Goal: Task Accomplishment & Management: Manage account settings

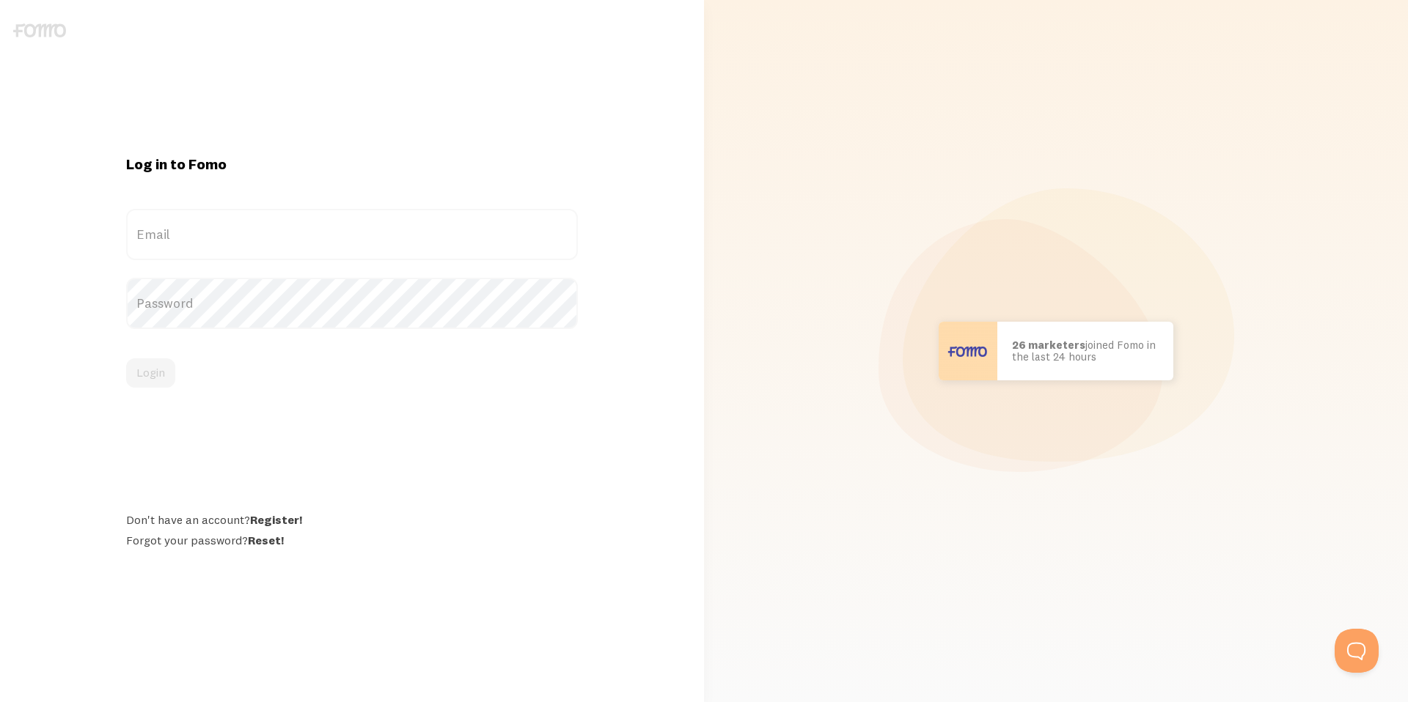
click at [219, 216] on label "Email" at bounding box center [352, 234] width 452 height 51
click at [219, 216] on input "Email" at bounding box center [352, 234] width 452 height 51
click at [213, 227] on label "Email" at bounding box center [352, 234] width 452 height 51
click at [213, 227] on input "Email" at bounding box center [352, 234] width 452 height 51
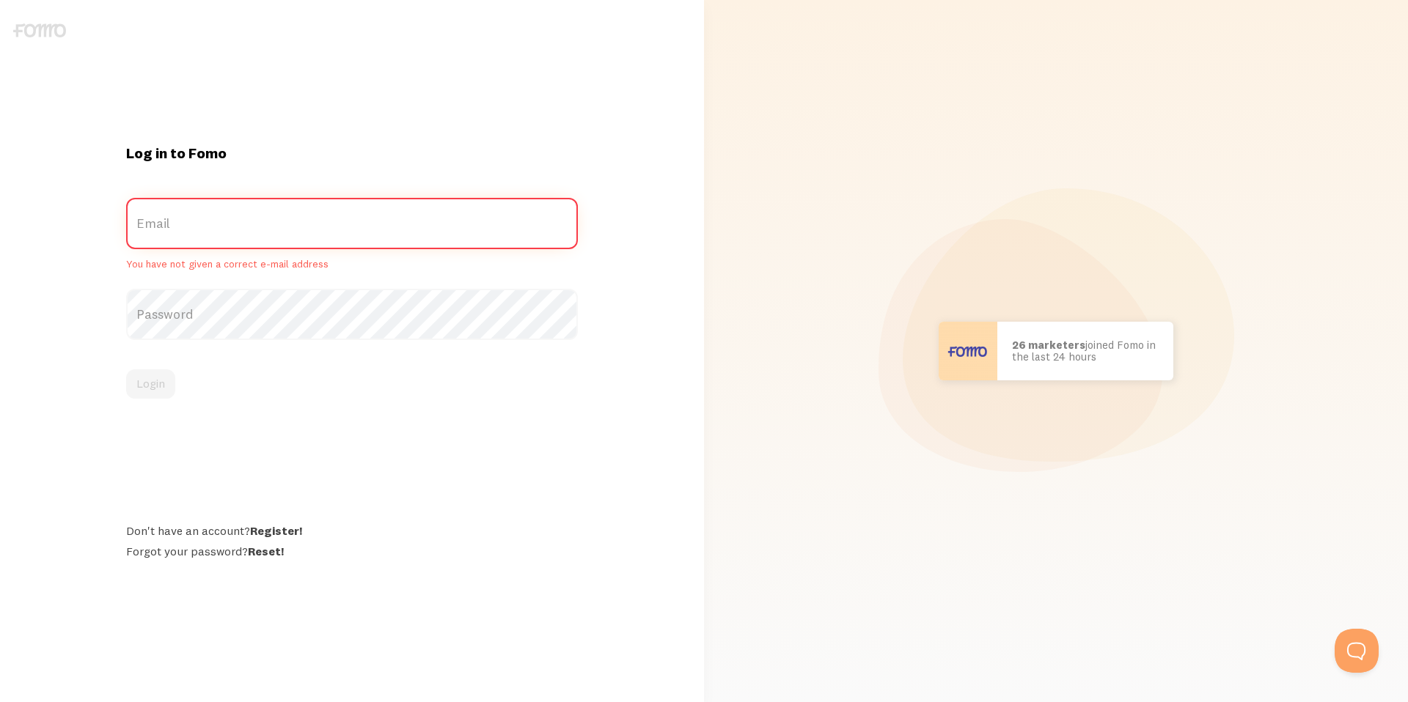
paste input "[EMAIL_ADDRESS][DOMAIN_NAME]"
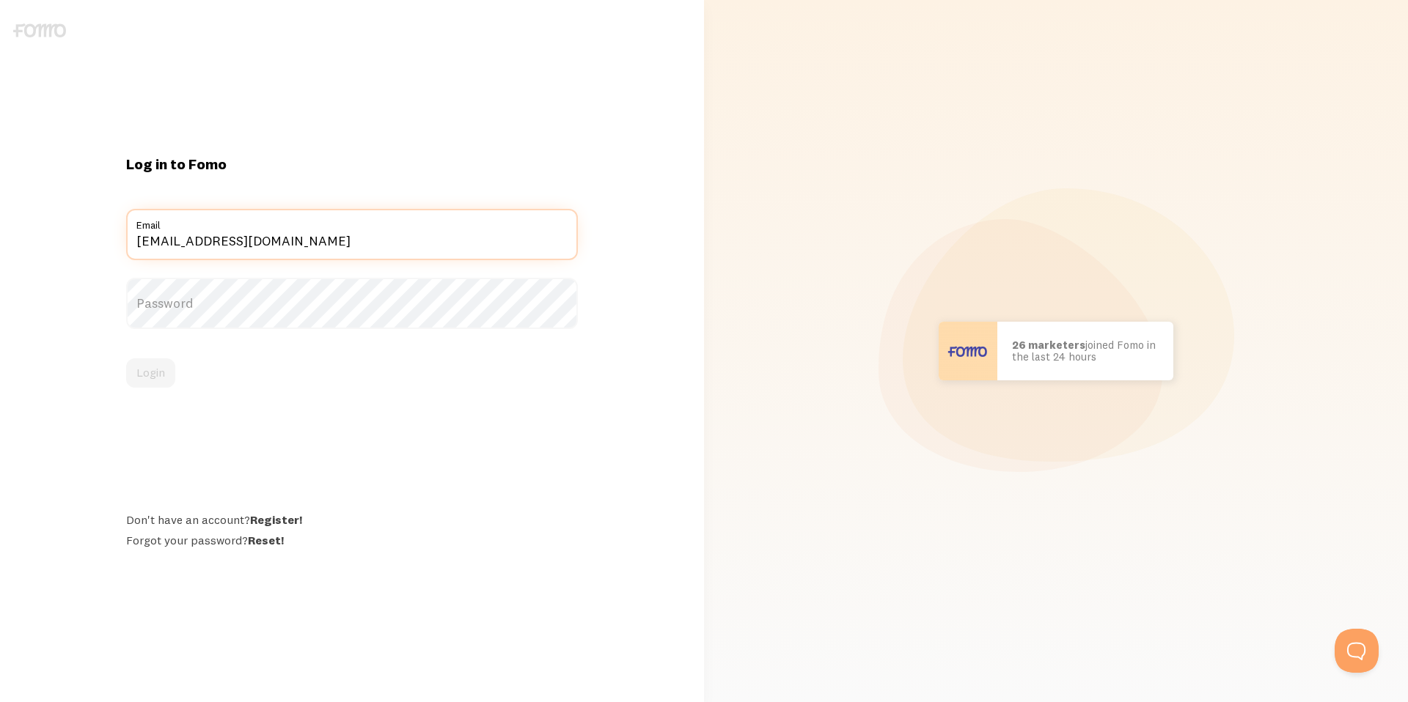
type input "[EMAIL_ADDRESS][DOMAIN_NAME]"
click at [294, 306] on label "Password" at bounding box center [352, 303] width 452 height 51
click at [153, 368] on button "Login" at bounding box center [150, 373] width 49 height 29
click at [149, 375] on button "Login" at bounding box center [150, 373] width 49 height 29
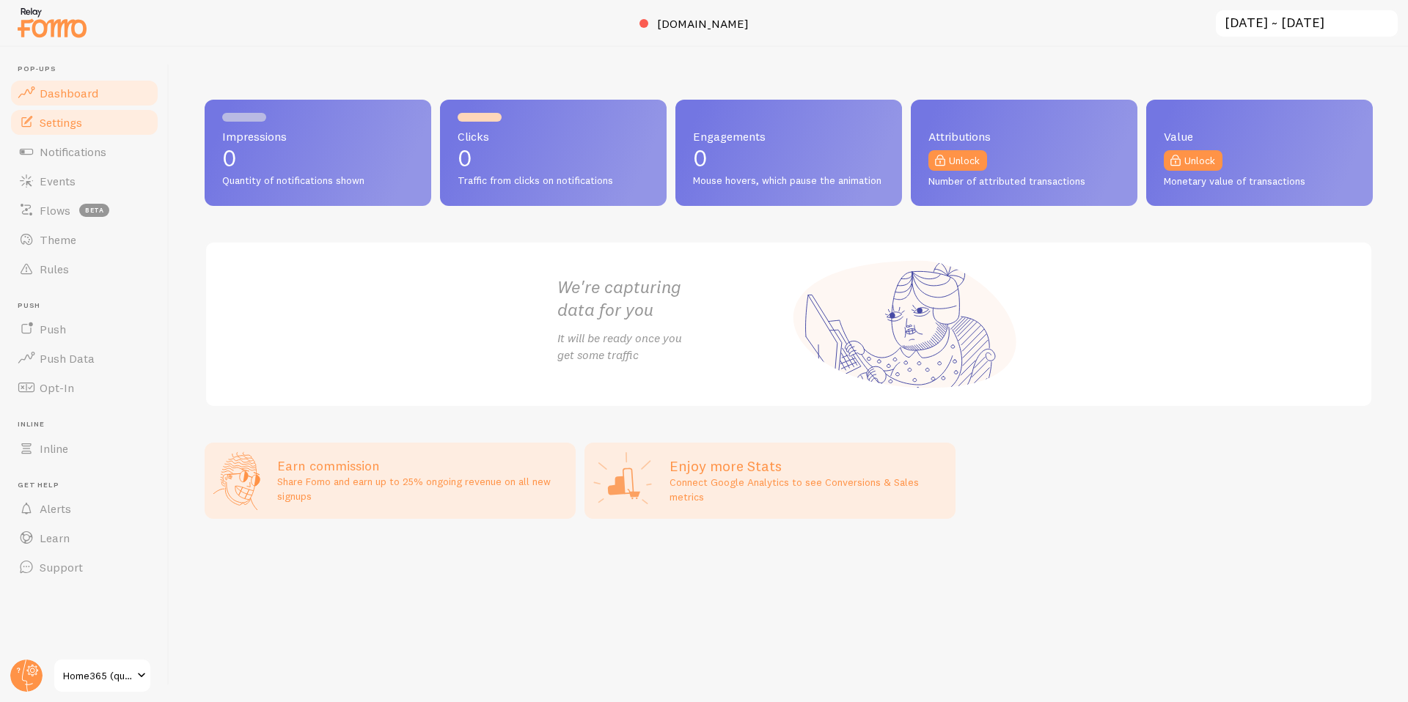
click at [79, 127] on span "Settings" at bounding box center [61, 122] width 43 height 15
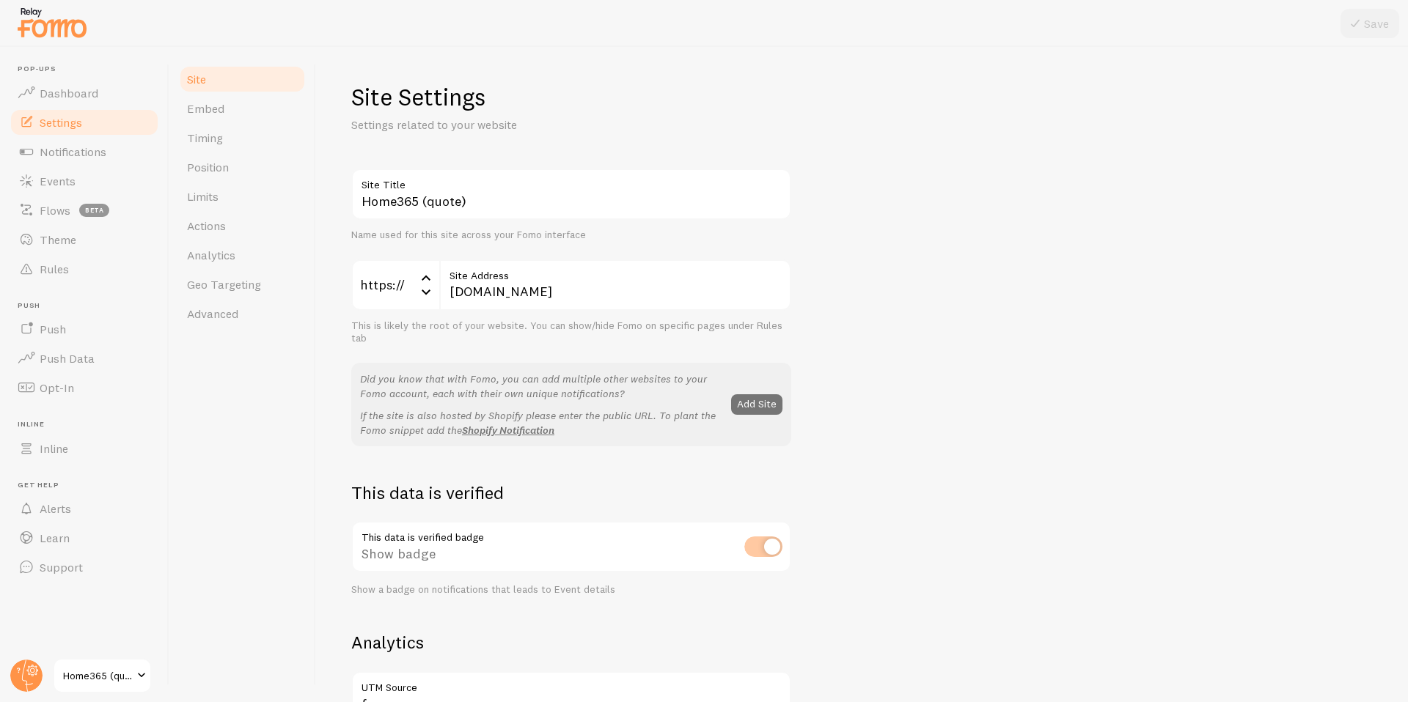
click at [434, 295] on icon at bounding box center [426, 292] width 18 height 18
click at [432, 272] on icon at bounding box center [426, 278] width 18 height 18
click at [485, 293] on input "[DOMAIN_NAME]" at bounding box center [615, 285] width 352 height 51
click at [68, 240] on span "Theme" at bounding box center [58, 239] width 37 height 15
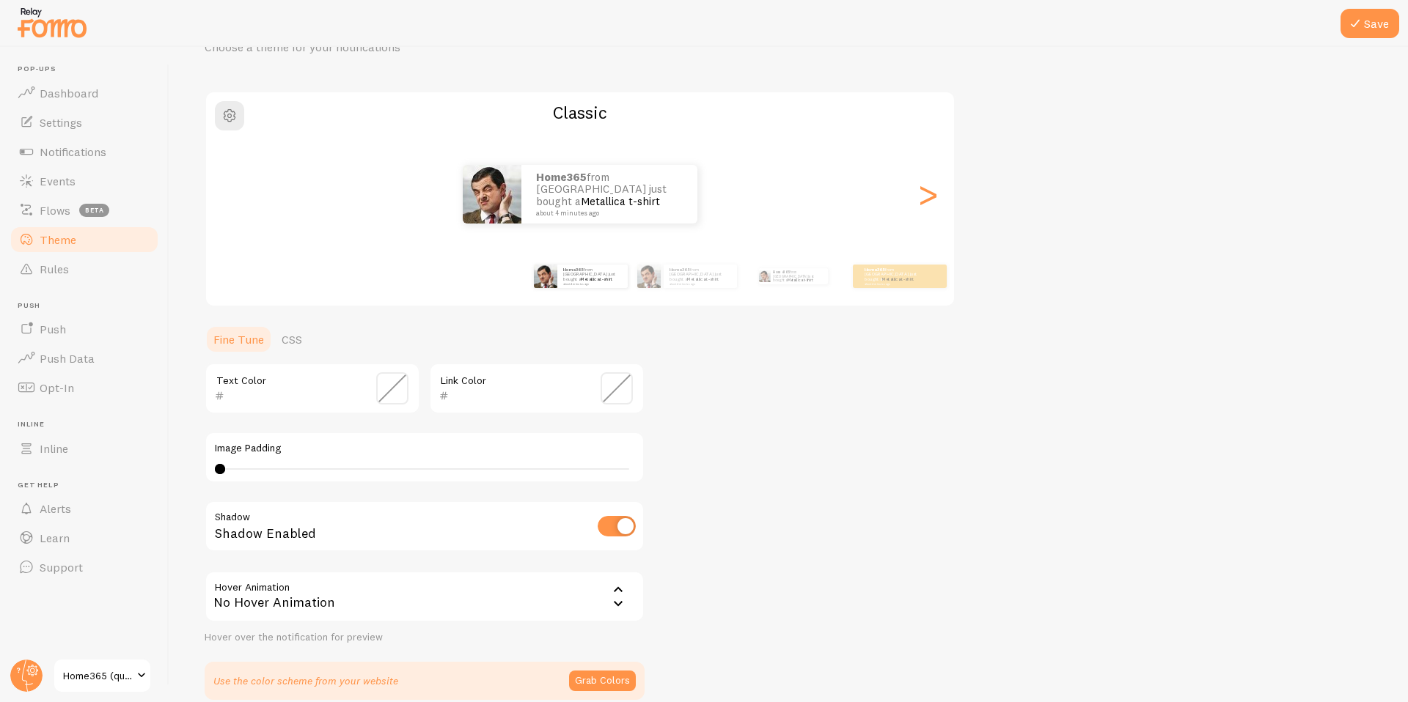
scroll to position [97, 0]
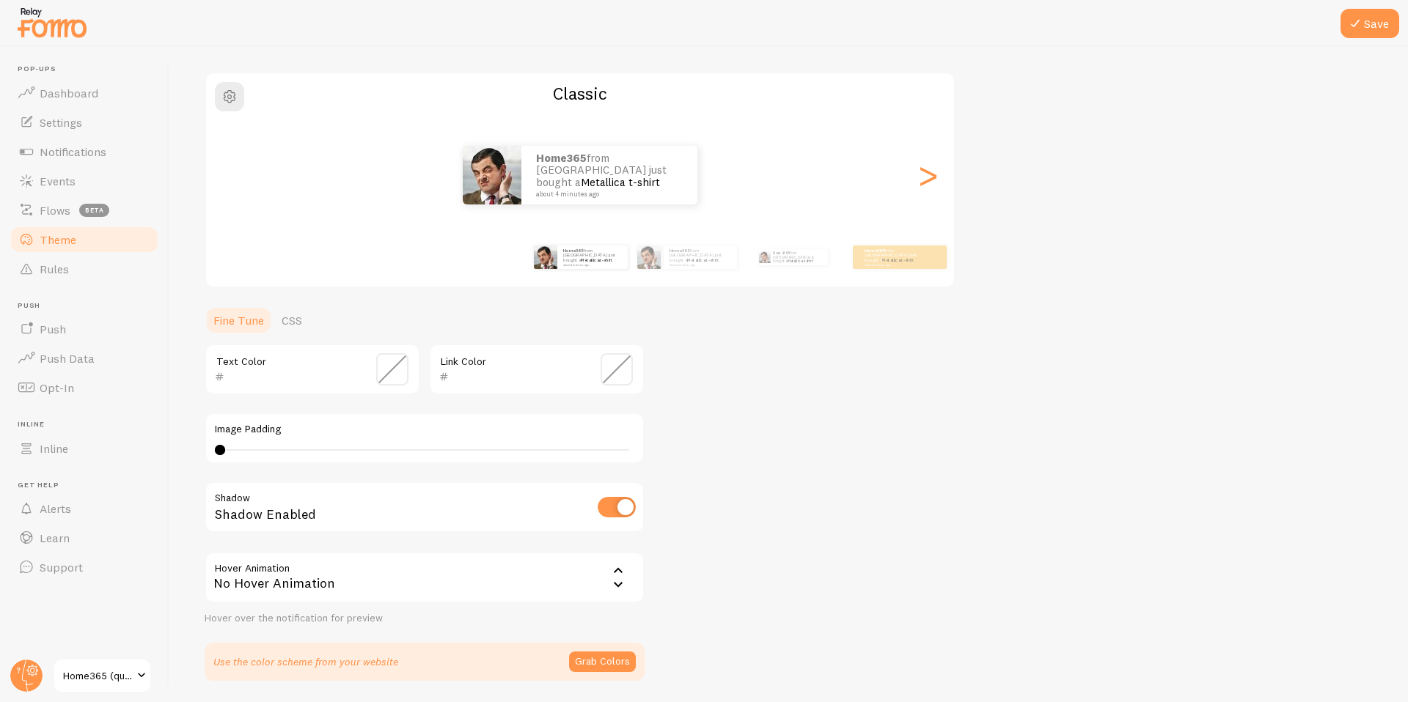
click at [389, 376] on span at bounding box center [392, 369] width 32 height 32
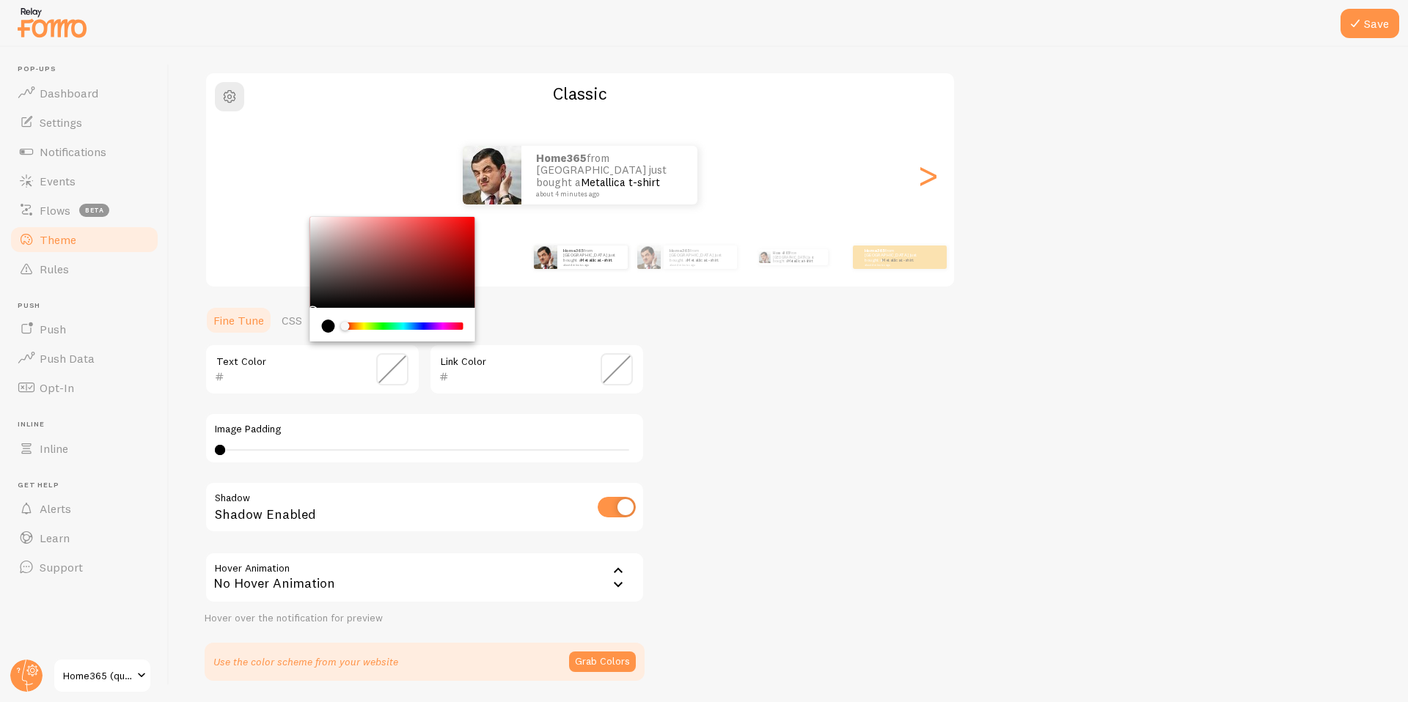
click at [389, 376] on span at bounding box center [392, 369] width 32 height 32
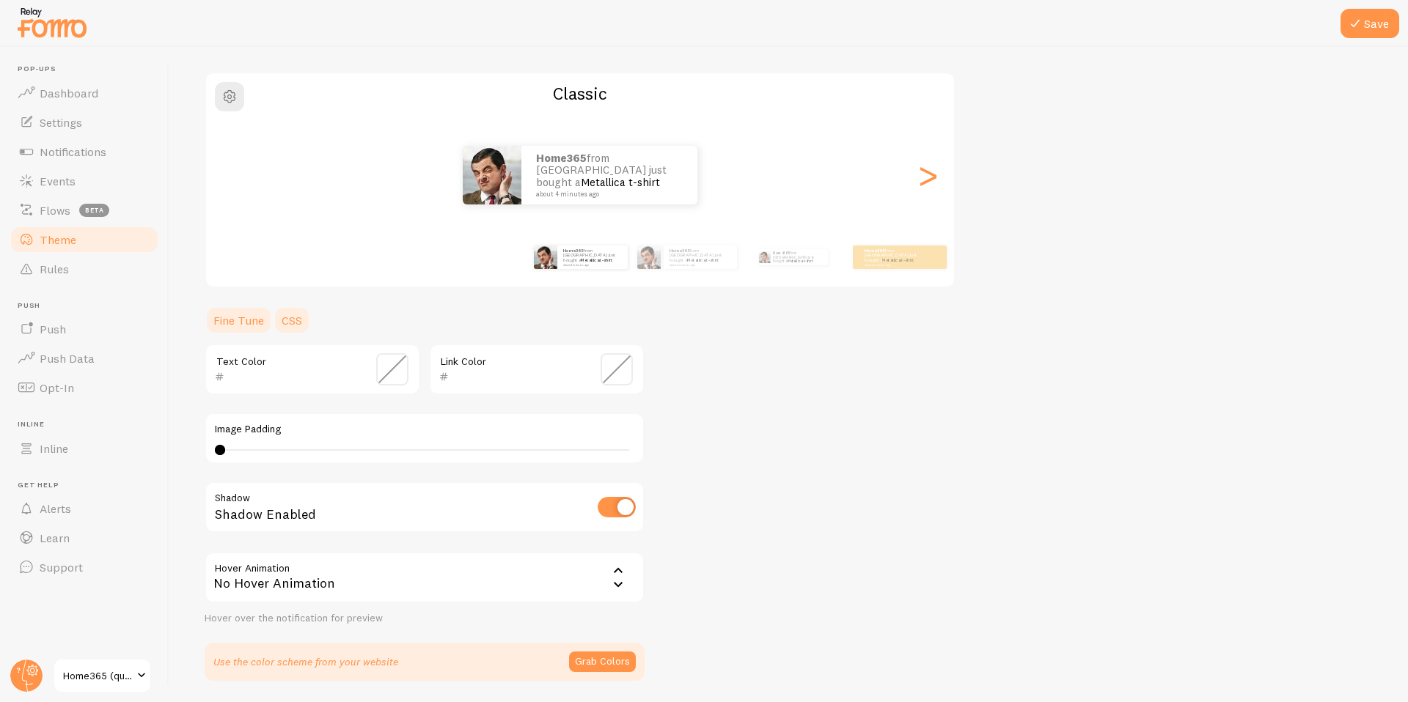
click at [294, 323] on link "CSS" at bounding box center [292, 320] width 38 height 29
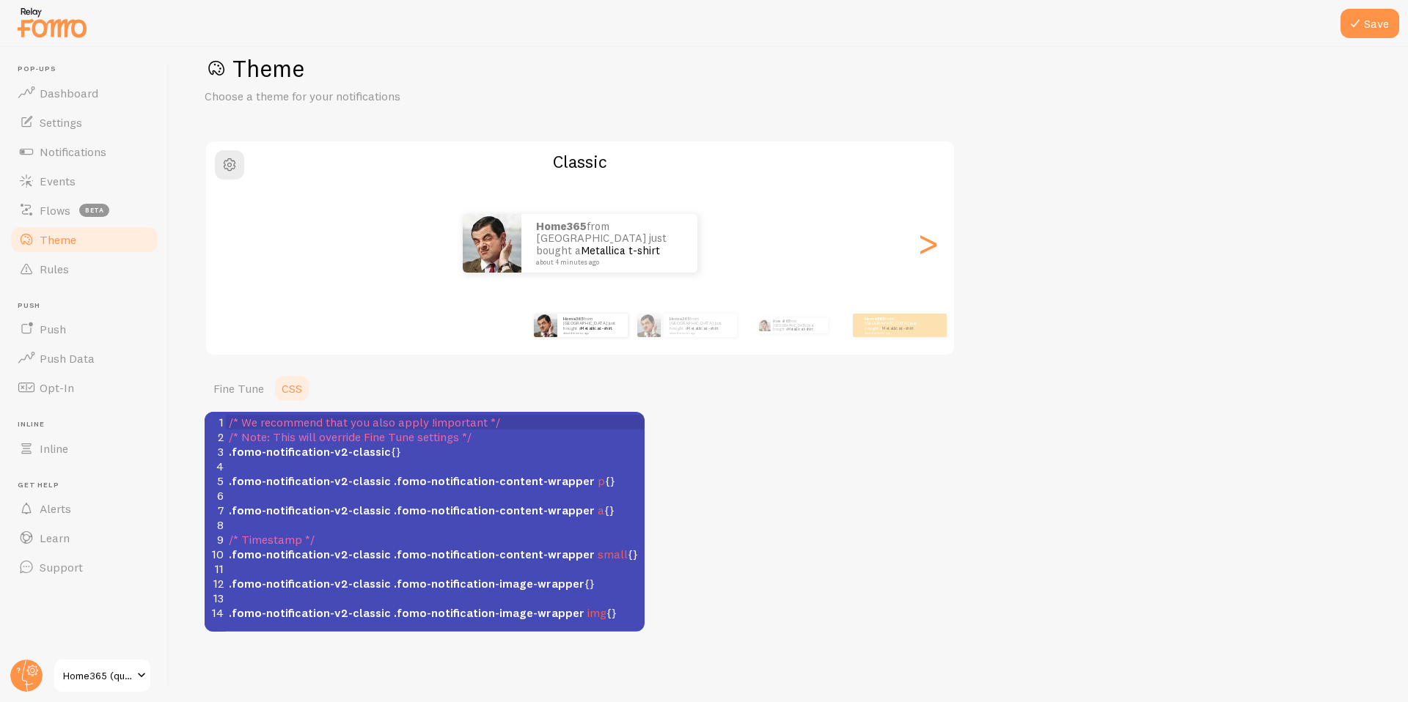
scroll to position [29, 0]
click at [238, 395] on link "Fine Tune" at bounding box center [239, 388] width 68 height 29
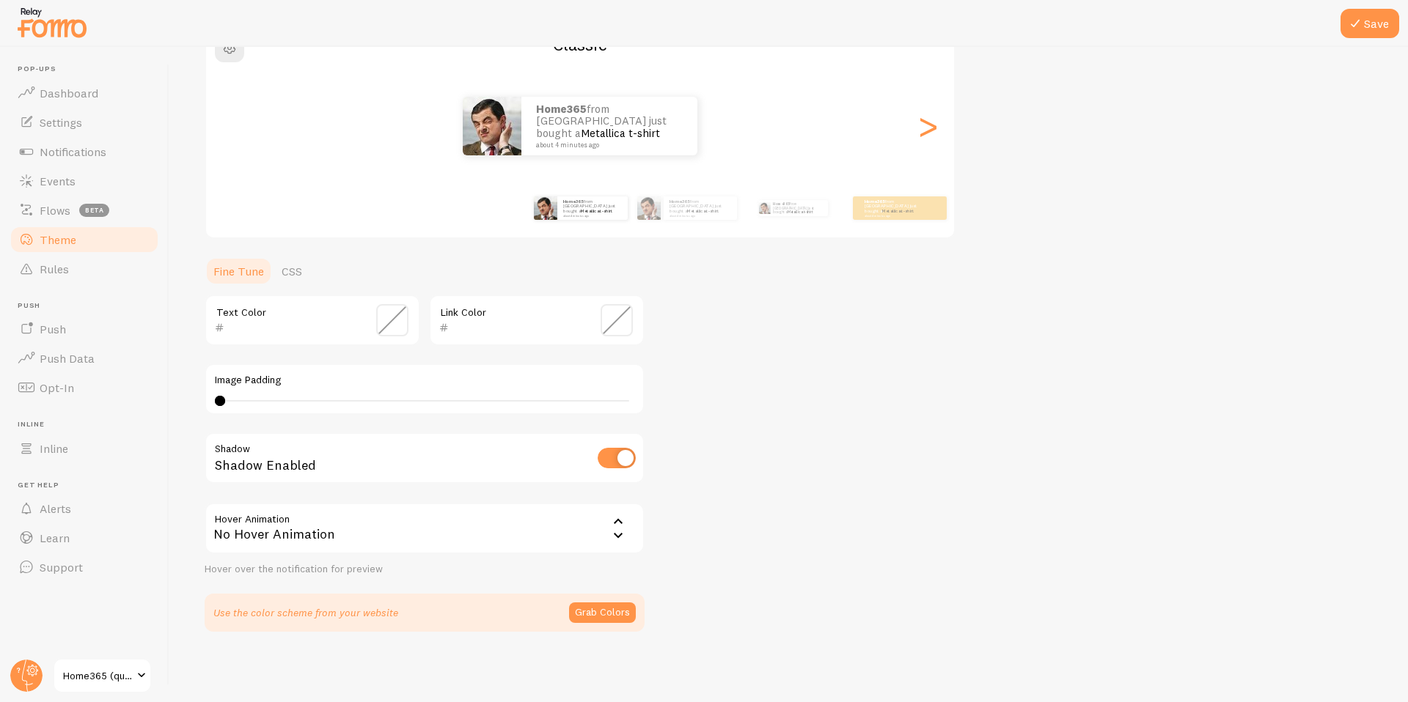
scroll to position [44, 0]
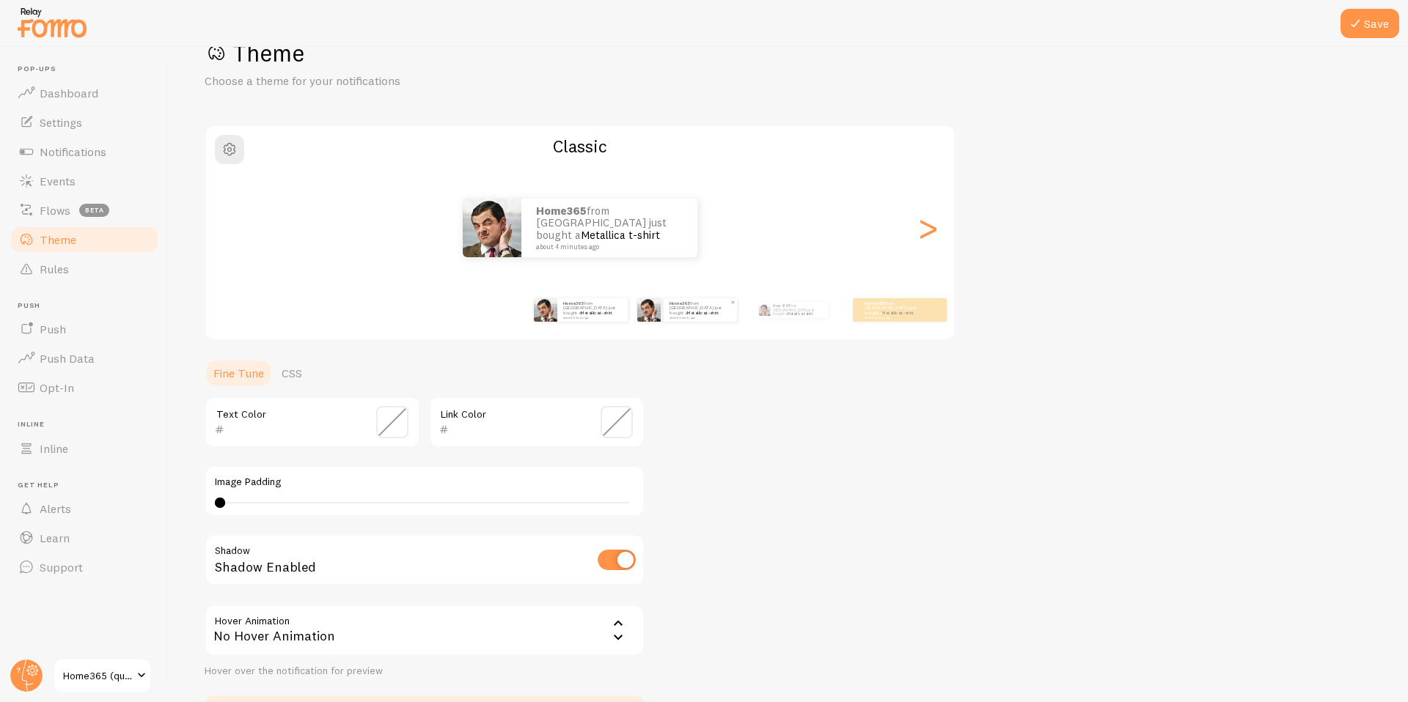
click at [694, 304] on p "Home365 from [GEOGRAPHIC_DATA] just bought a Metallica t-shirt about 4 minutes …" at bounding box center [700, 310] width 62 height 18
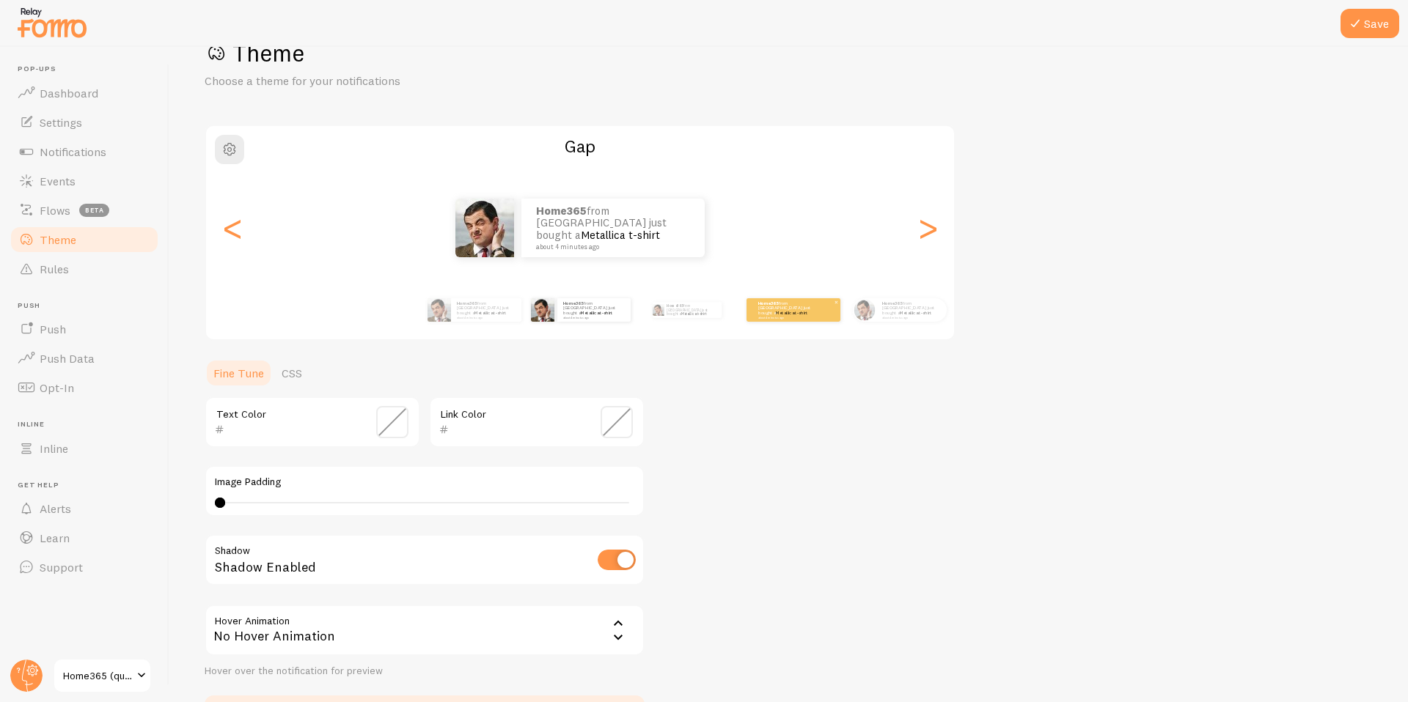
click at [797, 310] on link "Metallica t-shirt" at bounding box center [792, 313] width 32 height 6
click at [783, 316] on small "about 4 minutes ago" at bounding box center [786, 317] width 57 height 3
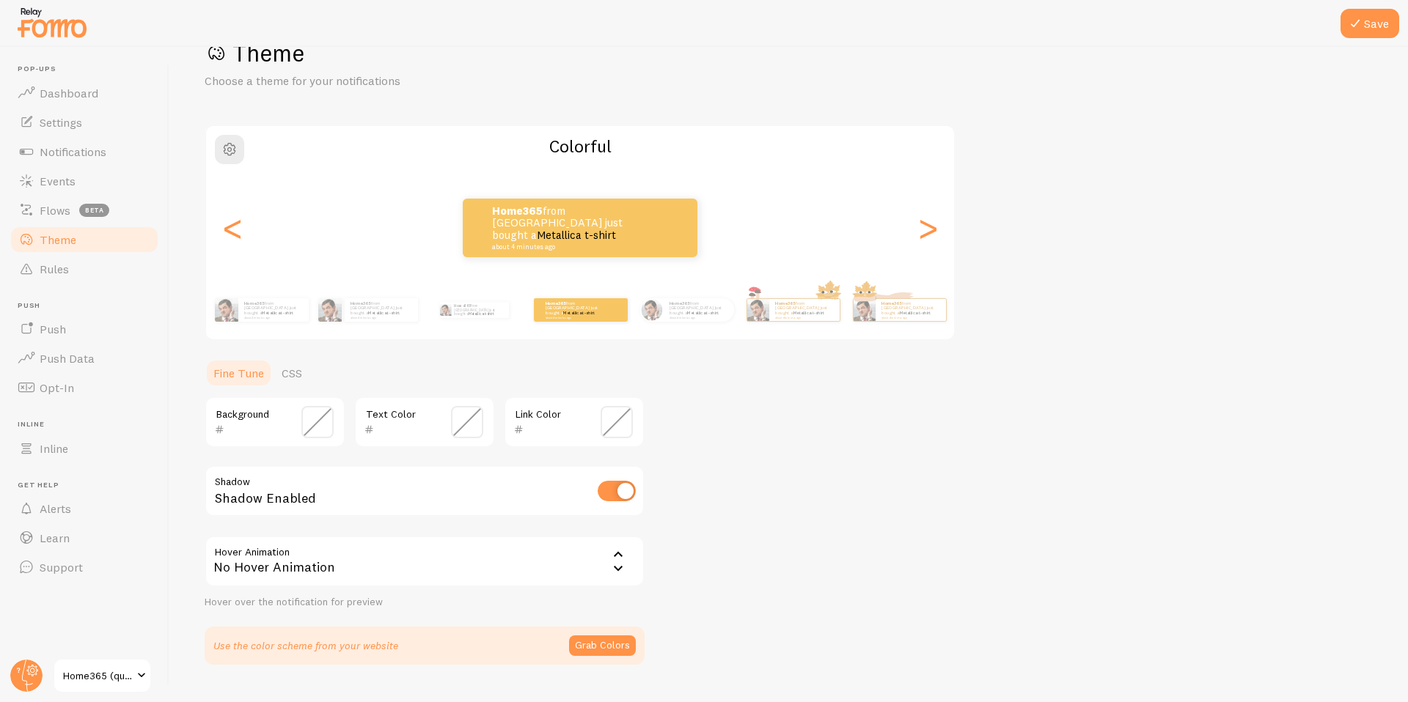
click at [699, 310] on link "Metallica t-shirt" at bounding box center [703, 313] width 32 height 6
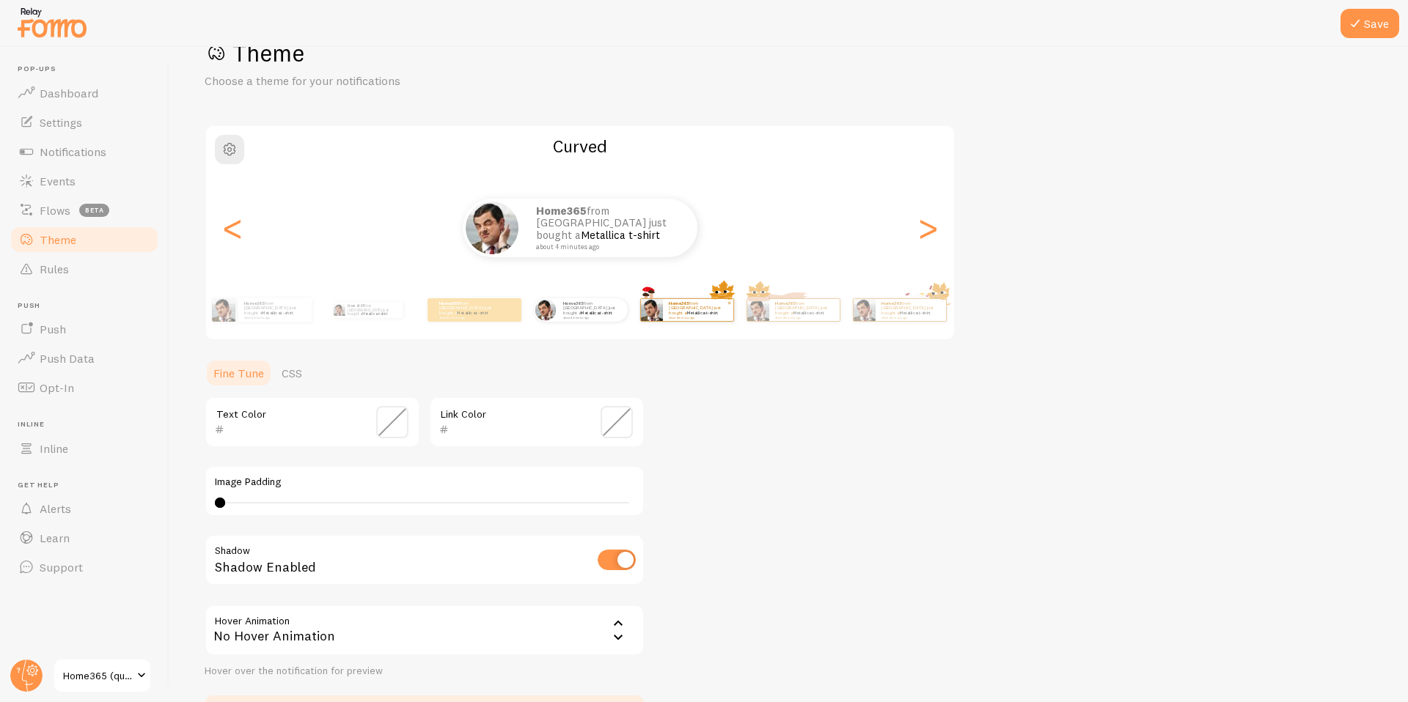
click at [687, 310] on link "Metallica t-shirt" at bounding box center [702, 313] width 32 height 6
type input "0"
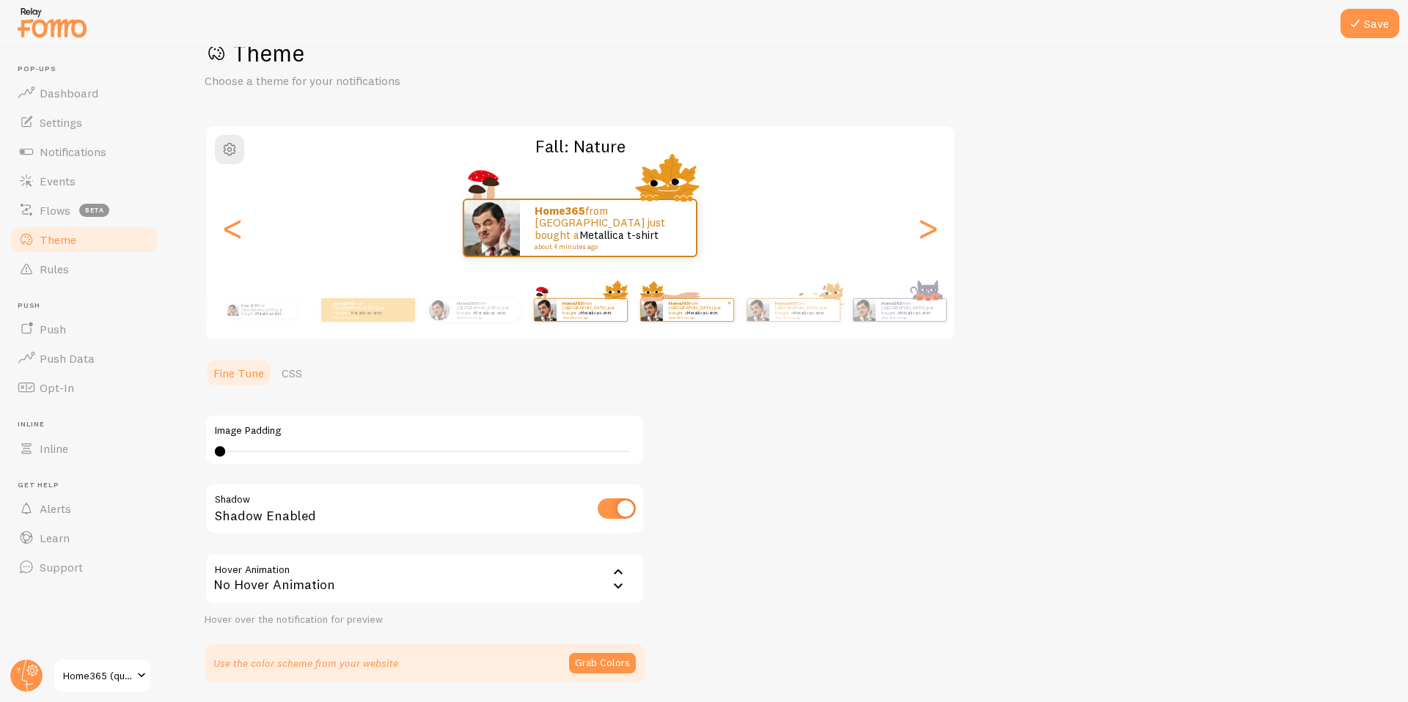
click at [689, 310] on link "Metallica t-shirt" at bounding box center [702, 313] width 32 height 6
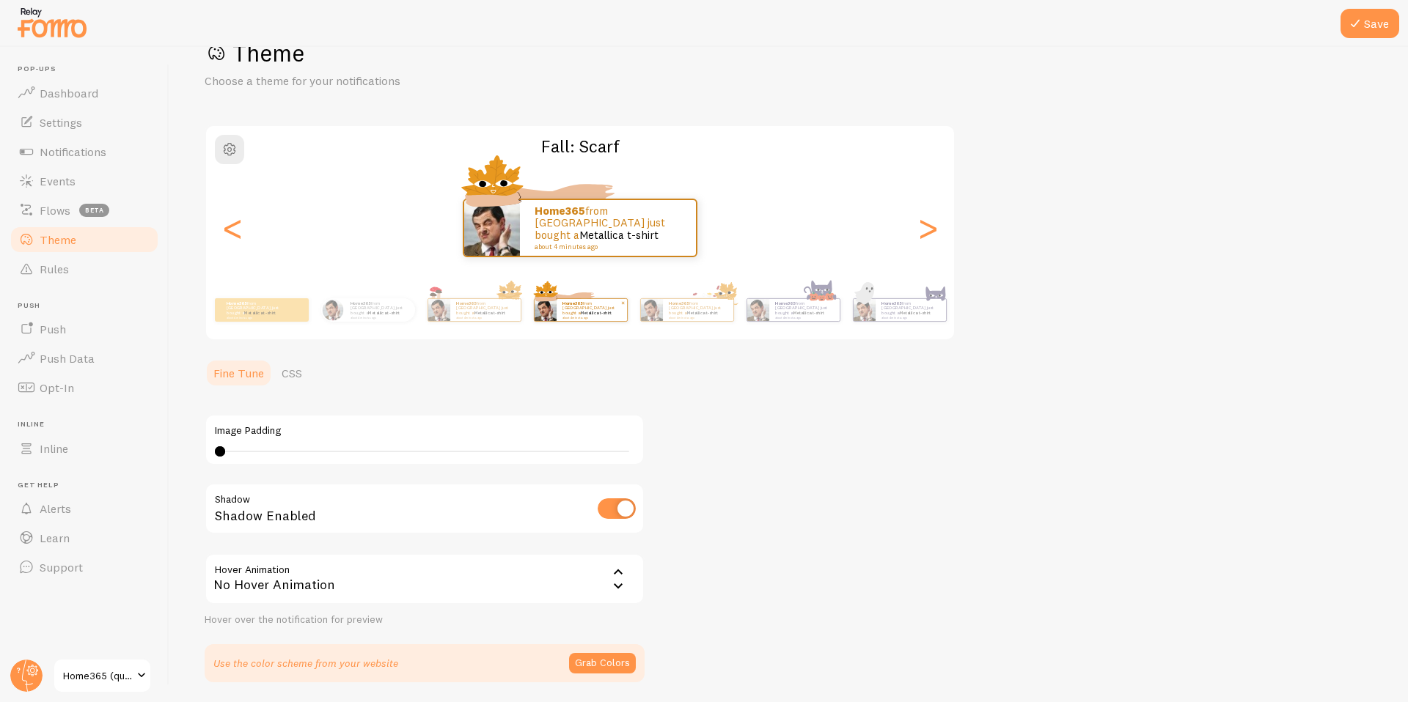
click at [689, 310] on link "Metallica t-shirt" at bounding box center [702, 313] width 32 height 6
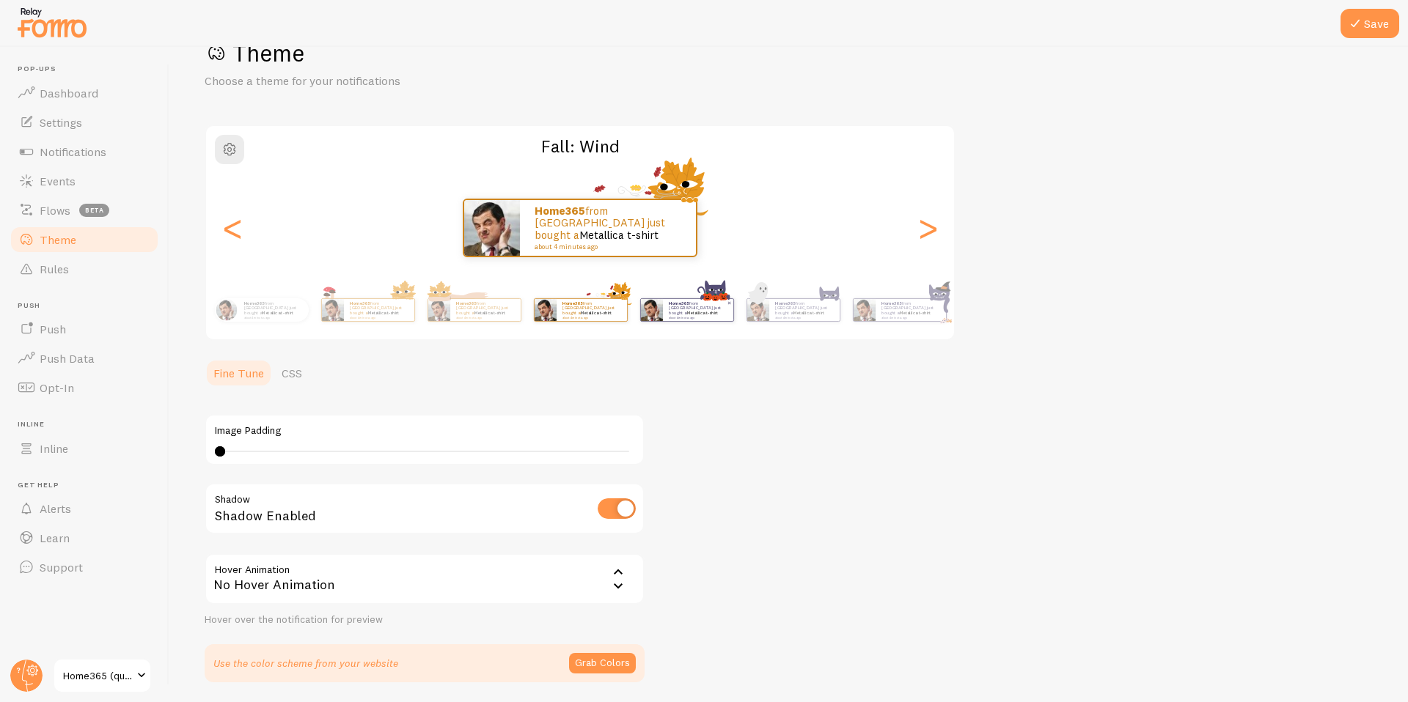
click at [689, 310] on link "Metallica t-shirt" at bounding box center [702, 313] width 32 height 6
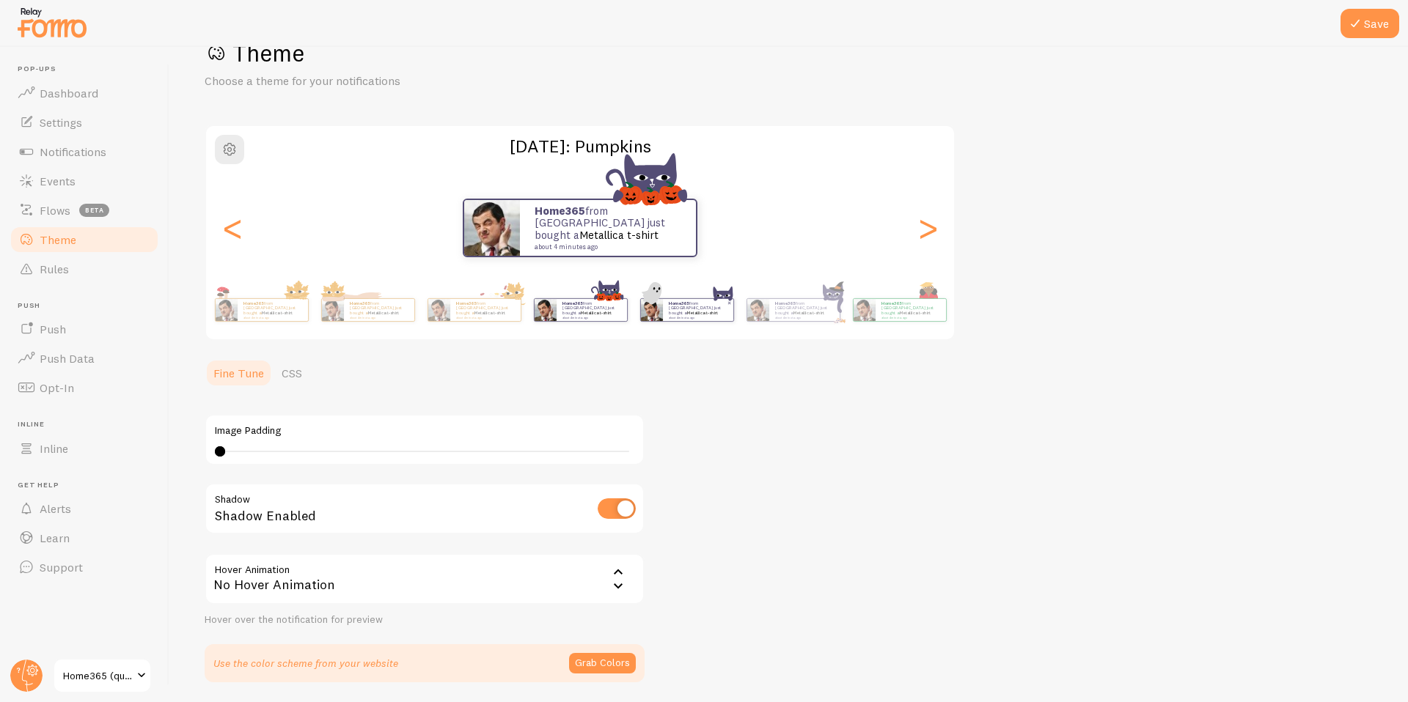
click at [711, 310] on link "Metallica t-shirt" at bounding box center [702, 313] width 32 height 6
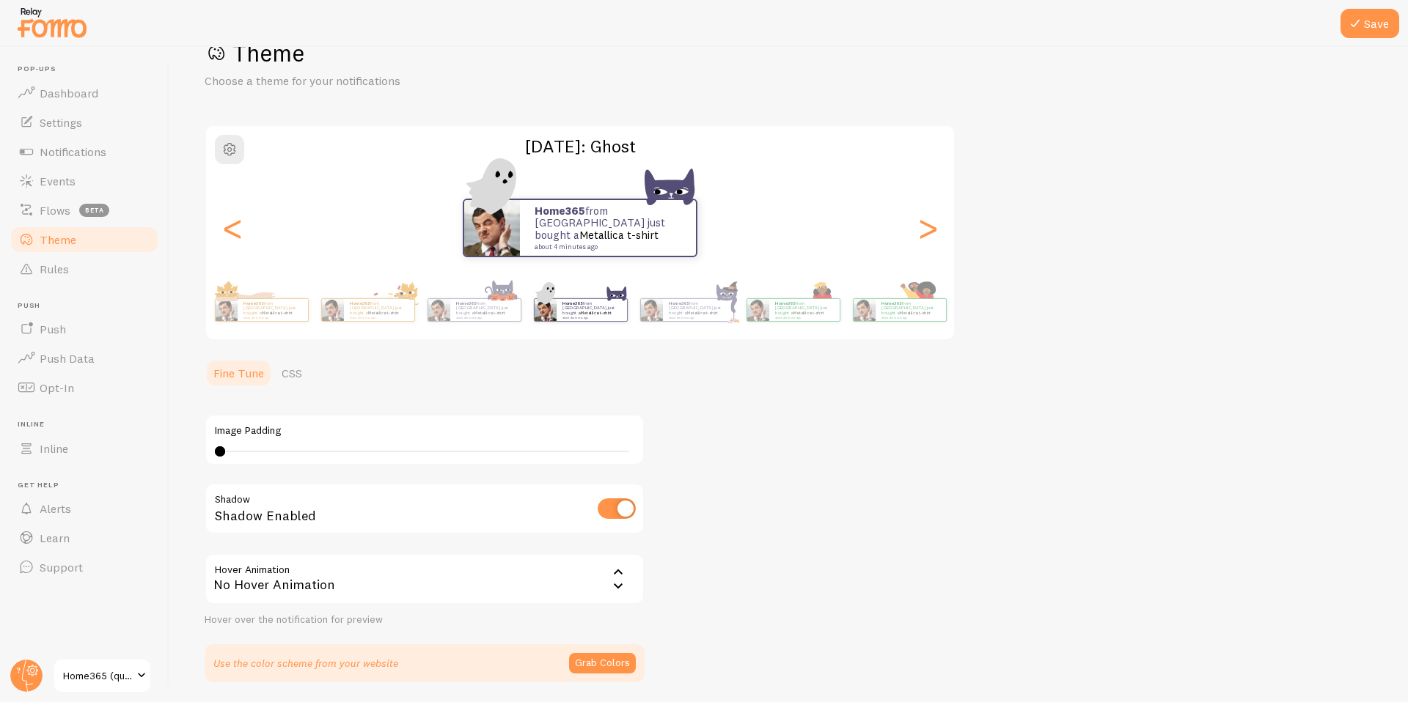
click at [735, 310] on div "Home365 from [GEOGRAPHIC_DATA] just bought a Metallica t-shirt about 4 minutes …" at bounding box center [580, 310] width 842 height 59
click at [746, 310] on div "Home365 from [GEOGRAPHIC_DATA] just bought a Metallica t-shirt about 4 minutes …" at bounding box center [793, 309] width 94 height 23
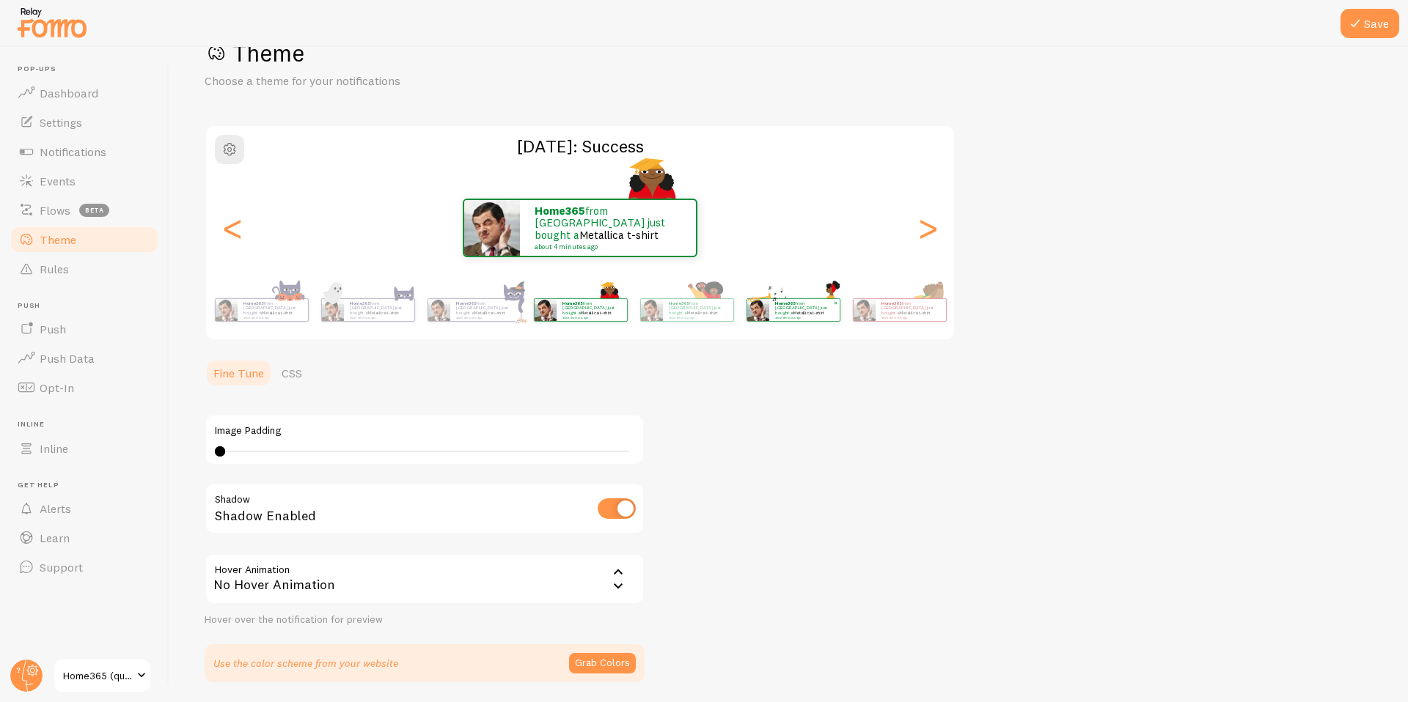
click at [766, 311] on img at bounding box center [757, 310] width 22 height 22
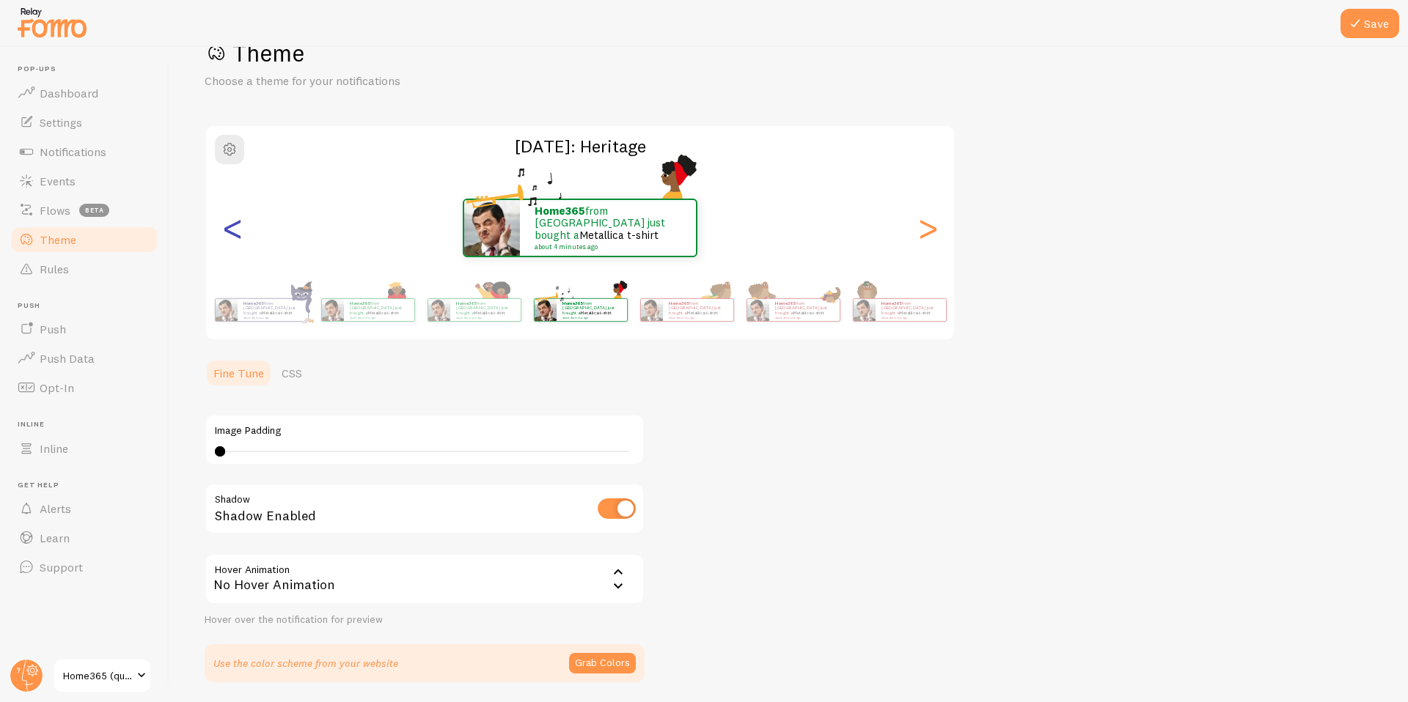
click at [246, 235] on div "Home365 from [GEOGRAPHIC_DATA] just bought a Metallica t-shirt about 4 minutes …" at bounding box center [580, 228] width 748 height 59
click at [241, 235] on div "<" at bounding box center [233, 228] width 18 height 106
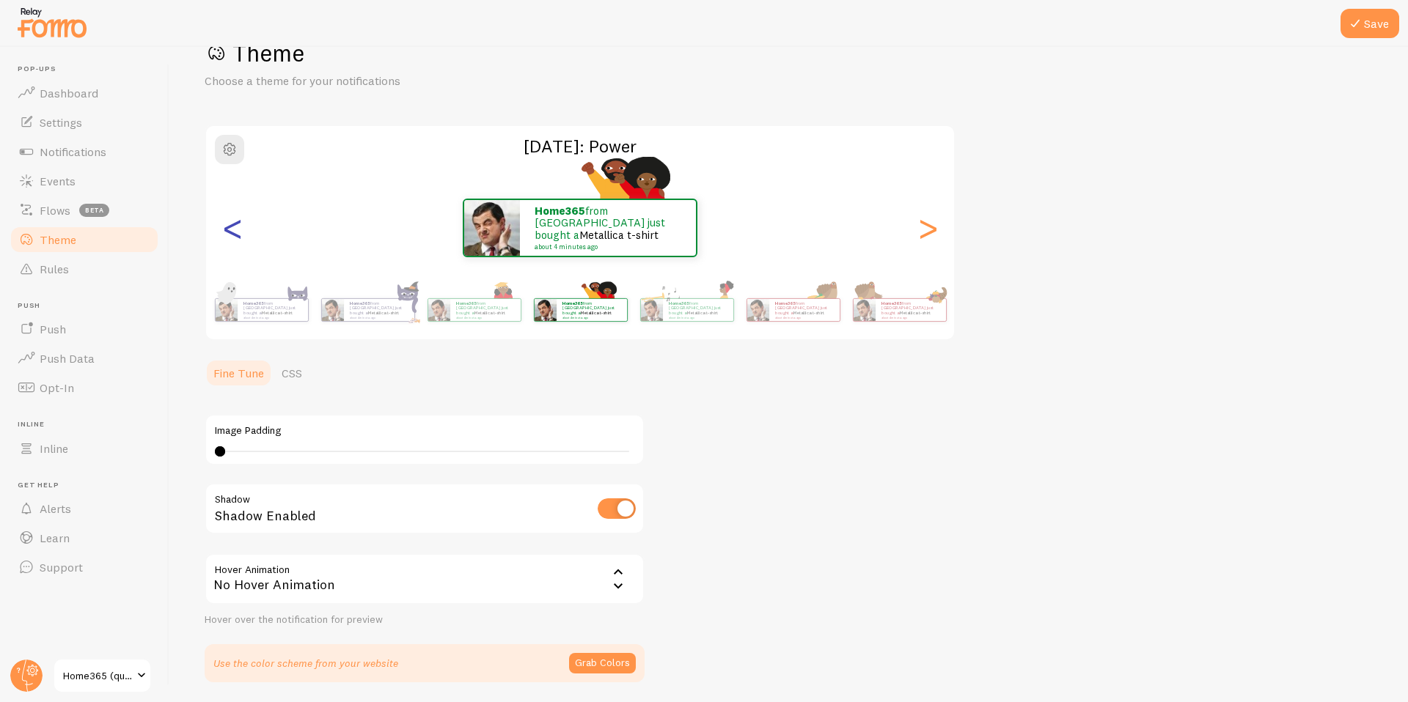
click at [227, 227] on div "<" at bounding box center [233, 228] width 18 height 106
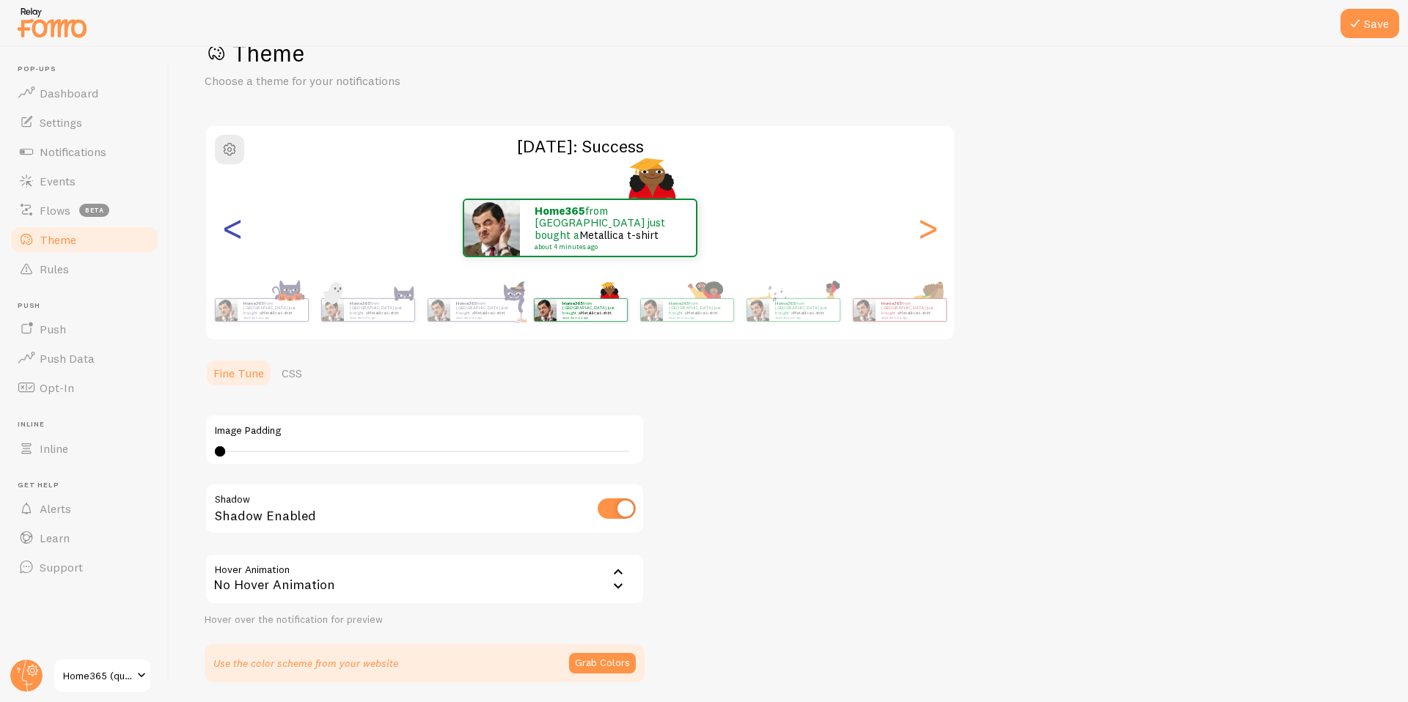
click at [227, 227] on div "<" at bounding box center [233, 228] width 18 height 106
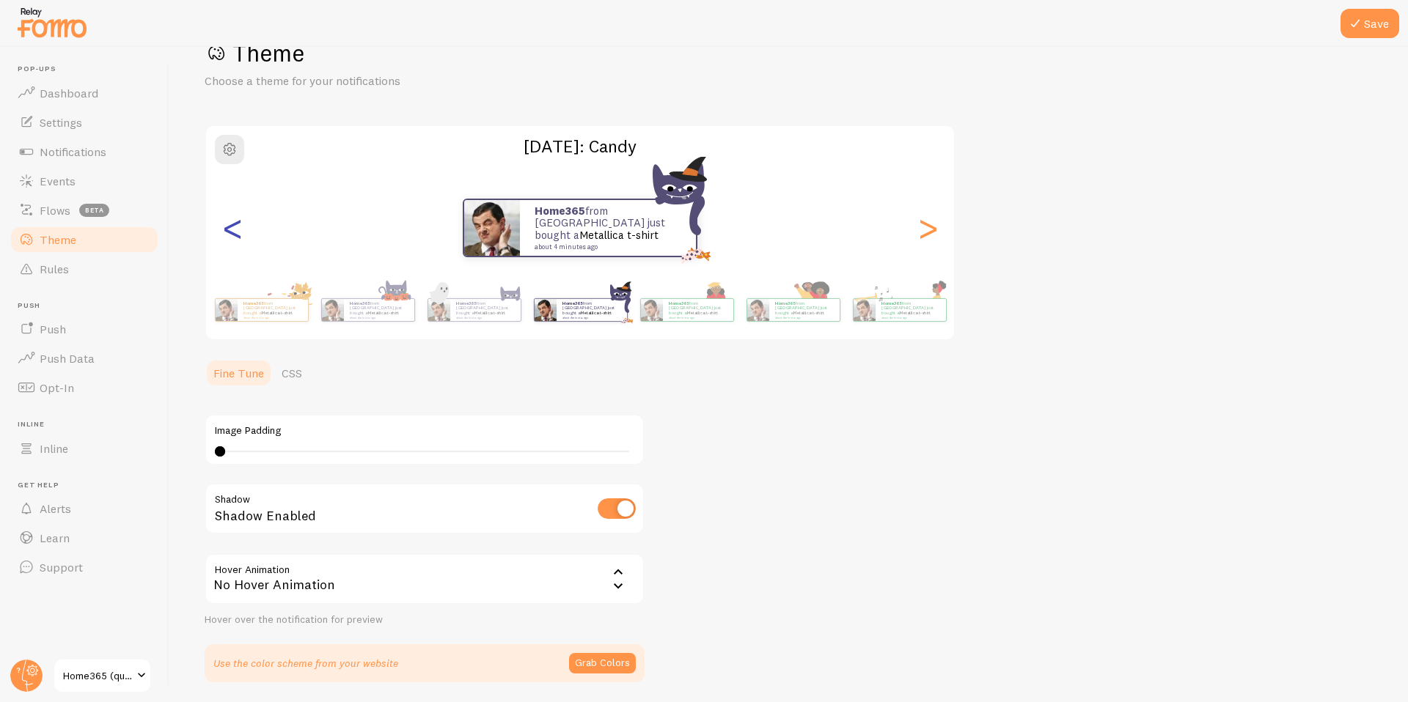
click at [227, 227] on div "<" at bounding box center [233, 228] width 18 height 106
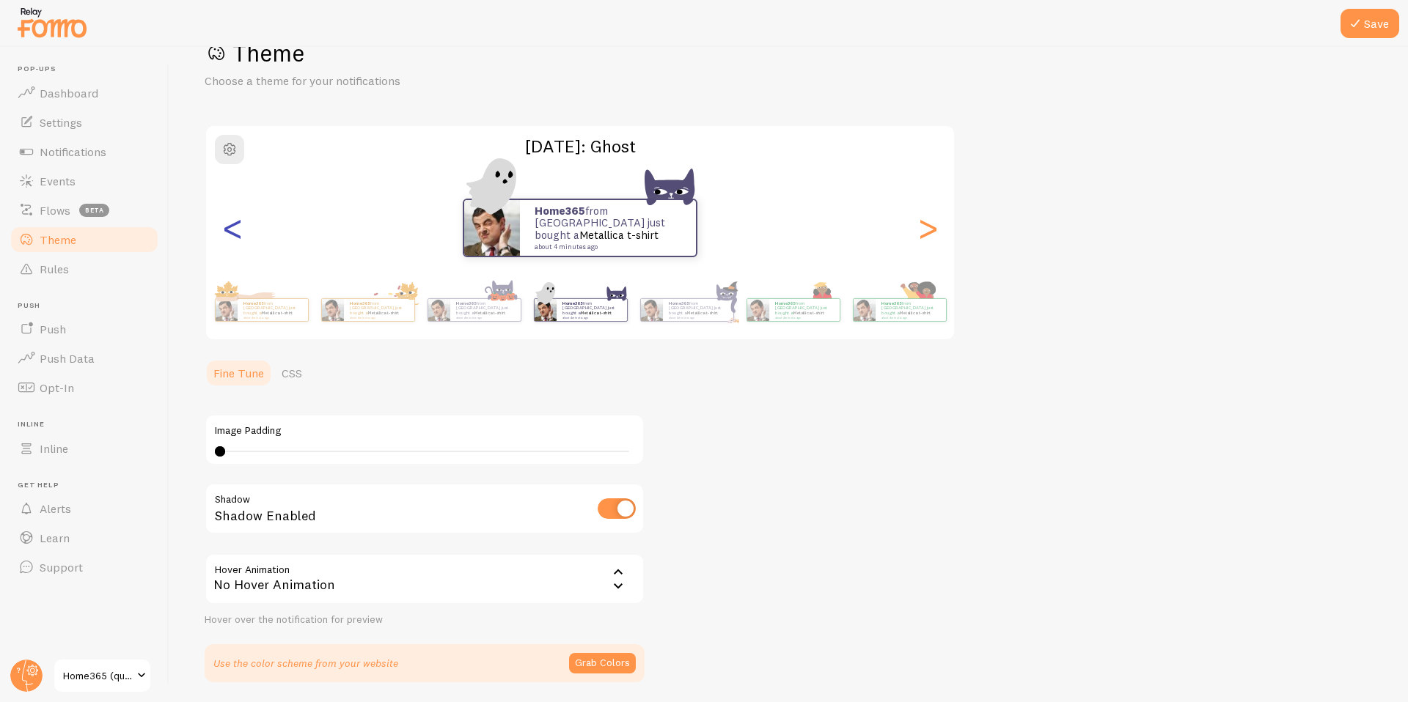
click at [227, 227] on div "<" at bounding box center [233, 228] width 18 height 106
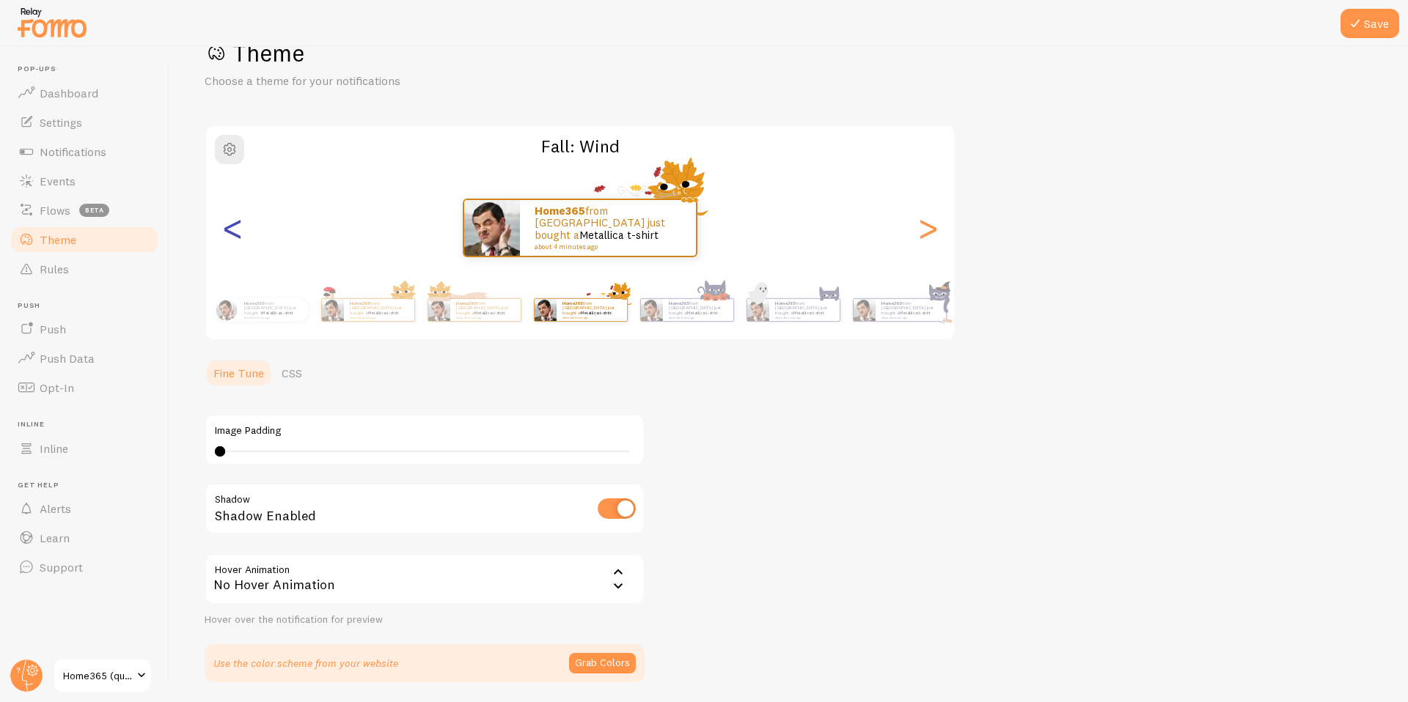
click at [227, 227] on div "<" at bounding box center [233, 228] width 18 height 106
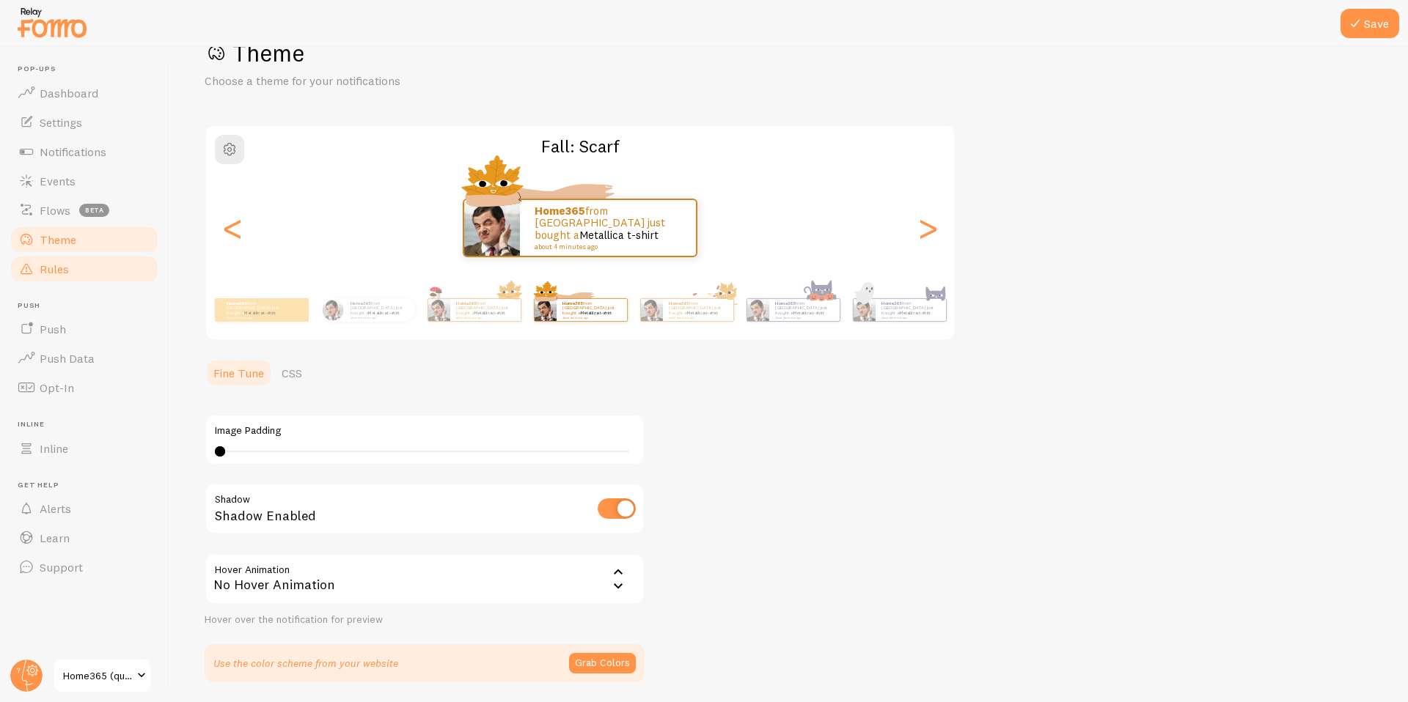
click at [78, 263] on link "Rules" at bounding box center [84, 268] width 151 height 29
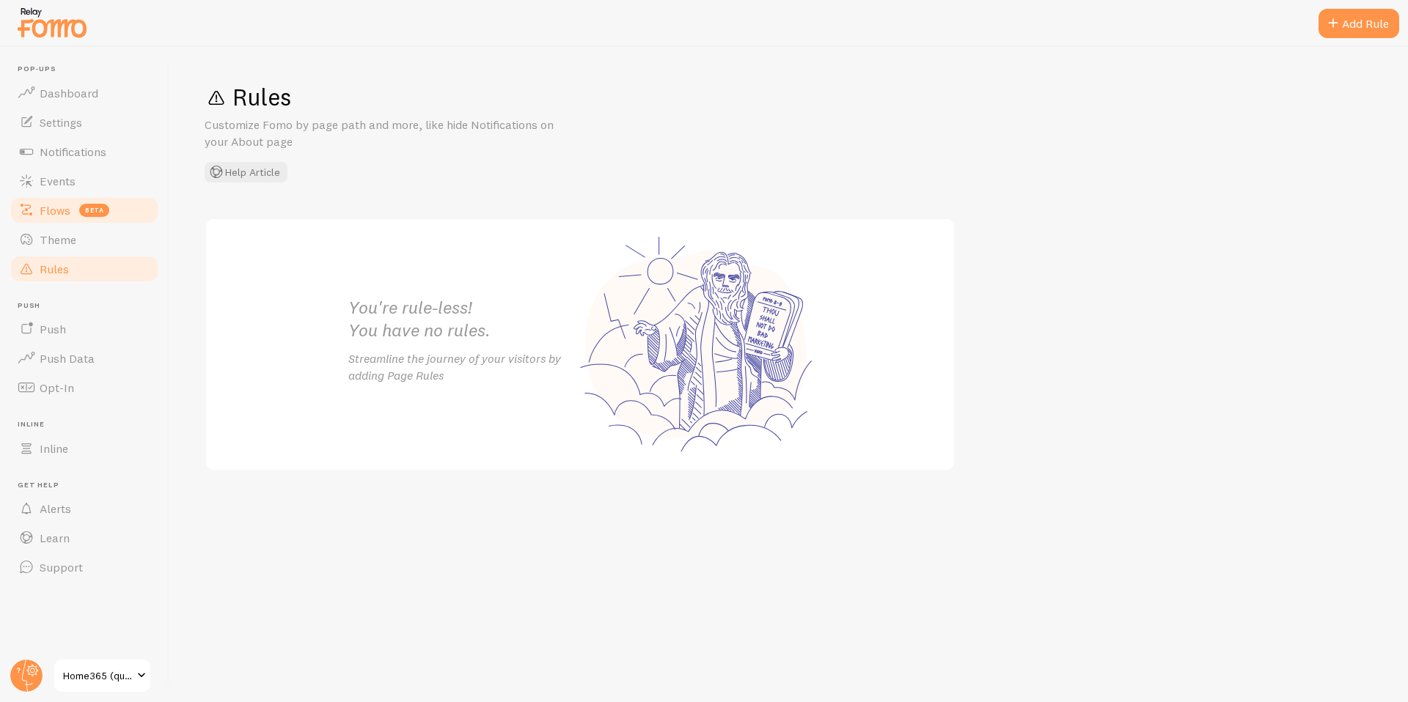
click at [53, 213] on span "Flows" at bounding box center [55, 210] width 31 height 15
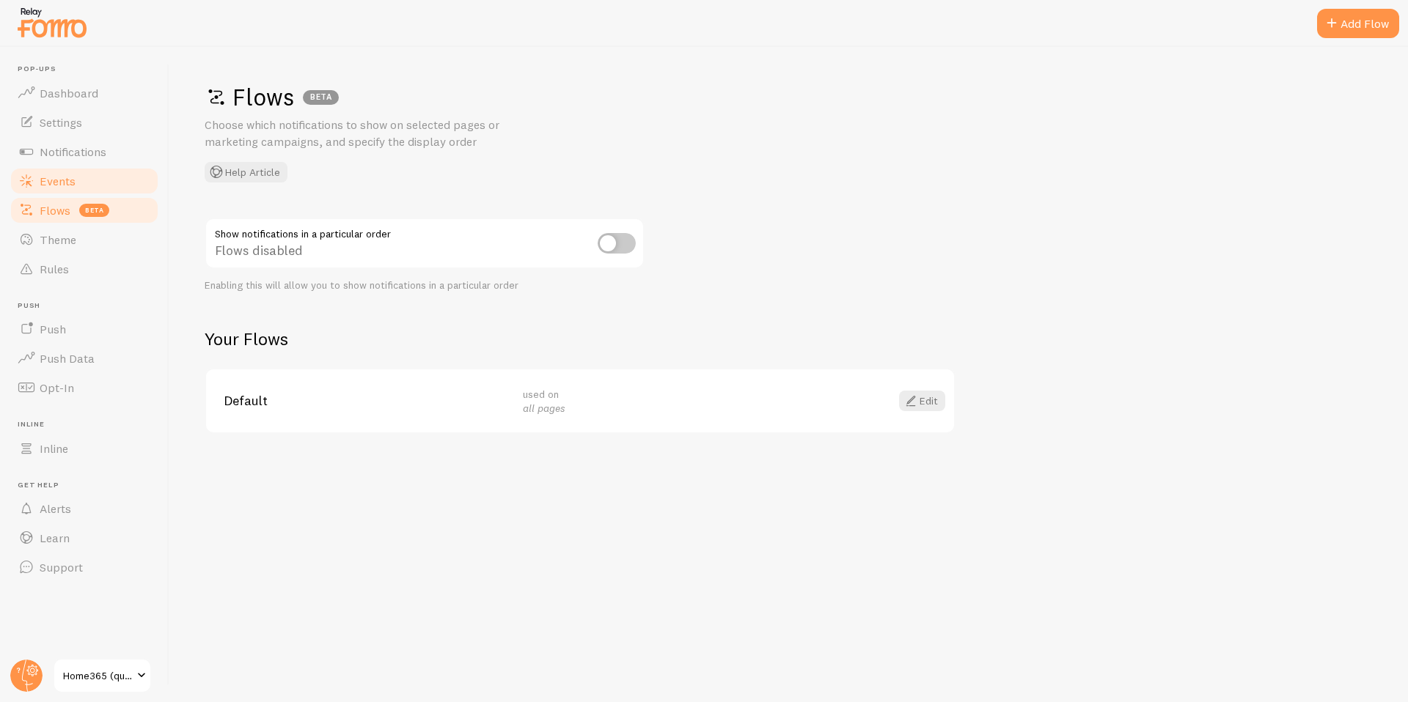
click at [54, 184] on span "Events" at bounding box center [58, 181] width 36 height 15
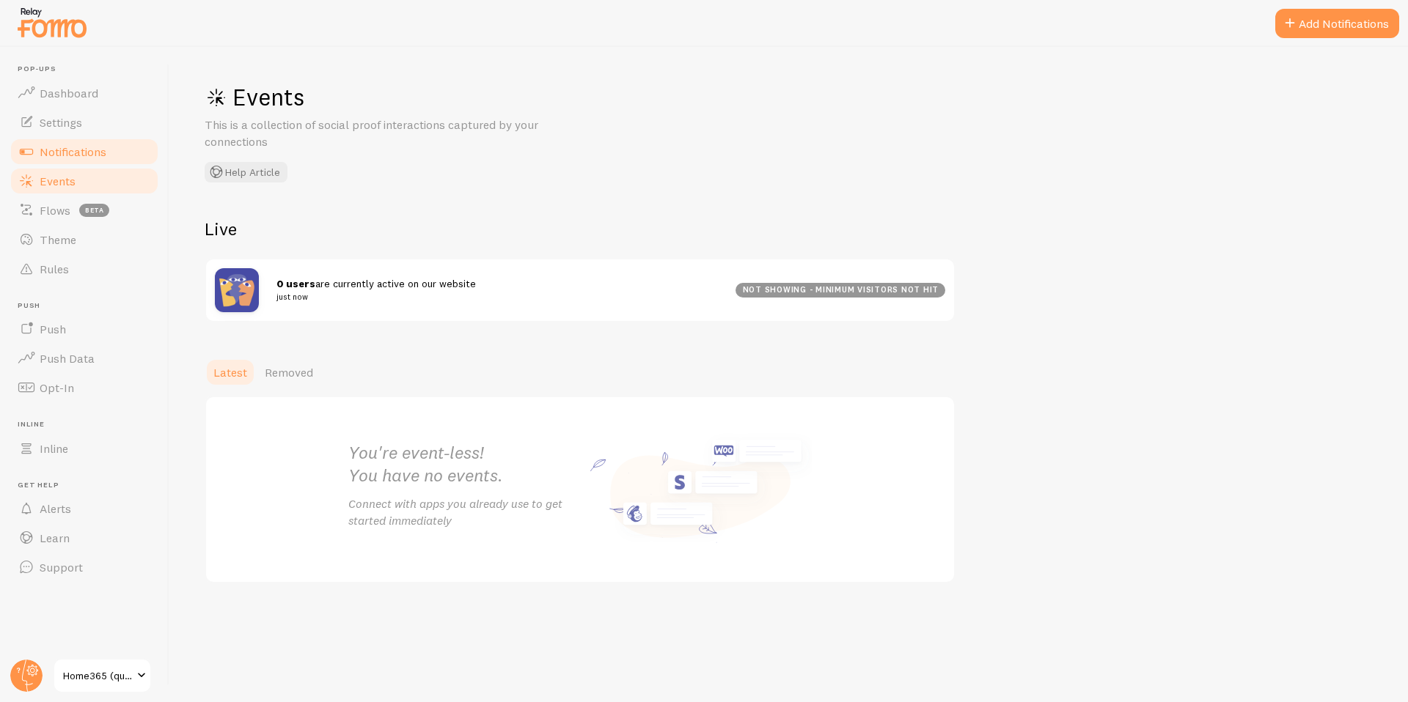
click at [59, 158] on link "Notifications" at bounding box center [84, 151] width 151 height 29
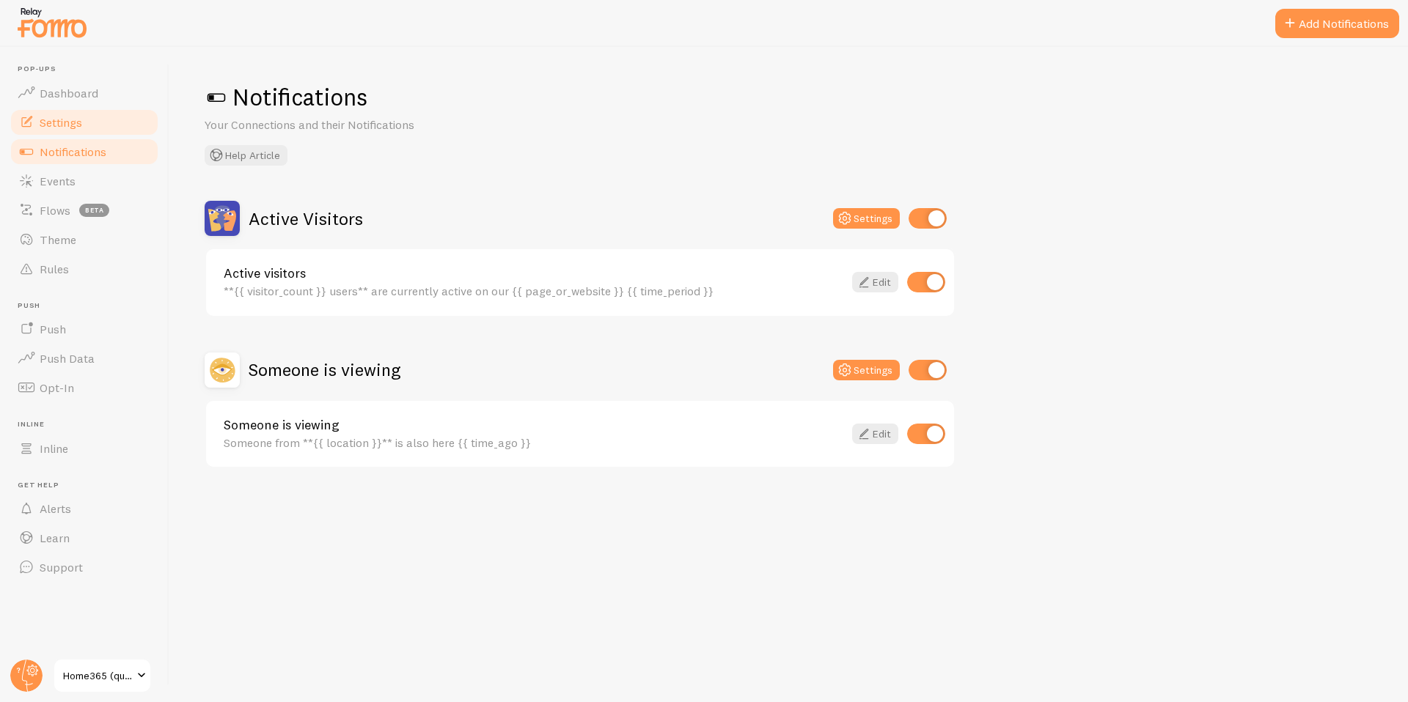
click at [59, 118] on span "Settings" at bounding box center [61, 122] width 43 height 15
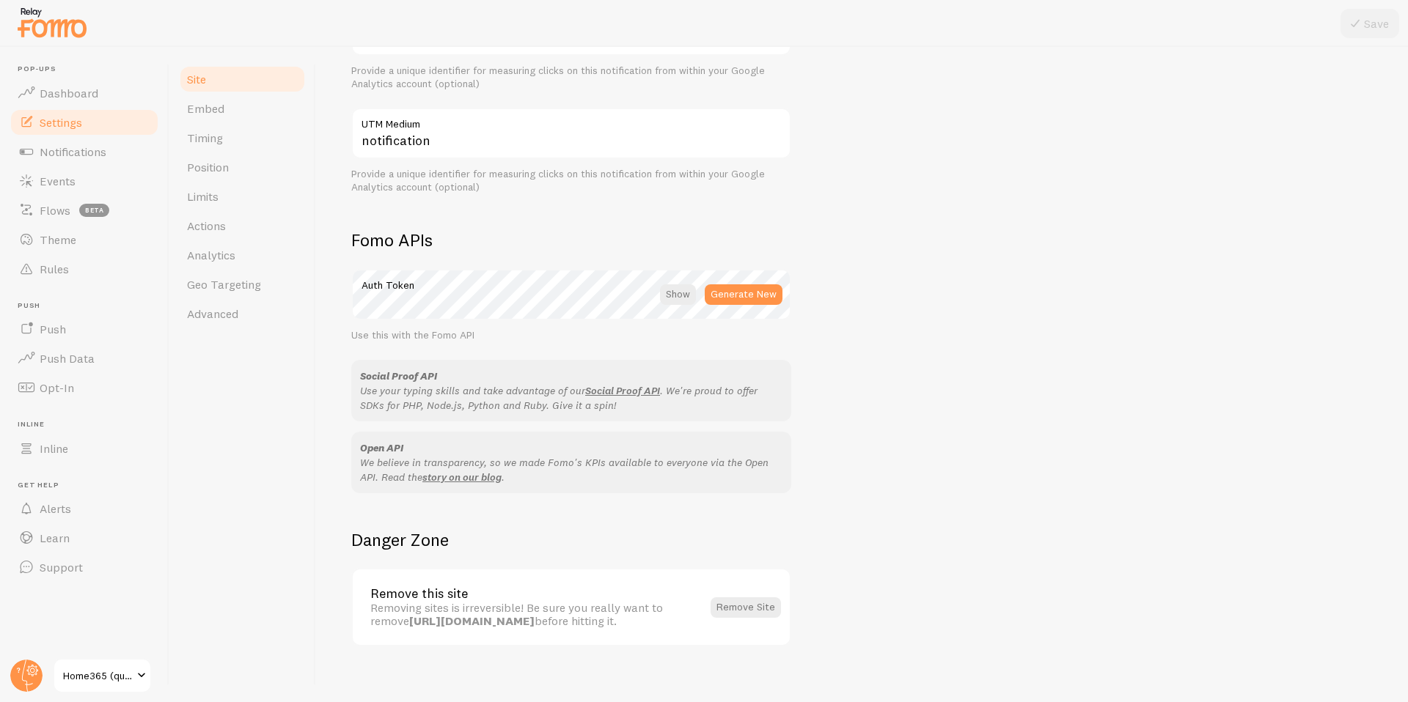
scroll to position [682, 0]
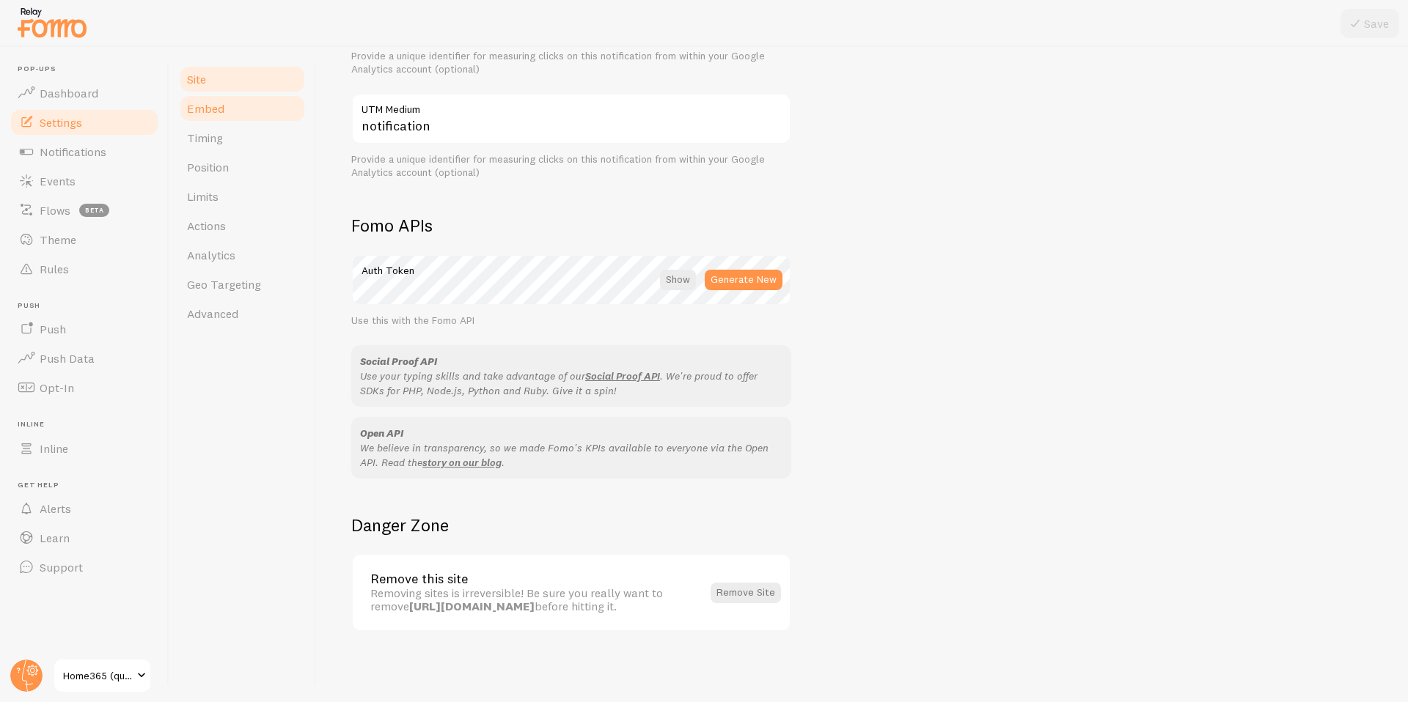
click at [214, 105] on span "Embed" at bounding box center [205, 108] width 37 height 15
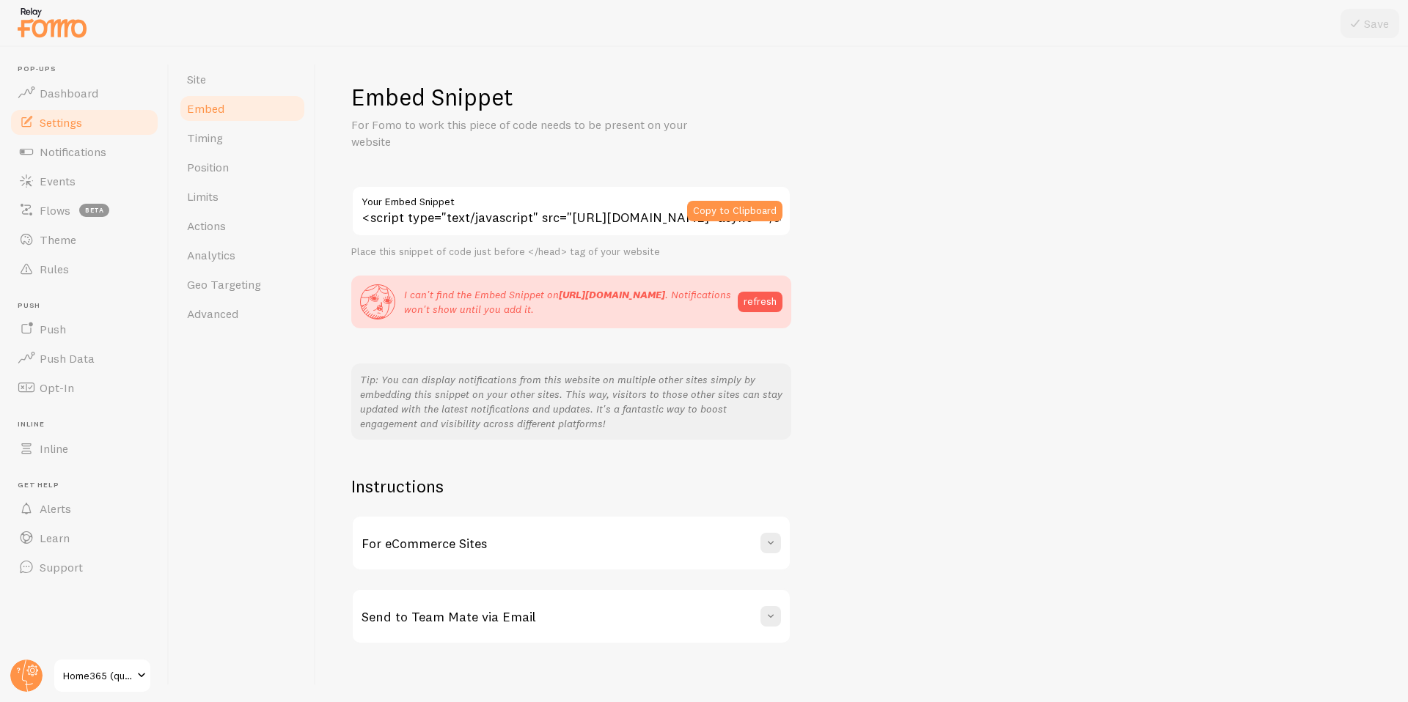
scroll to position [12, 0]
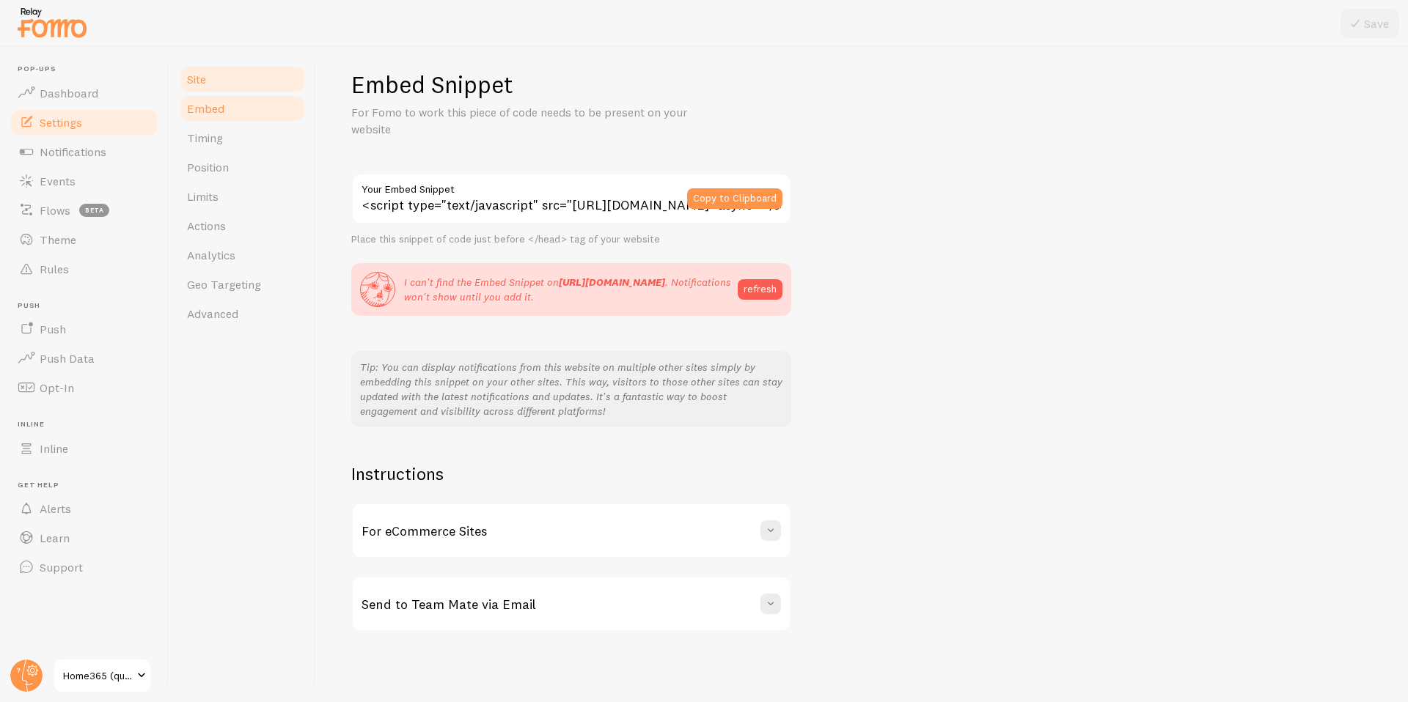
click at [216, 81] on link "Site" at bounding box center [242, 79] width 128 height 29
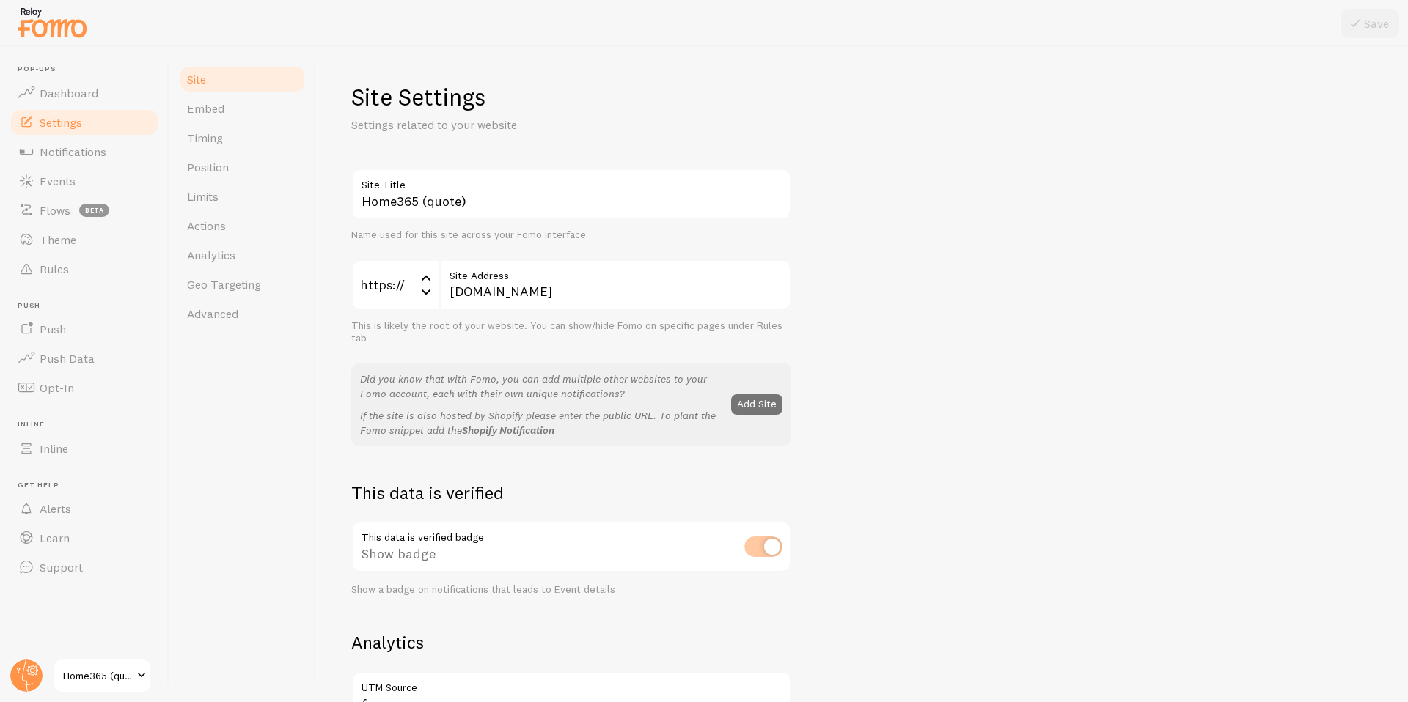
click at [472, 268] on label "Site Address" at bounding box center [615, 272] width 352 height 25
click at [472, 268] on input "[DOMAIN_NAME]" at bounding box center [615, 285] width 352 height 51
click at [475, 296] on input "[DOMAIN_NAME]" at bounding box center [615, 285] width 352 height 51
click at [491, 296] on input "[DOMAIN_NAME]" at bounding box center [615, 285] width 352 height 51
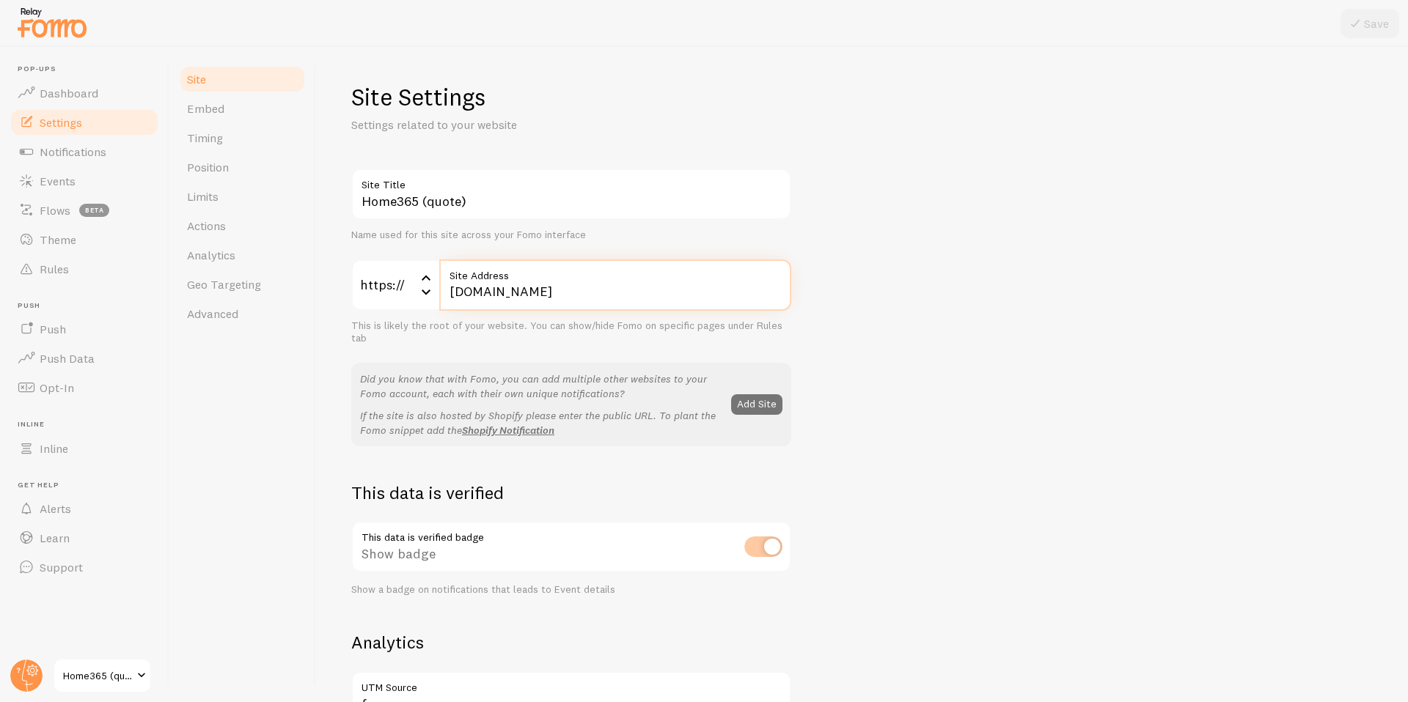
click at [467, 290] on input "[DOMAIN_NAME]" at bounding box center [615, 285] width 352 height 51
paste input "stg"
type input "[DOMAIN_NAME]"
click at [1363, 26] on icon at bounding box center [1355, 24] width 18 height 18
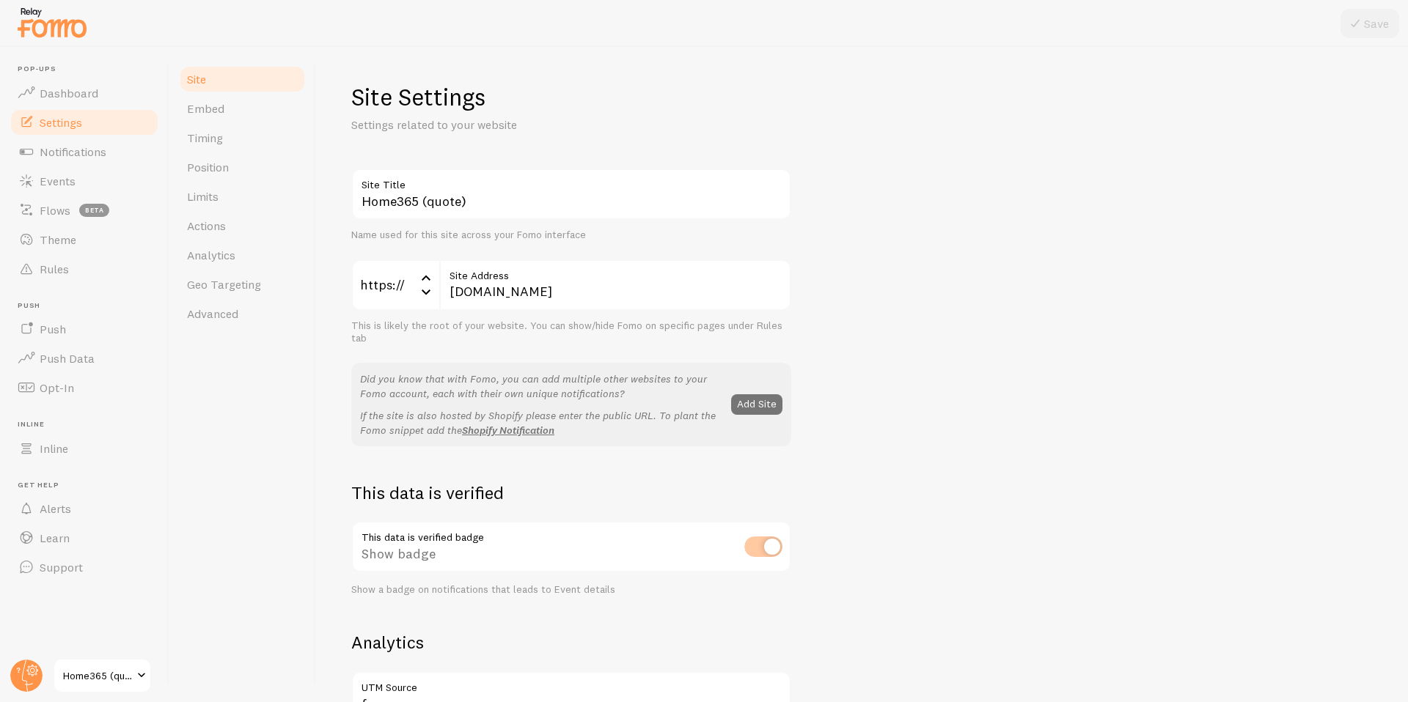
click at [140, 670] on span at bounding box center [142, 676] width 18 height 18
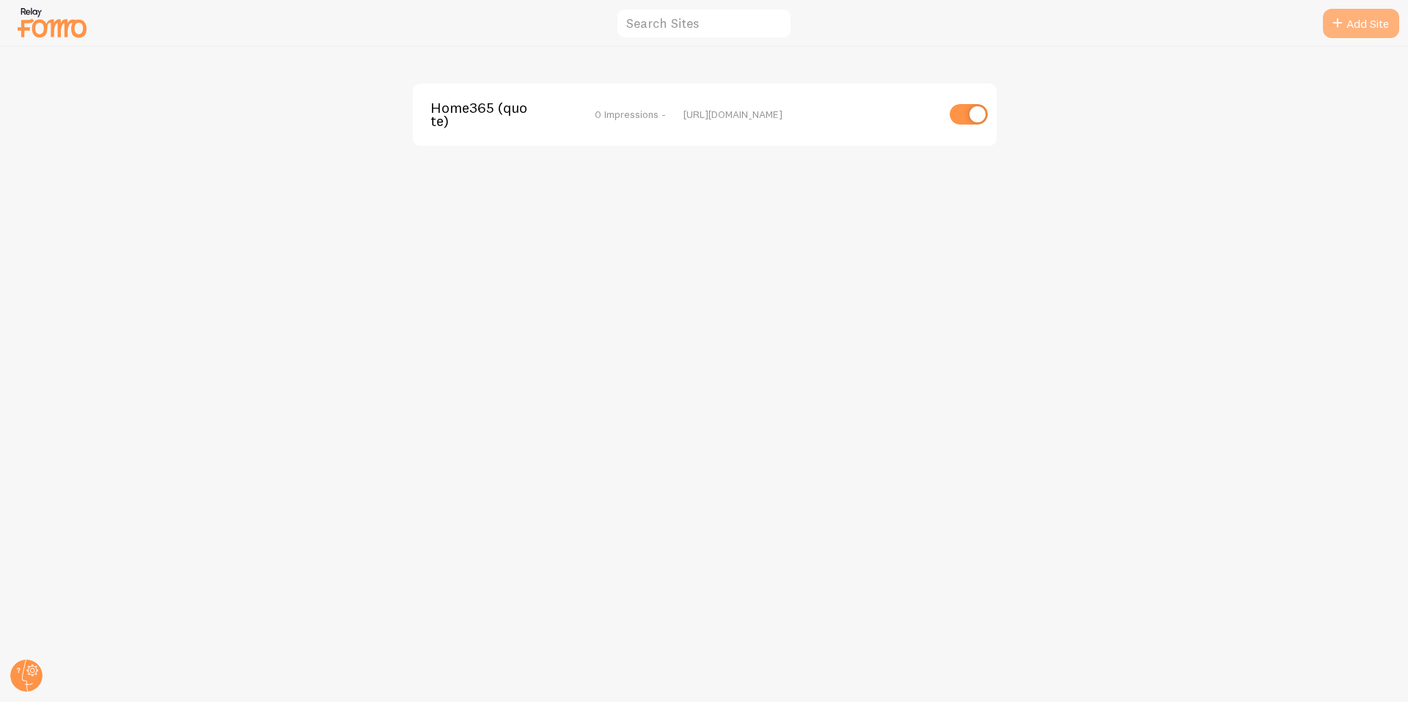
click at [1371, 23] on link "Add Site" at bounding box center [1361, 23] width 76 height 29
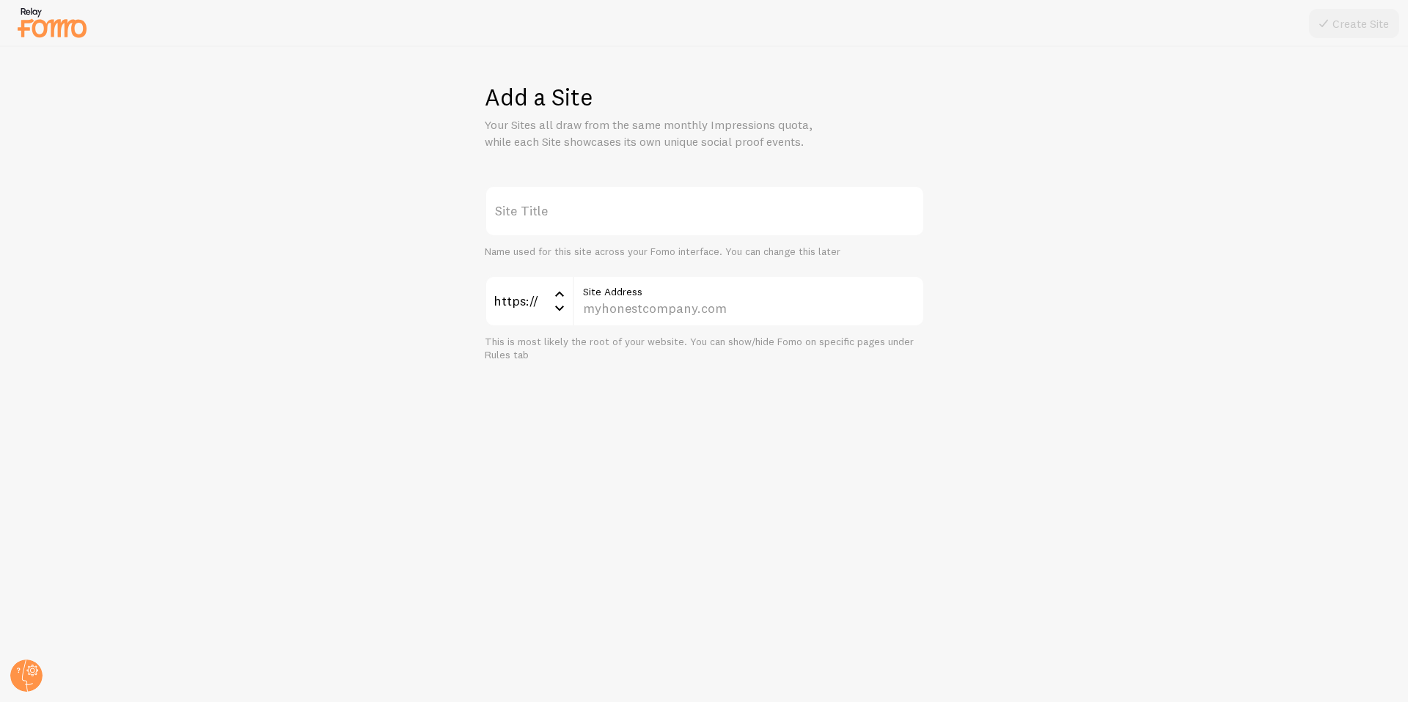
click at [541, 210] on label "Site Title" at bounding box center [705, 211] width 440 height 51
click at [541, 210] on input "Site Title" at bounding box center [705, 211] width 440 height 51
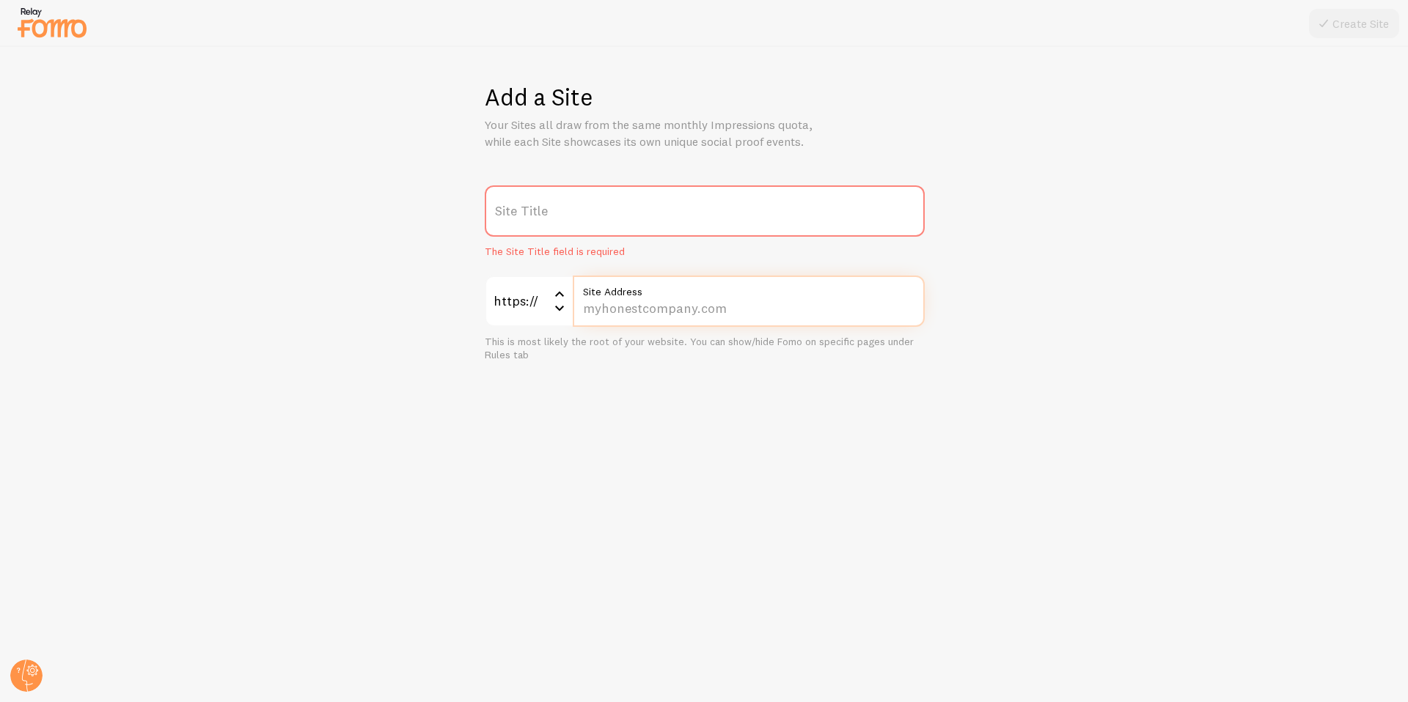
click at [626, 313] on input "Site Address" at bounding box center [749, 301] width 352 height 51
paste input "quotestg"
type input "[DOMAIN_NAME]"
click at [610, 200] on label "Site Title" at bounding box center [705, 211] width 440 height 51
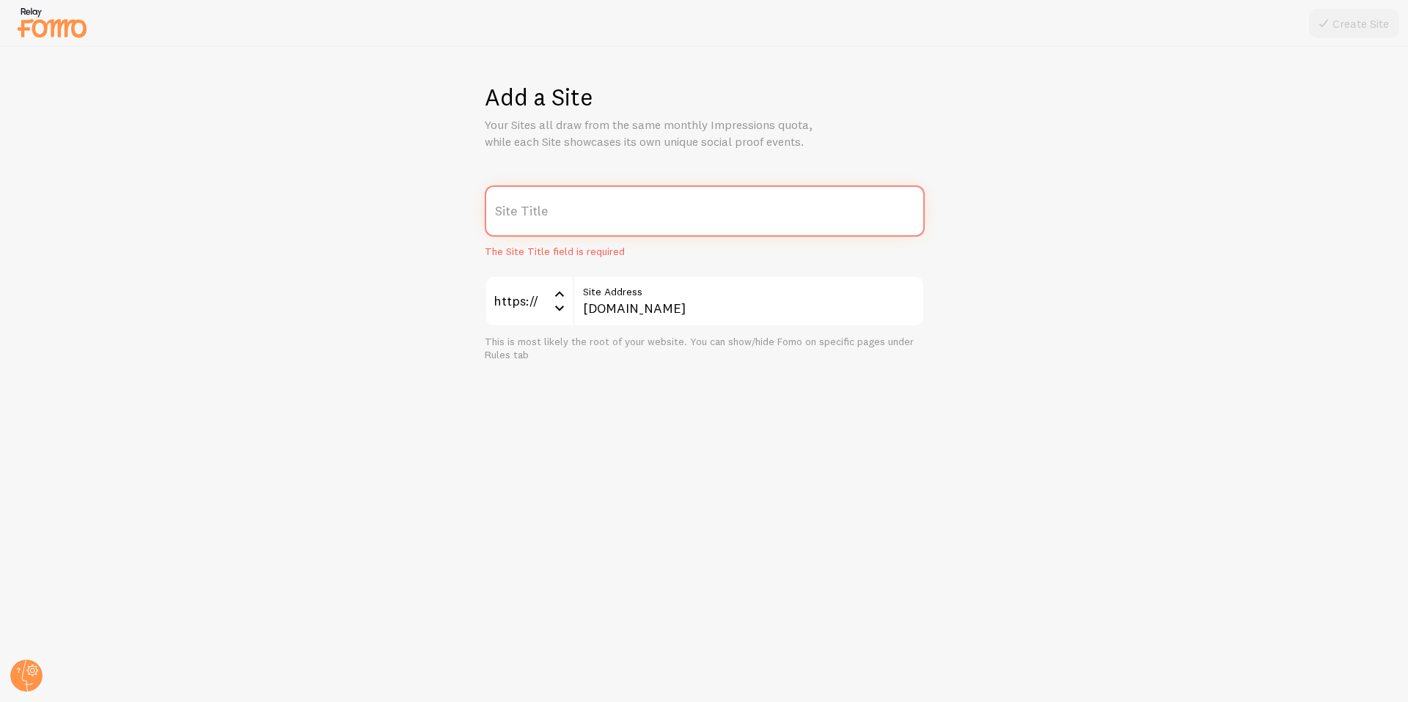
click at [610, 200] on input "Site Title" at bounding box center [705, 211] width 440 height 51
click at [607, 309] on input "[DOMAIN_NAME]" at bounding box center [749, 301] width 352 height 51
click at [546, 220] on label "Site Title" at bounding box center [705, 211] width 440 height 51
click at [546, 220] on input "Site Title" at bounding box center [705, 211] width 440 height 51
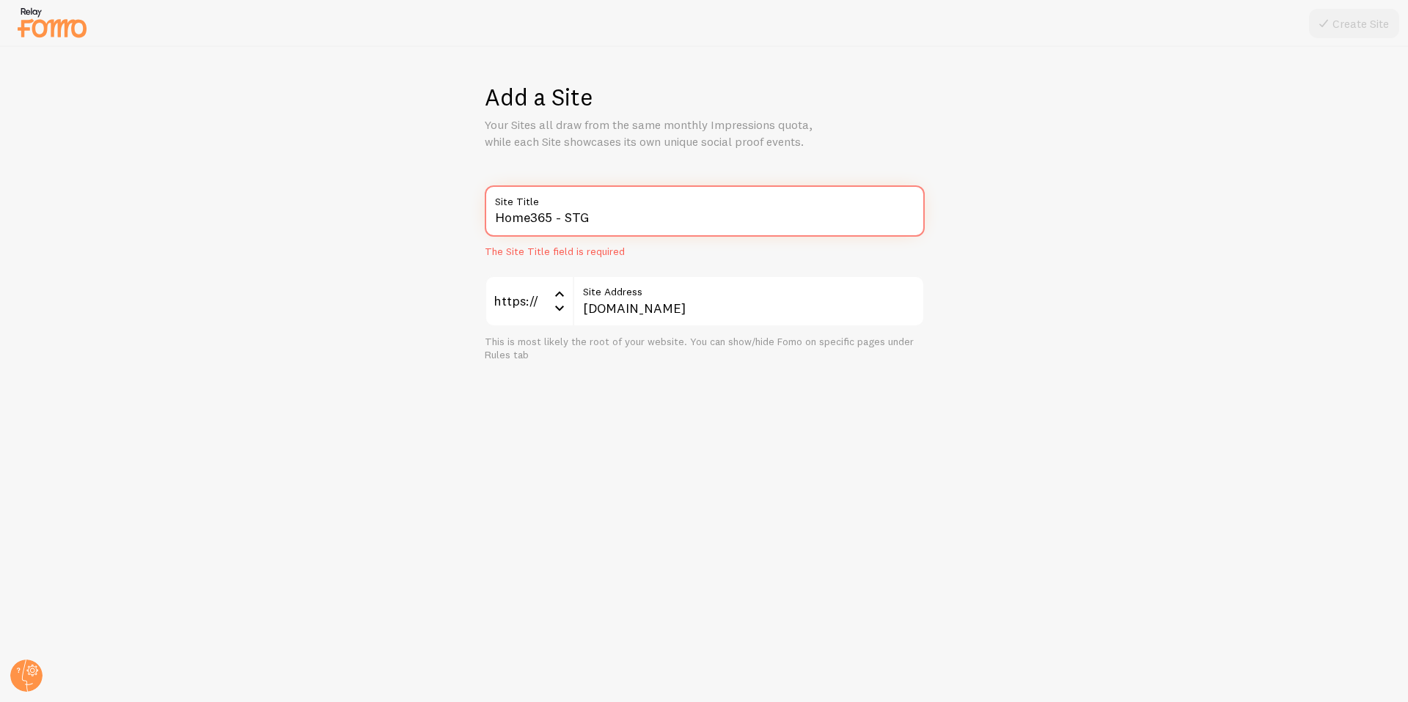
type input "Home365 - STG"
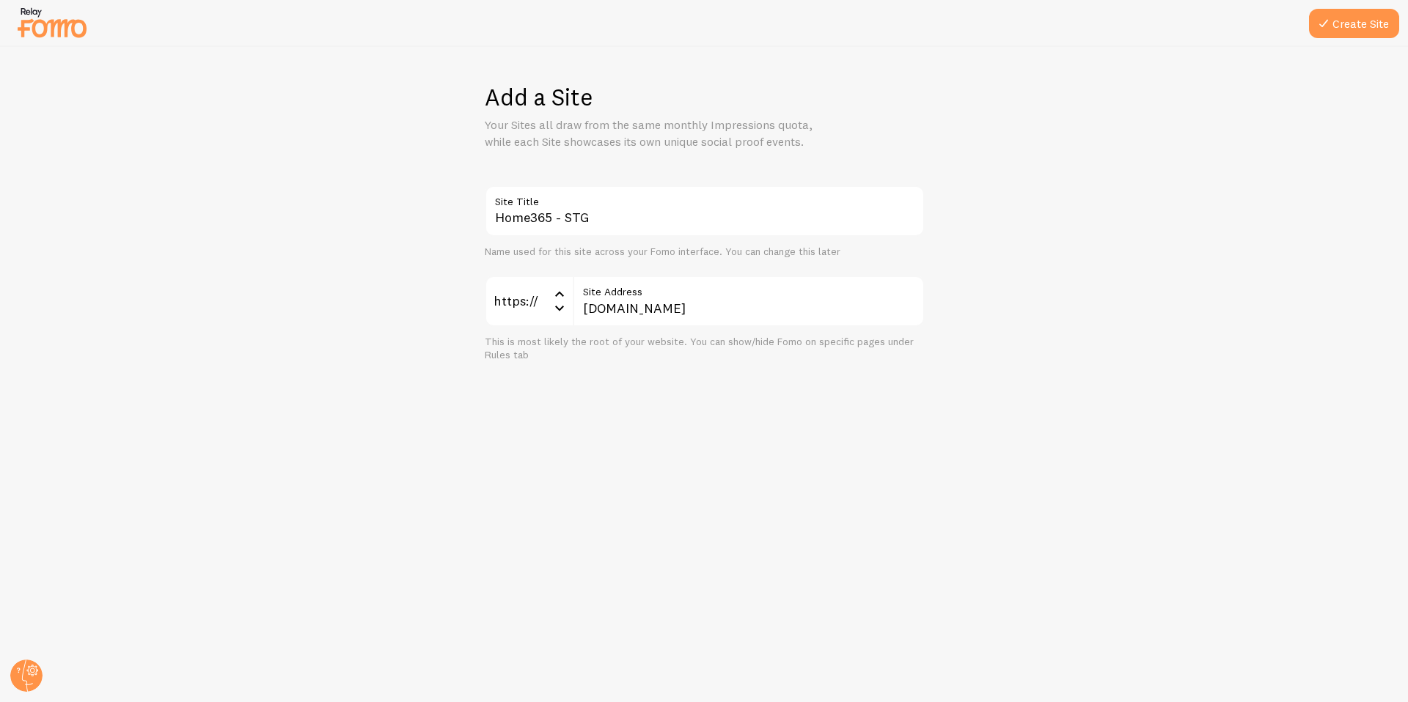
click at [642, 389] on div "Add a Site Your Sites all draw from the same monthly Impressions quota, while e…" at bounding box center [704, 375] width 1407 height 656
click at [1332, 29] on button "Create Site" at bounding box center [1354, 23] width 90 height 29
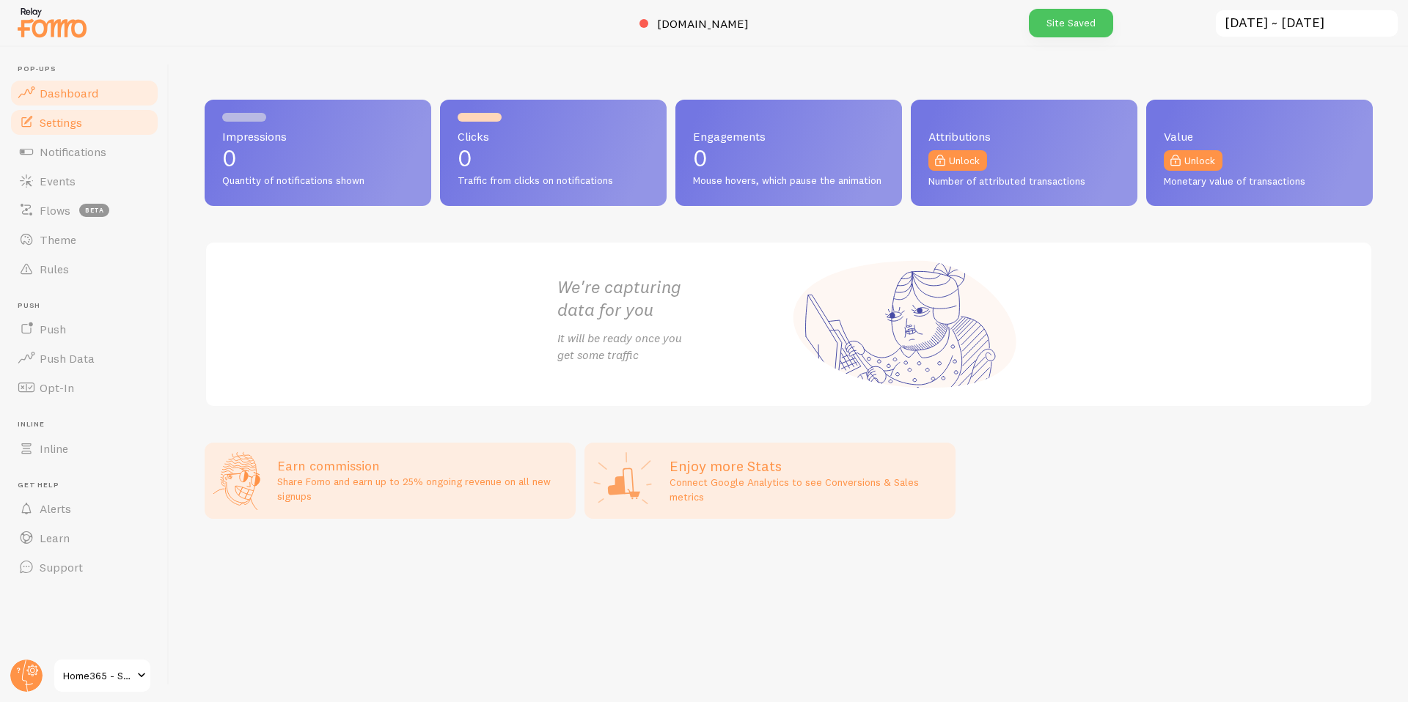
click at [66, 125] on span "Settings" at bounding box center [61, 122] width 43 height 15
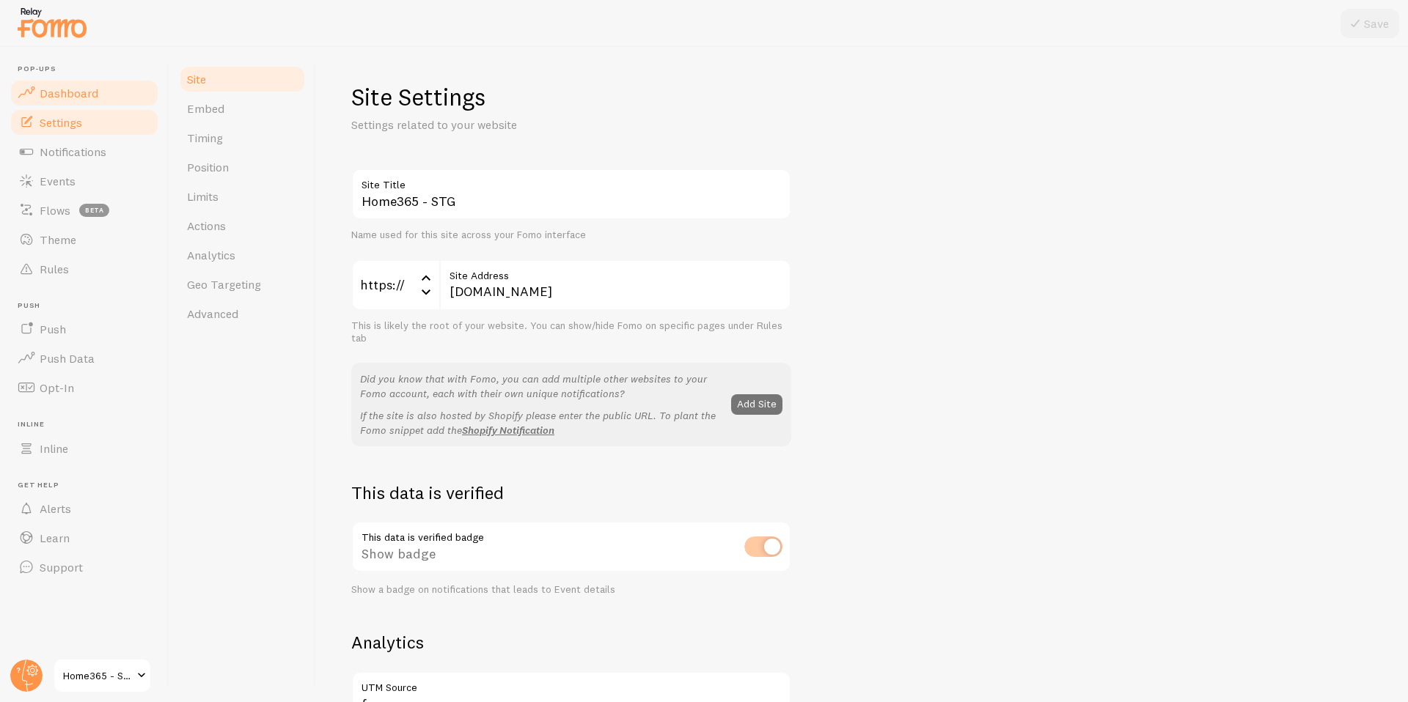
click at [74, 92] on span "Dashboard" at bounding box center [69, 93] width 59 height 15
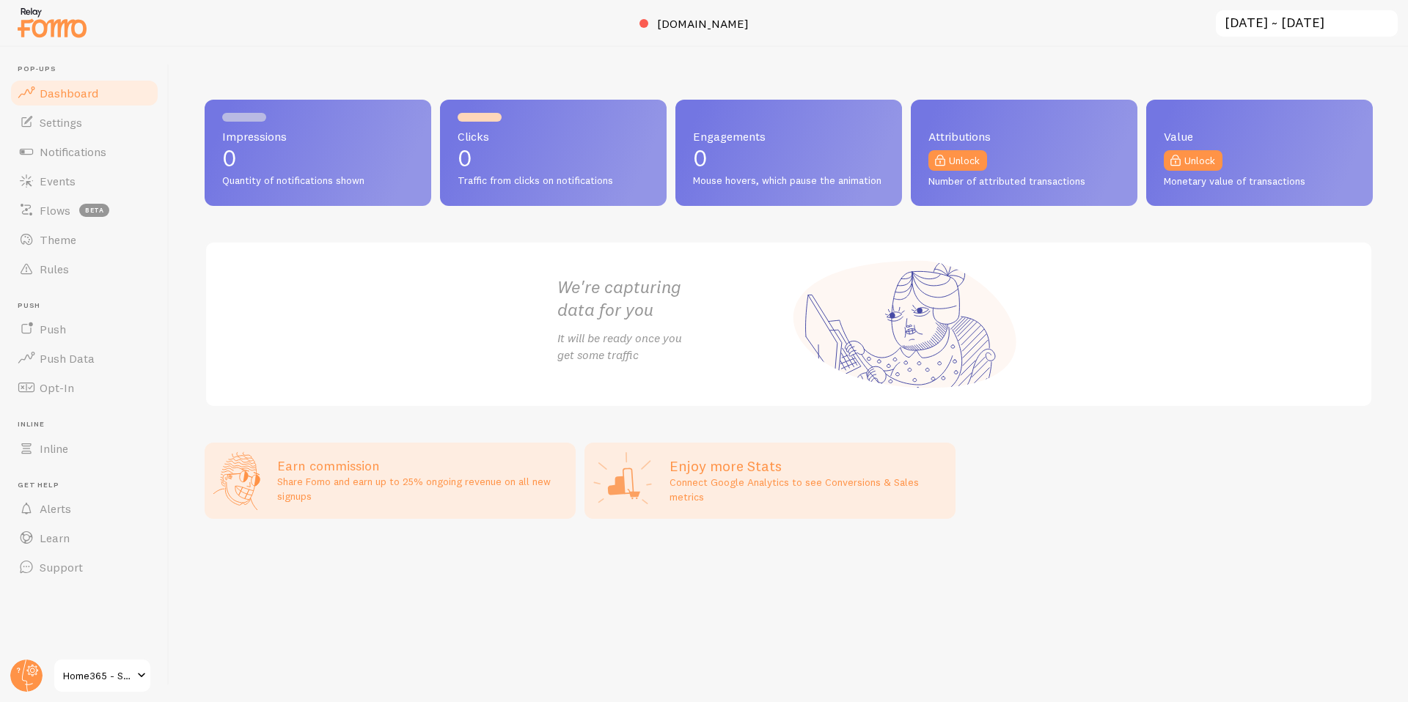
click at [143, 677] on span at bounding box center [142, 676] width 18 height 18
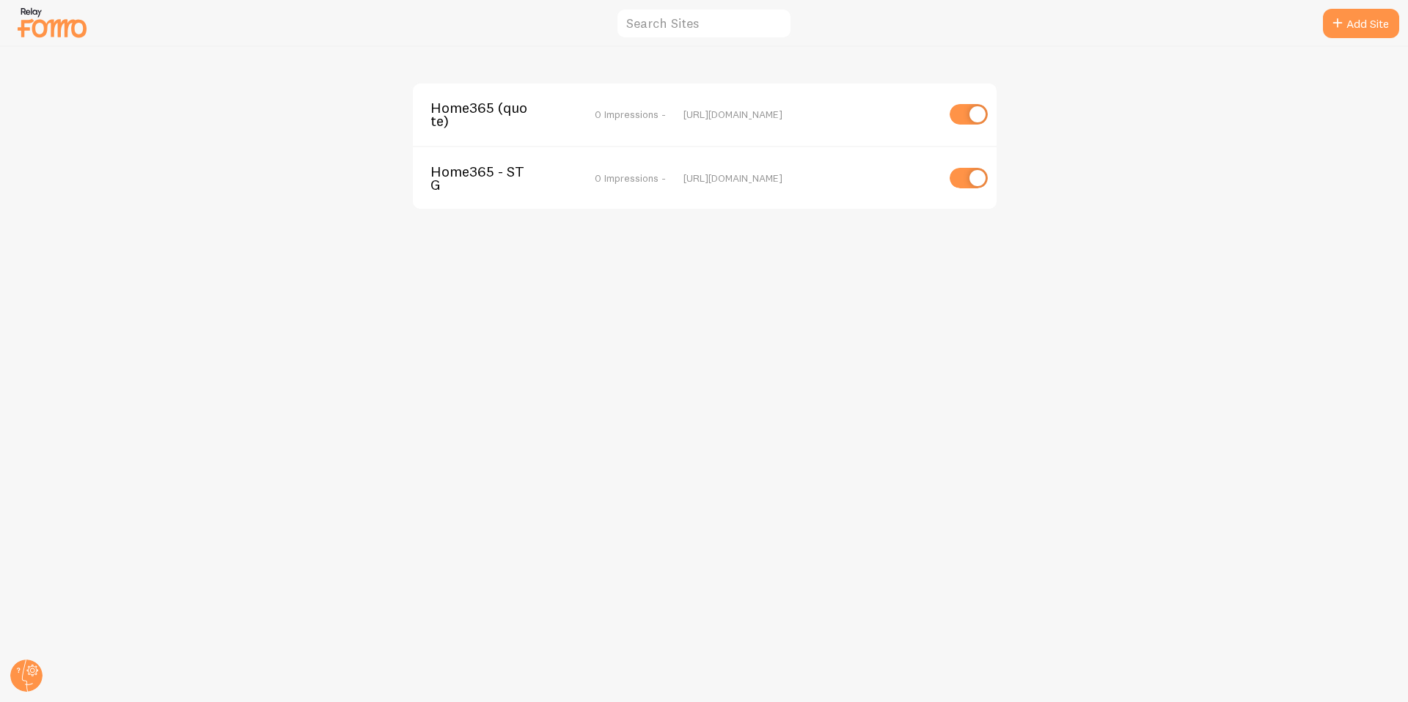
click at [793, 111] on div "[URL][DOMAIN_NAME]" at bounding box center [809, 114] width 253 height 13
click at [477, 110] on span "Home365 (quote)" at bounding box center [489, 114] width 118 height 27
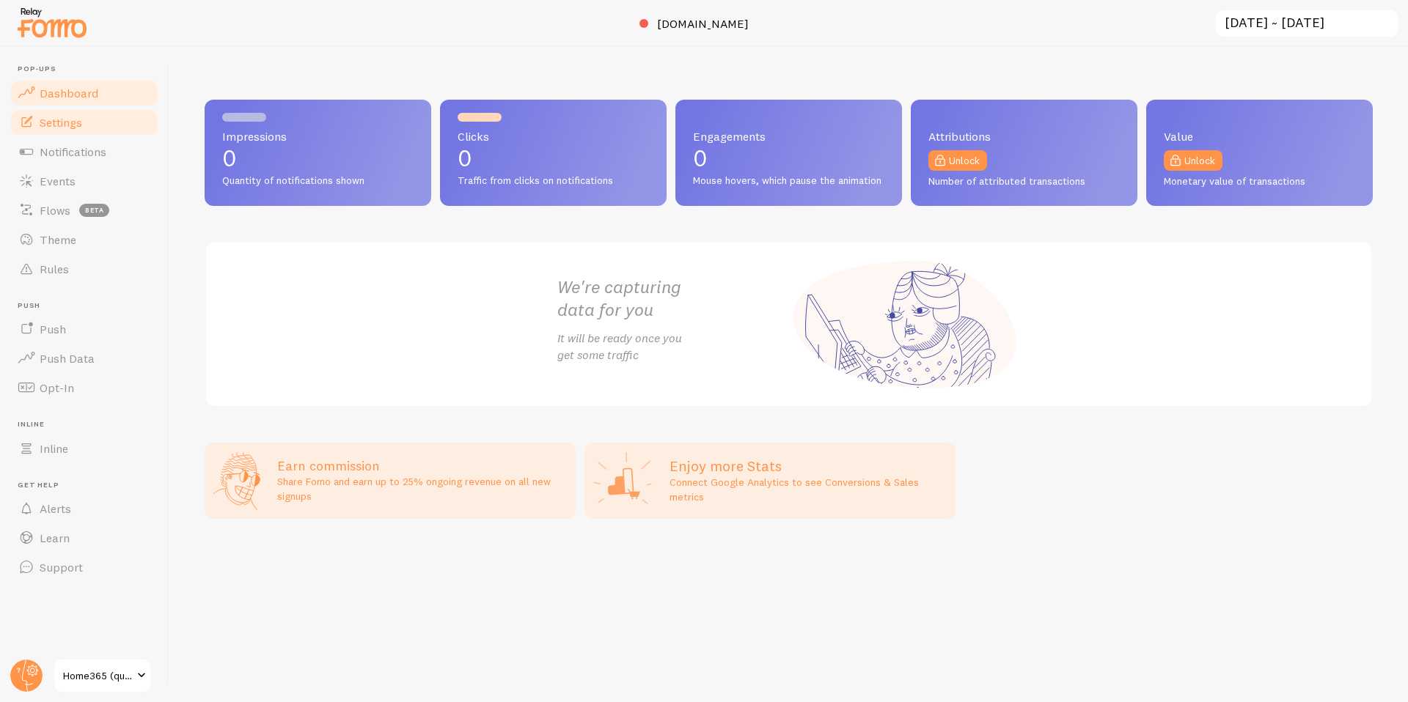
click at [72, 116] on span "Settings" at bounding box center [61, 122] width 43 height 15
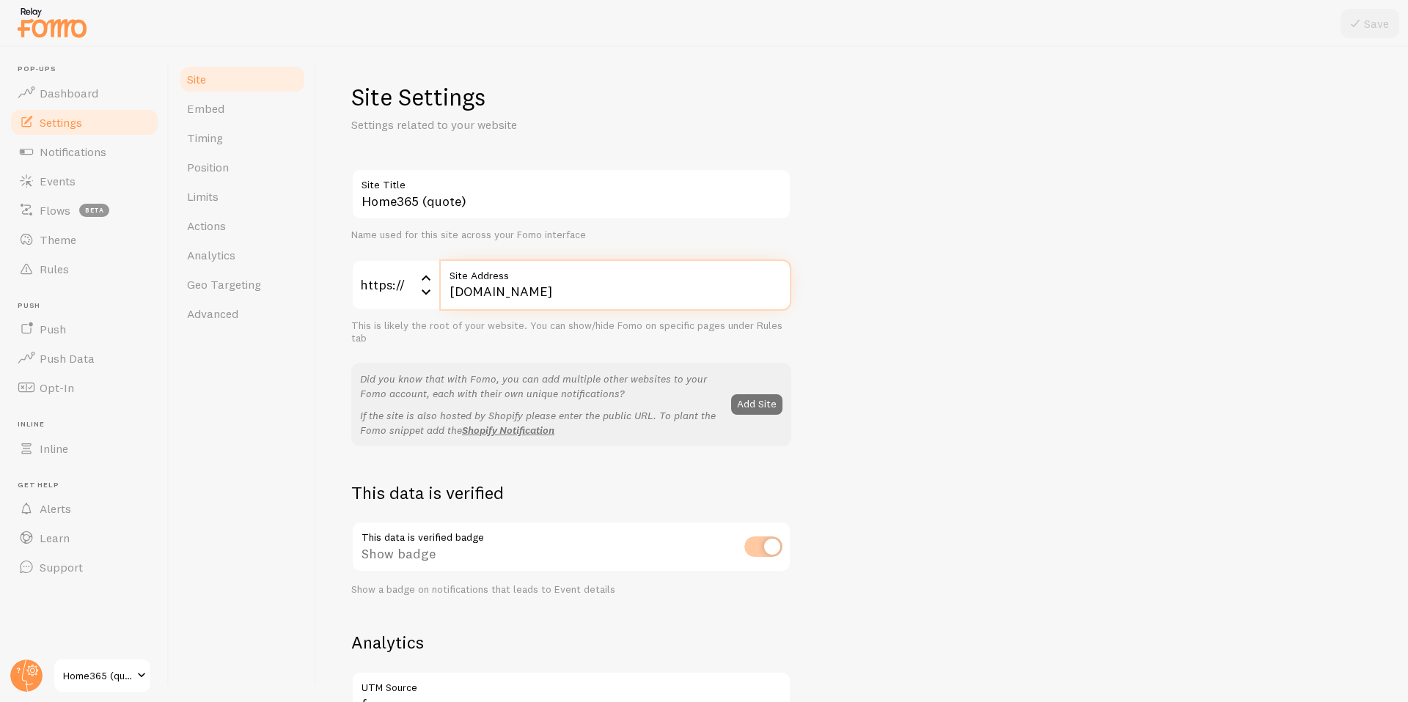
click at [496, 295] on input "[DOMAIN_NAME]" at bounding box center [615, 285] width 352 height 51
click at [502, 293] on input "[DOMAIN_NAME]" at bounding box center [615, 285] width 352 height 51
type input "[DOMAIN_NAME]"
click at [917, 209] on div "Home365 (quote) Site Title Name used for this site across your Fomo interface h…" at bounding box center [861, 665] width 1021 height 992
click at [1360, 18] on icon at bounding box center [1355, 24] width 18 height 18
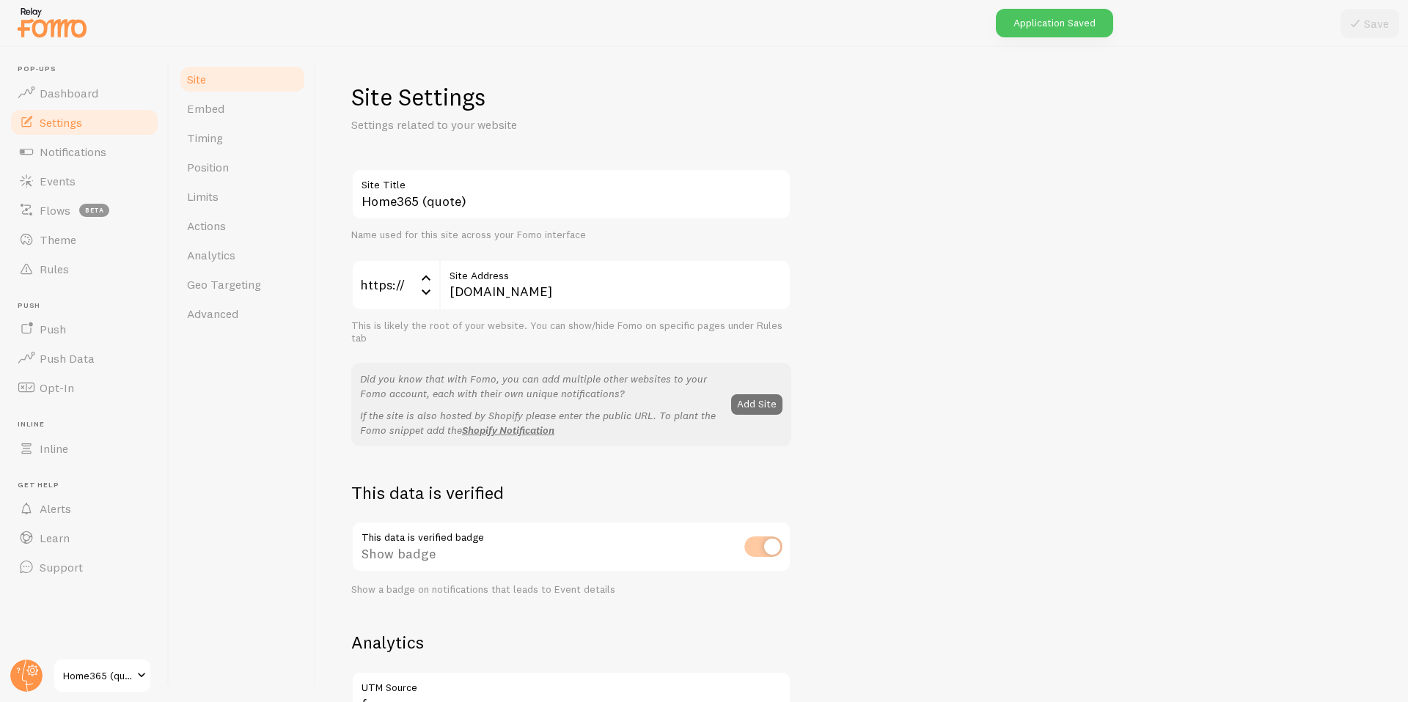
click at [73, 683] on span "Home365 (quote)" at bounding box center [98, 676] width 70 height 18
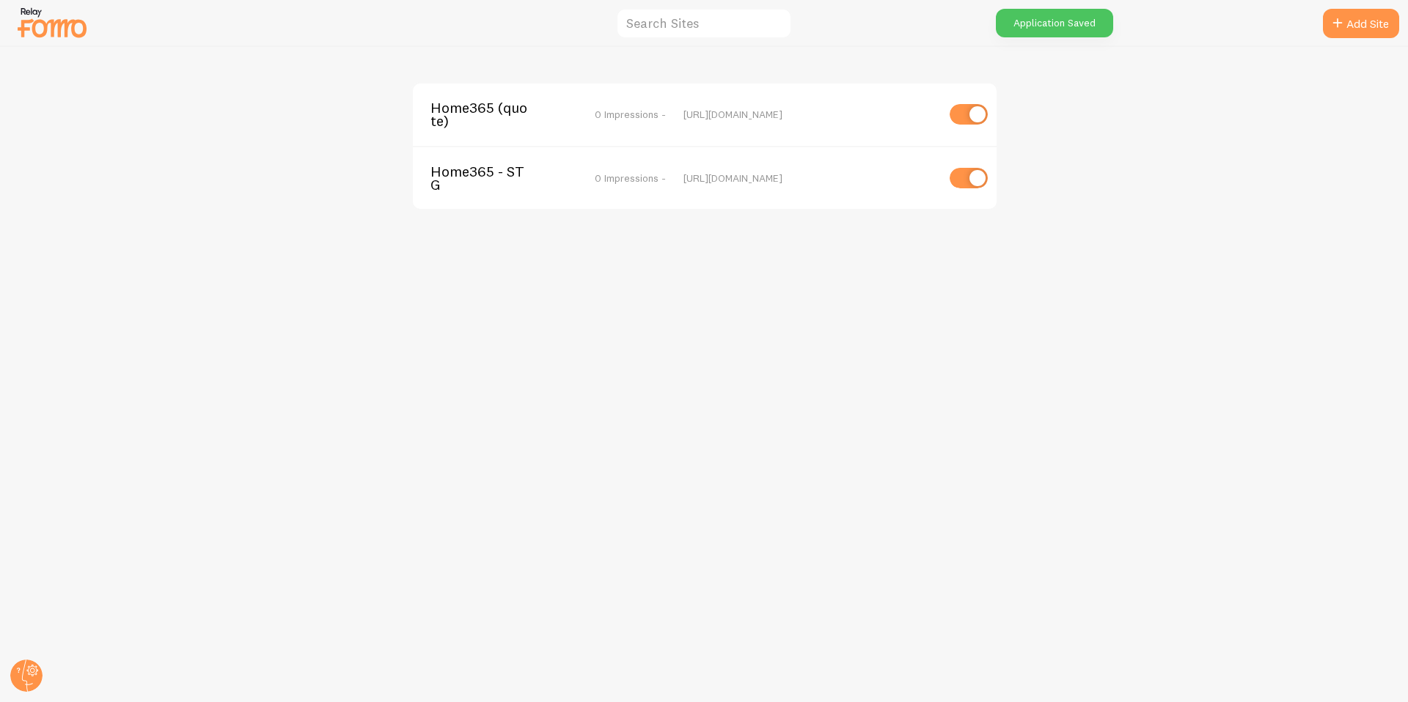
click at [478, 177] on span "Home365 - STG" at bounding box center [489, 178] width 118 height 27
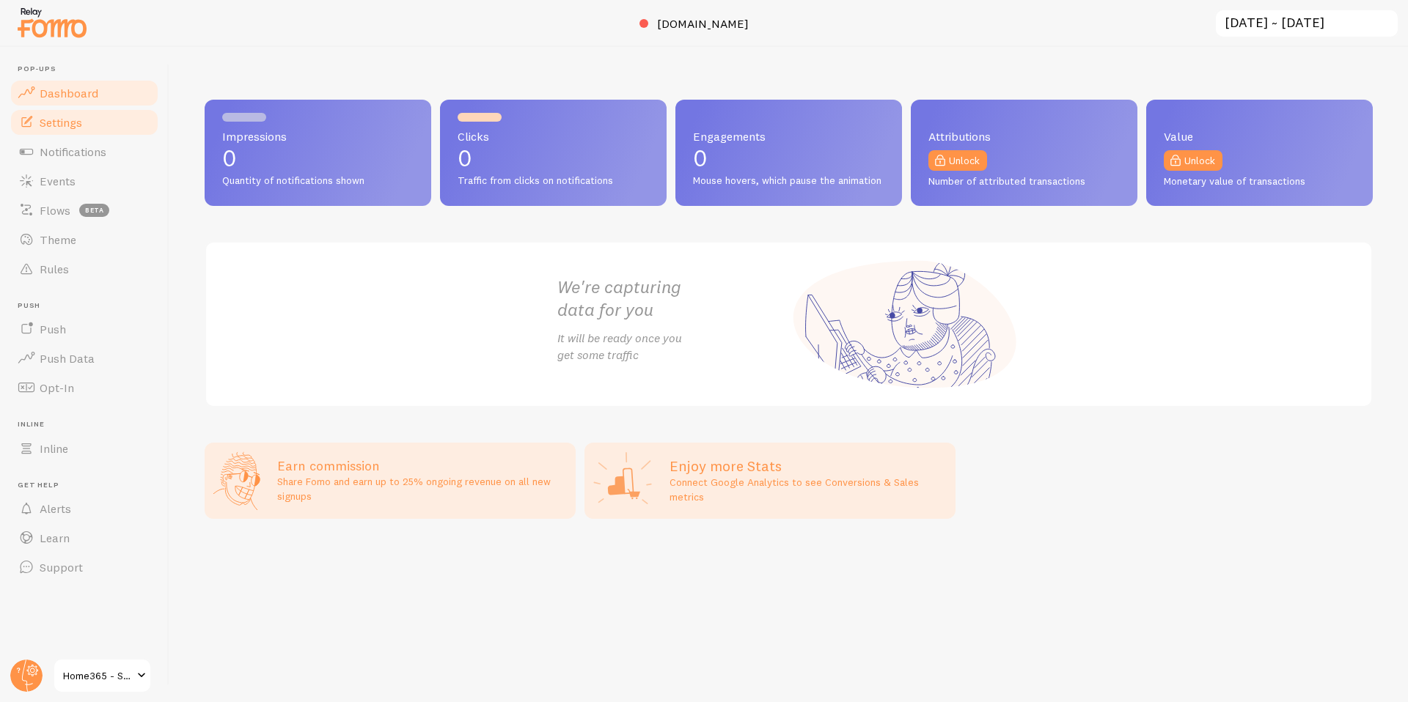
click at [73, 131] on link "Settings" at bounding box center [84, 122] width 151 height 29
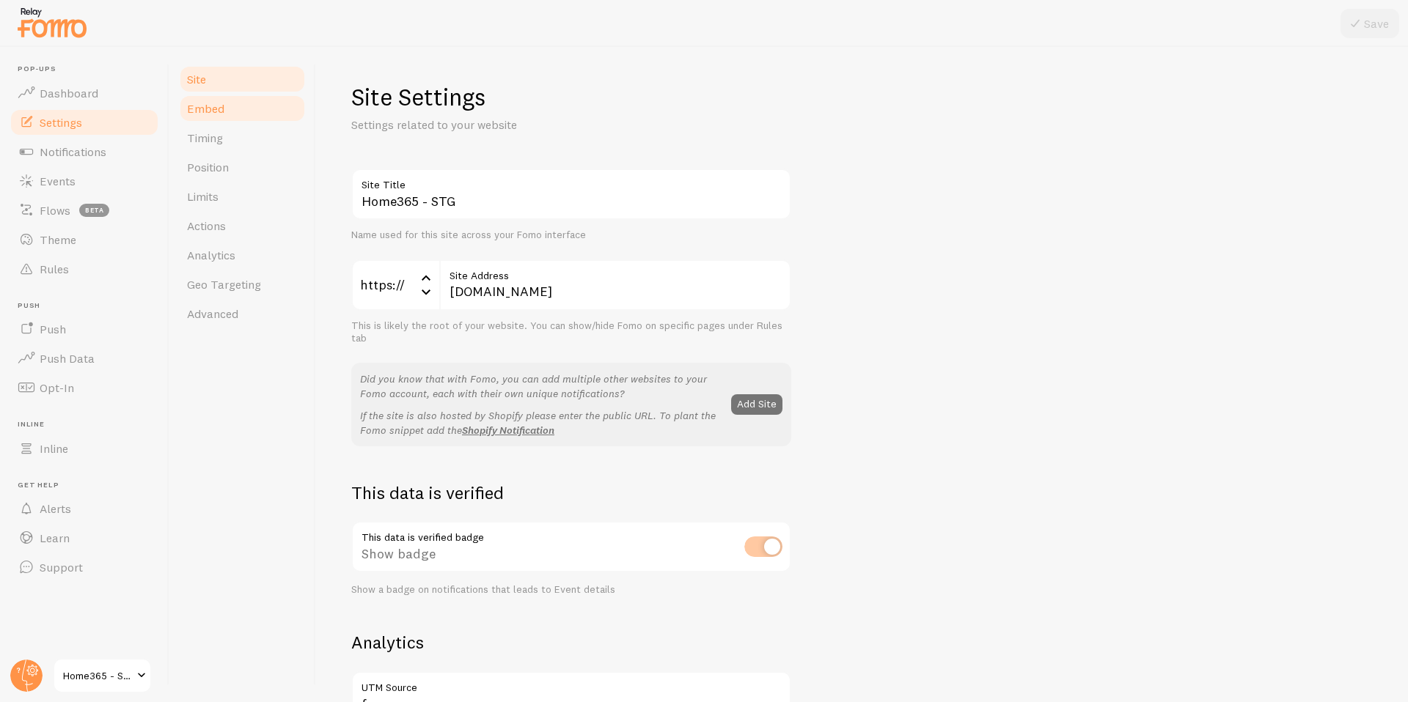
click at [216, 112] on span "Embed" at bounding box center [205, 108] width 37 height 15
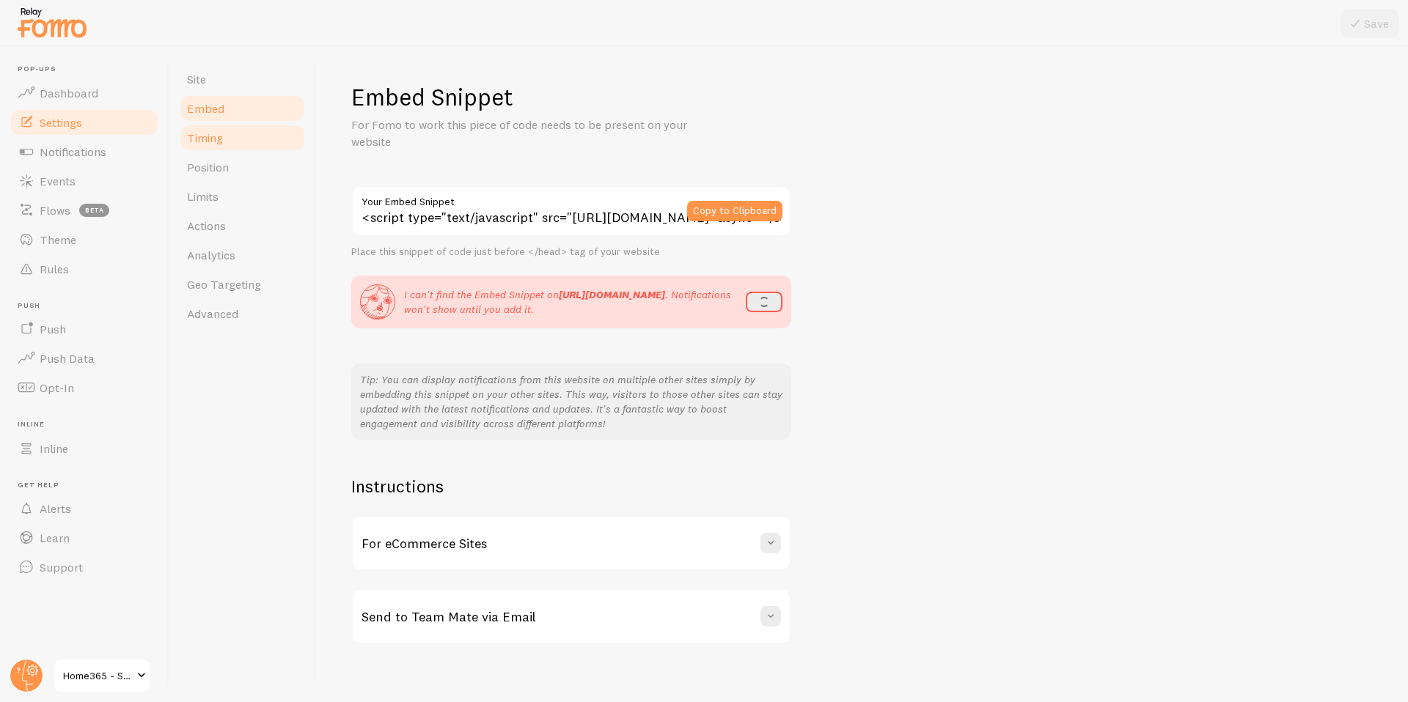
click at [217, 133] on span "Timing" at bounding box center [205, 138] width 36 height 15
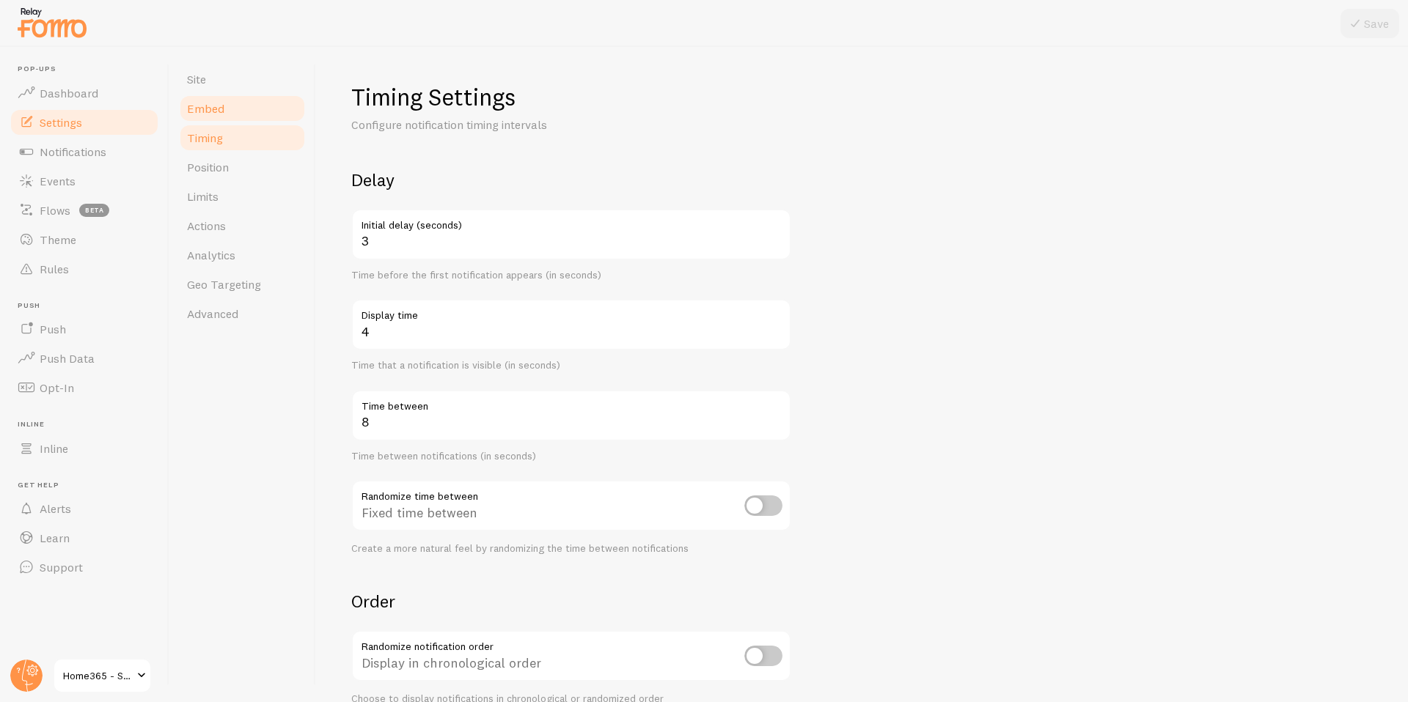
click at [218, 111] on span "Embed" at bounding box center [205, 108] width 37 height 15
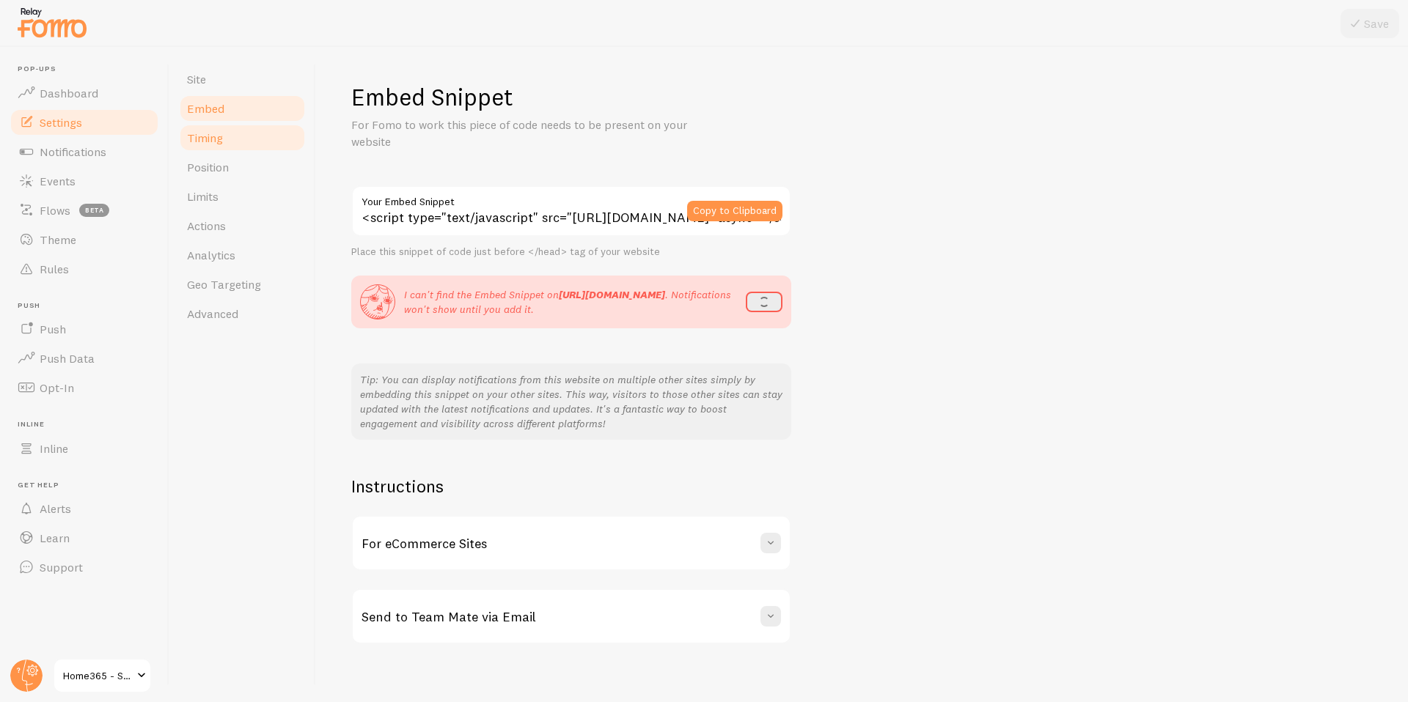
click at [213, 133] on span "Timing" at bounding box center [205, 138] width 36 height 15
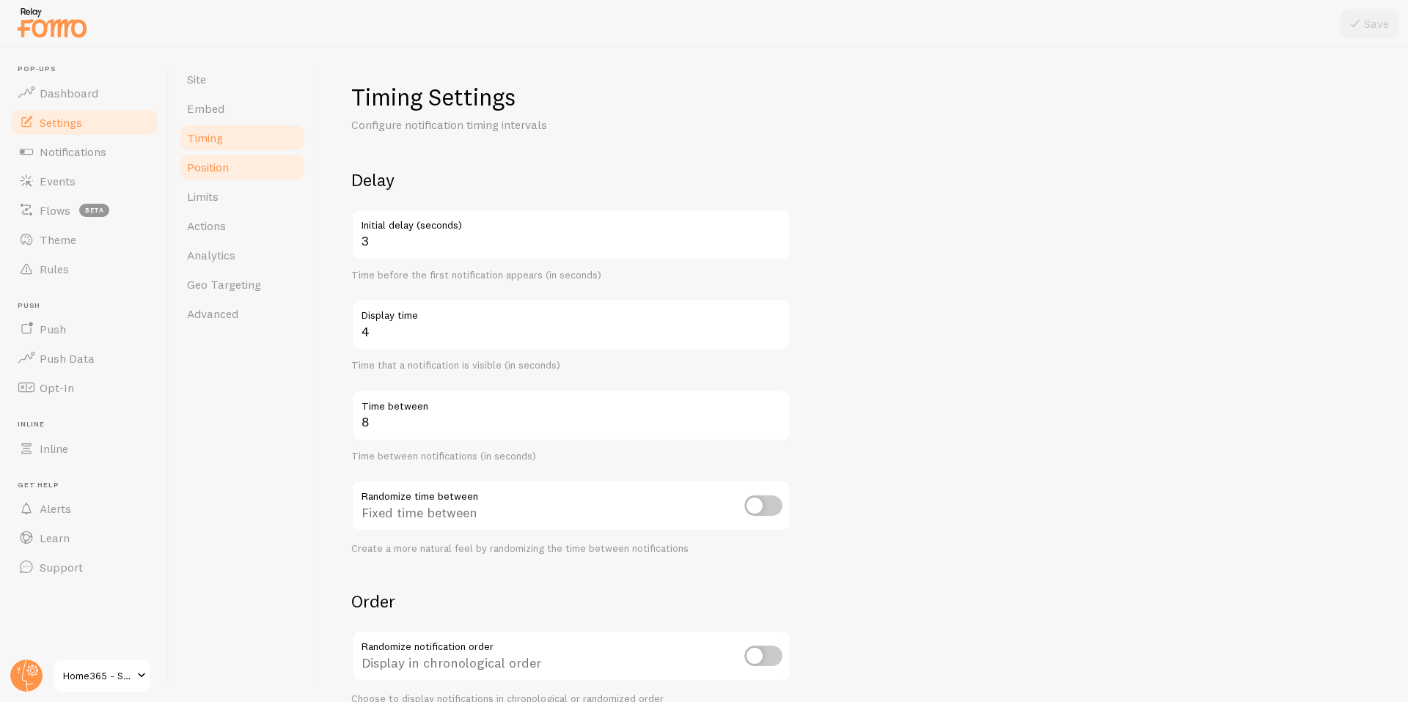
click at [205, 167] on span "Position" at bounding box center [208, 167] width 42 height 15
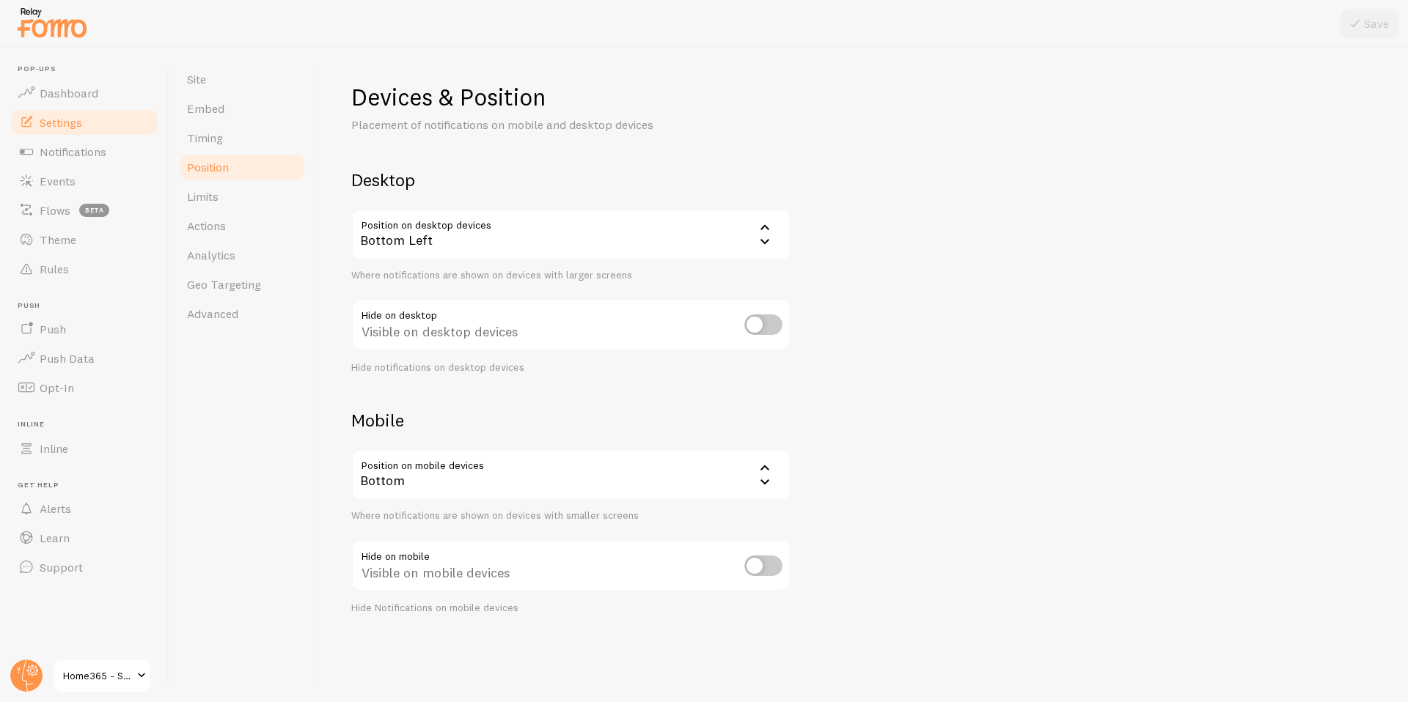
click at [575, 241] on div "Bottom Left" at bounding box center [571, 234] width 440 height 51
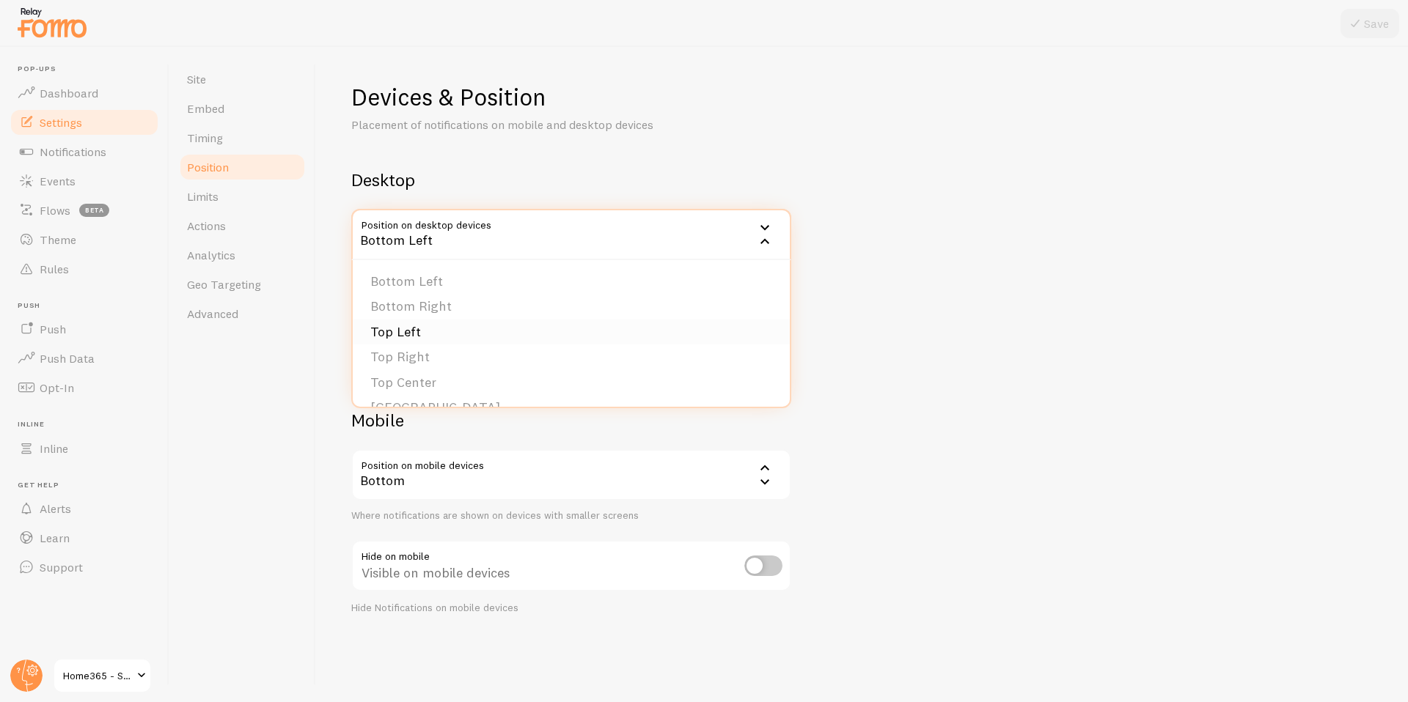
click at [433, 328] on li "Top Left" at bounding box center [571, 333] width 437 height 26
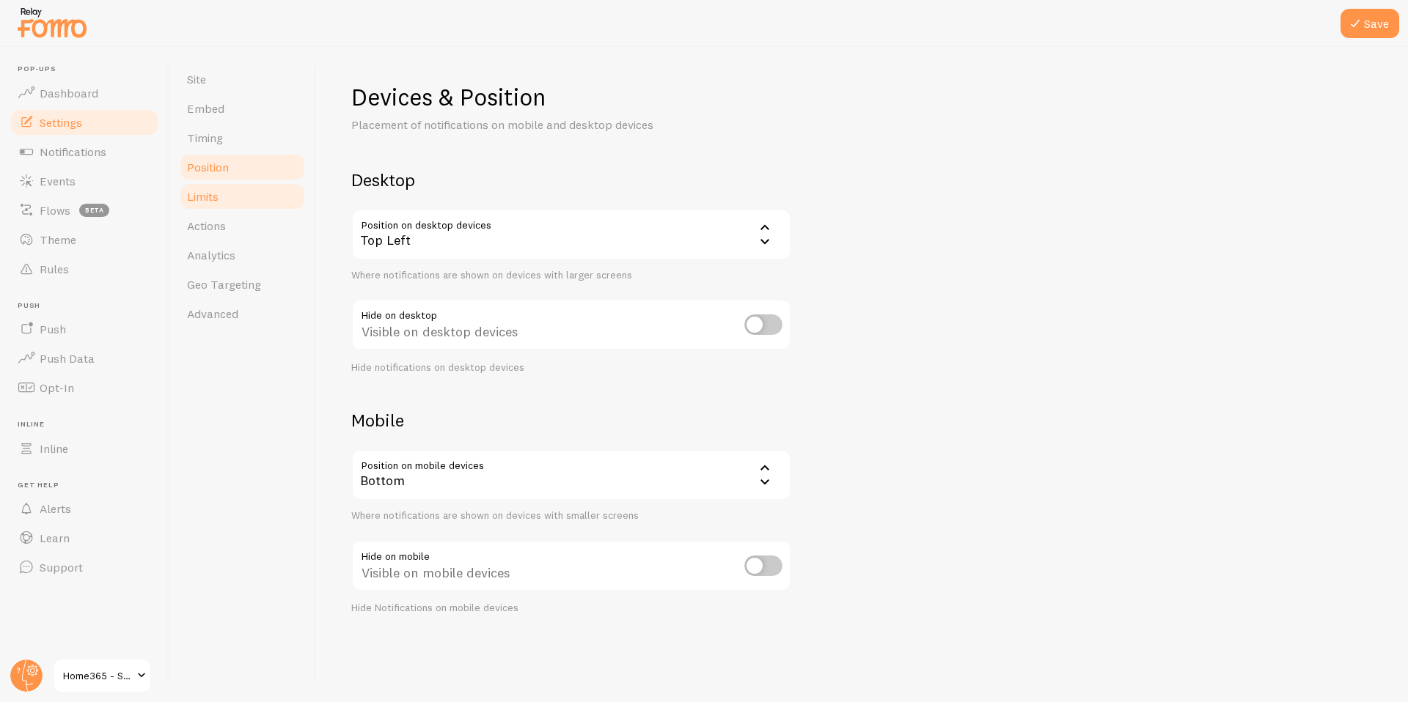
click at [221, 205] on link "Limits" at bounding box center [242, 196] width 128 height 29
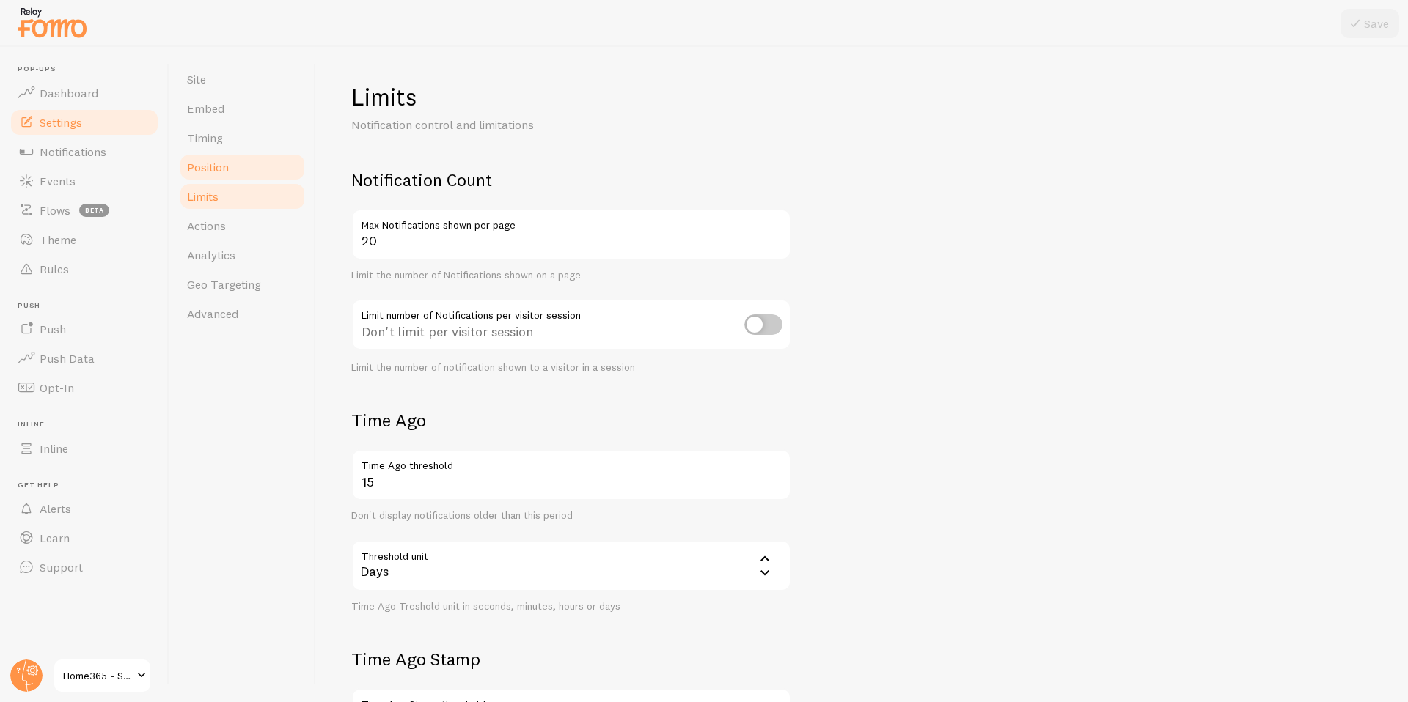
click at [230, 160] on link "Position" at bounding box center [242, 167] width 128 height 29
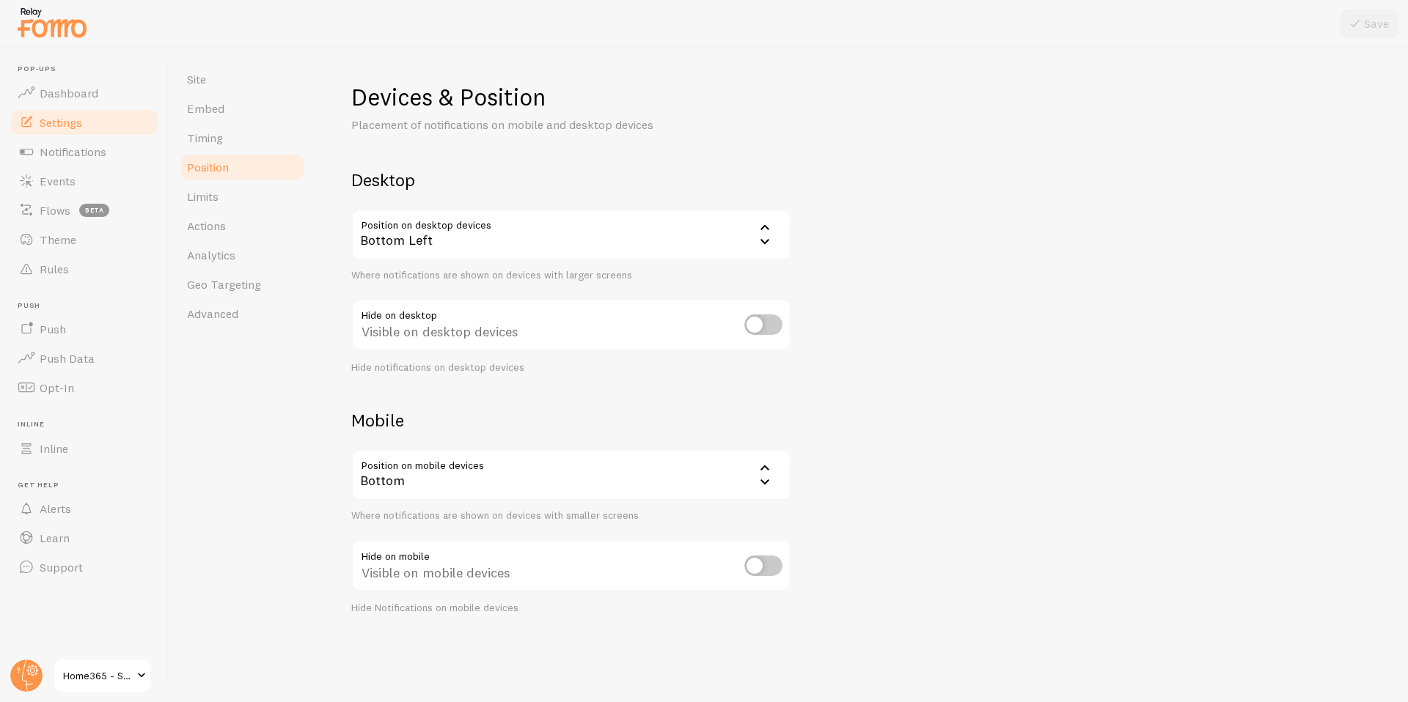
click at [485, 237] on div "Bottom Left" at bounding box center [571, 234] width 440 height 51
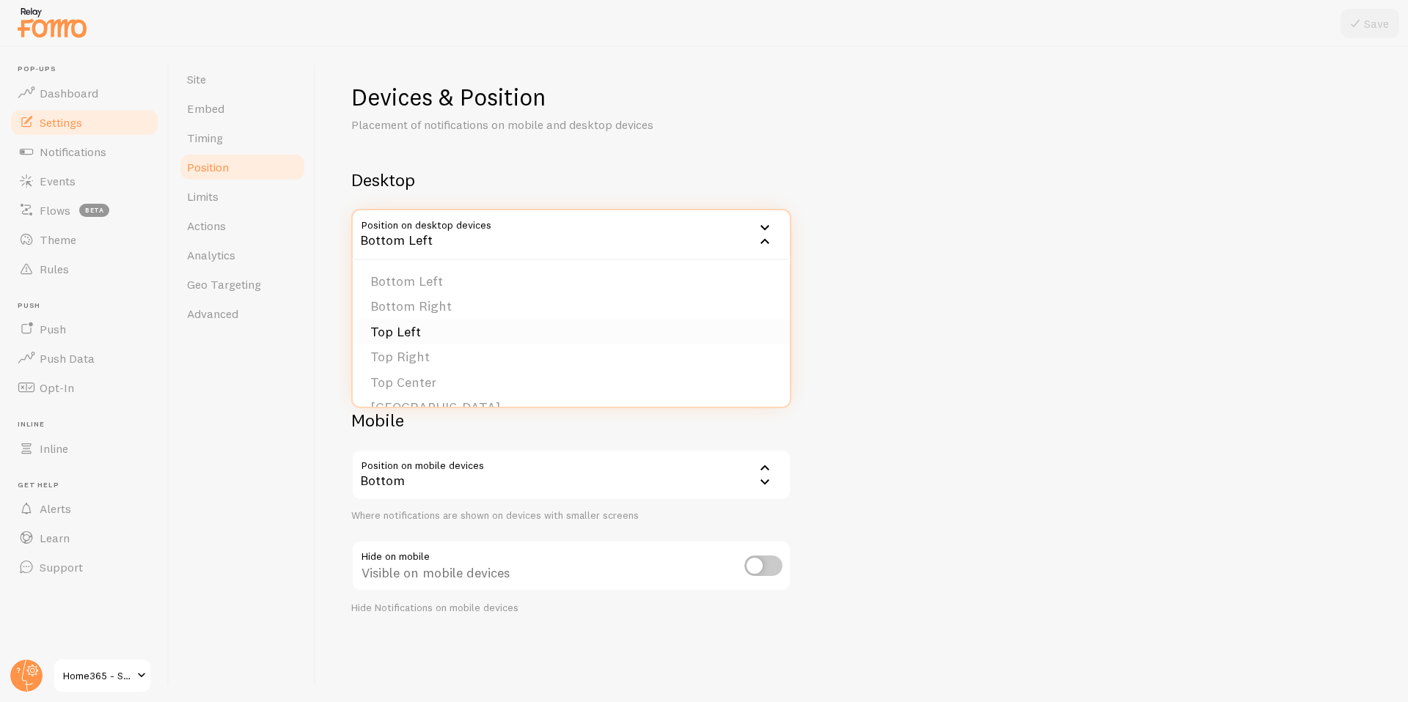
click at [433, 338] on li "Top Left" at bounding box center [571, 333] width 437 height 26
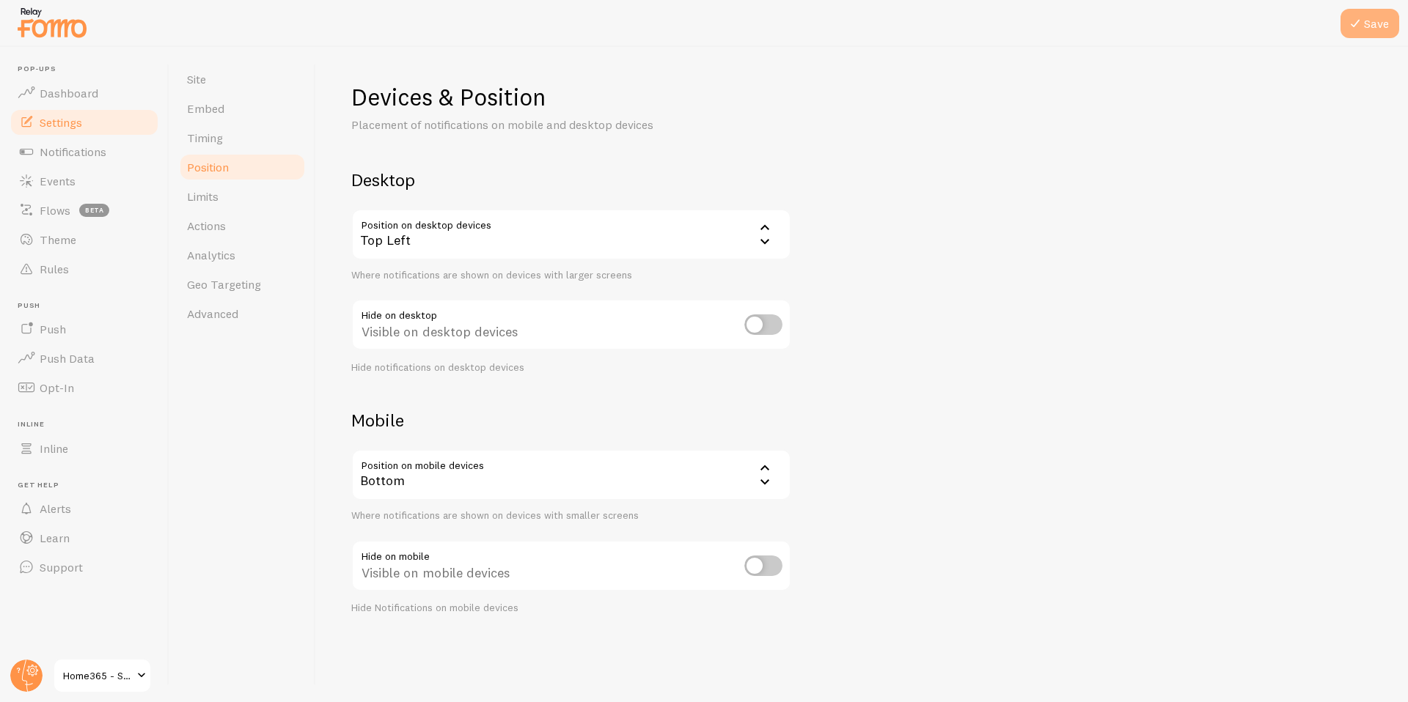
click at [1368, 23] on button "Save" at bounding box center [1369, 23] width 59 height 29
click at [629, 481] on div "Bottom" at bounding box center [571, 474] width 440 height 51
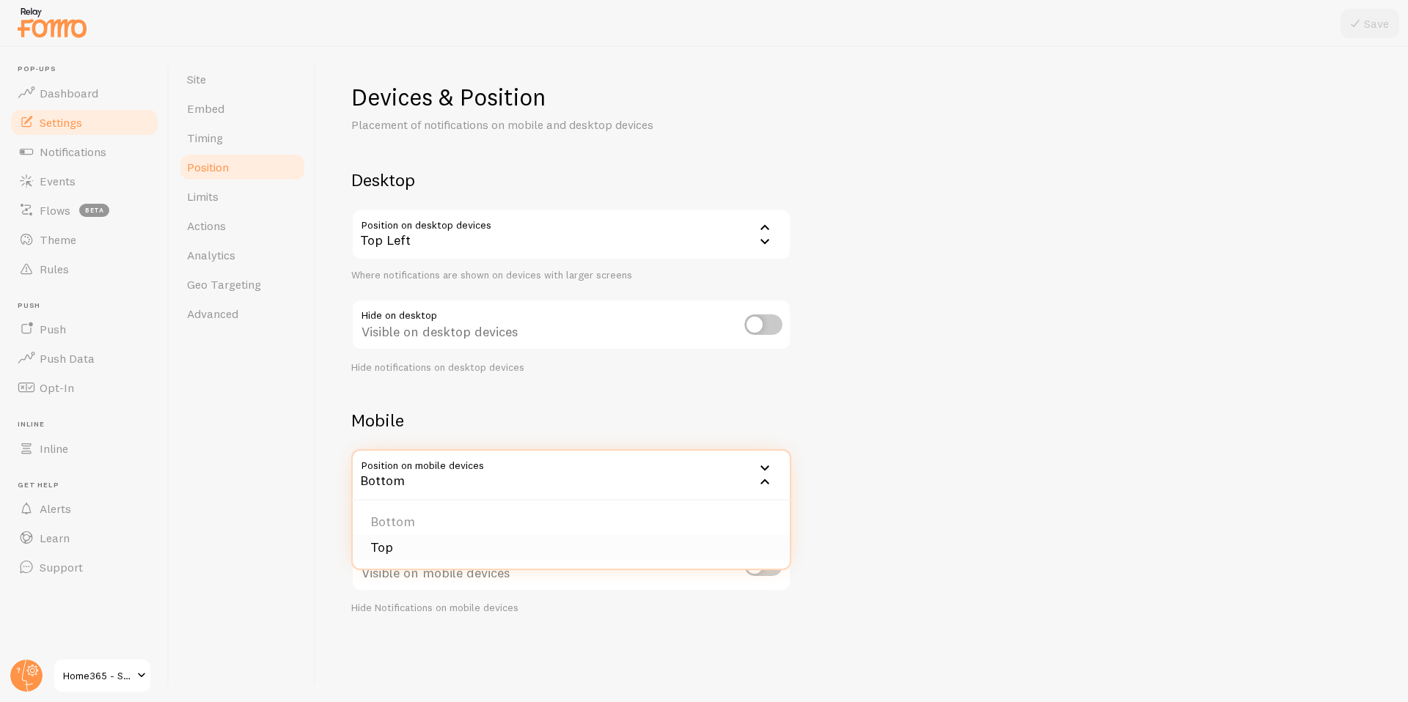
click at [418, 545] on li "Top" at bounding box center [571, 548] width 437 height 26
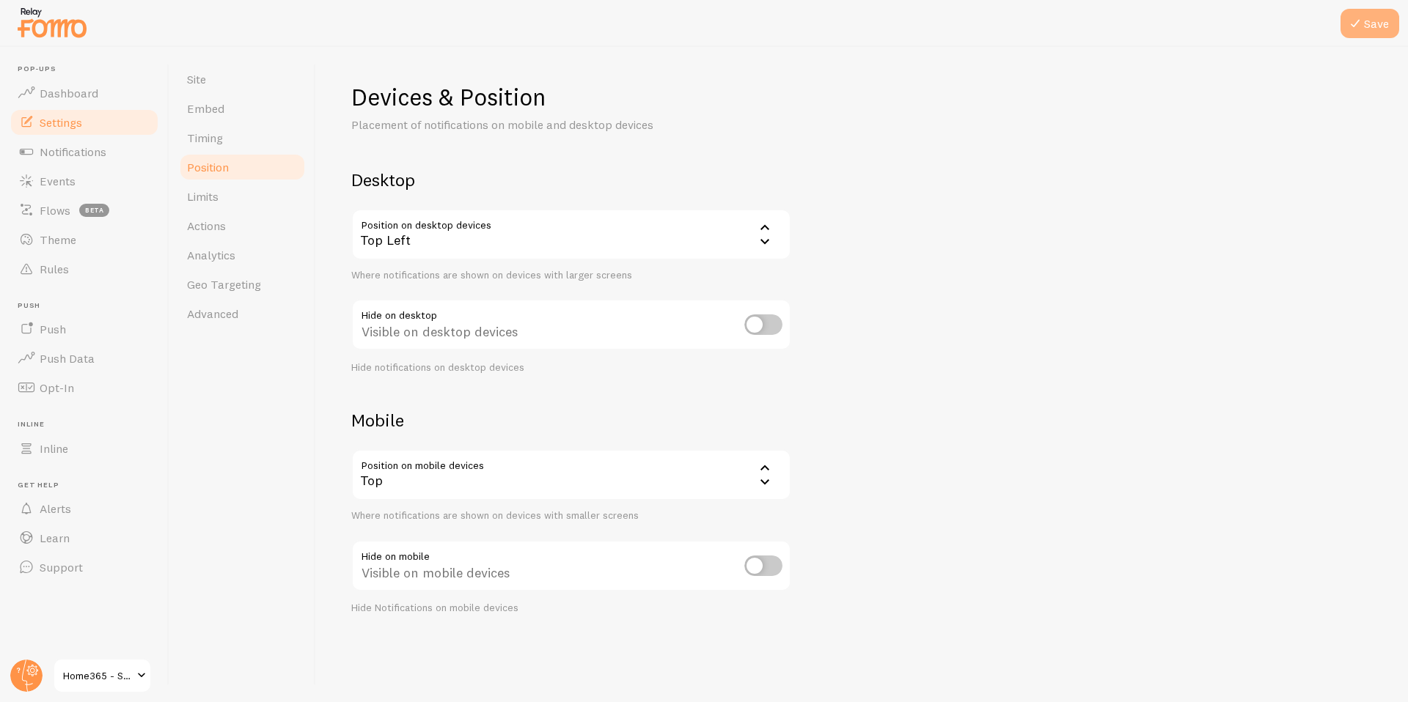
click at [1374, 26] on button "Save" at bounding box center [1369, 23] width 59 height 29
click at [235, 196] on link "Limits" at bounding box center [242, 196] width 128 height 29
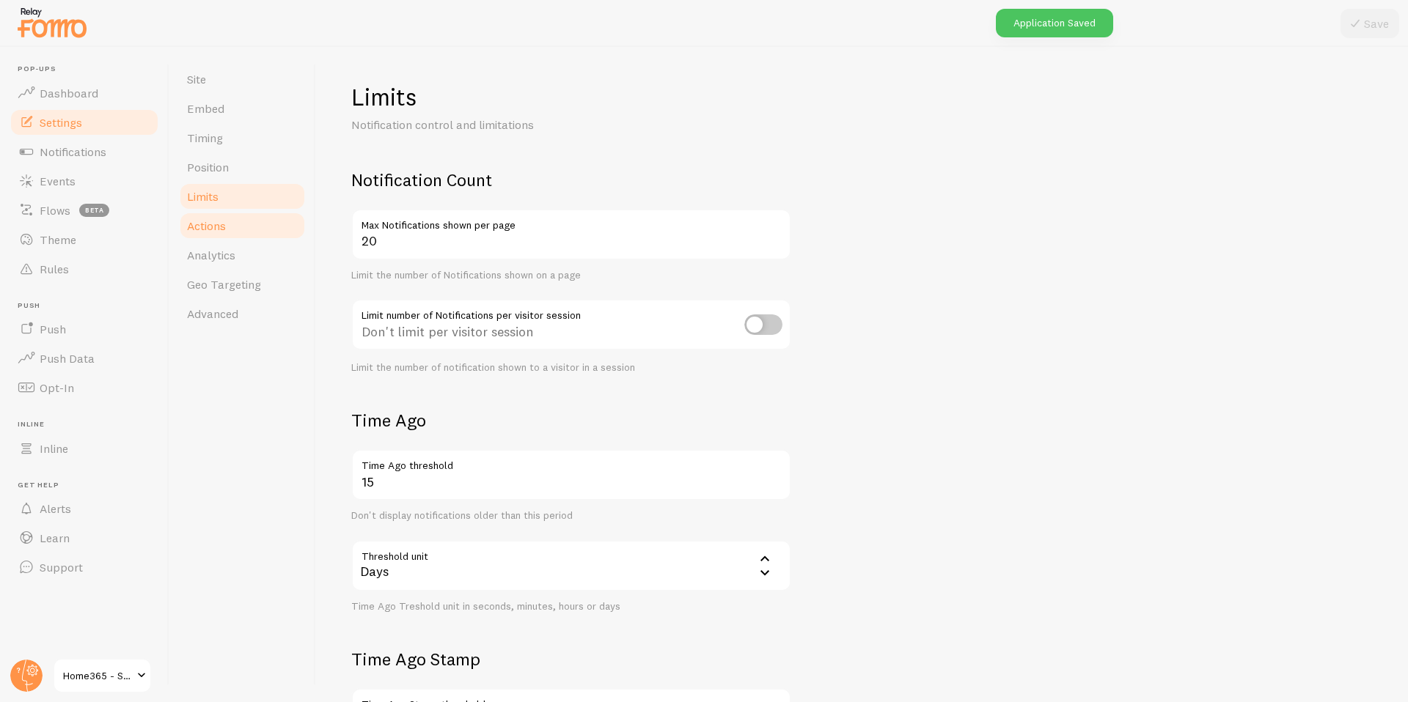
click at [230, 221] on link "Actions" at bounding box center [242, 225] width 128 height 29
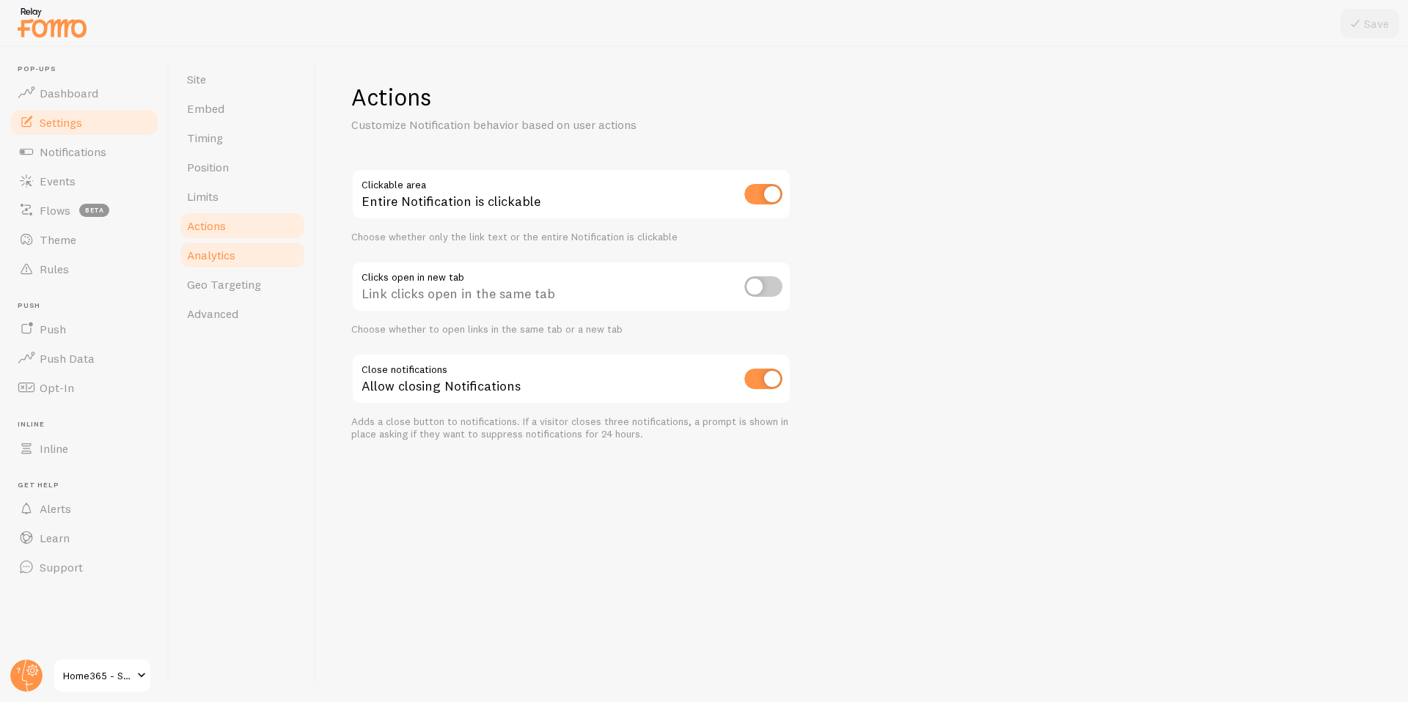
click at [232, 244] on link "Analytics" at bounding box center [242, 255] width 128 height 29
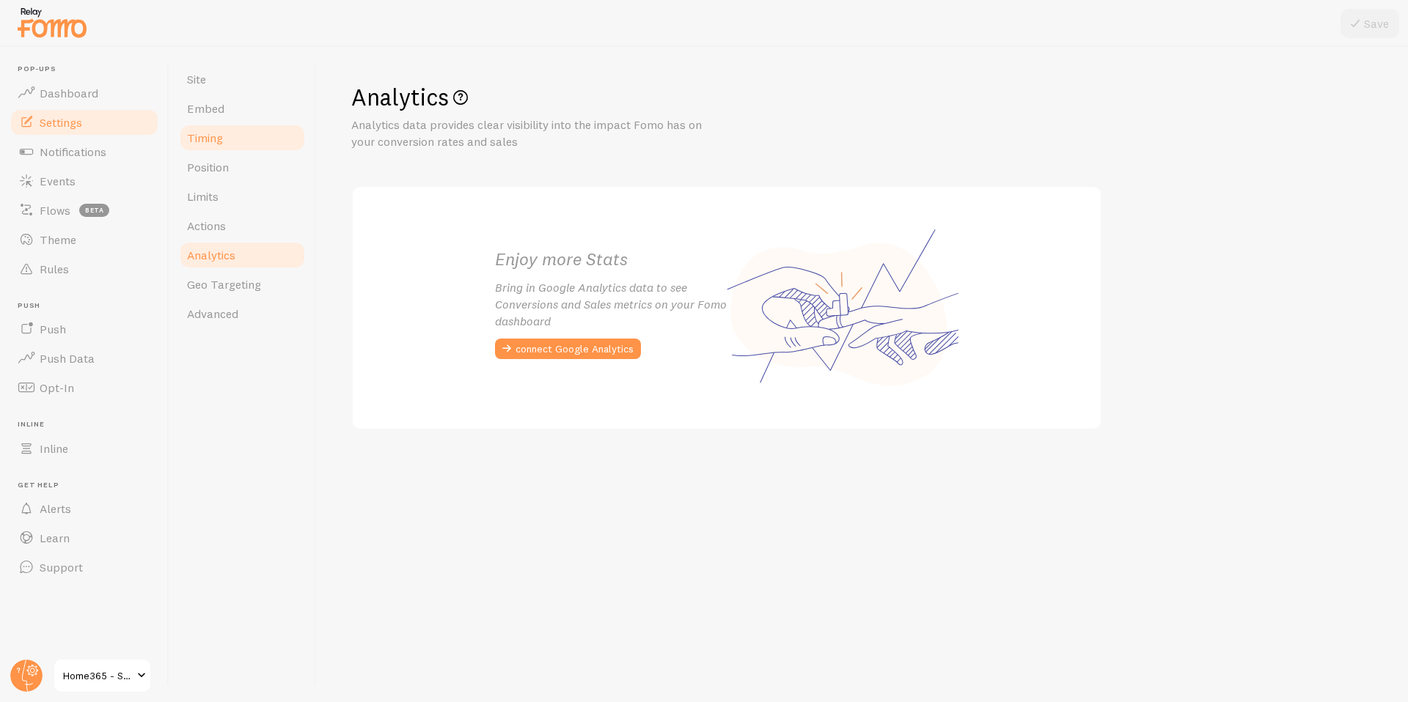
click at [224, 136] on link "Timing" at bounding box center [242, 137] width 128 height 29
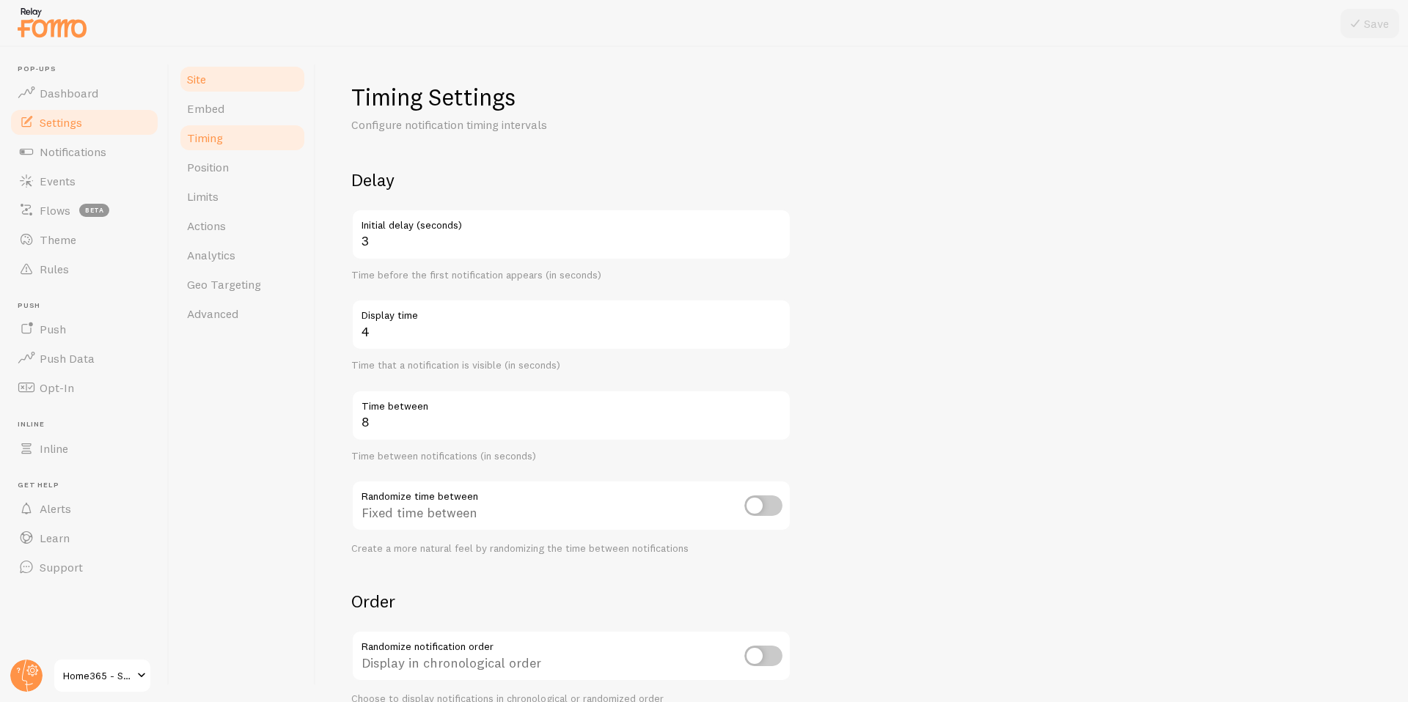
click at [210, 77] on link "Site" at bounding box center [242, 79] width 128 height 29
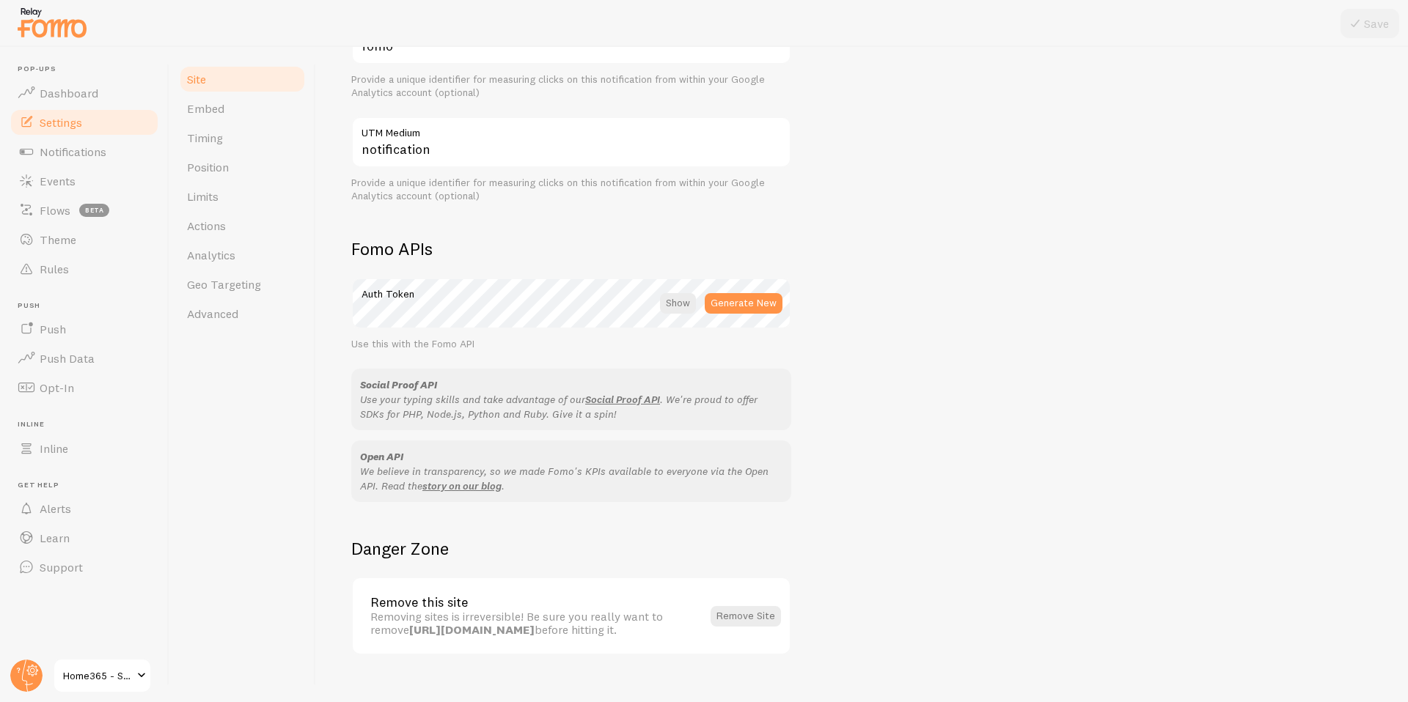
scroll to position [682, 0]
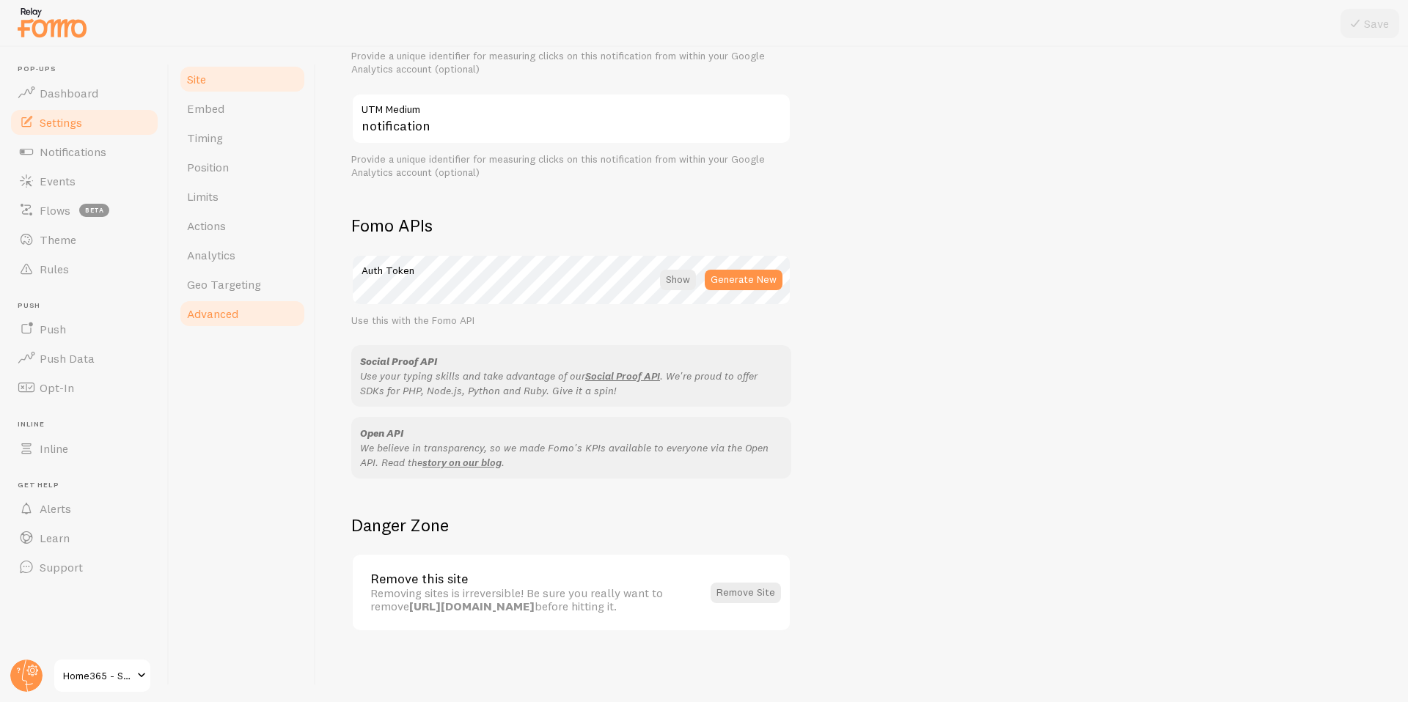
click at [218, 310] on span "Advanced" at bounding box center [212, 313] width 51 height 15
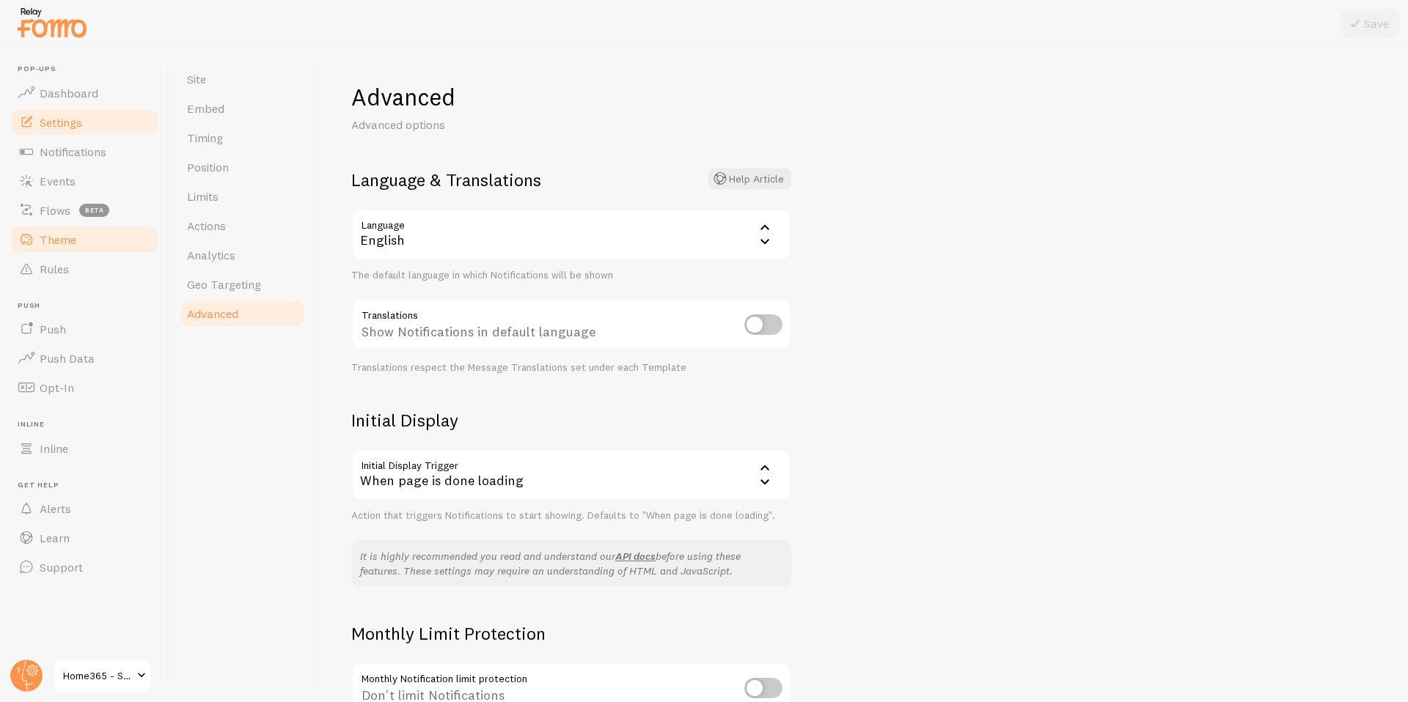
click at [122, 230] on link "Theme" at bounding box center [84, 239] width 151 height 29
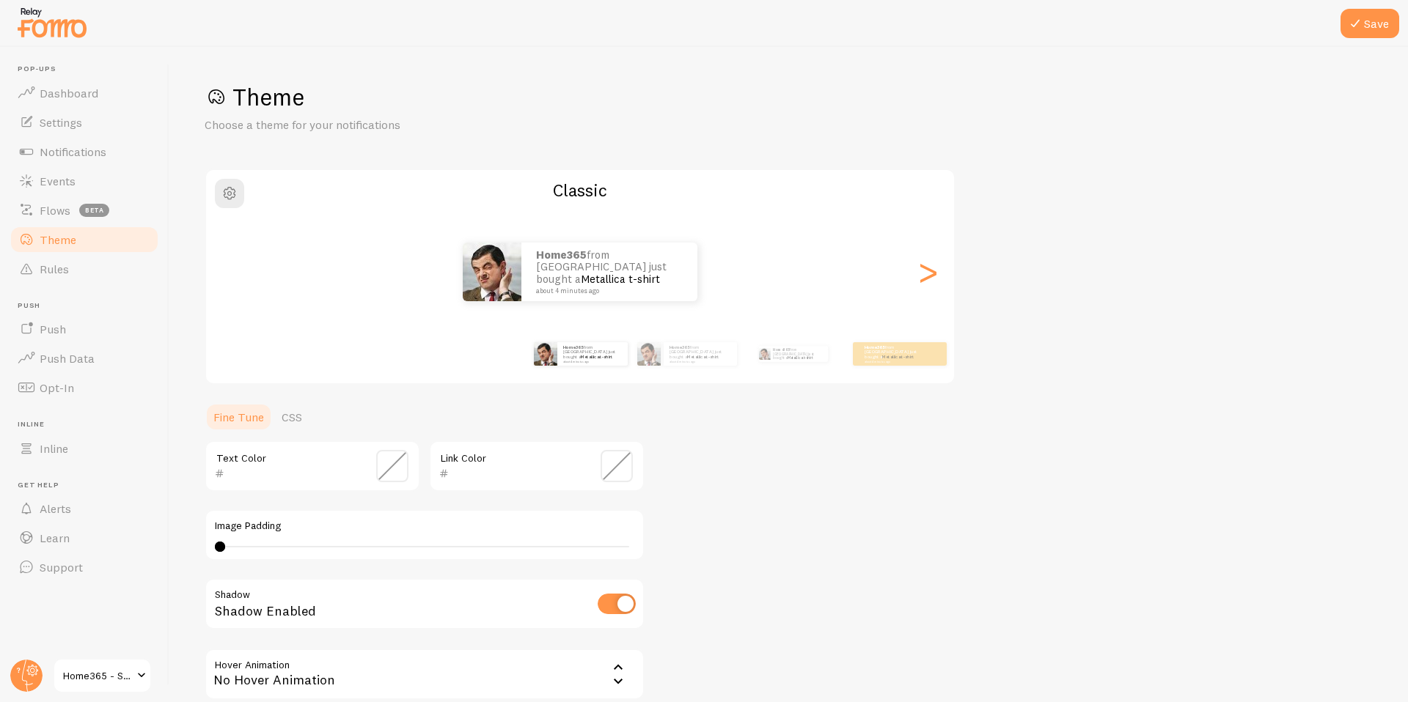
click at [389, 470] on span at bounding box center [392, 466] width 32 height 32
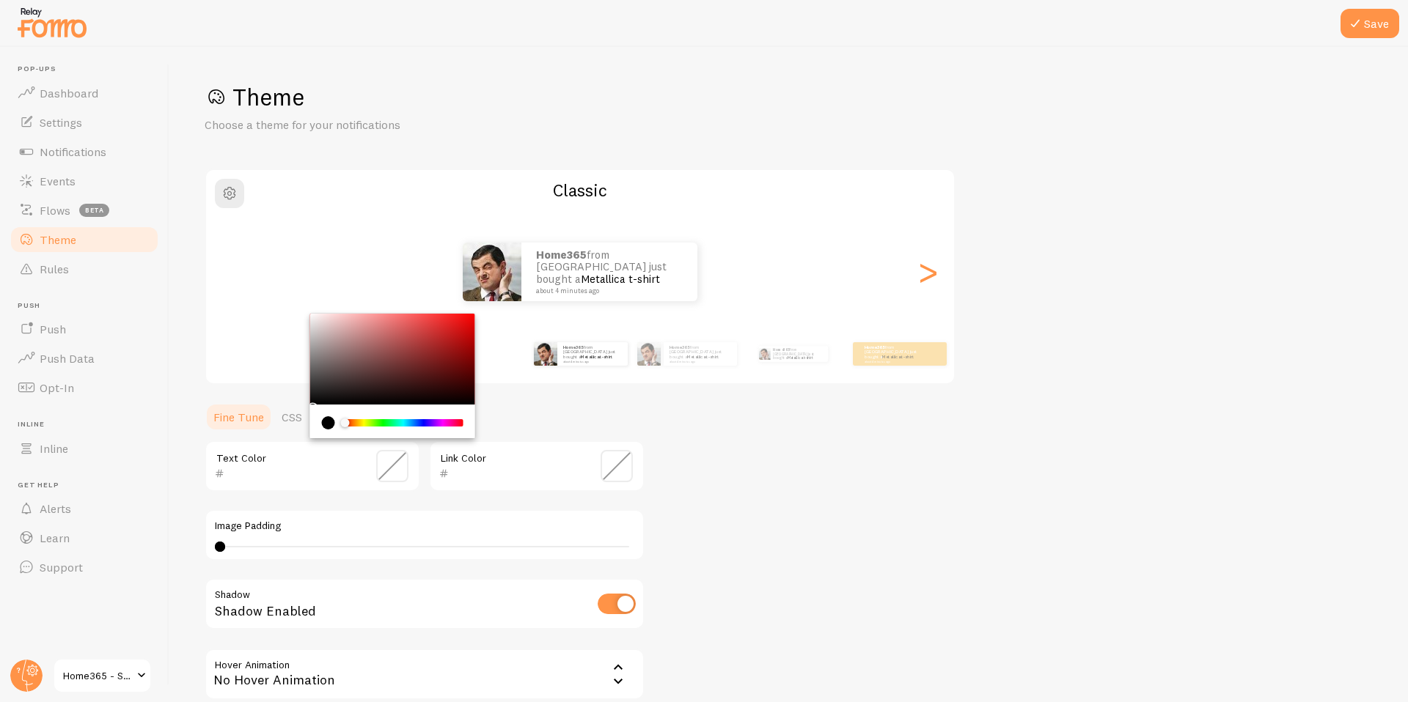
click at [398, 470] on span at bounding box center [392, 466] width 32 height 32
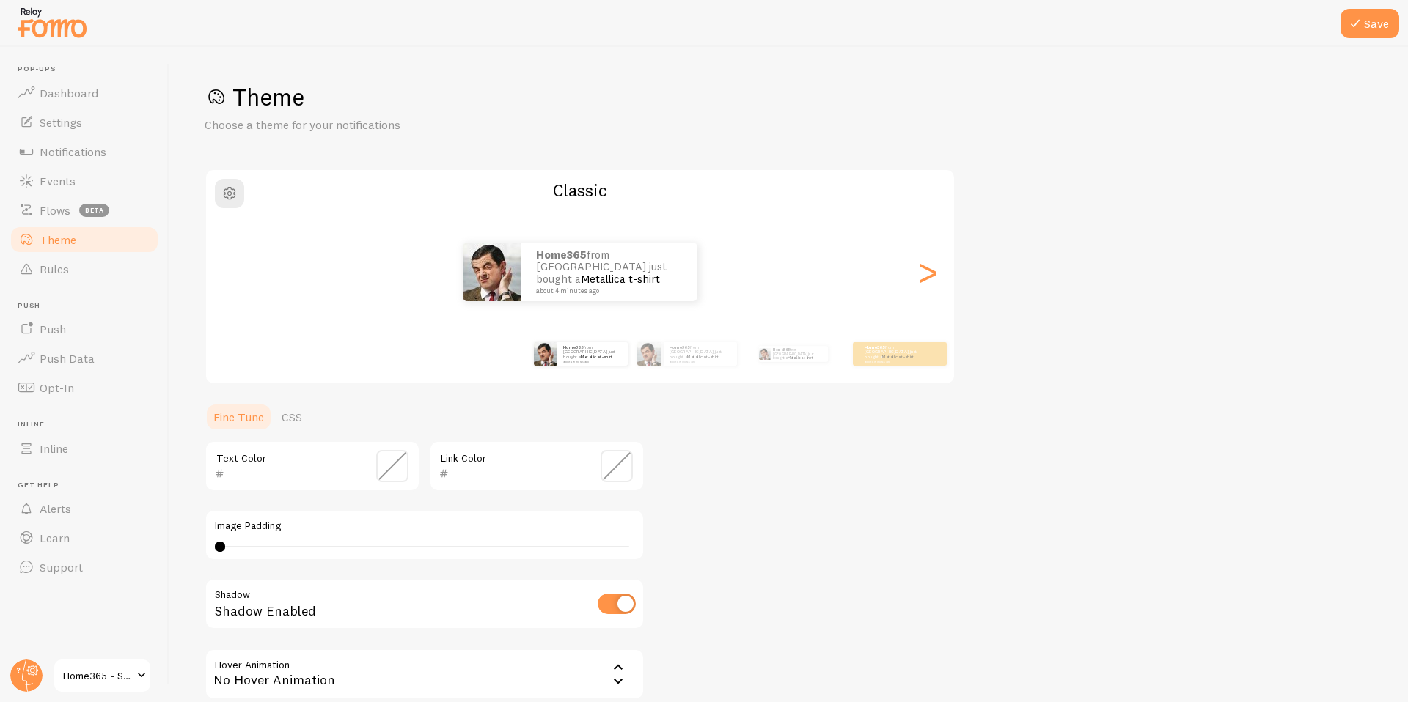
click at [238, 477] on input "text" at bounding box center [291, 474] width 134 height 18
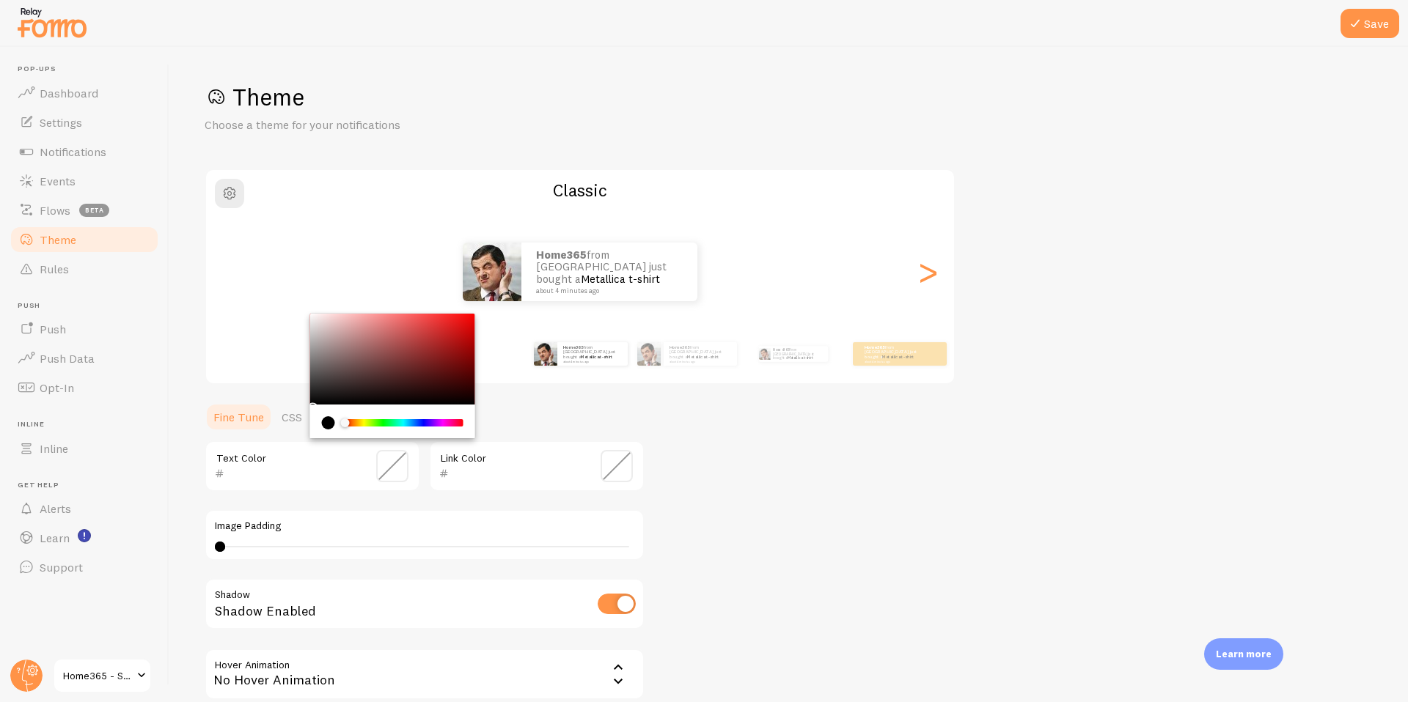
paste input "150425"
type input "150425"
click at [525, 480] on input "text" at bounding box center [516, 474] width 134 height 18
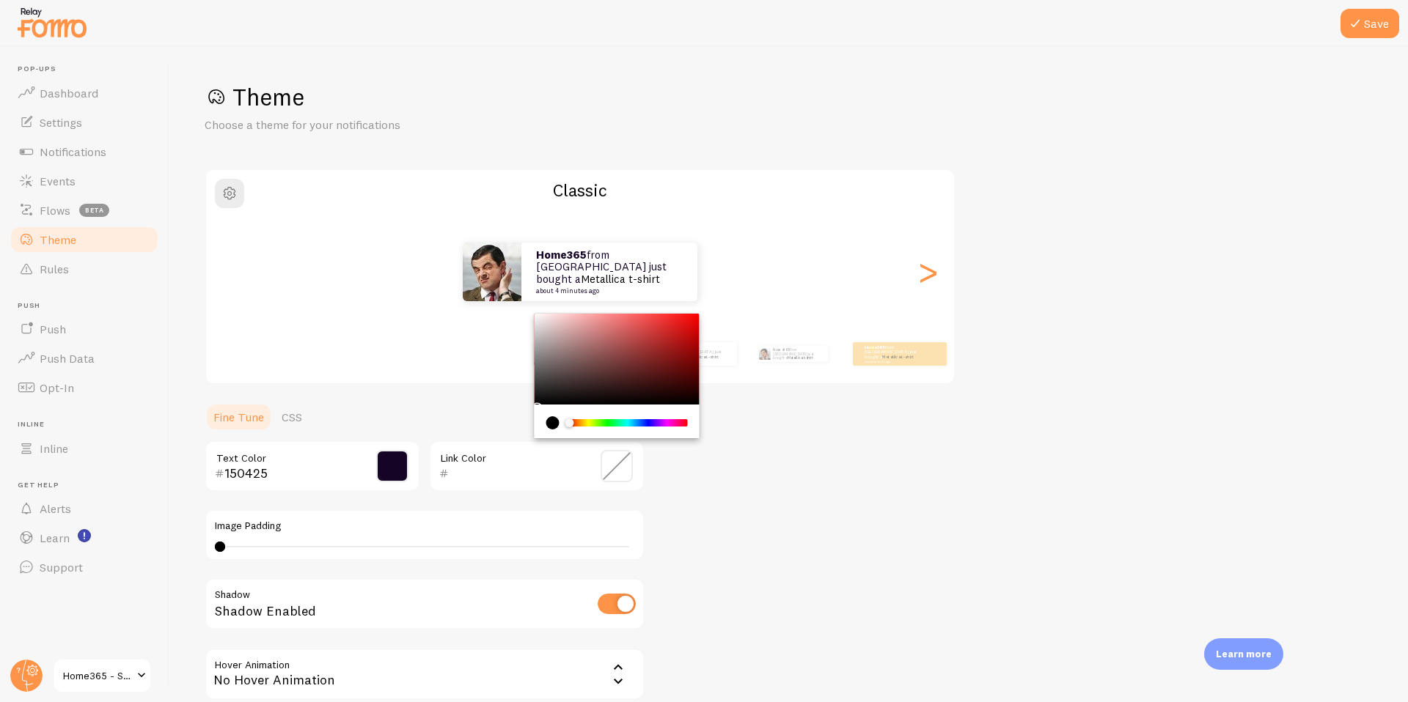
paste input "150425"
type input "150425"
click at [747, 500] on div "Theme Choose a theme for your notifications Classic Home365 from [GEOGRAPHIC_DA…" at bounding box center [789, 430] width 1168 height 696
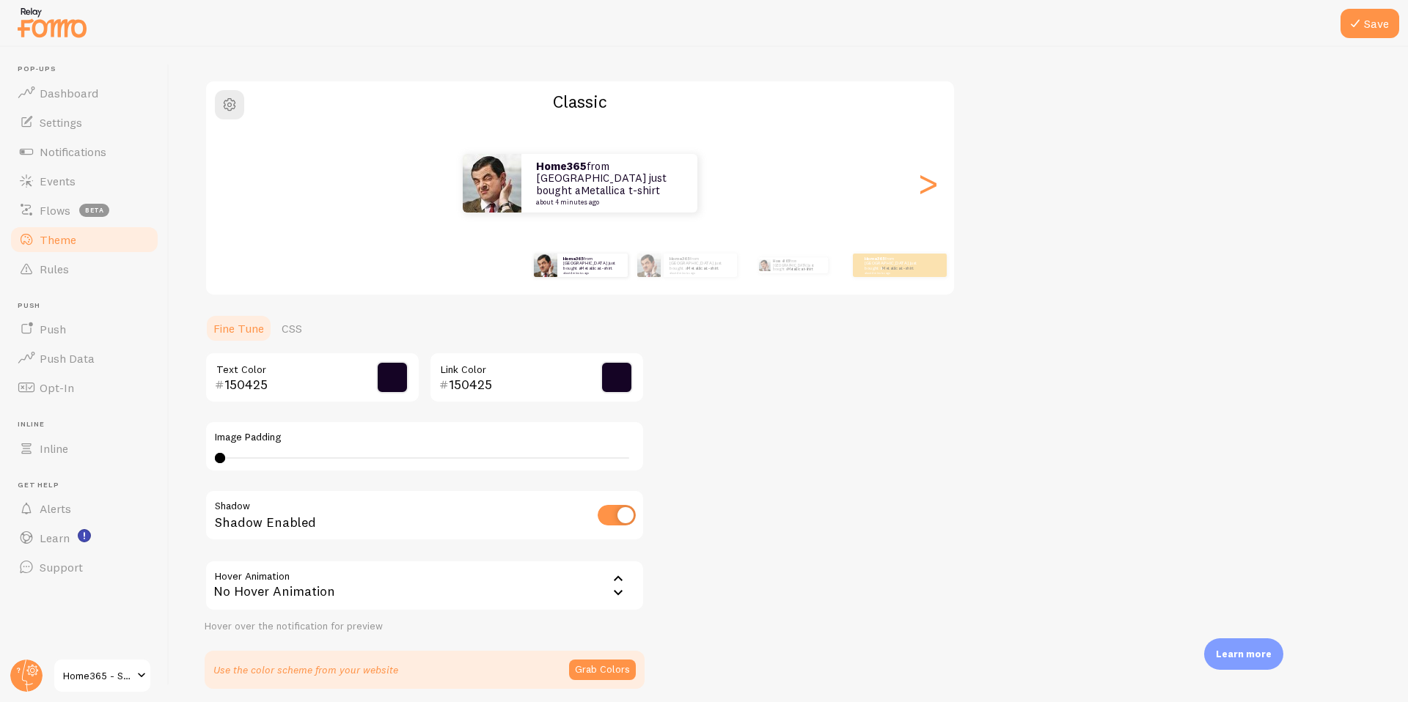
scroll to position [146, 0]
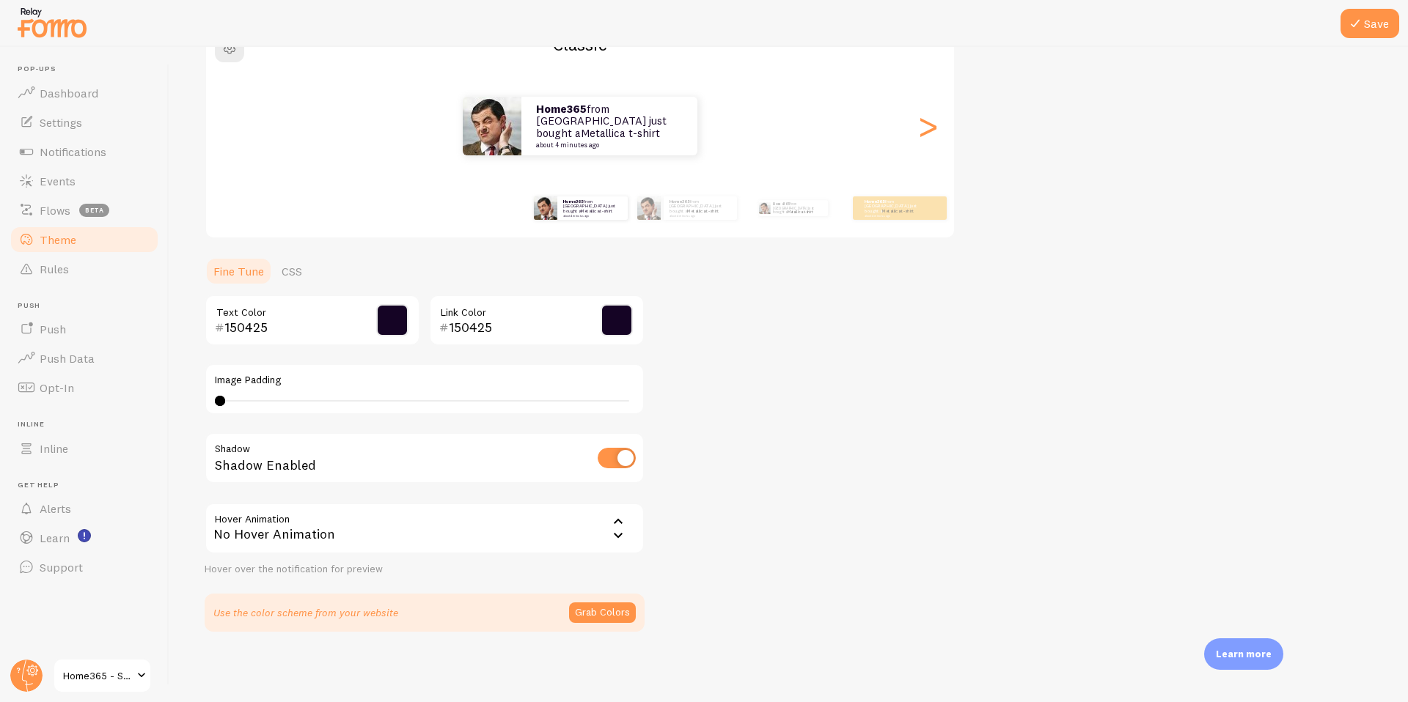
click at [598, 532] on div "No Hover Animation" at bounding box center [425, 528] width 440 height 51
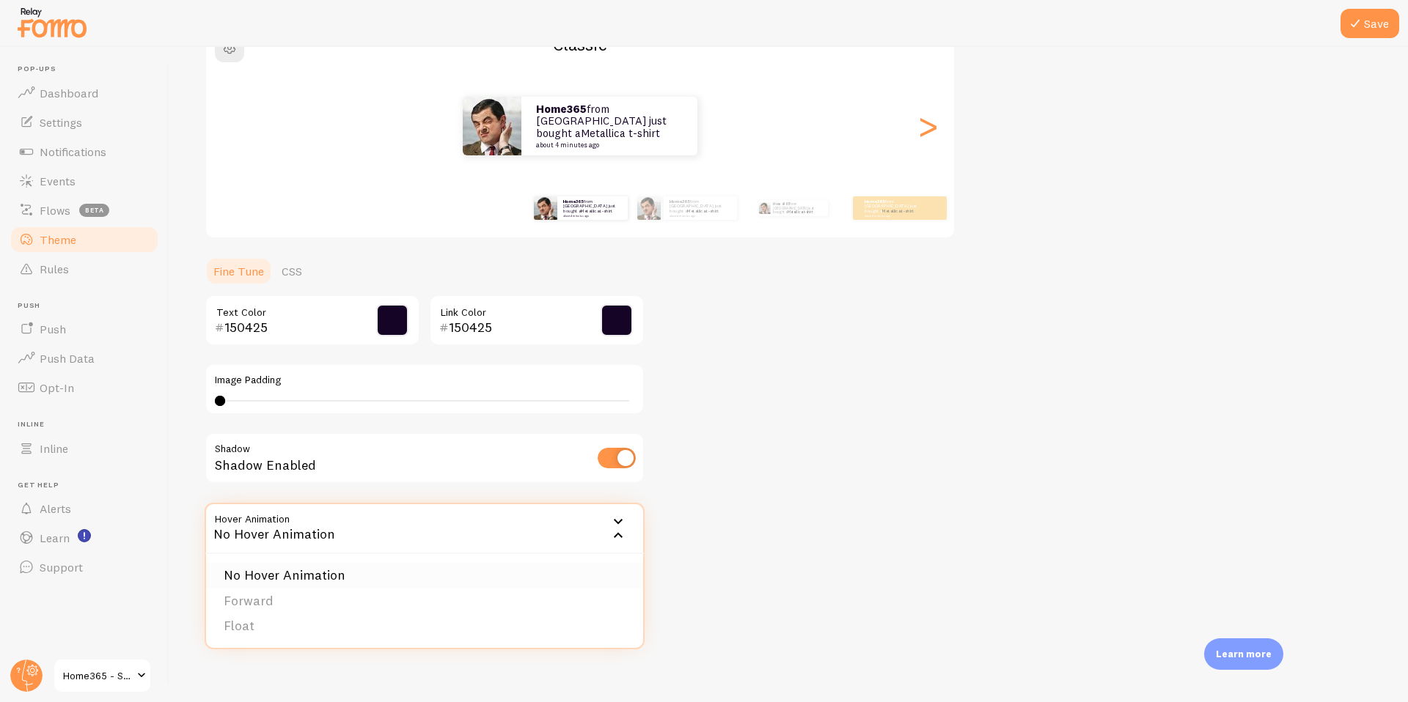
click at [337, 567] on li "No Hover Animation" at bounding box center [424, 576] width 437 height 26
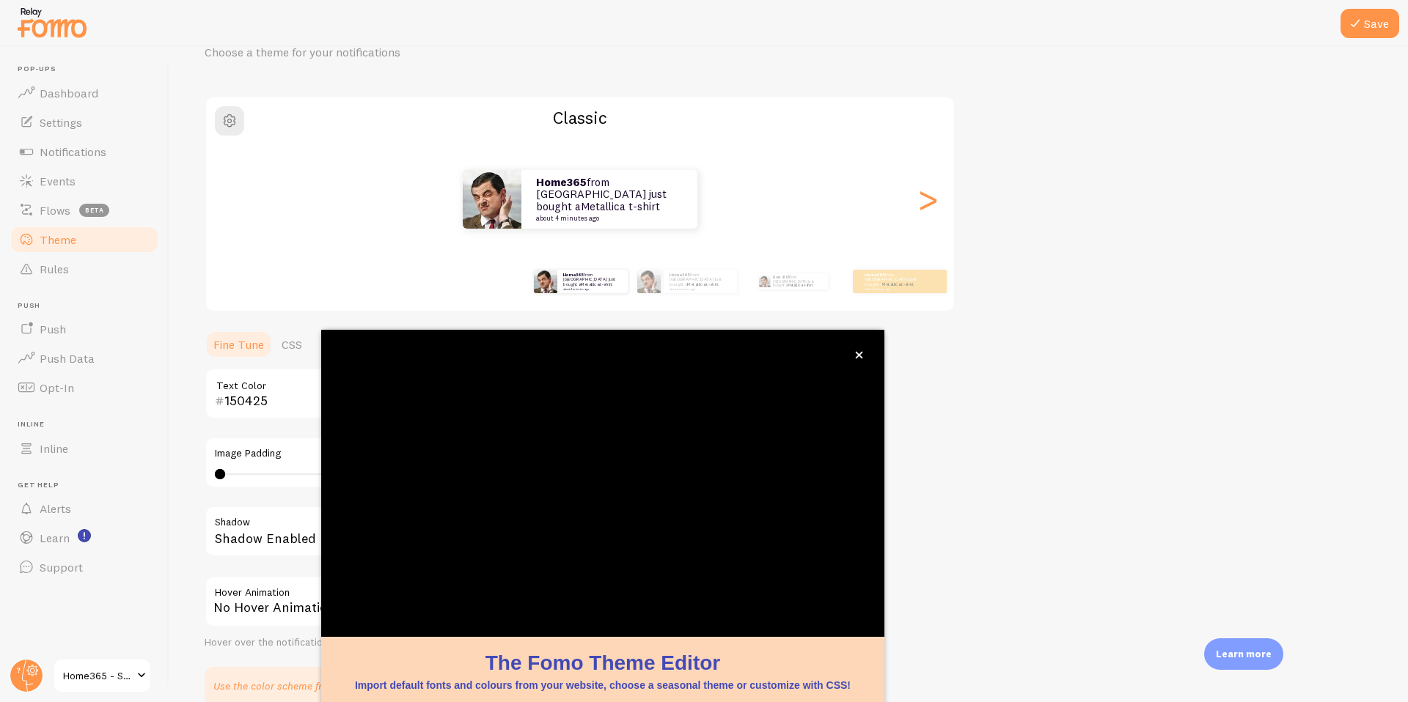
scroll to position [43, 0]
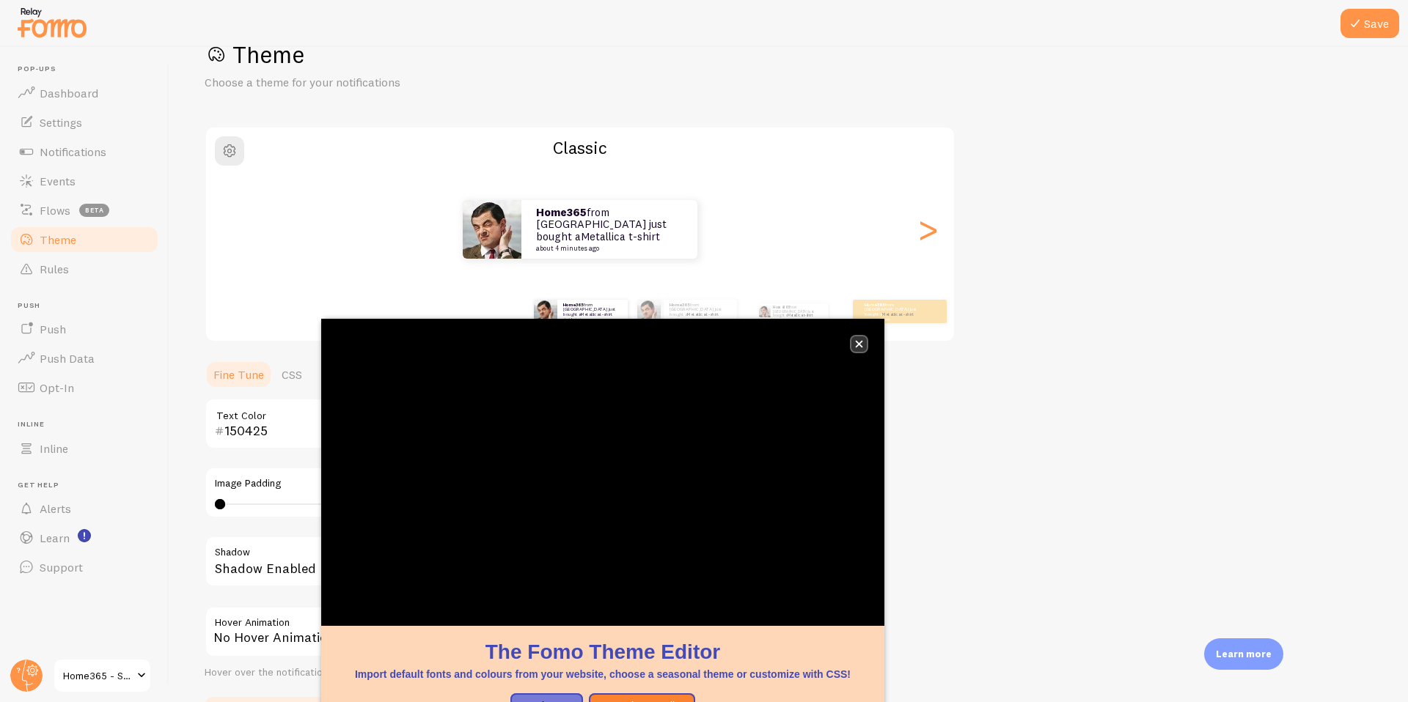
click at [857, 341] on icon "close," at bounding box center [859, 344] width 8 height 8
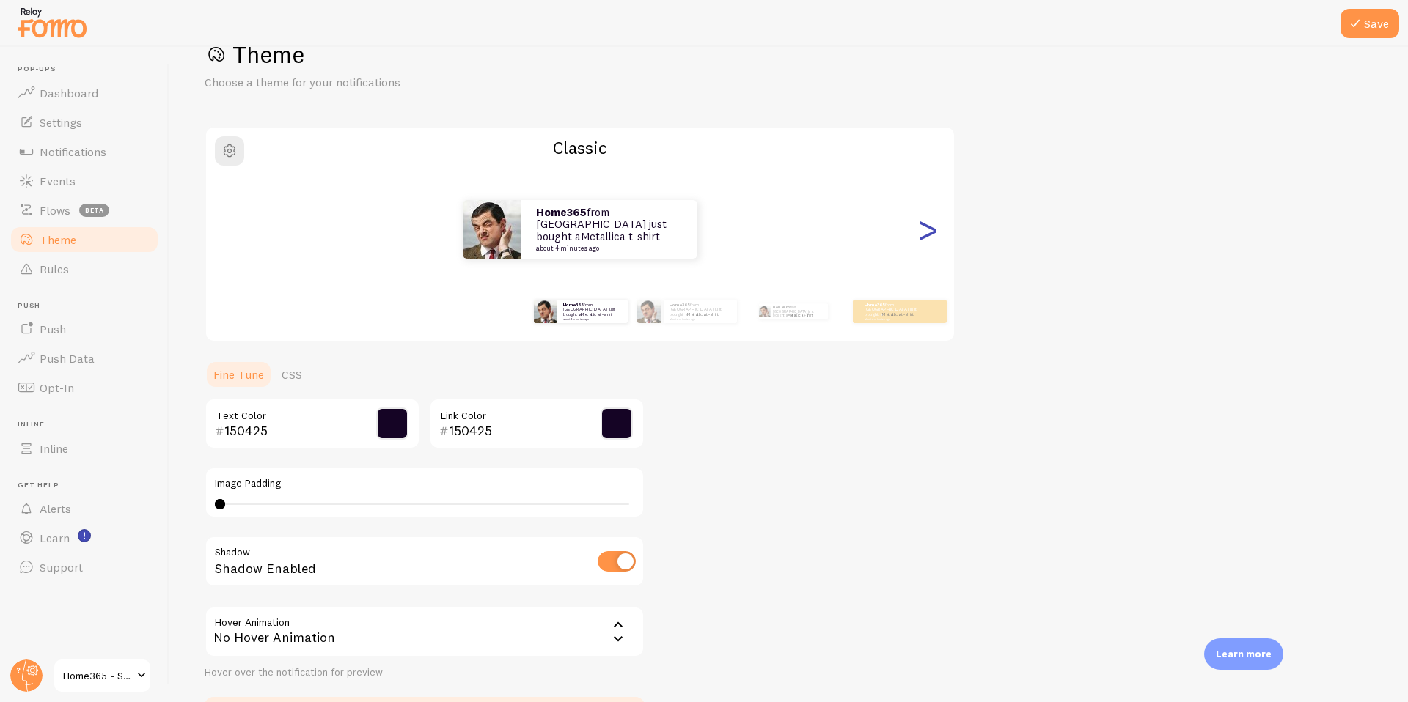
click at [936, 232] on div ">" at bounding box center [928, 230] width 18 height 106
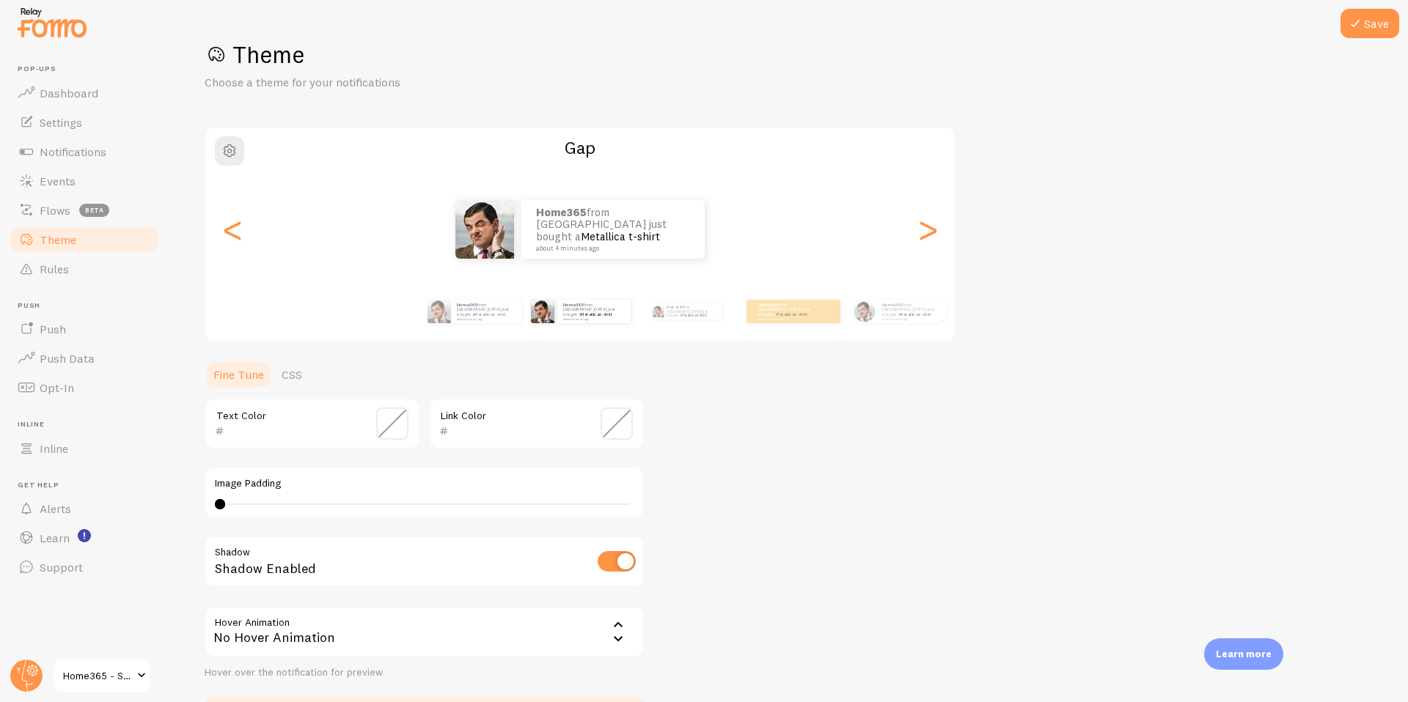
click at [338, 423] on input "text" at bounding box center [291, 431] width 134 height 18
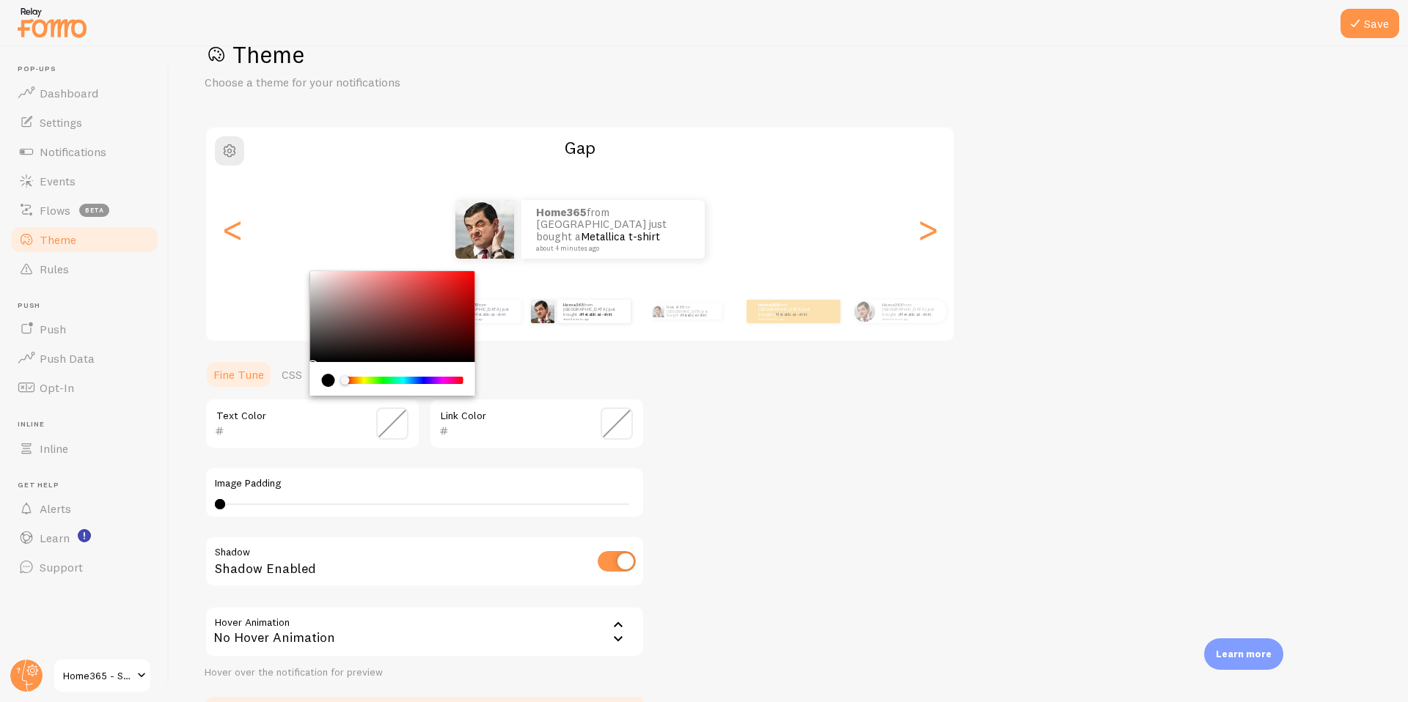
paste input "150425"
type input "150425"
click at [503, 437] on input "text" at bounding box center [516, 431] width 134 height 18
paste input "150425"
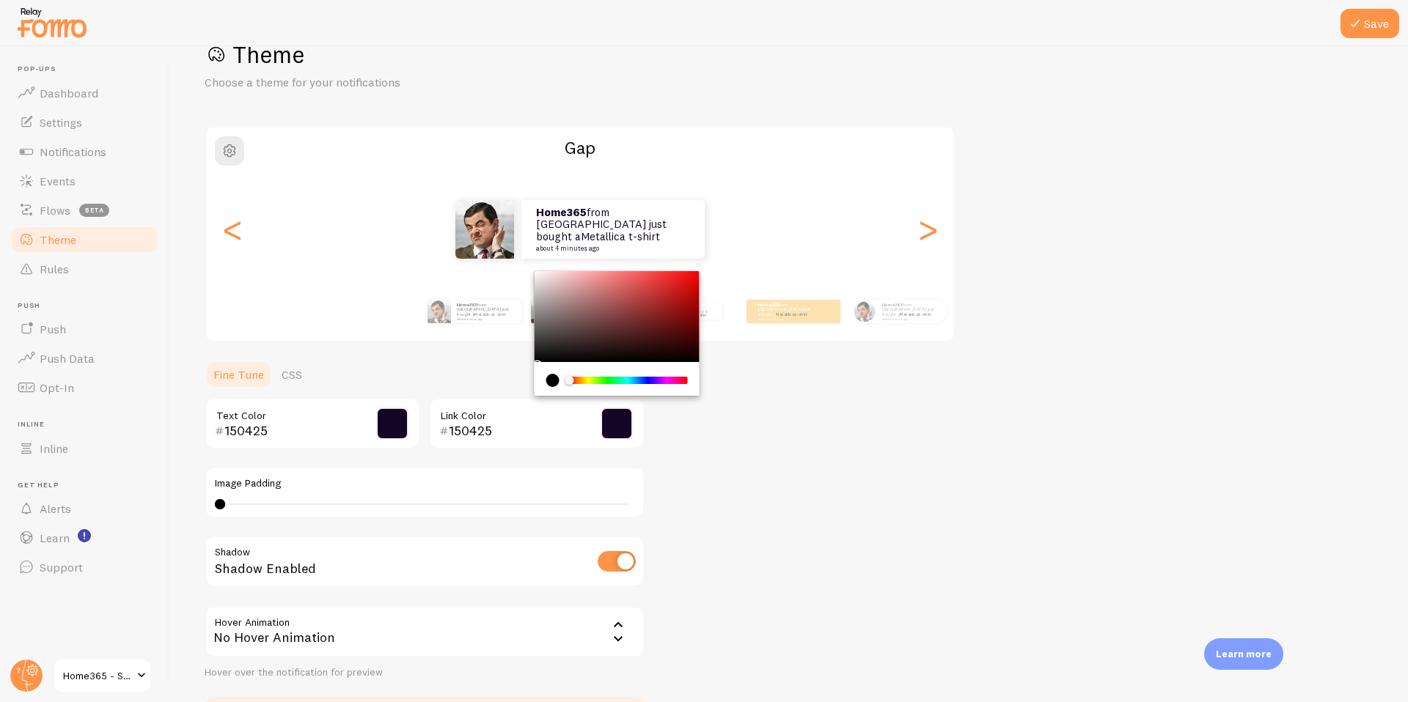
type input "150425"
click at [944, 230] on div "Home365 from [GEOGRAPHIC_DATA] just bought a Metallica t-shirt about 4 minutes …" at bounding box center [580, 229] width 748 height 59
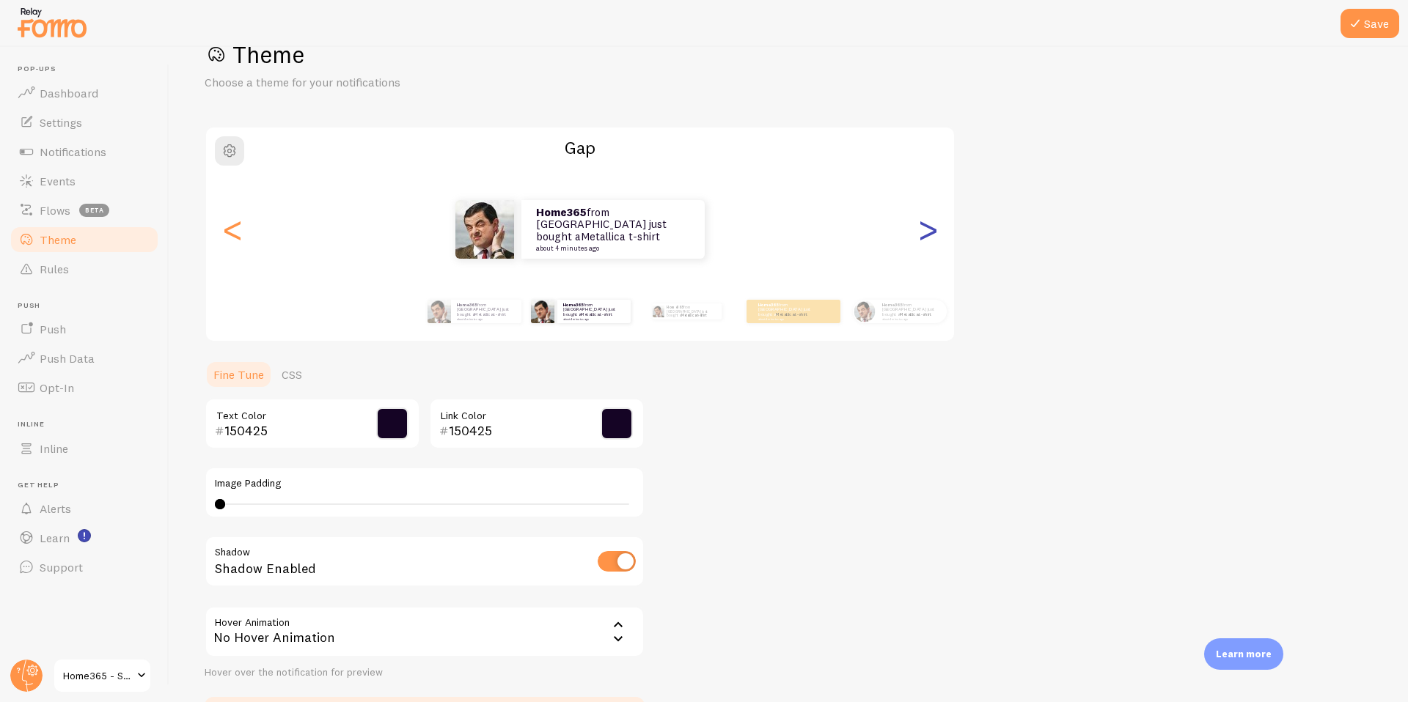
click at [935, 230] on div ">" at bounding box center [928, 230] width 18 height 106
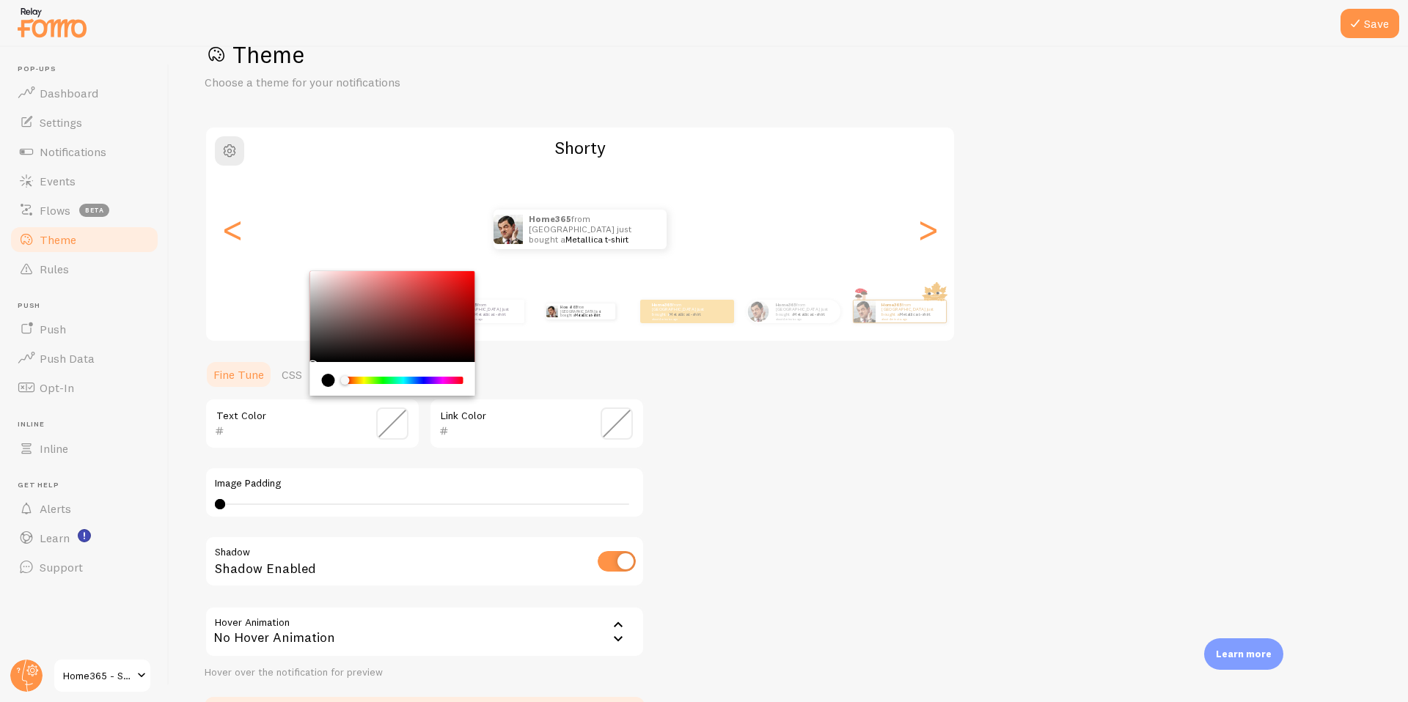
click at [276, 439] on input "text" at bounding box center [291, 431] width 134 height 18
paste input "150425"
type input "150425"
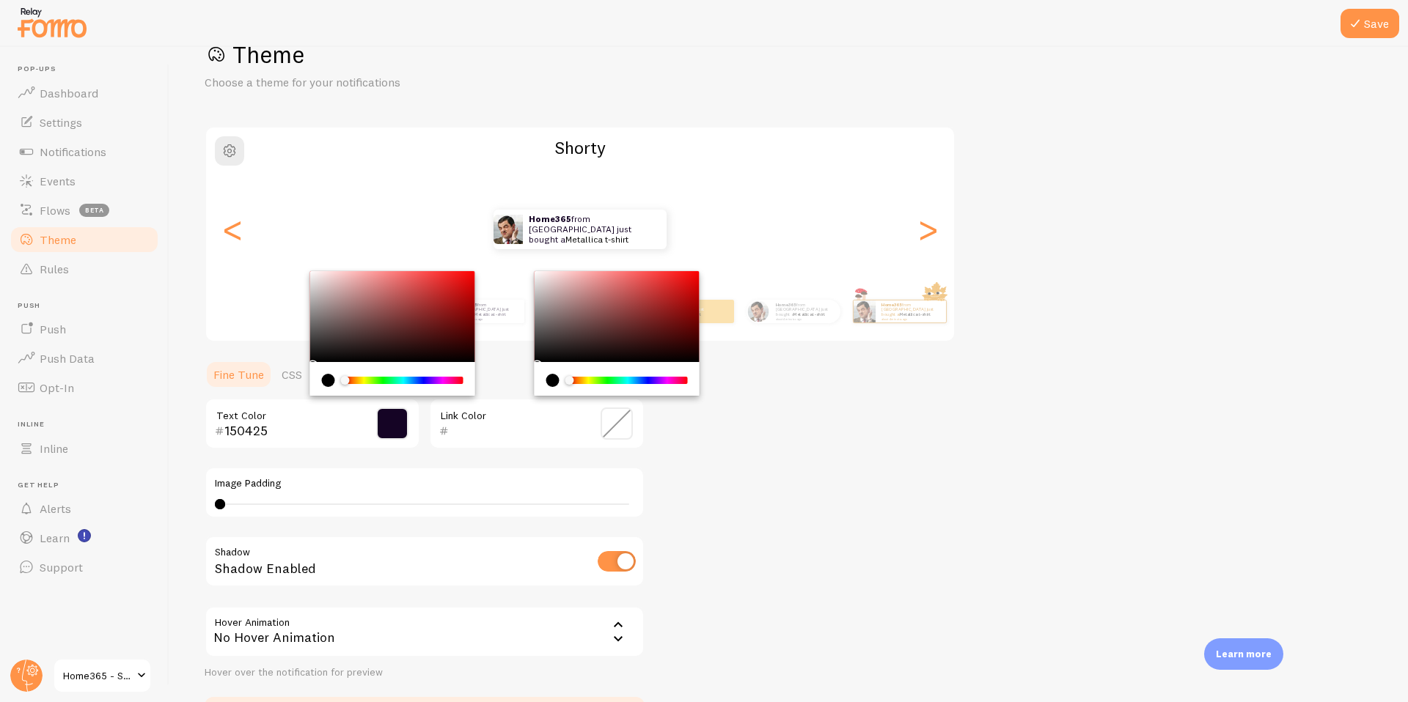
click at [478, 432] on input "text" at bounding box center [516, 431] width 134 height 18
paste input "150425"
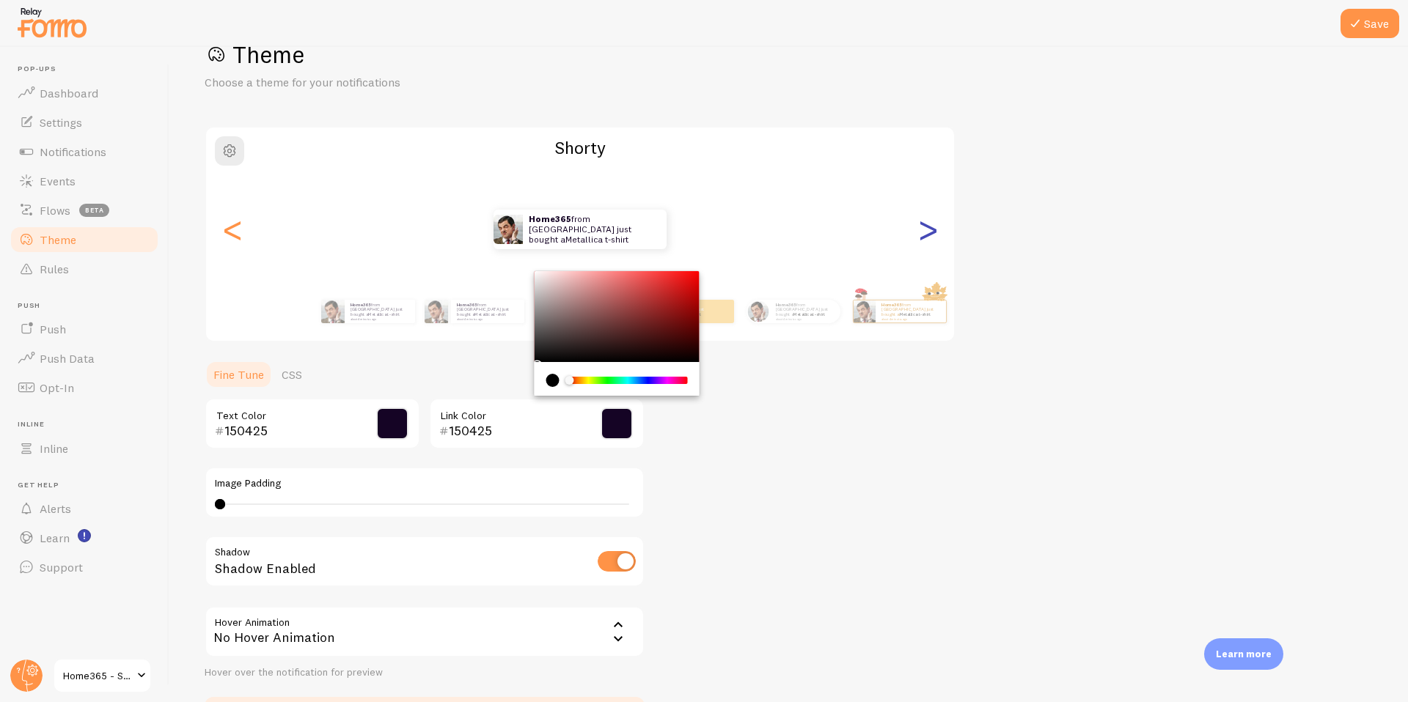
type input "150425"
click at [931, 228] on div ">" at bounding box center [928, 230] width 18 height 106
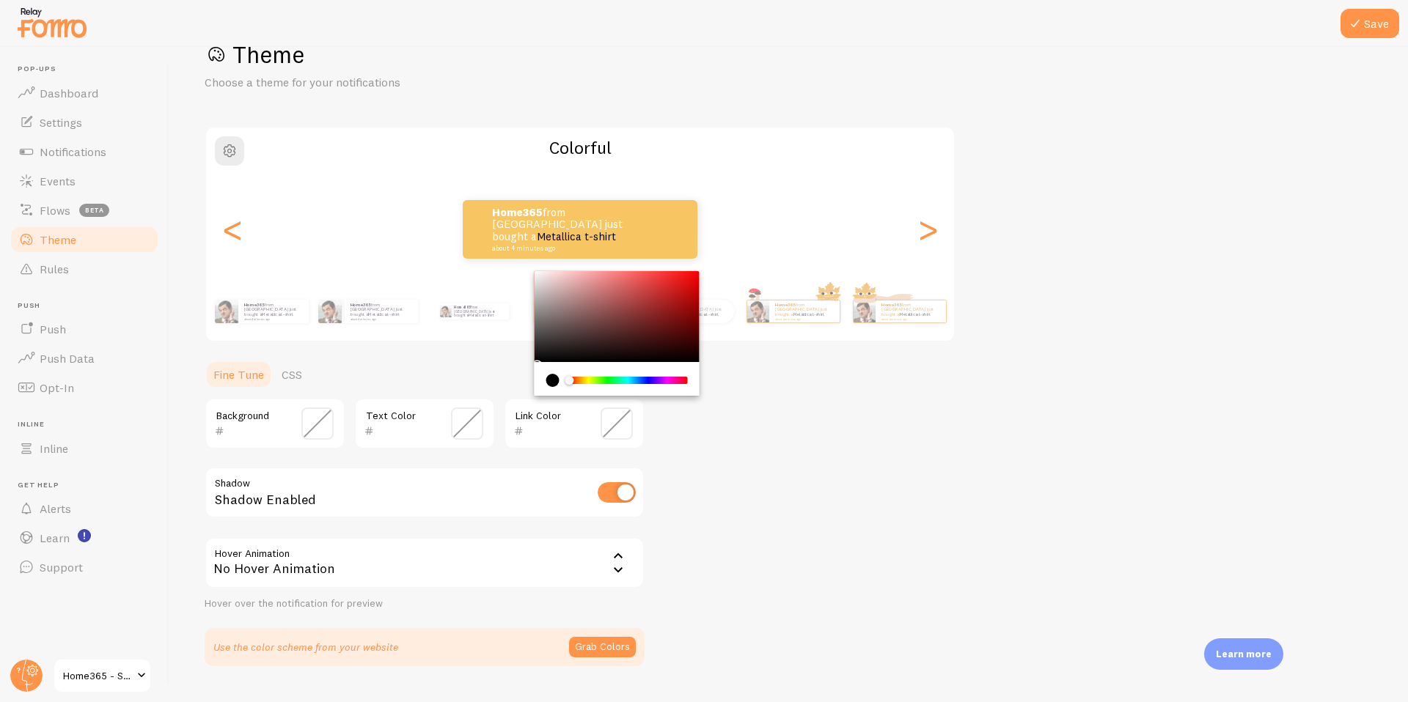
click at [271, 430] on input "text" at bounding box center [253, 431] width 59 height 18
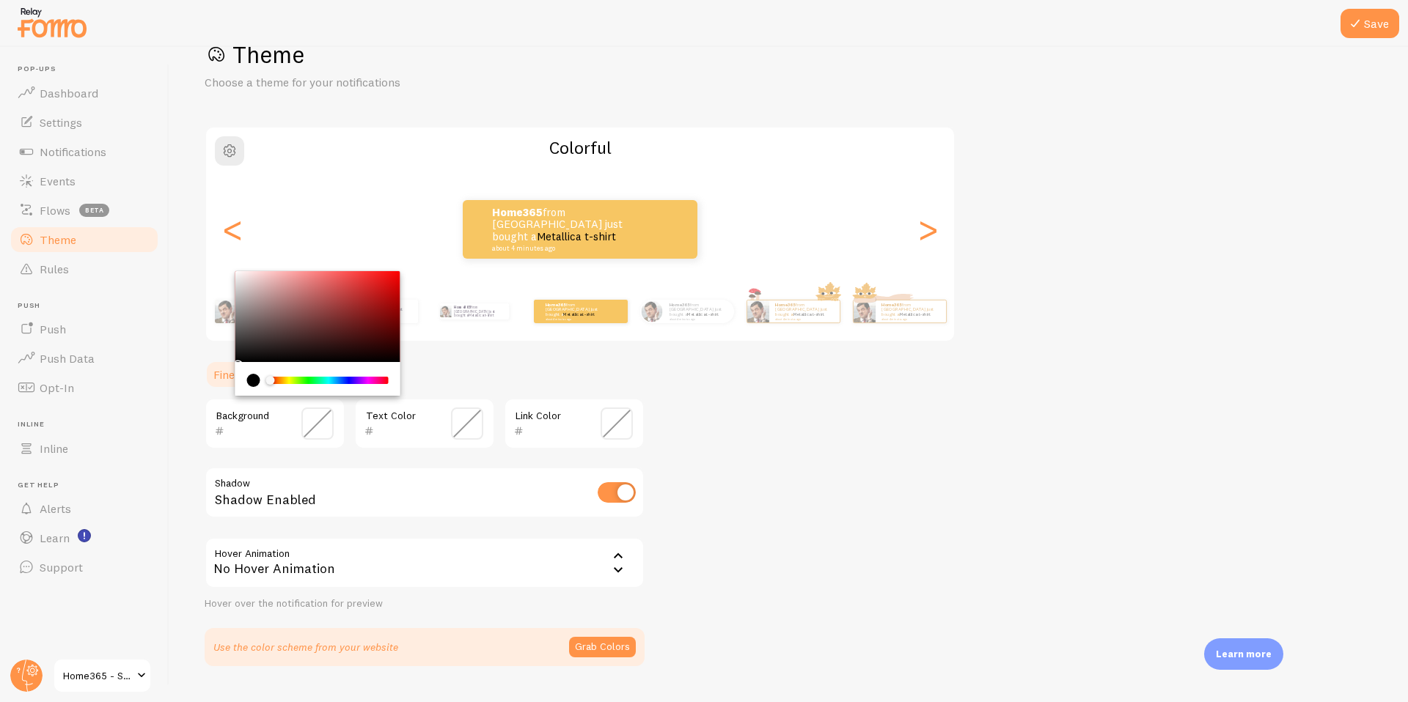
click at [410, 430] on input "text" at bounding box center [403, 431] width 59 height 18
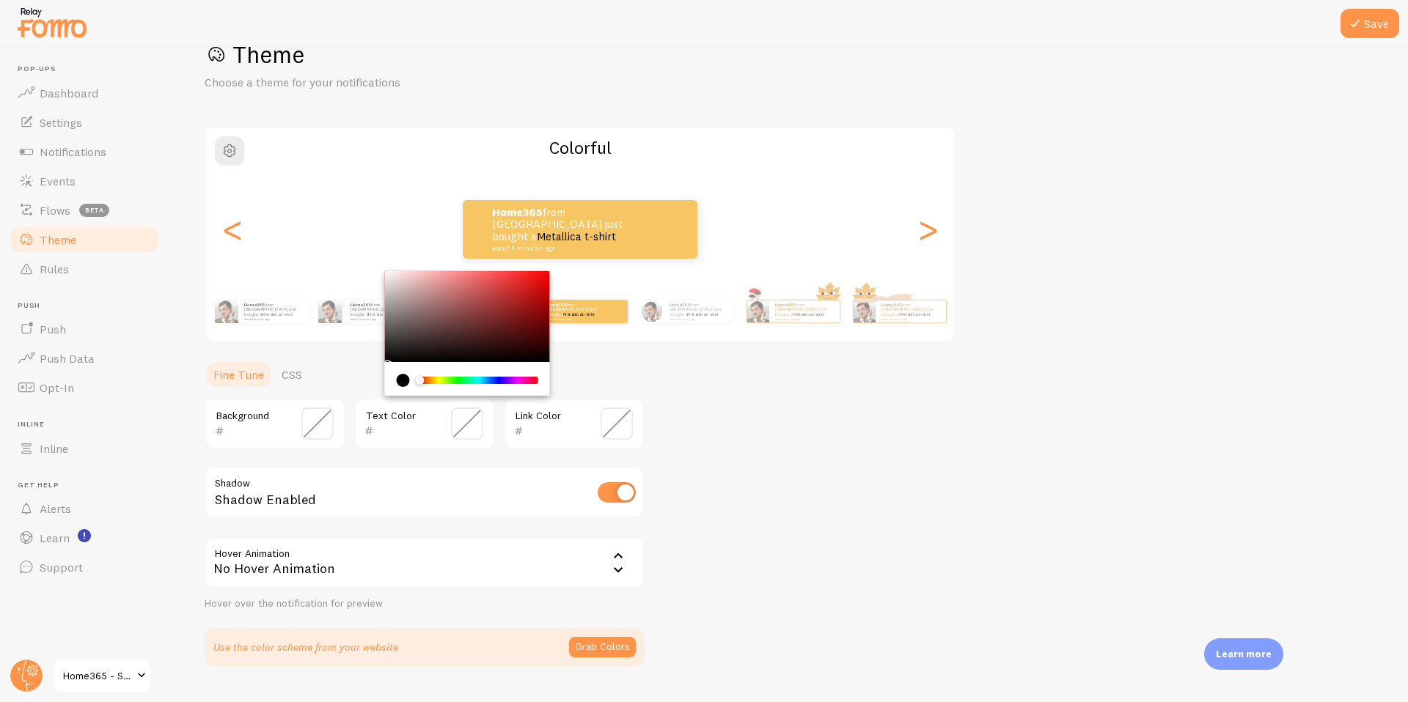
paste input "150425"
type input "150425"
click at [563, 429] on input "text" at bounding box center [553, 431] width 59 height 18
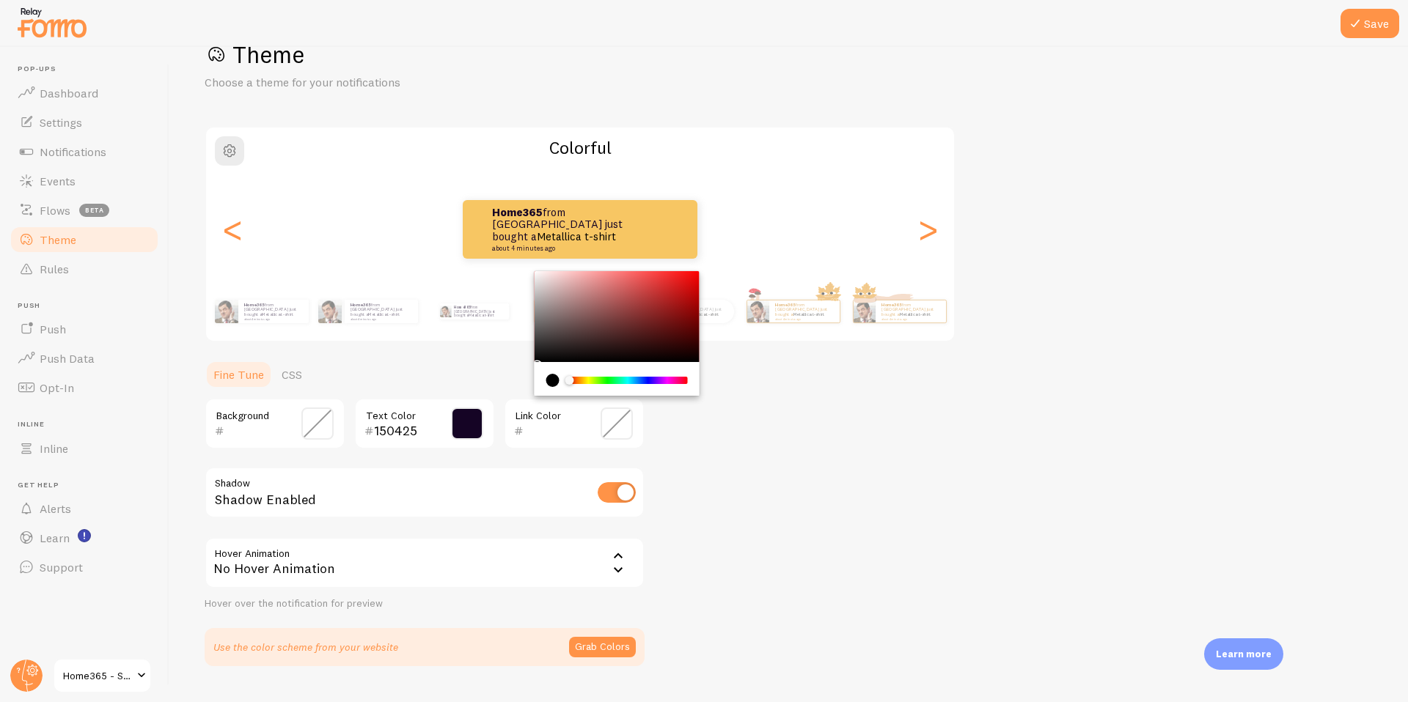
paste input "150425"
type input "150425"
click at [260, 430] on input "text" at bounding box center [253, 431] width 59 height 18
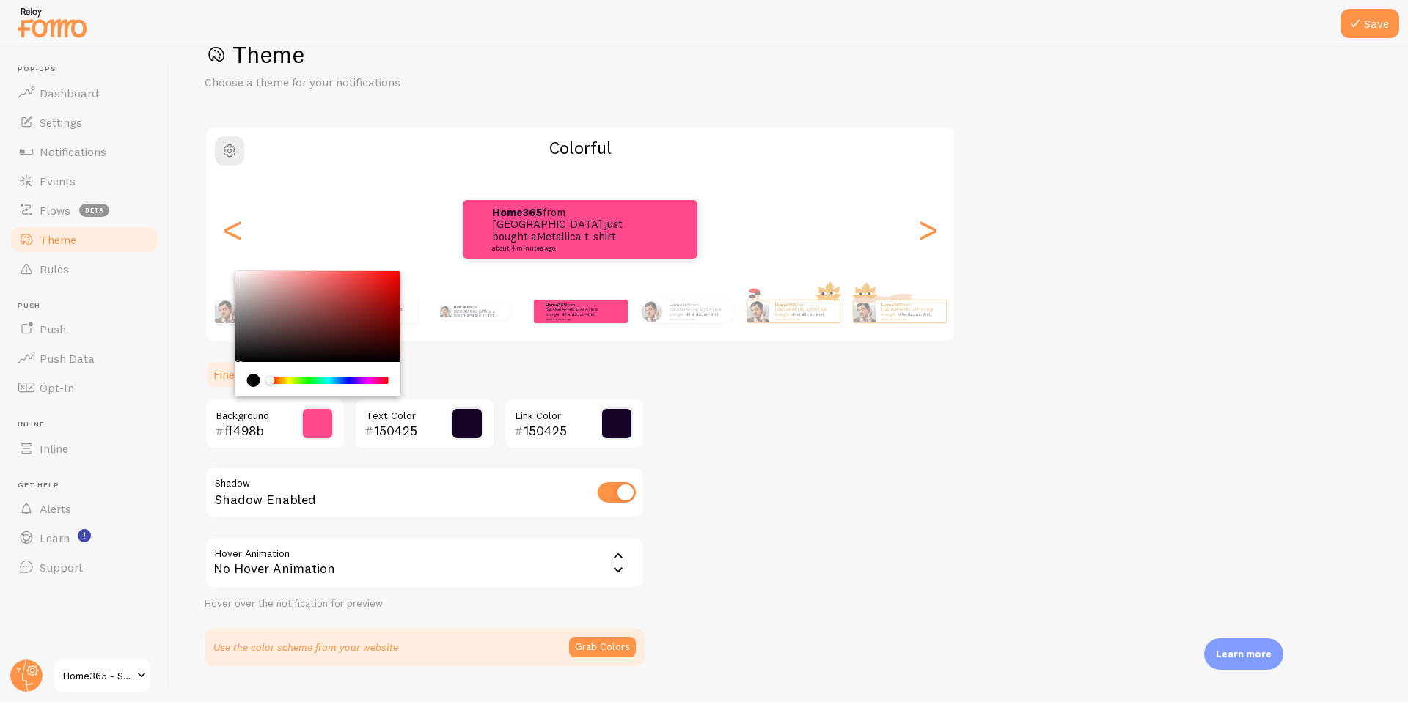
type input "ff498b"
click at [770, 488] on div "Theme Choose a theme for your notifications Colorful Home365 from [GEOGRAPHIC_D…" at bounding box center [789, 353] width 1168 height 627
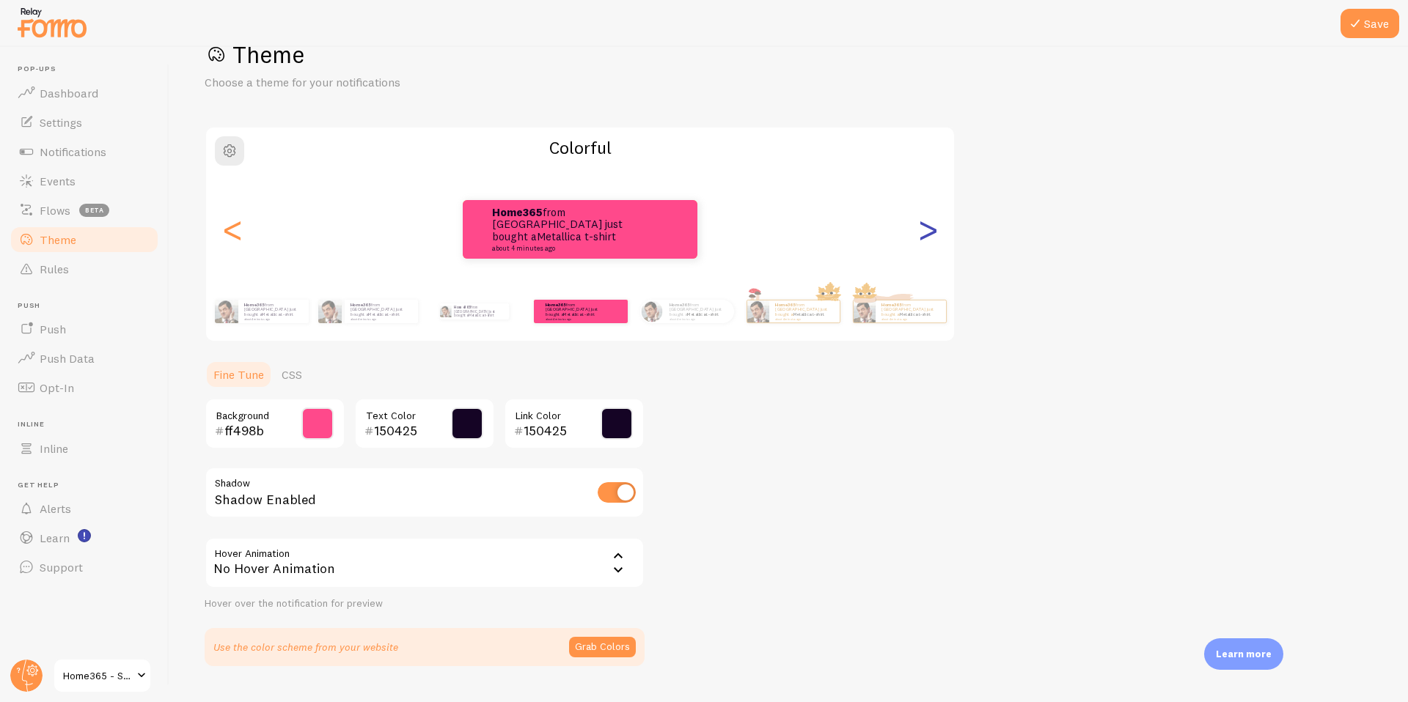
click at [924, 232] on div ">" at bounding box center [928, 230] width 18 height 106
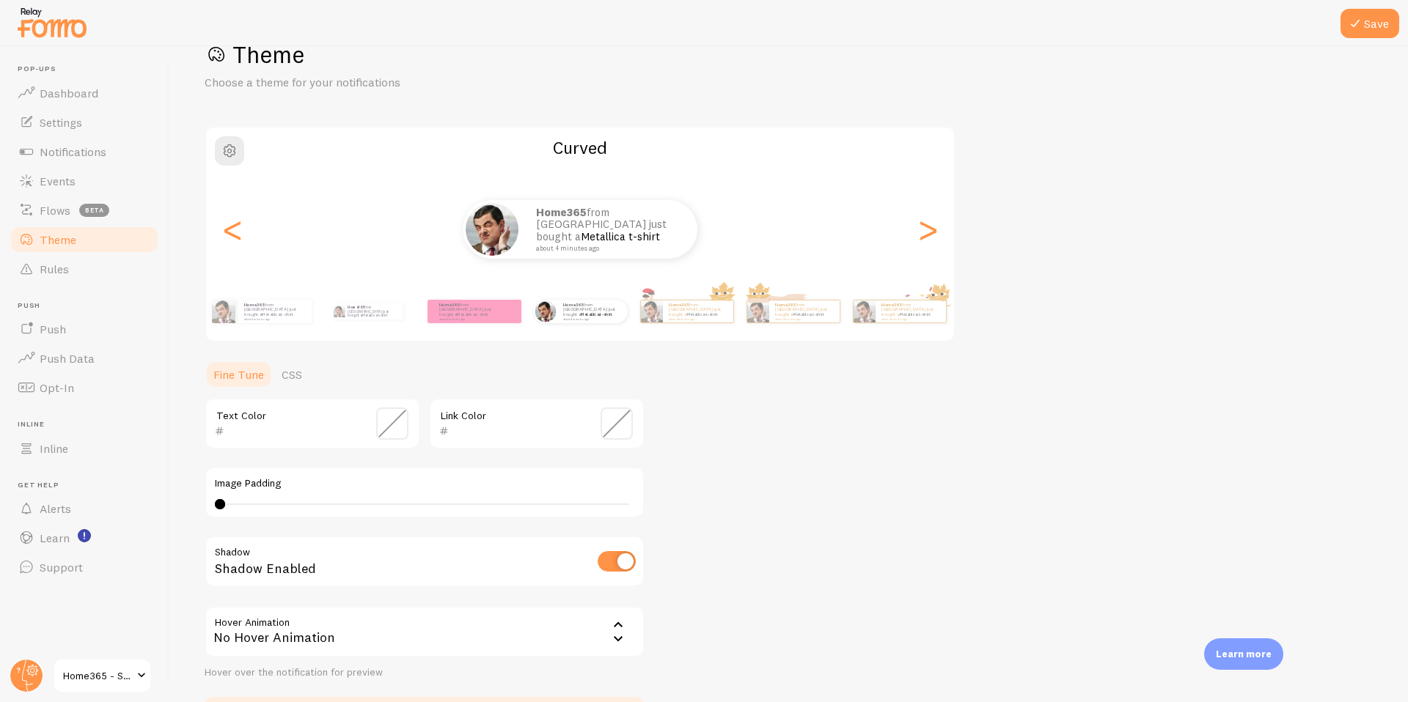
click at [316, 423] on input "text" at bounding box center [291, 431] width 134 height 18
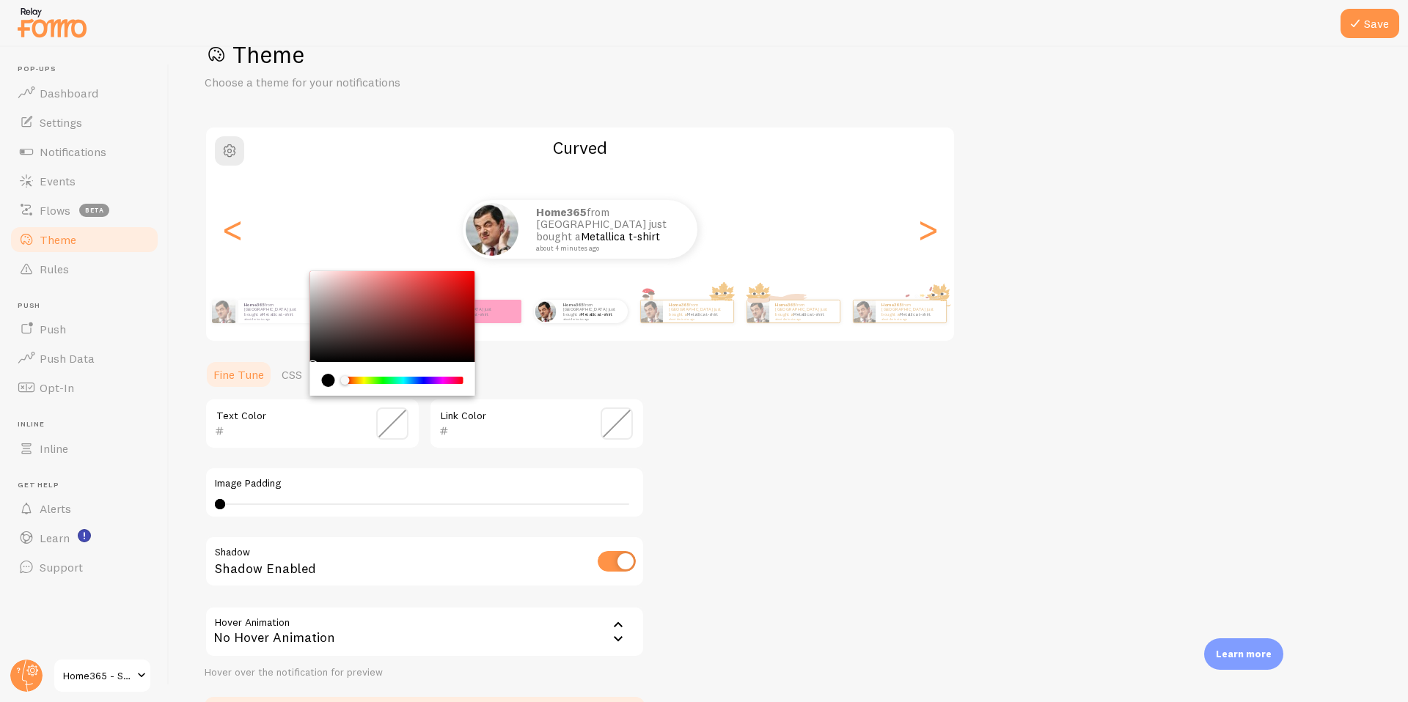
paste input "150425"
type input "150425"
click at [478, 419] on div "Link Color" at bounding box center [537, 423] width 216 height 51
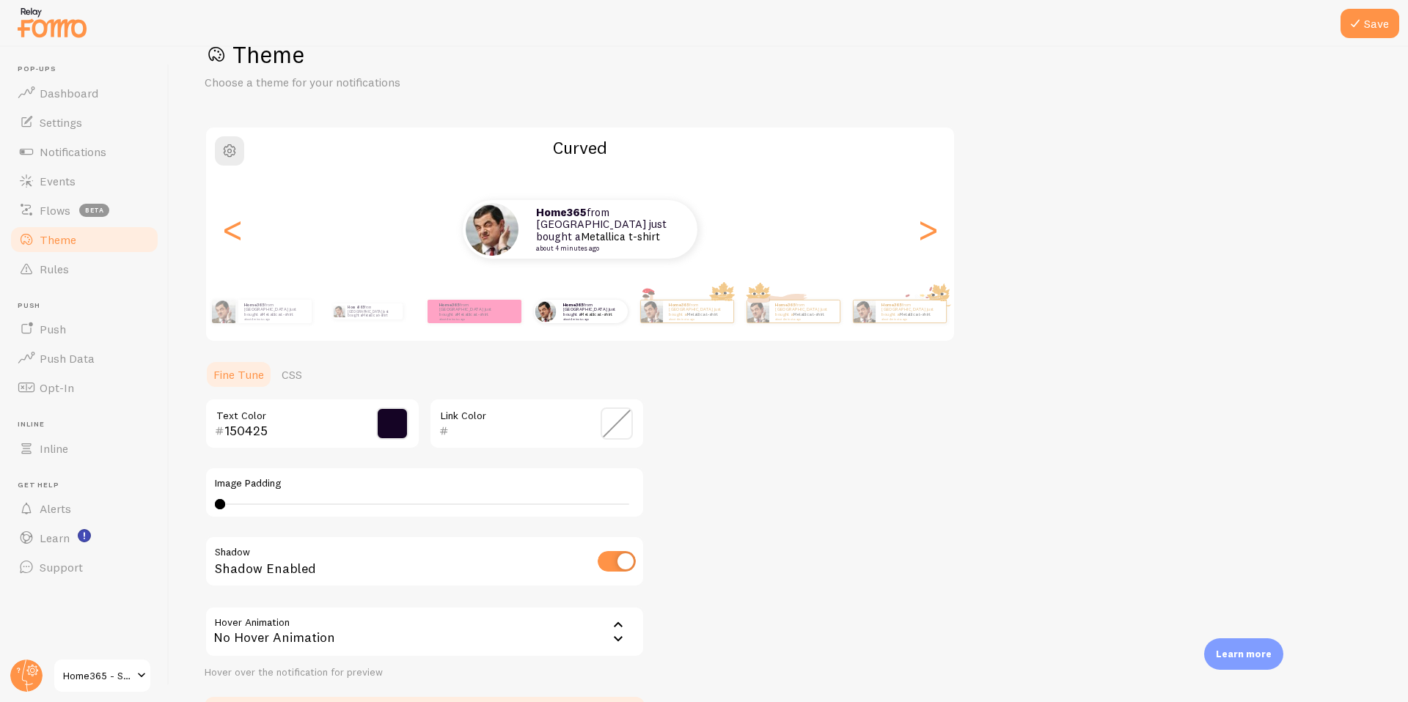
click at [477, 425] on input "text" at bounding box center [516, 431] width 134 height 18
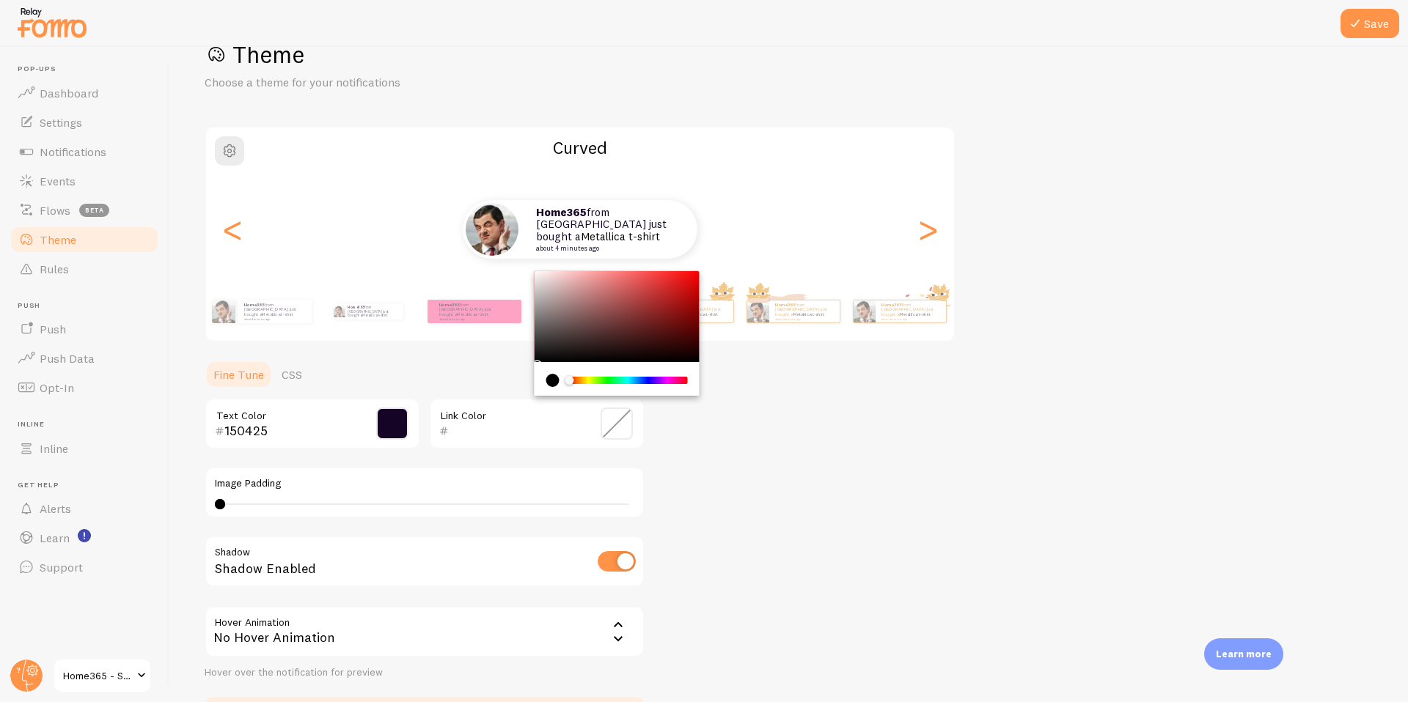
paste input "150425"
type input "150425"
click at [927, 218] on div ">" at bounding box center [928, 230] width 18 height 106
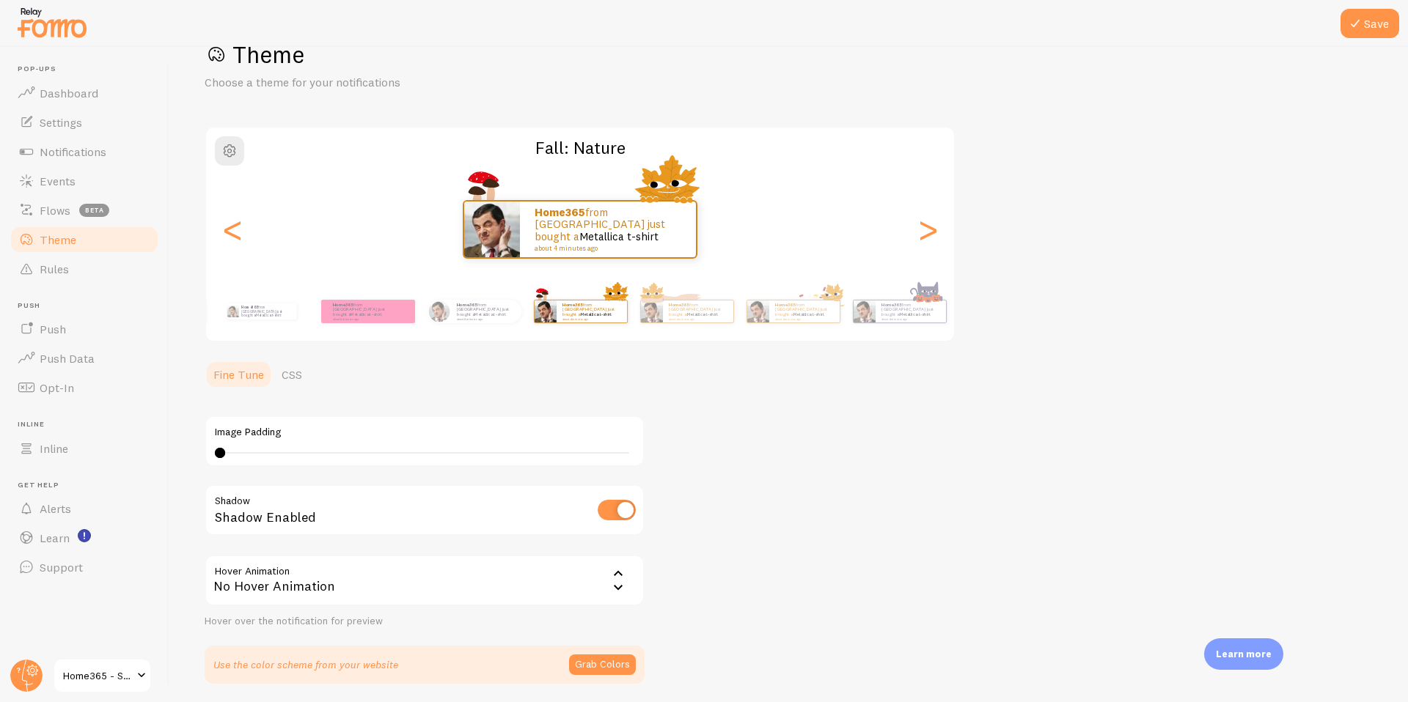
click at [664, 177] on div "Home365 from [GEOGRAPHIC_DATA] just bought a Metallica t-shirt about 4 minutes …" at bounding box center [580, 230] width 748 height 106
click at [304, 381] on link "CSS" at bounding box center [292, 374] width 38 height 29
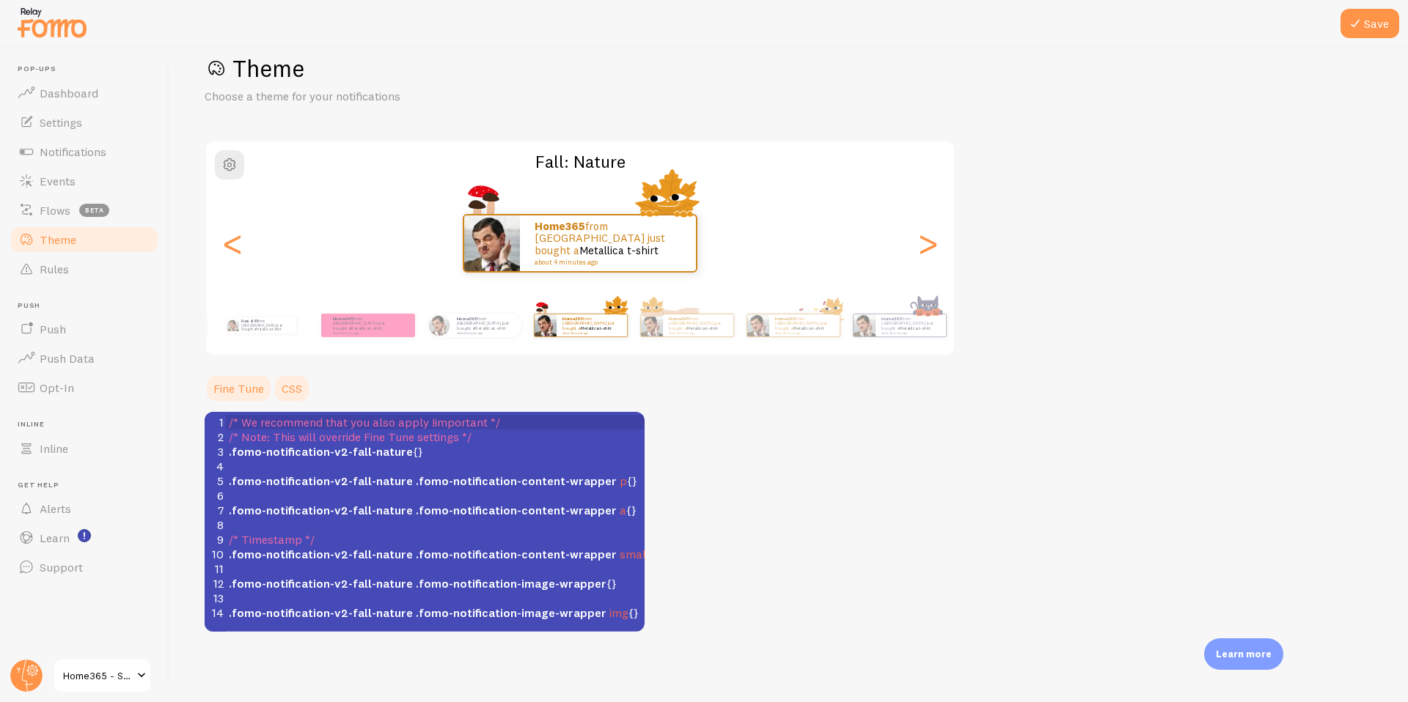
click at [243, 383] on link "Fine Tune" at bounding box center [239, 388] width 68 height 29
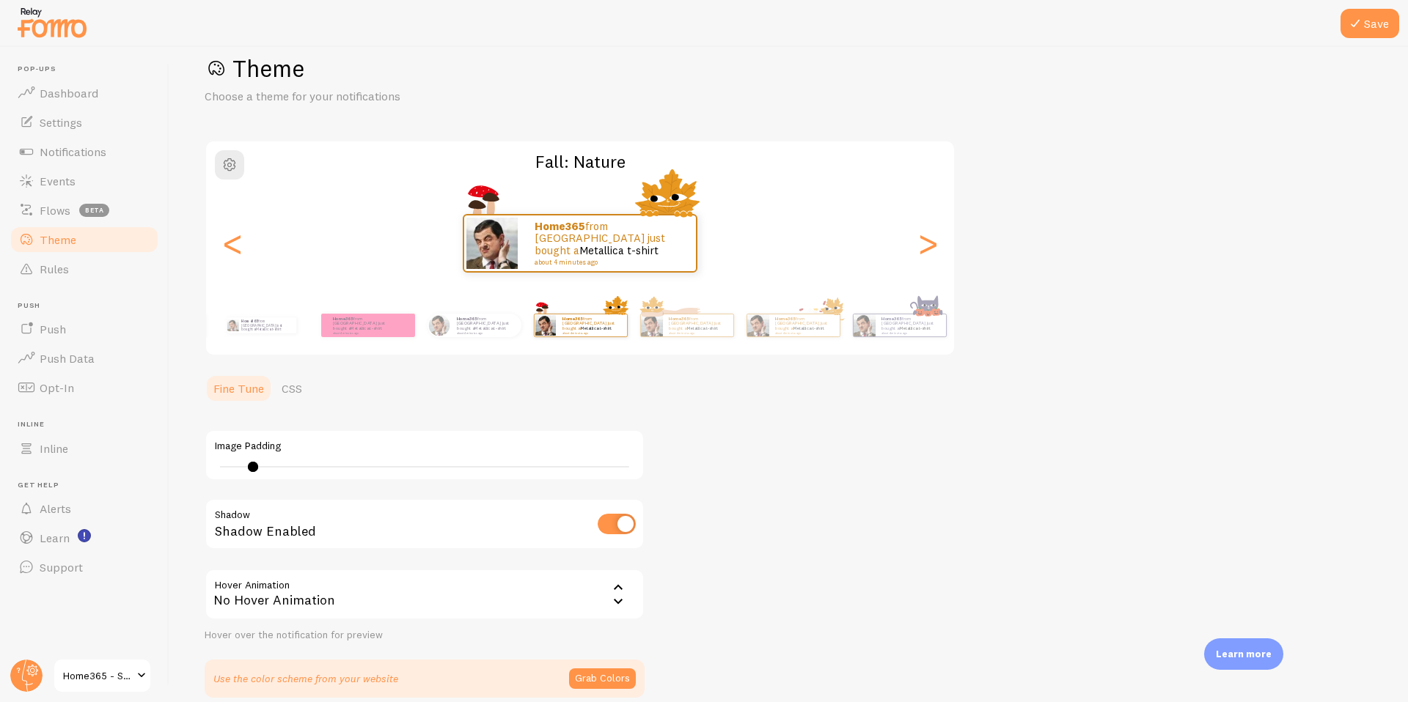
type input "0"
drag, startPoint x: 220, startPoint y: 468, endPoint x: 190, endPoint y: 466, distance: 30.1
click at [190, 466] on div "Save Theme Choose a theme for your notifications Fall: Nature Home365 from [GEO…" at bounding box center [788, 375] width 1238 height 656
click at [933, 243] on div ">" at bounding box center [928, 244] width 18 height 106
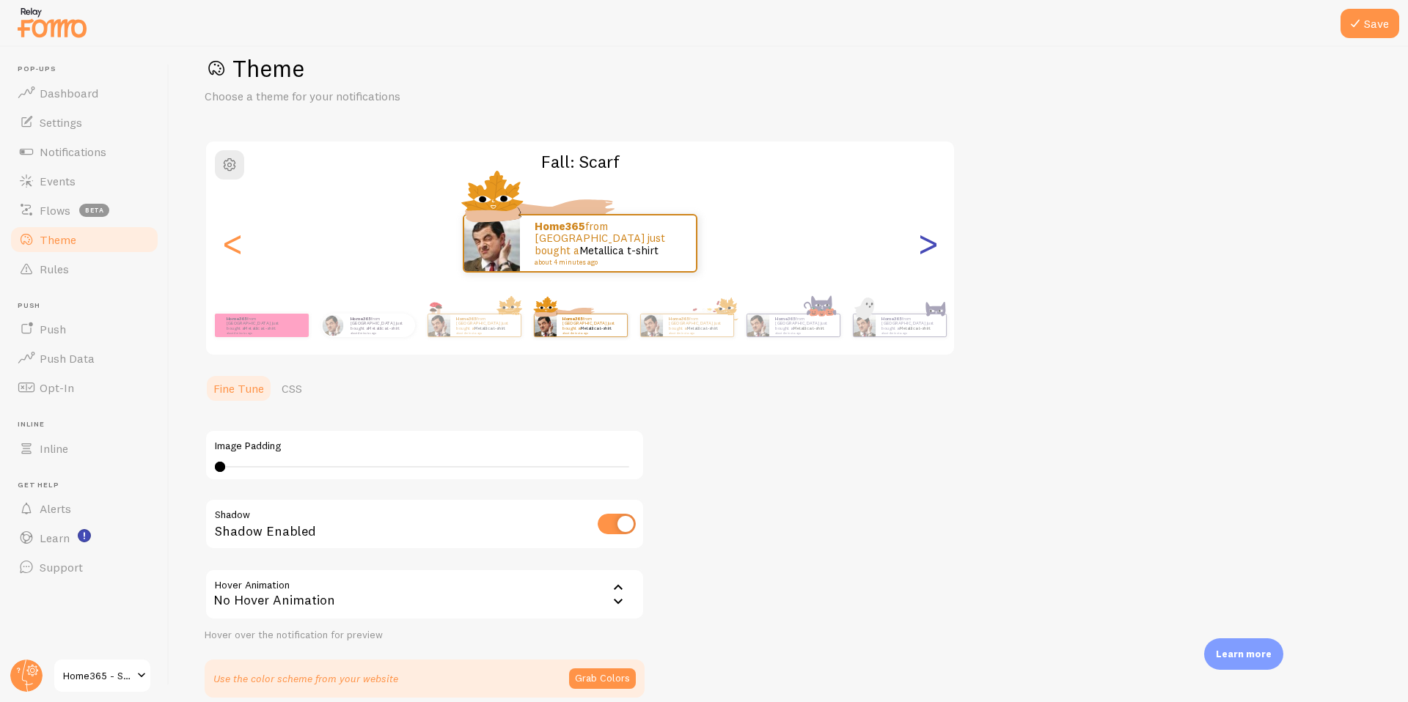
click at [934, 243] on div ">" at bounding box center [928, 244] width 18 height 106
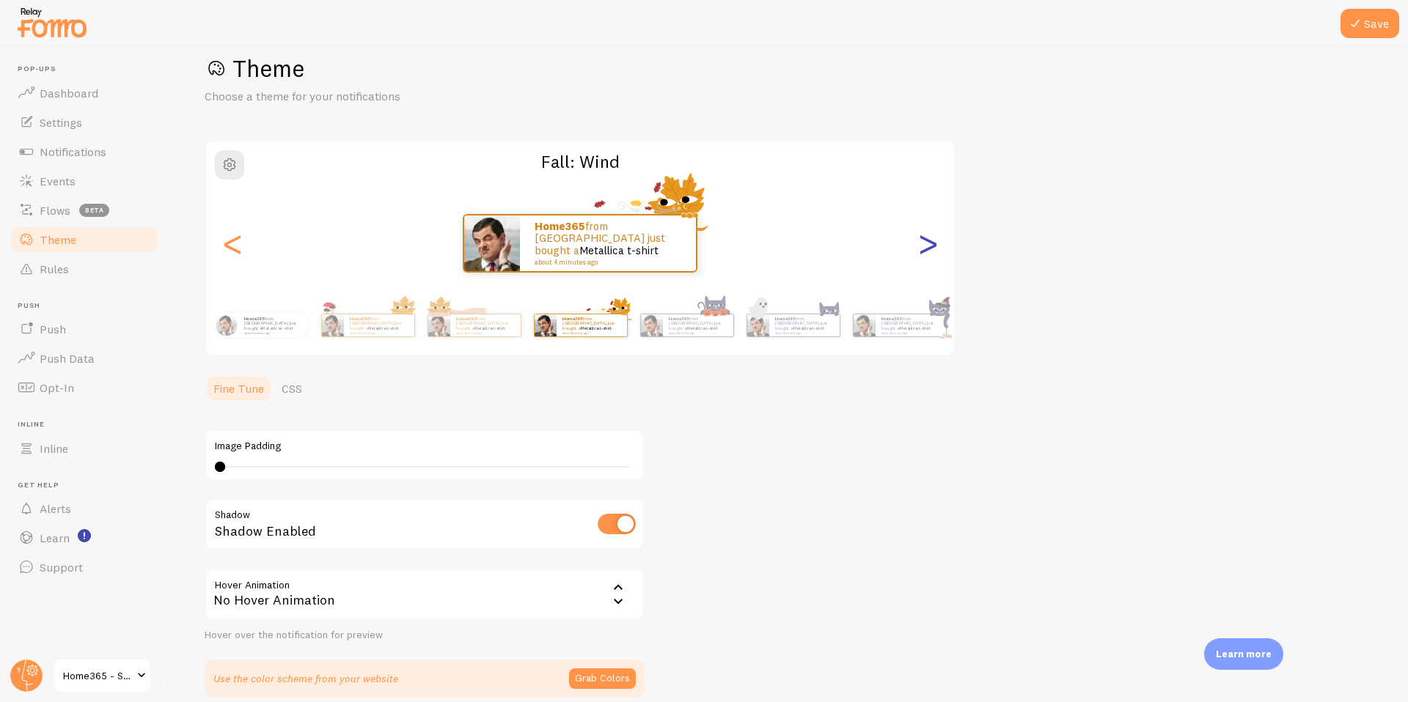
click at [934, 243] on div ">" at bounding box center [928, 244] width 18 height 106
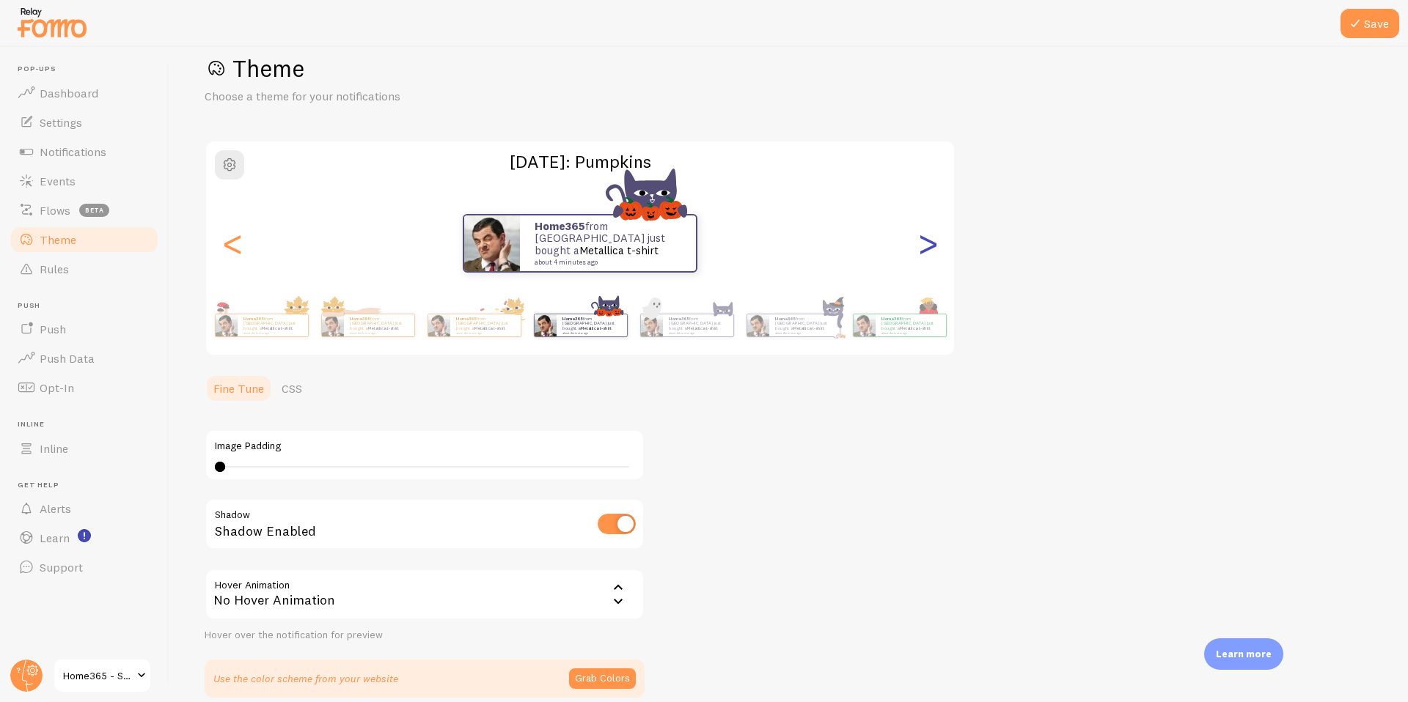
click at [934, 243] on div ">" at bounding box center [928, 244] width 18 height 106
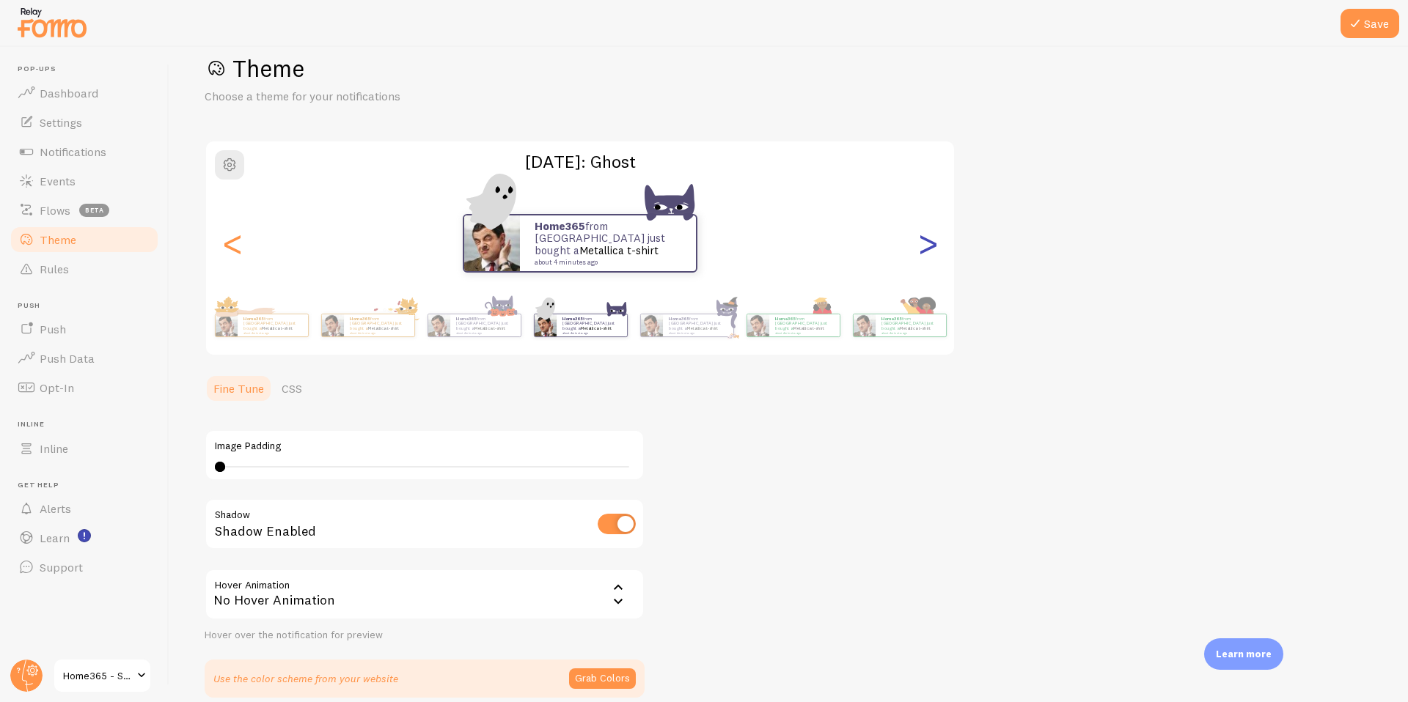
click at [934, 243] on div ">" at bounding box center [928, 244] width 18 height 106
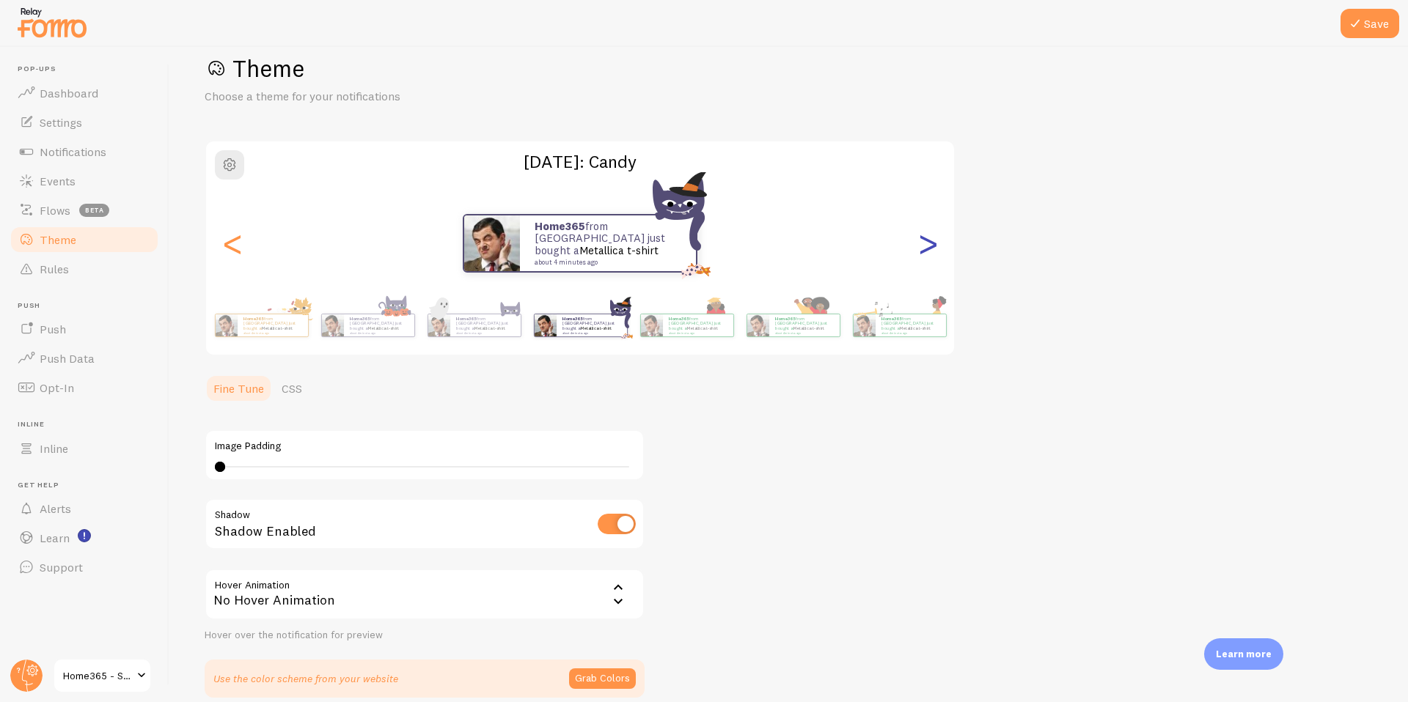
click at [934, 243] on div ">" at bounding box center [928, 244] width 18 height 106
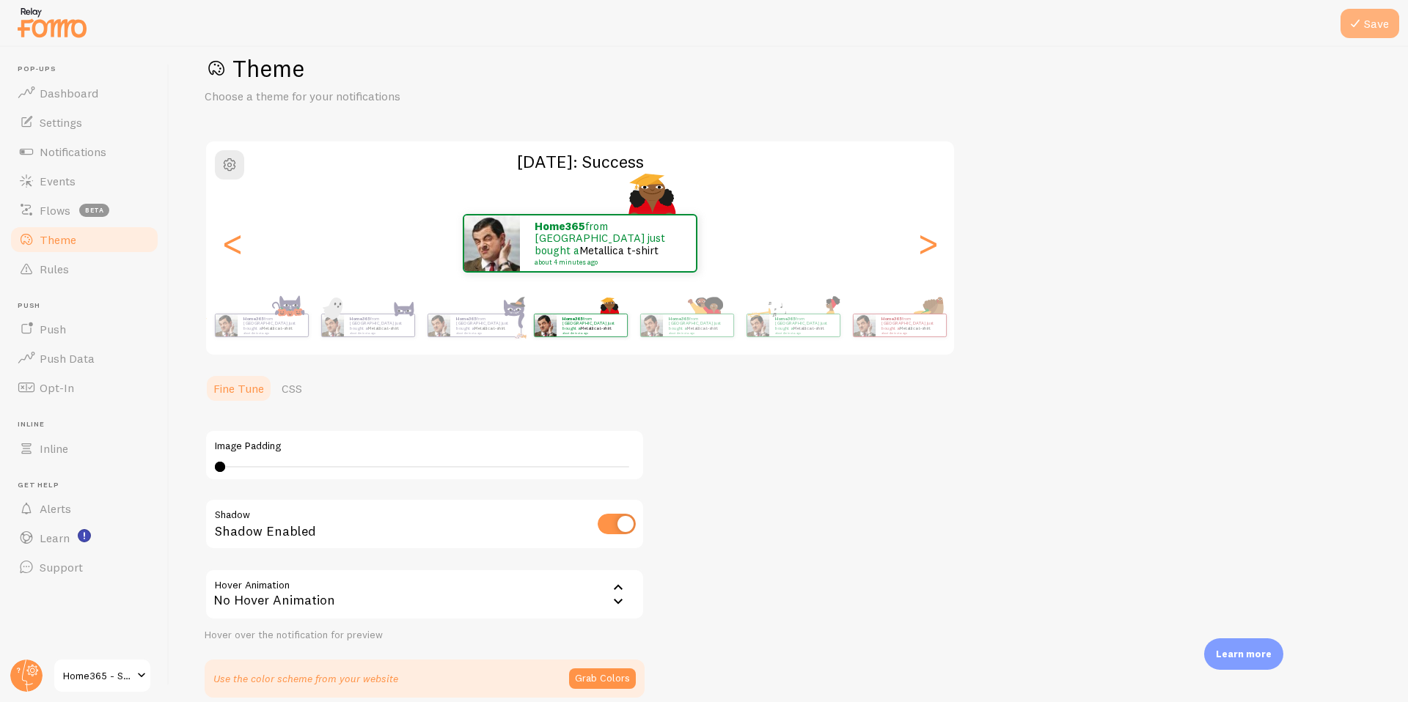
click at [1373, 29] on button "Save" at bounding box center [1369, 23] width 59 height 29
click at [230, 243] on div "<" at bounding box center [233, 244] width 18 height 106
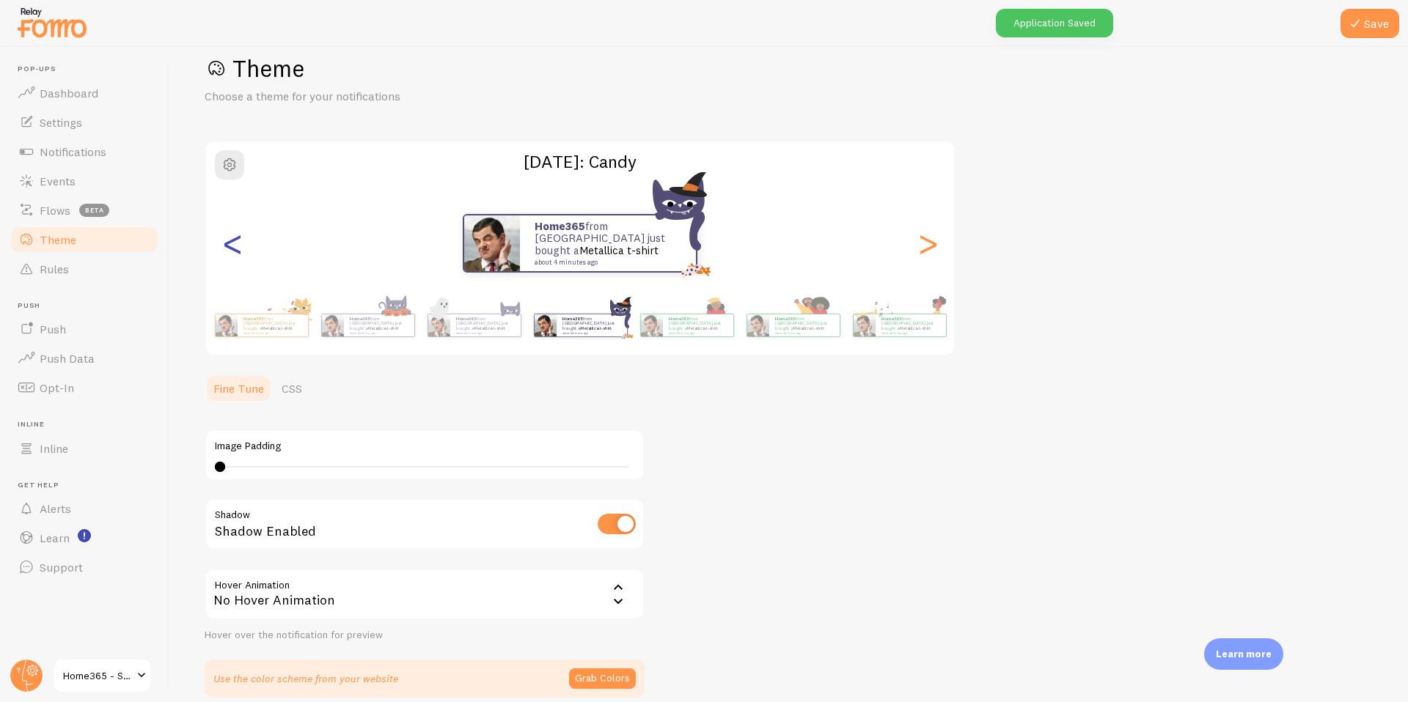
click at [230, 243] on div "<" at bounding box center [233, 244] width 18 height 106
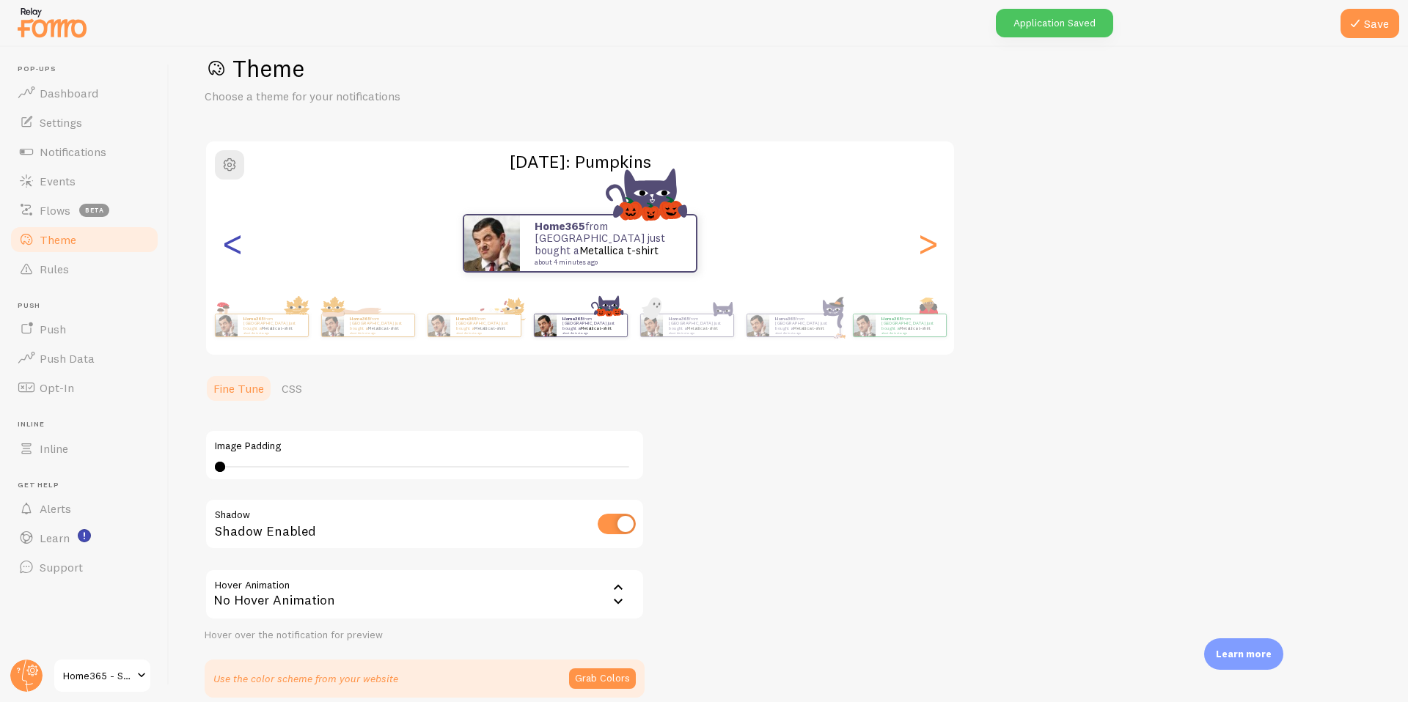
click at [232, 249] on div "<" at bounding box center [233, 244] width 18 height 106
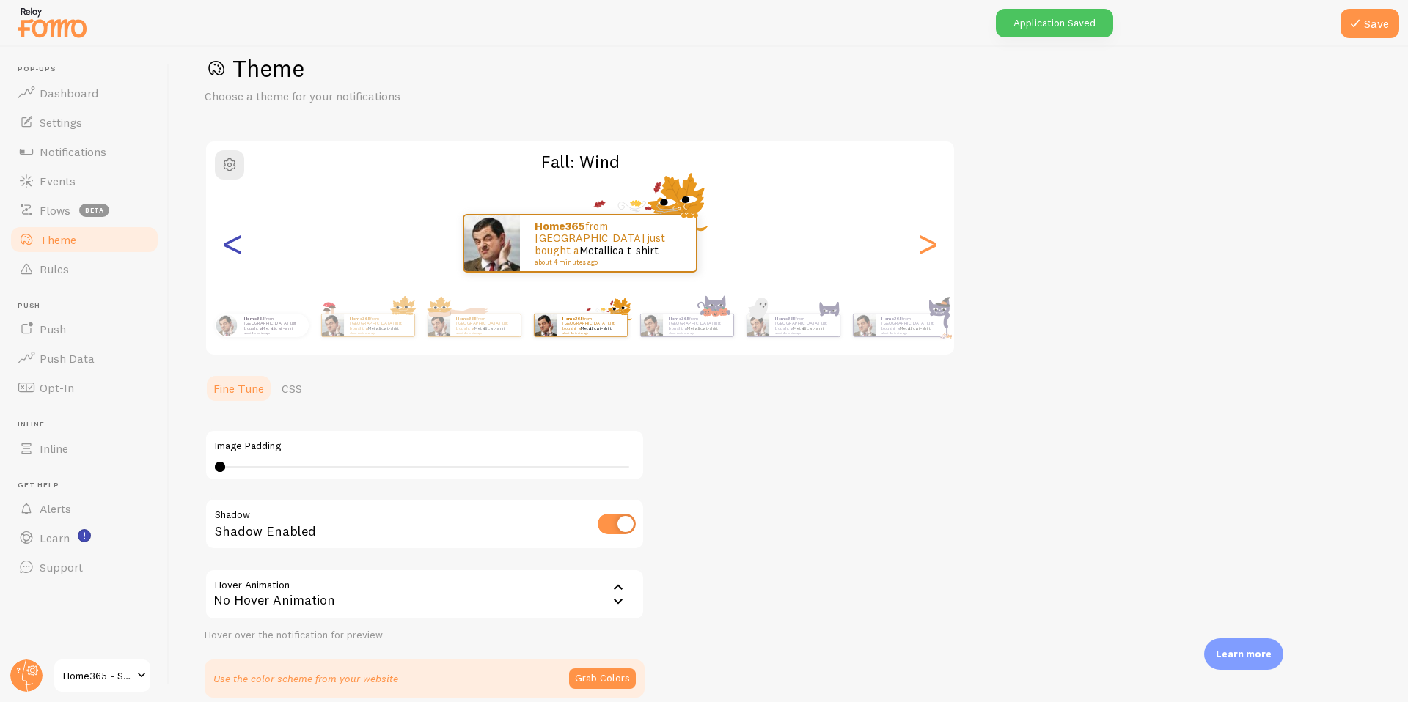
click at [232, 249] on div "<" at bounding box center [233, 244] width 18 height 106
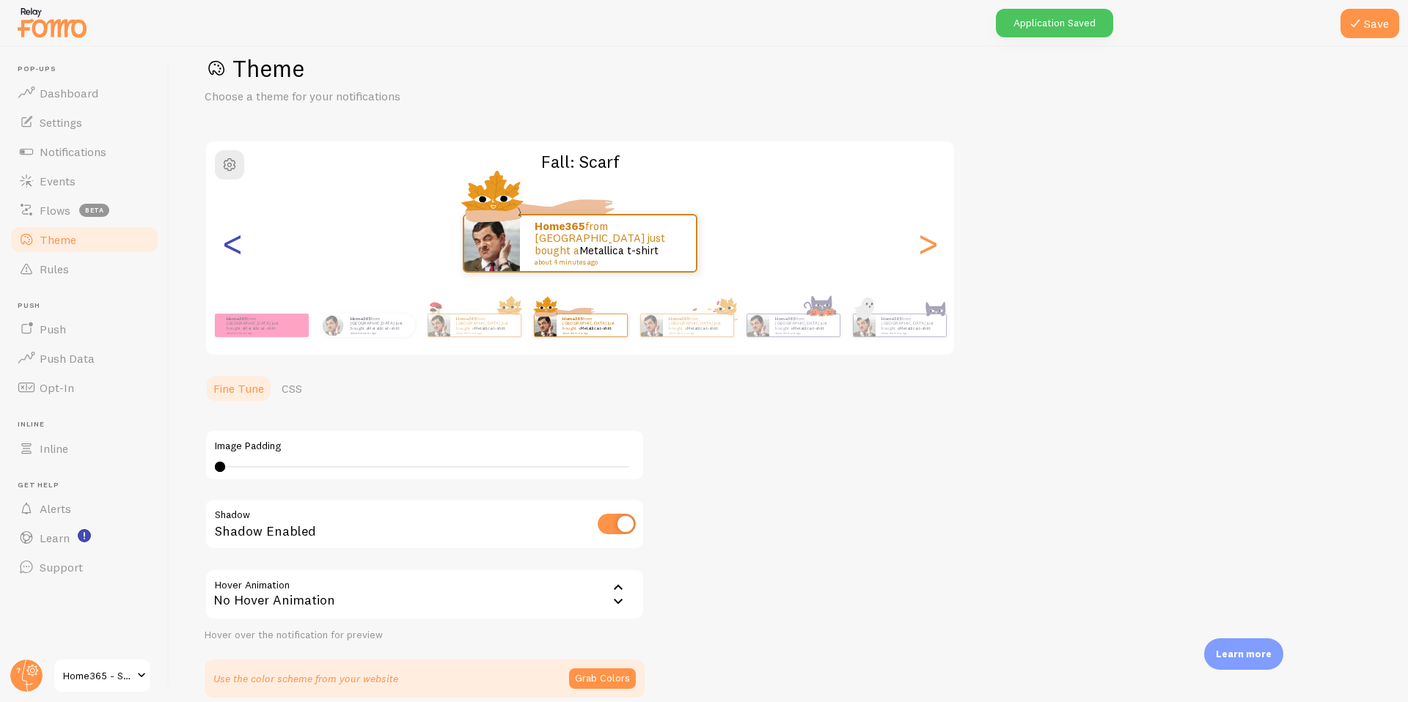
click at [232, 249] on div "<" at bounding box center [233, 244] width 18 height 106
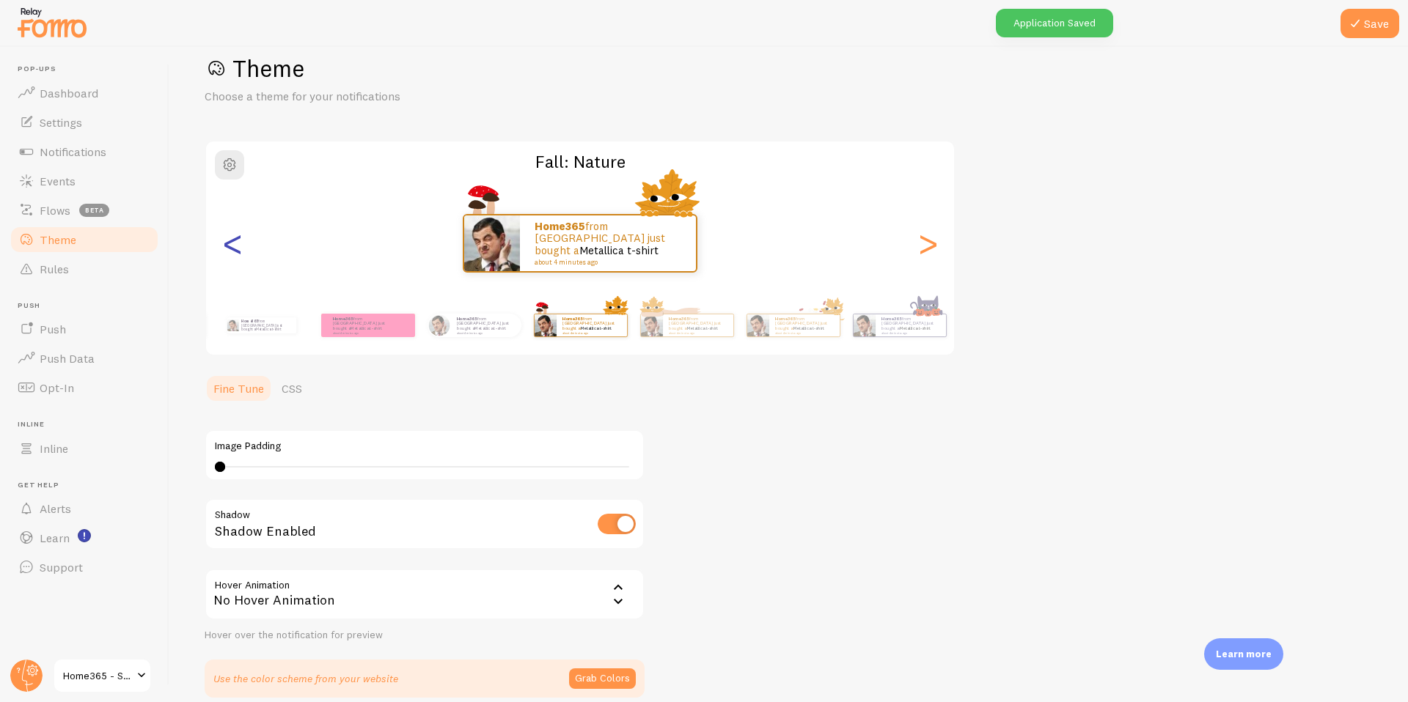
click at [232, 249] on div "<" at bounding box center [233, 244] width 18 height 106
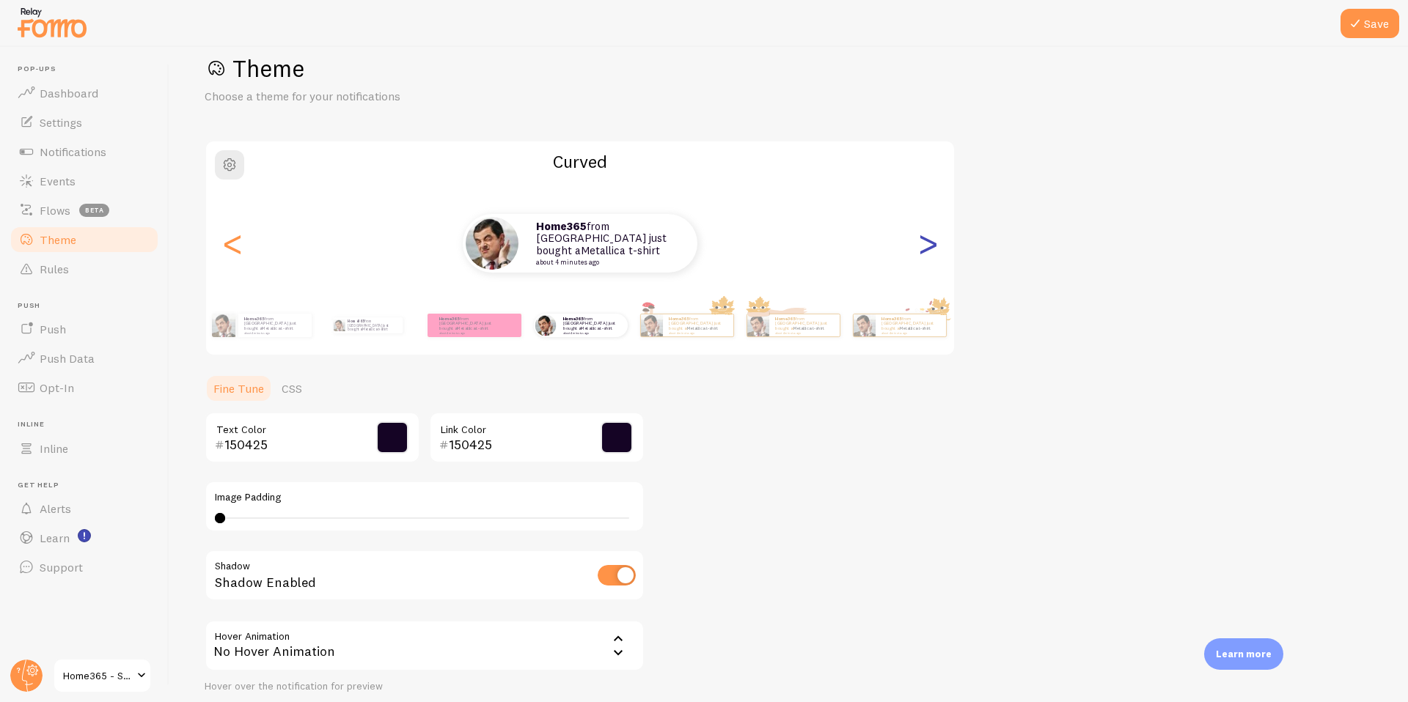
click at [936, 243] on div ">" at bounding box center [928, 244] width 18 height 106
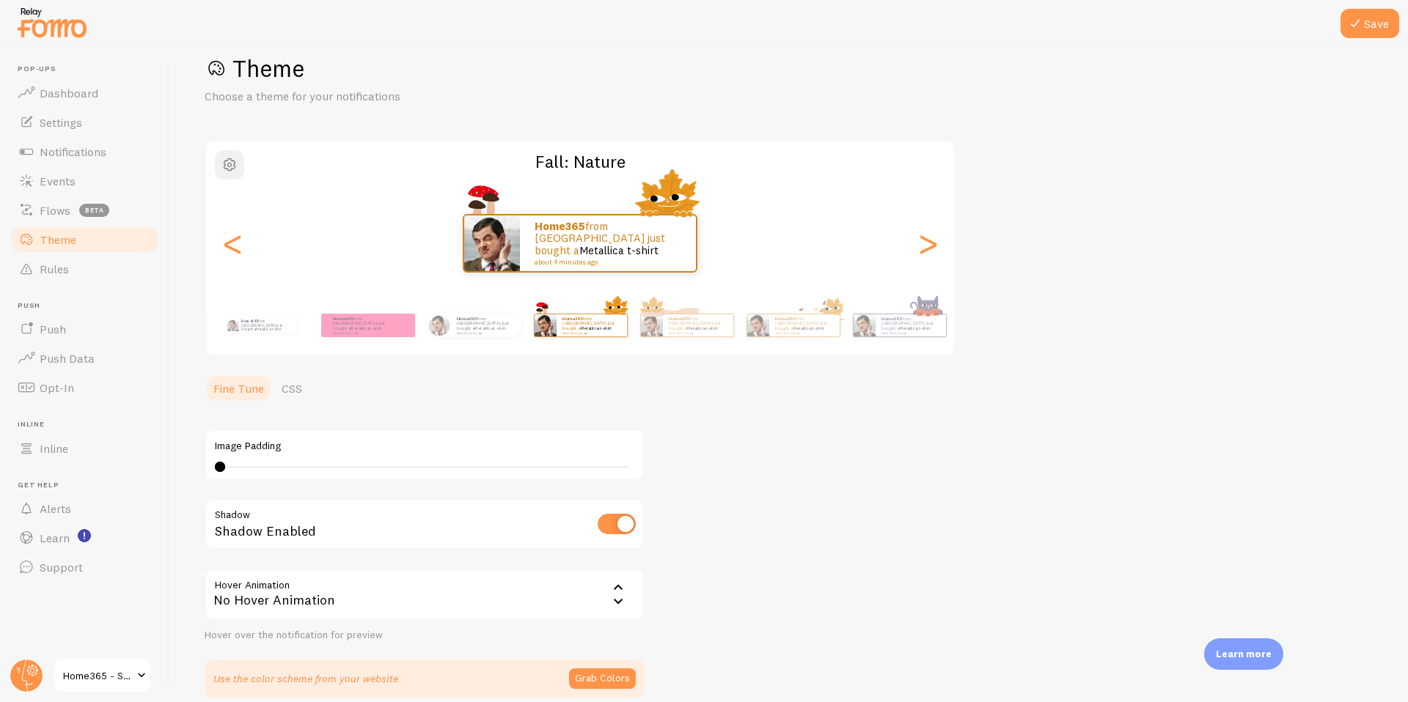
click at [232, 154] on button "button" at bounding box center [229, 164] width 29 height 29
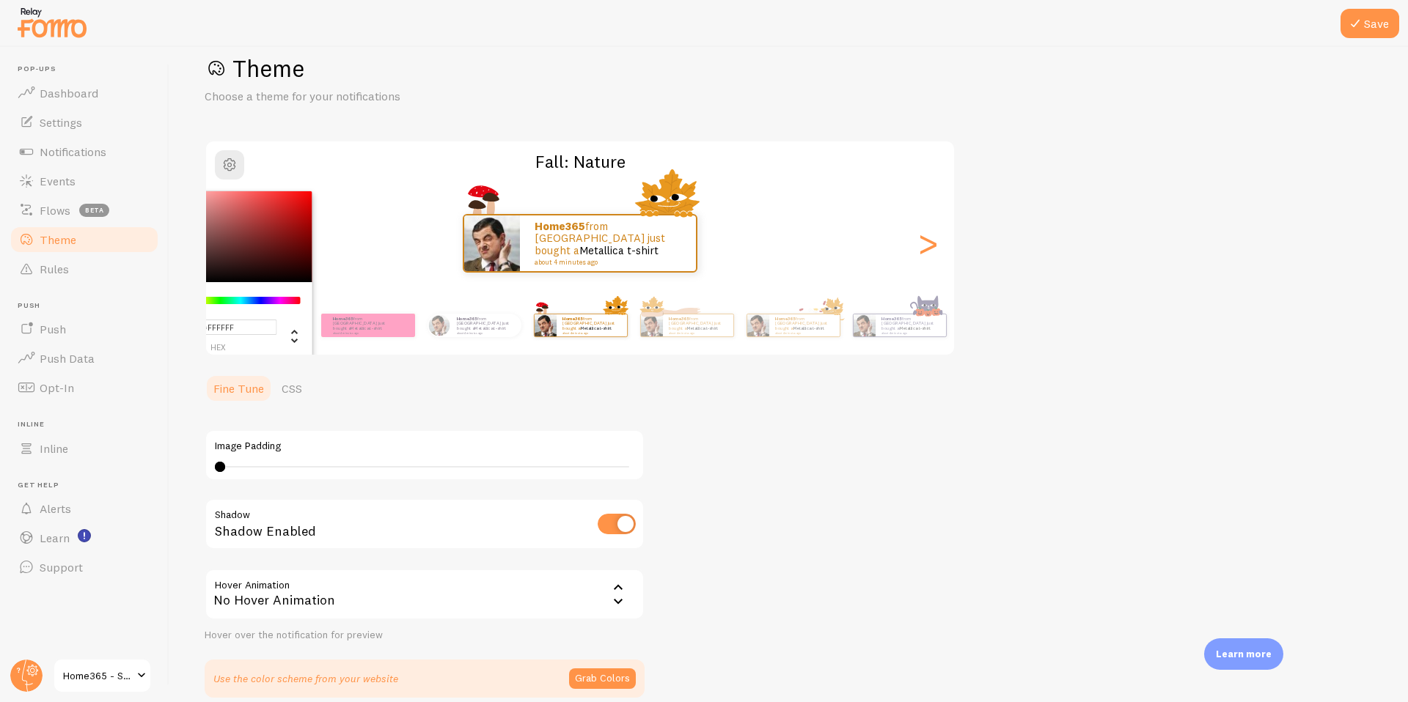
click at [408, 224] on div "Home365 from [GEOGRAPHIC_DATA] just bought a Metallica t-shirt about 4 minutes …" at bounding box center [580, 243] width 748 height 59
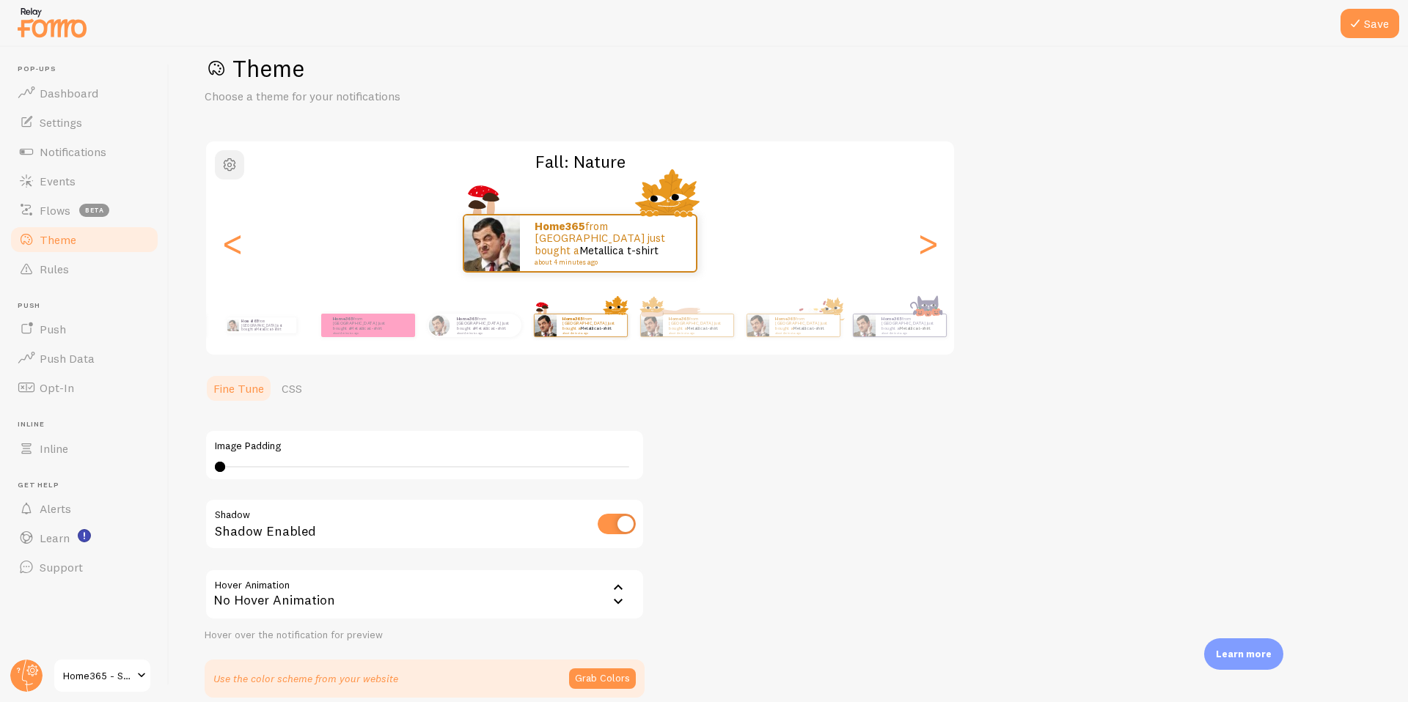
click at [232, 160] on span "button" at bounding box center [230, 165] width 18 height 18
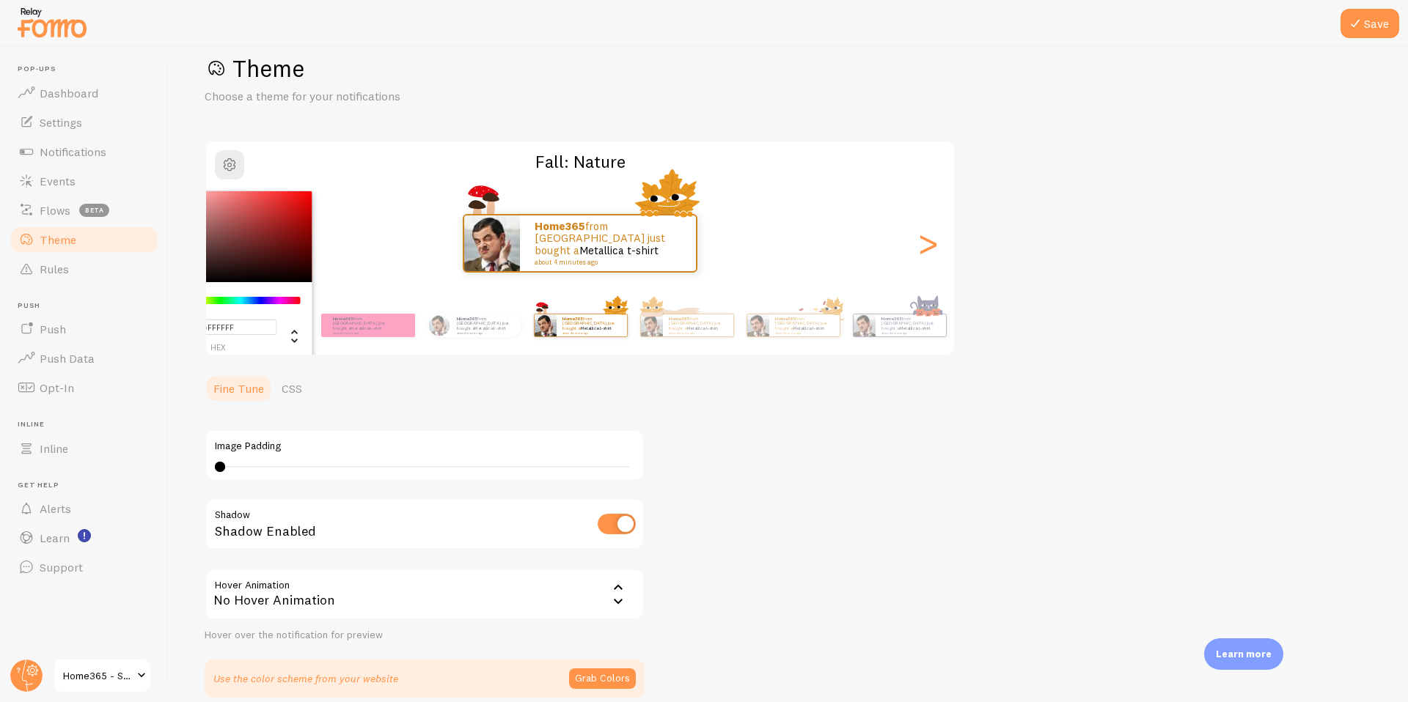
click at [290, 301] on div "Chrome color picker" at bounding box center [241, 300] width 117 height 7
click at [331, 296] on div "Home365 from [GEOGRAPHIC_DATA] just bought a Metallica t-shirt about 4 minutes …" at bounding box center [580, 325] width 842 height 59
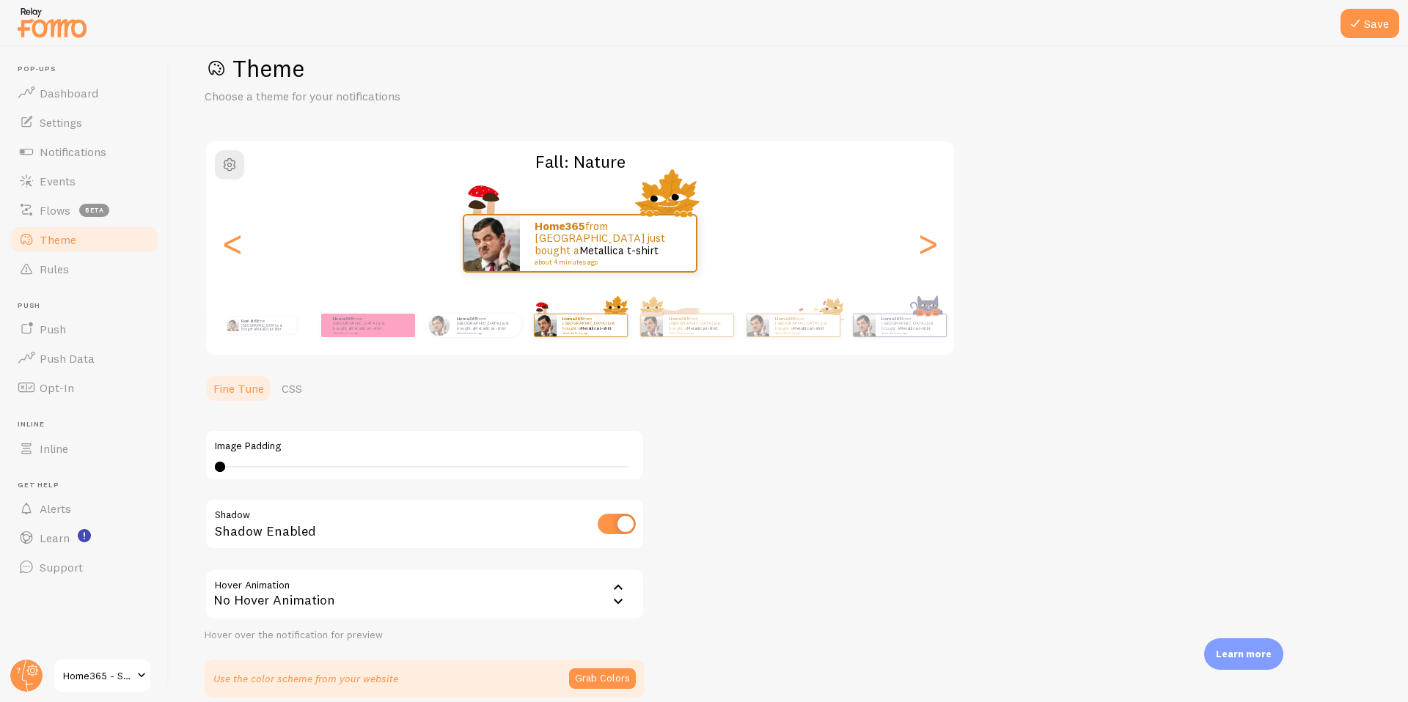
click at [894, 483] on div "Theme Choose a theme for your notifications Fall: Nature Home365 from [GEOGRAPH…" at bounding box center [789, 376] width 1168 height 645
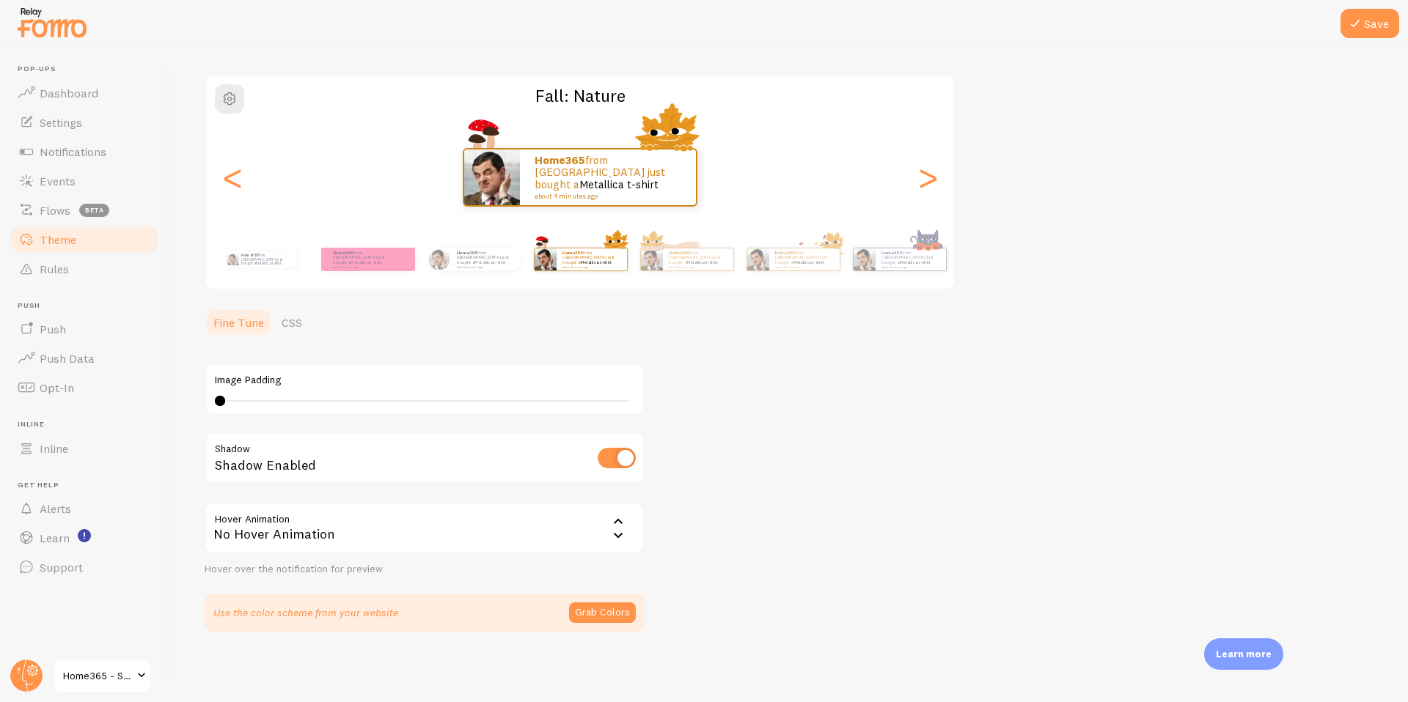
scroll to position [0, 0]
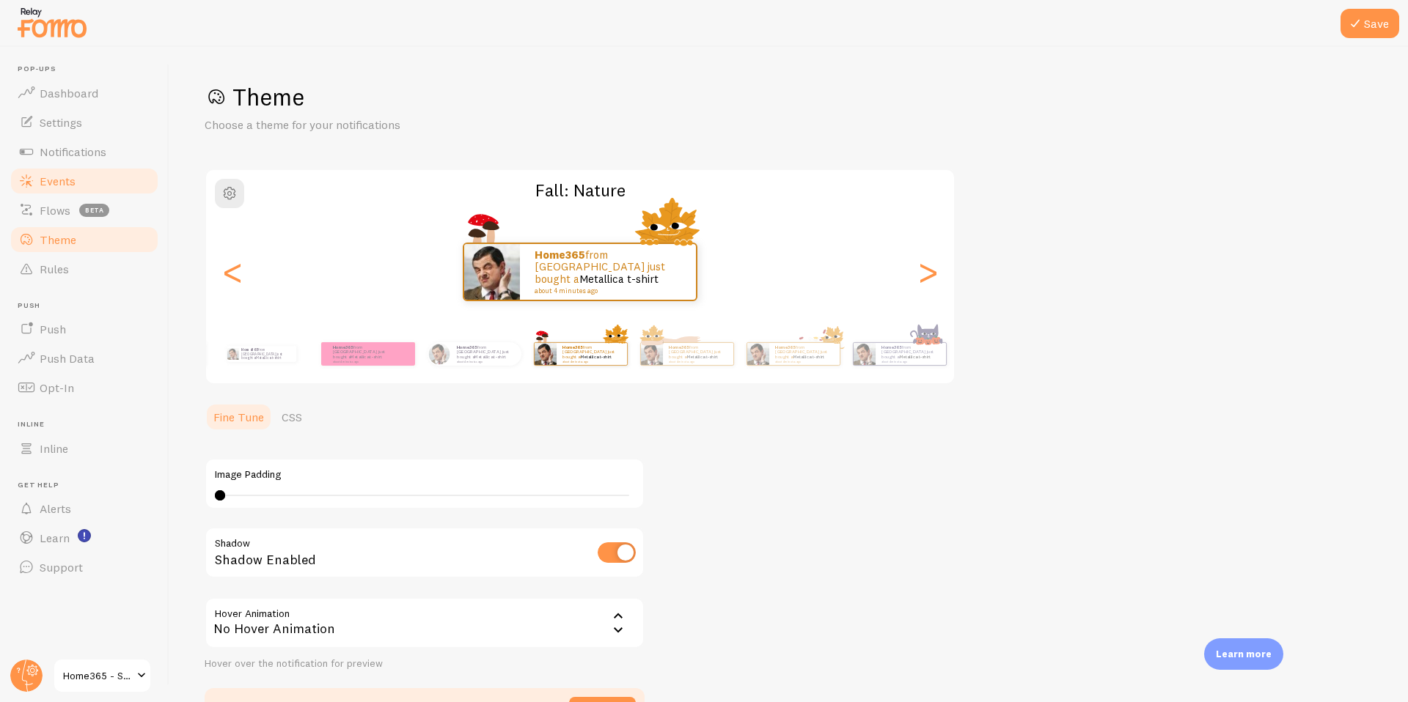
click at [79, 178] on link "Events" at bounding box center [84, 180] width 151 height 29
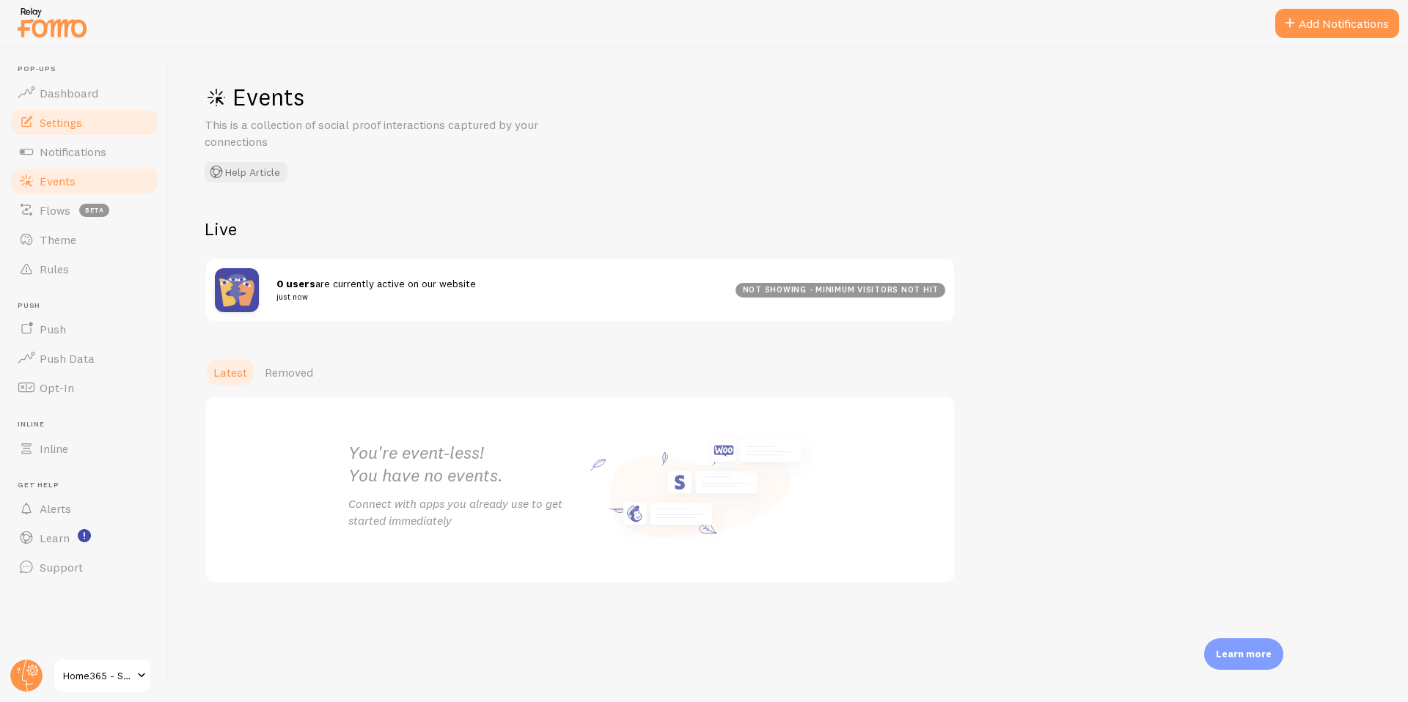
click at [75, 127] on span "Settings" at bounding box center [61, 122] width 43 height 15
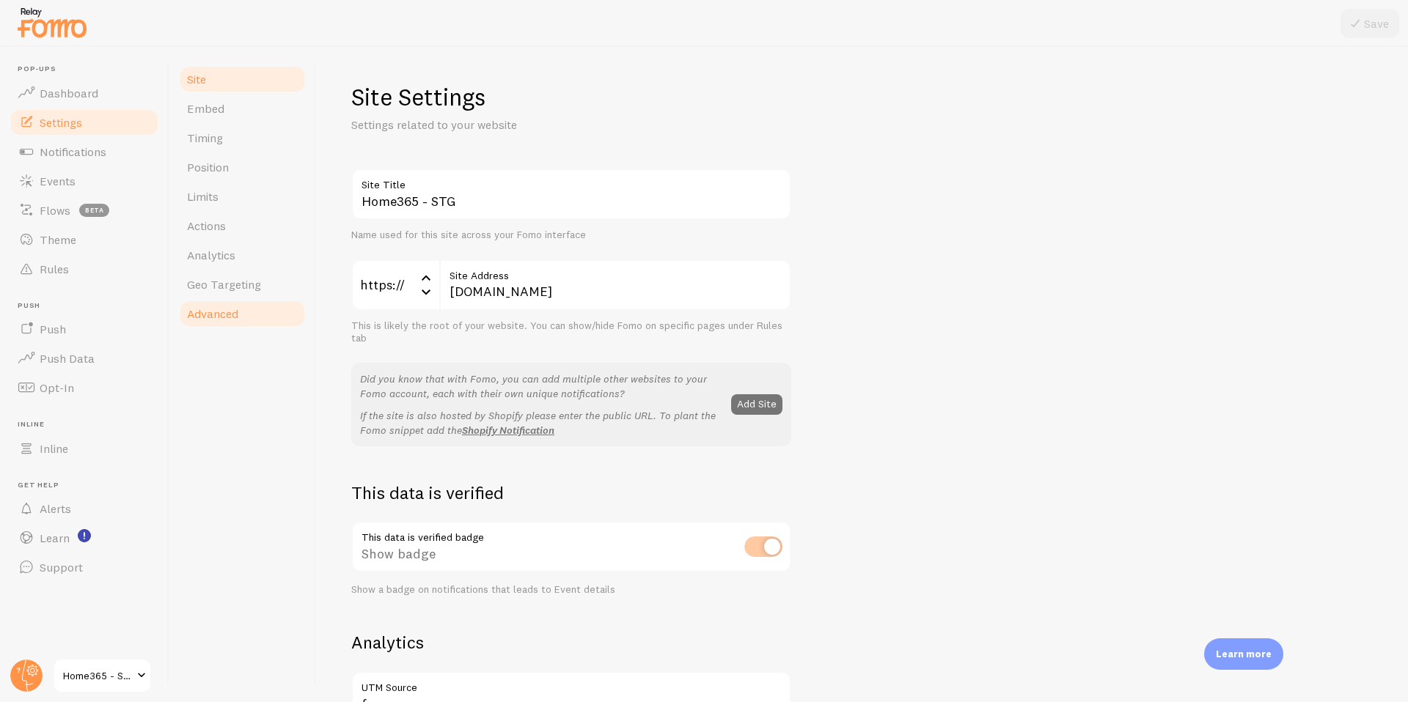
click at [216, 316] on span "Advanced" at bounding box center [212, 313] width 51 height 15
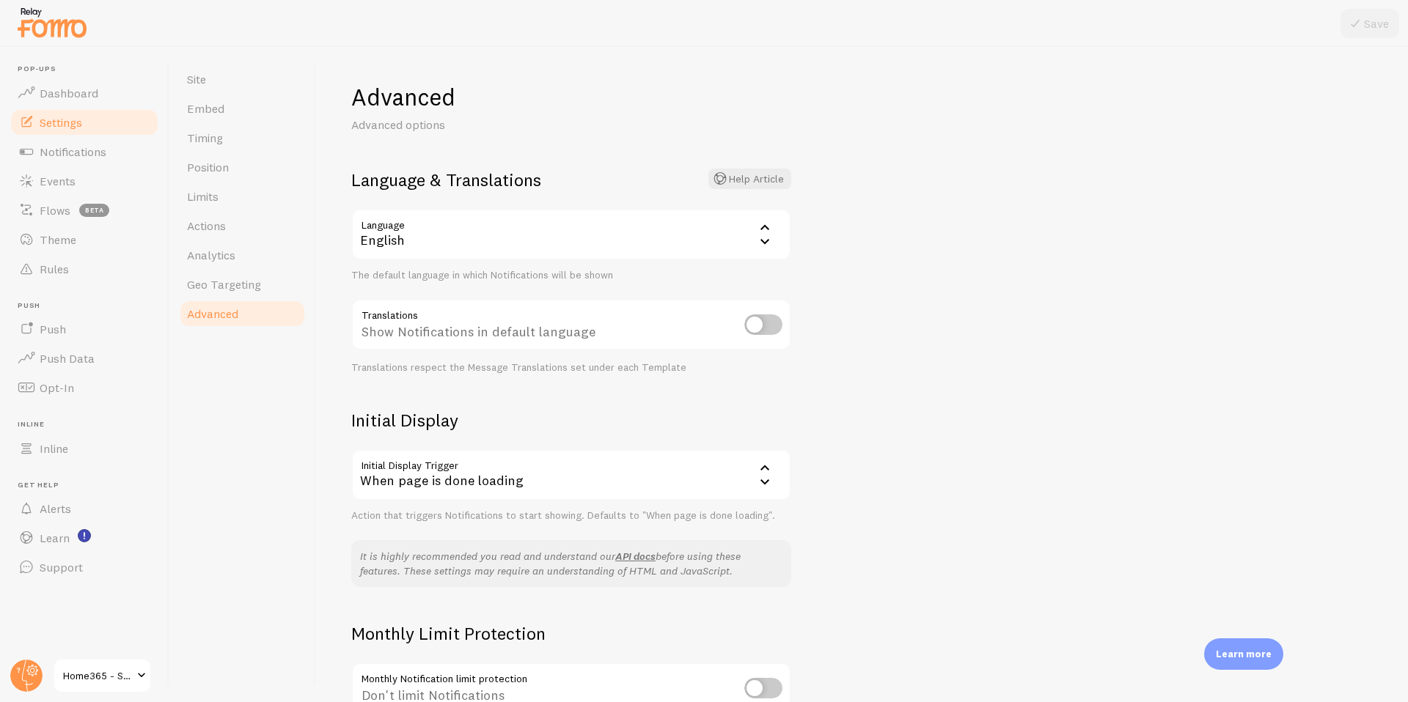
click at [654, 238] on div "English" at bounding box center [571, 234] width 440 height 51
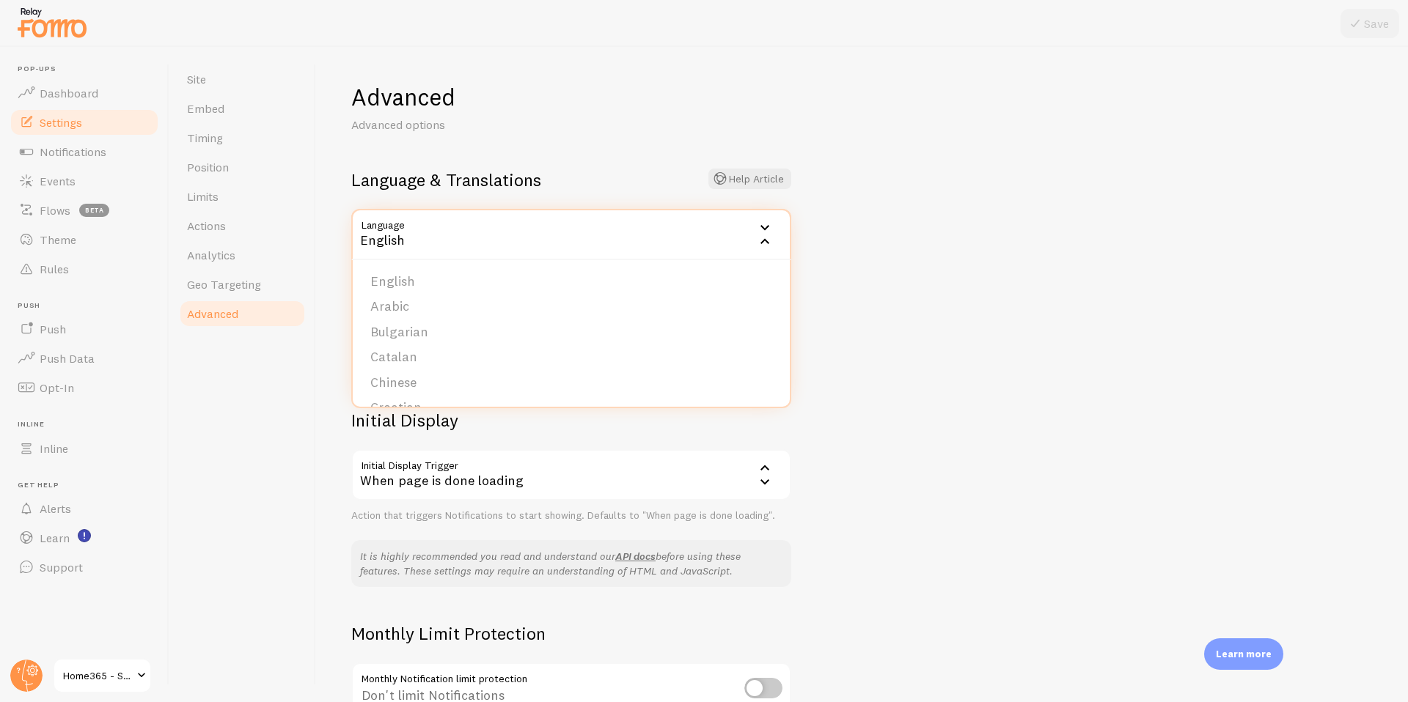
click at [1010, 281] on div "Advanced Advanced options Language & Translations Help Article Language en Engl…" at bounding box center [862, 375] width 1092 height 656
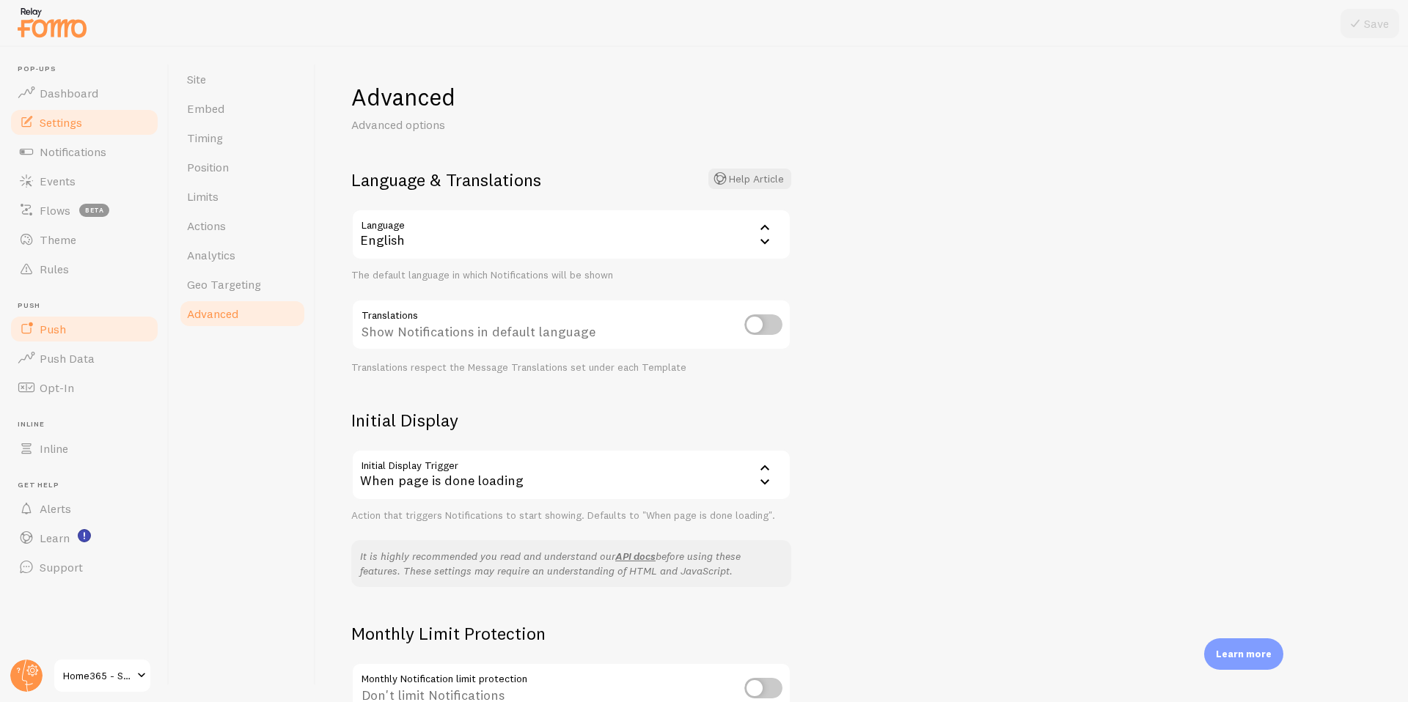
click at [61, 333] on span "Push" at bounding box center [53, 329] width 26 height 15
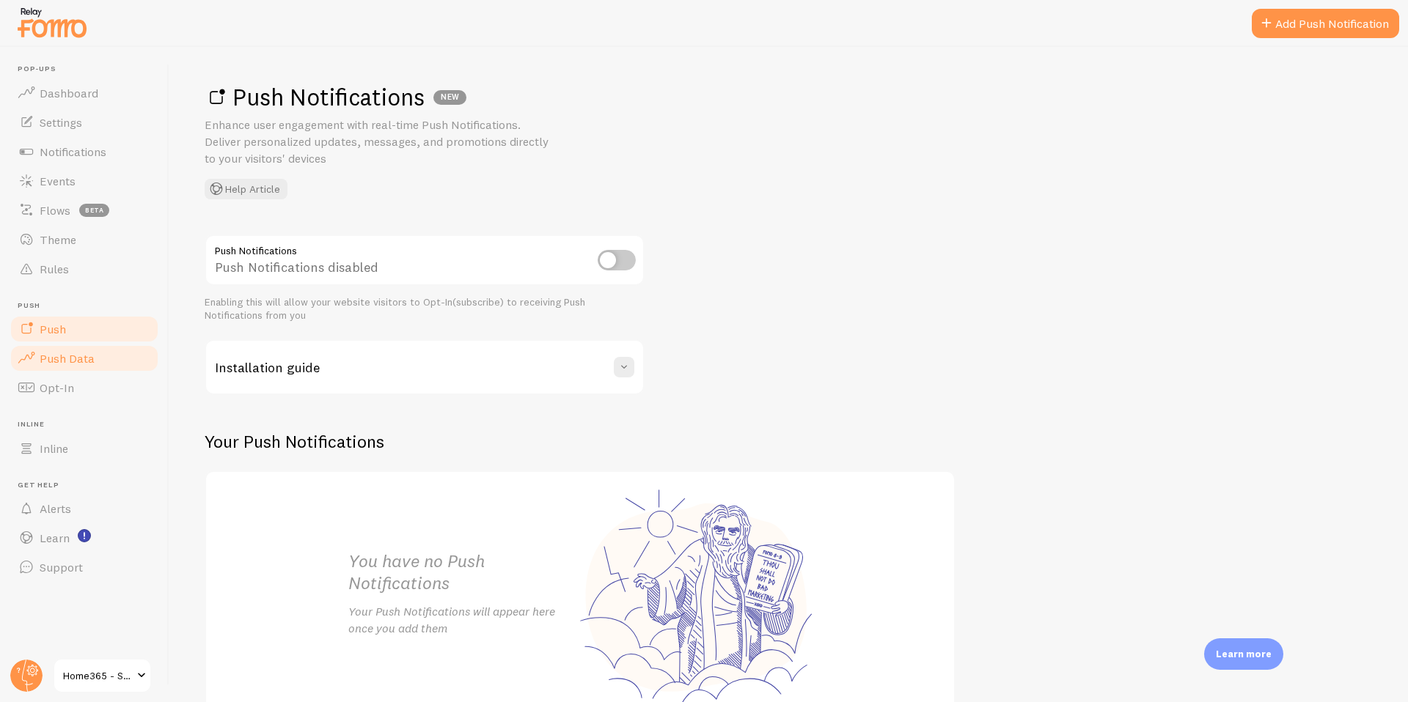
click at [67, 367] on link "Push Data" at bounding box center [84, 358] width 151 height 29
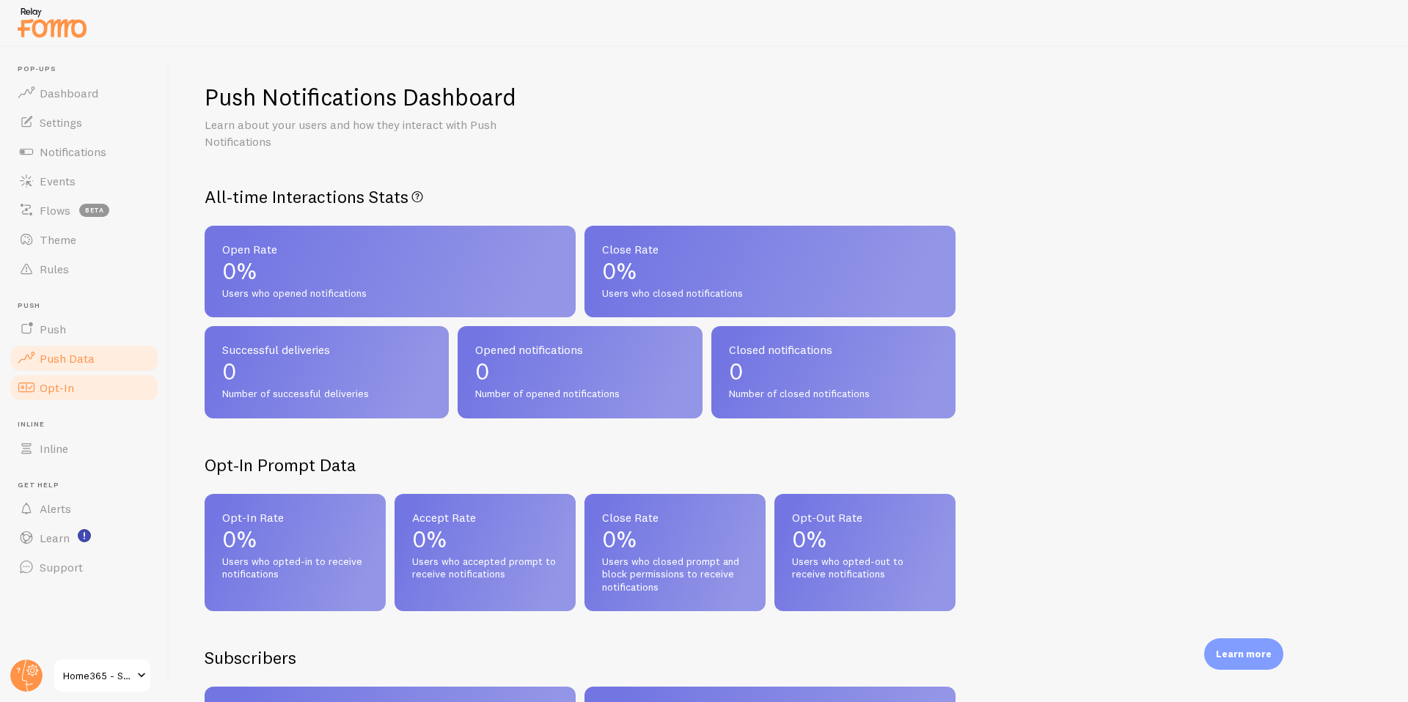
click at [62, 385] on span "Opt-In" at bounding box center [57, 388] width 34 height 15
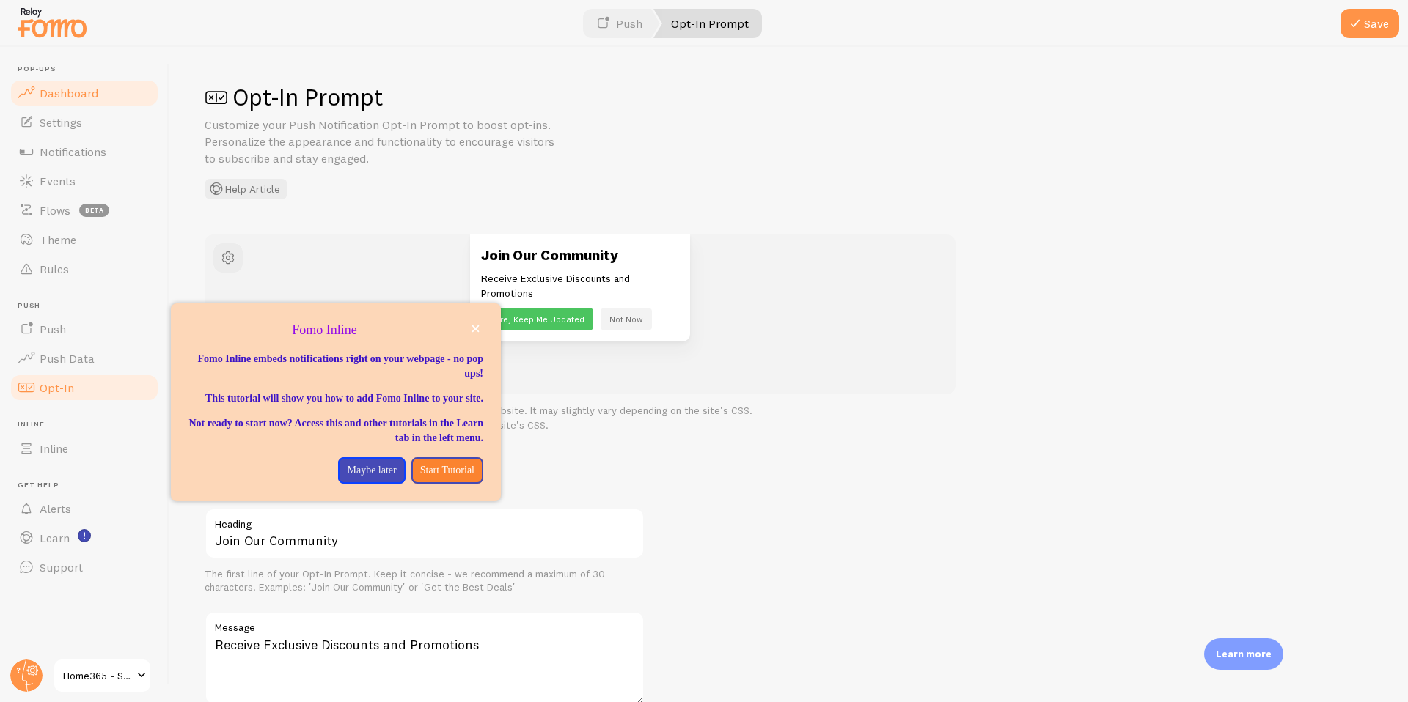
click at [62, 92] on span "Dashboard" at bounding box center [69, 93] width 59 height 15
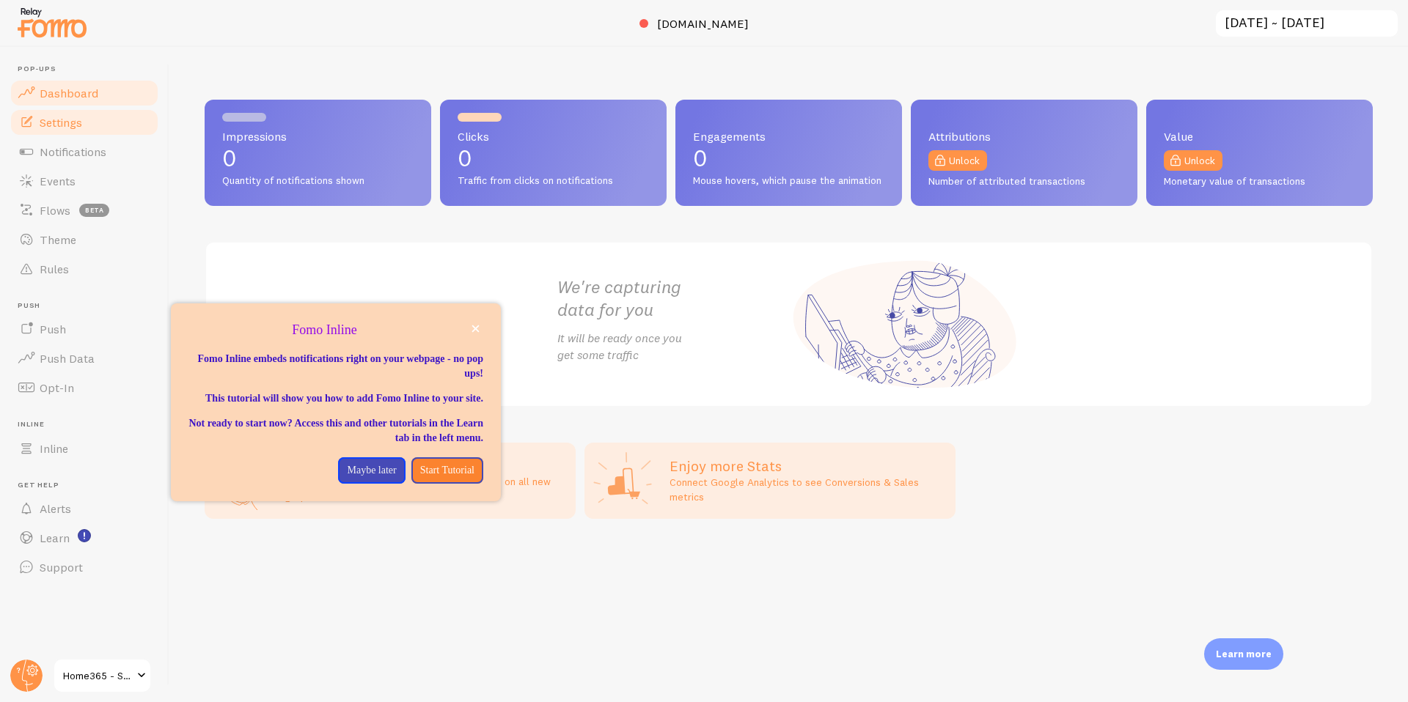
click at [64, 124] on span "Settings" at bounding box center [61, 122] width 43 height 15
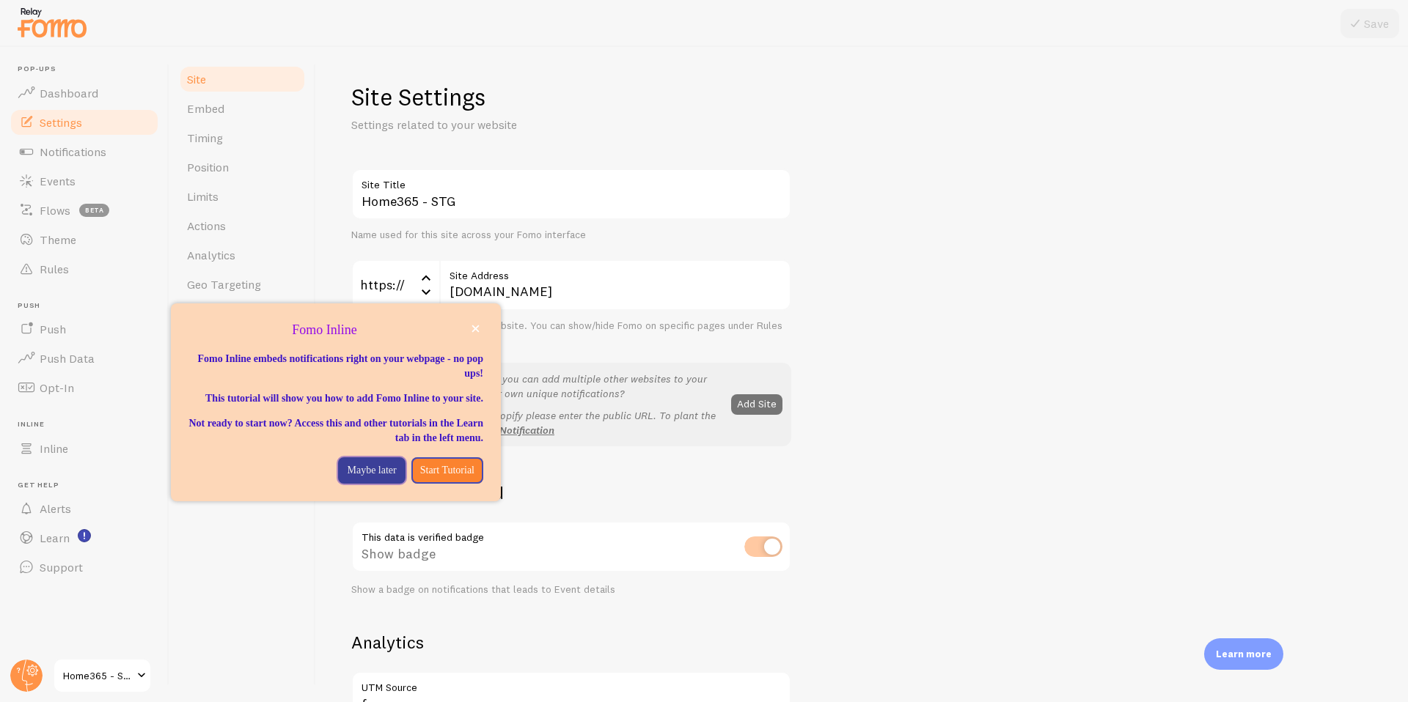
click at [353, 478] on p "Maybe later" at bounding box center [371, 470] width 49 height 15
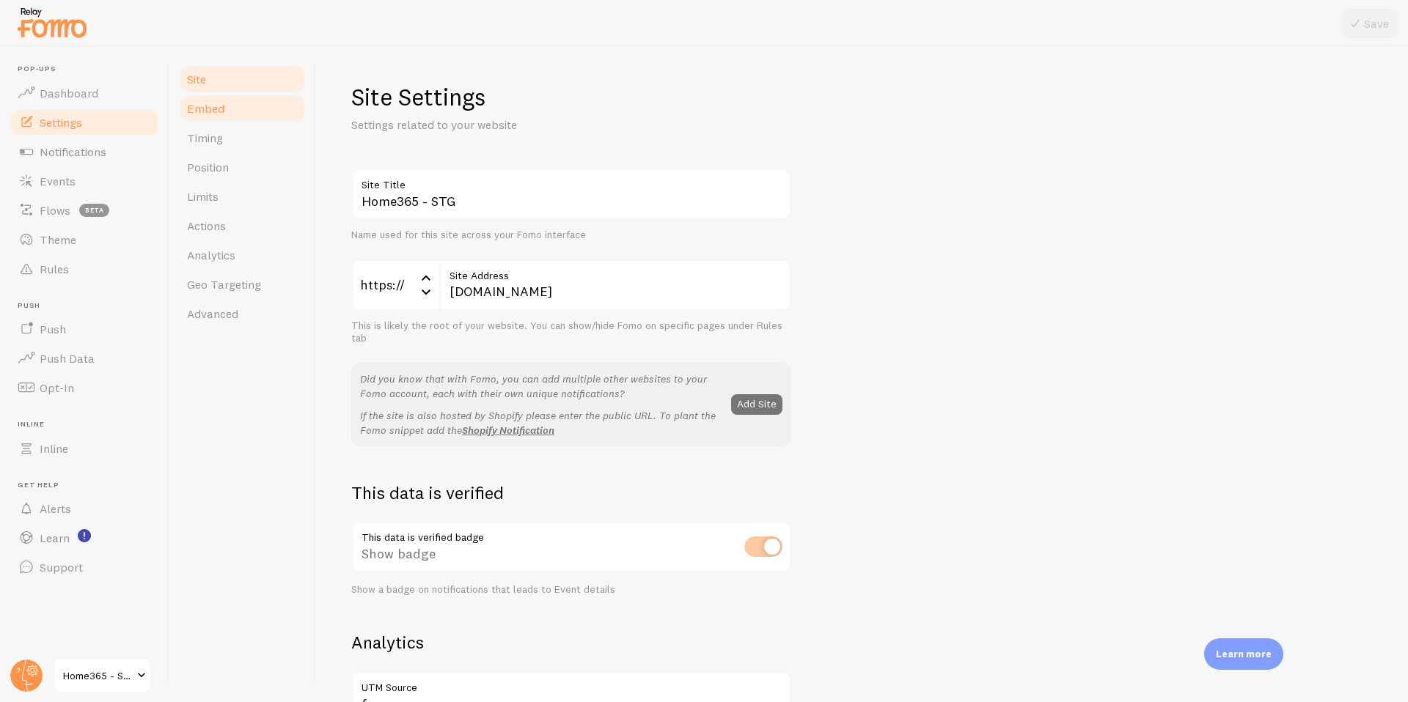
click at [238, 112] on link "Embed" at bounding box center [242, 108] width 128 height 29
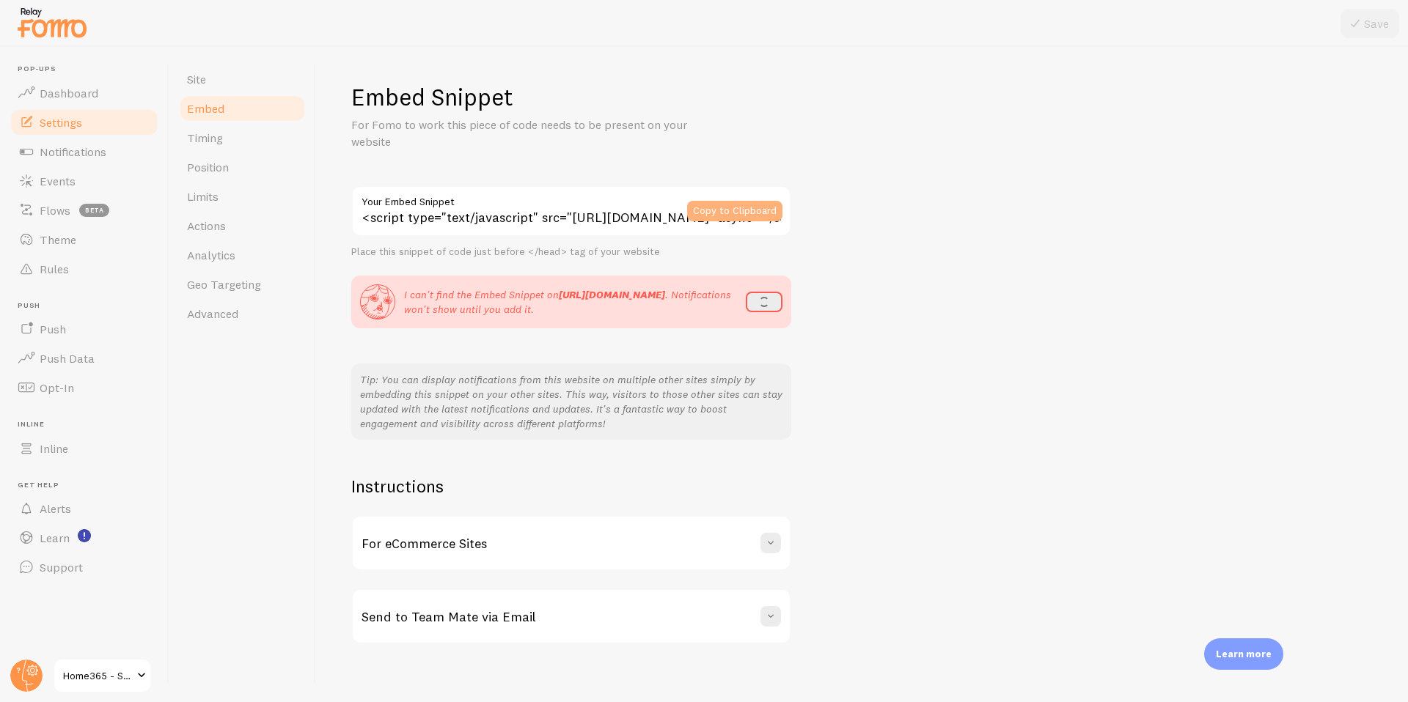
click at [722, 213] on button "Copy to Clipboard" at bounding box center [734, 211] width 95 height 21
click at [757, 301] on button "refresh" at bounding box center [760, 302] width 45 height 21
click at [732, 210] on button "Copy to Clipboard" at bounding box center [734, 211] width 95 height 21
drag, startPoint x: 572, startPoint y: 218, endPoint x: 674, endPoint y: 220, distance: 101.9
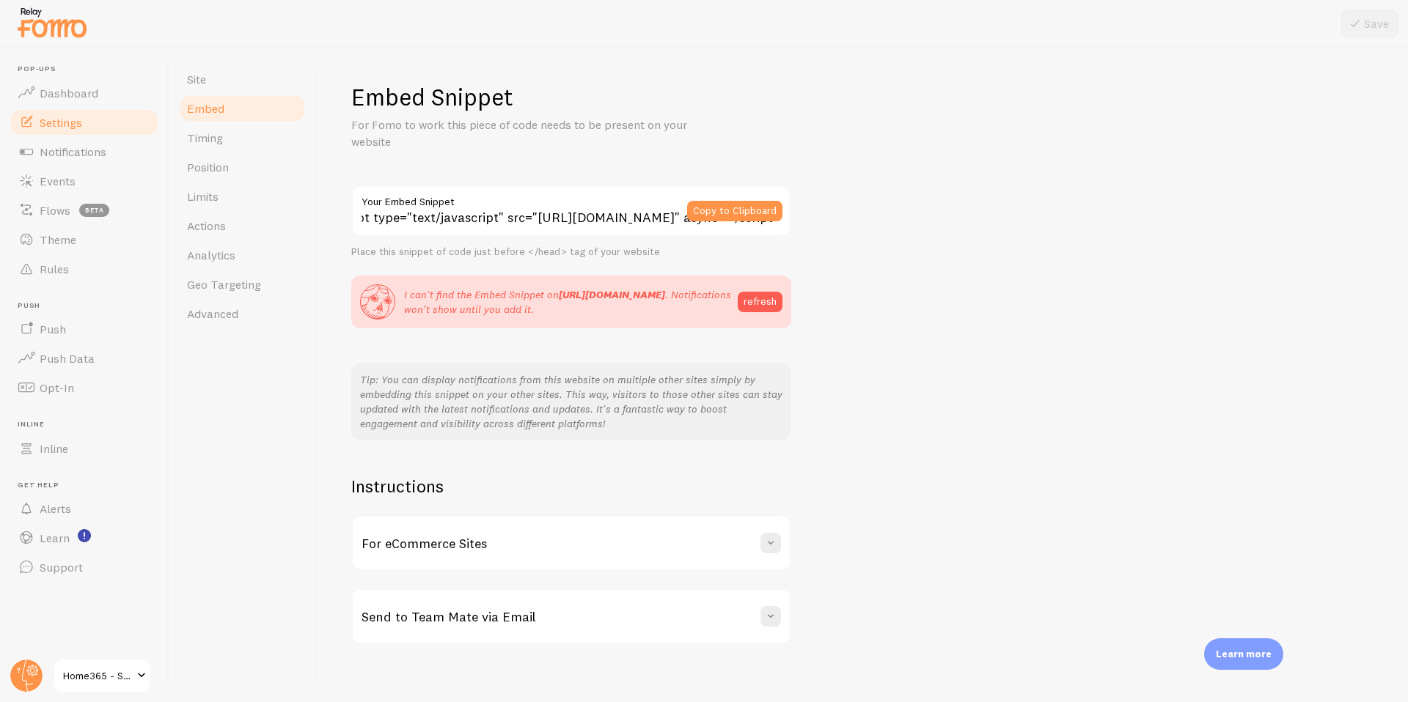
click at [674, 220] on input "<script type="text/javascript" src="[URL][DOMAIN_NAME]" async></script>" at bounding box center [571, 211] width 440 height 51
click at [742, 213] on button "Copy to Clipboard" at bounding box center [734, 211] width 95 height 21
click at [87, 676] on span "Home365 - STG" at bounding box center [98, 676] width 70 height 18
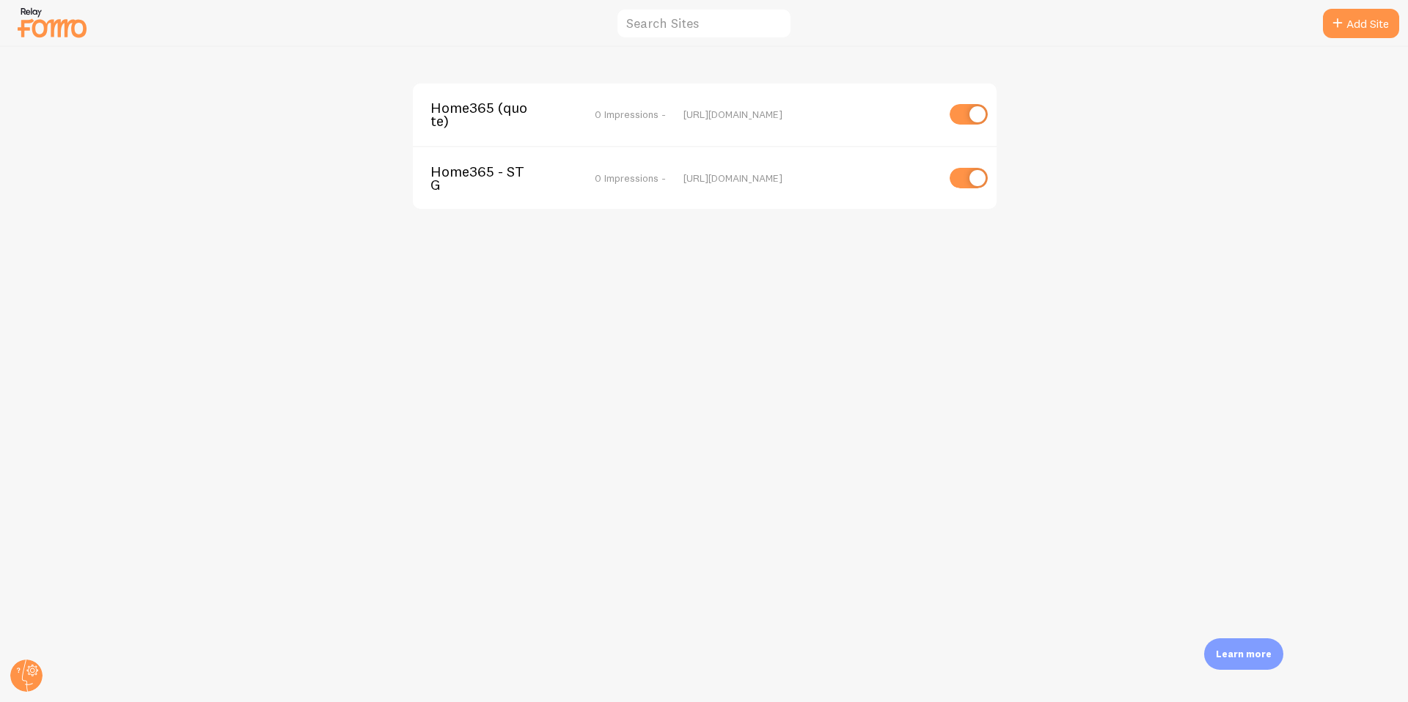
click at [508, 180] on span "Home365 - STG" at bounding box center [489, 178] width 118 height 27
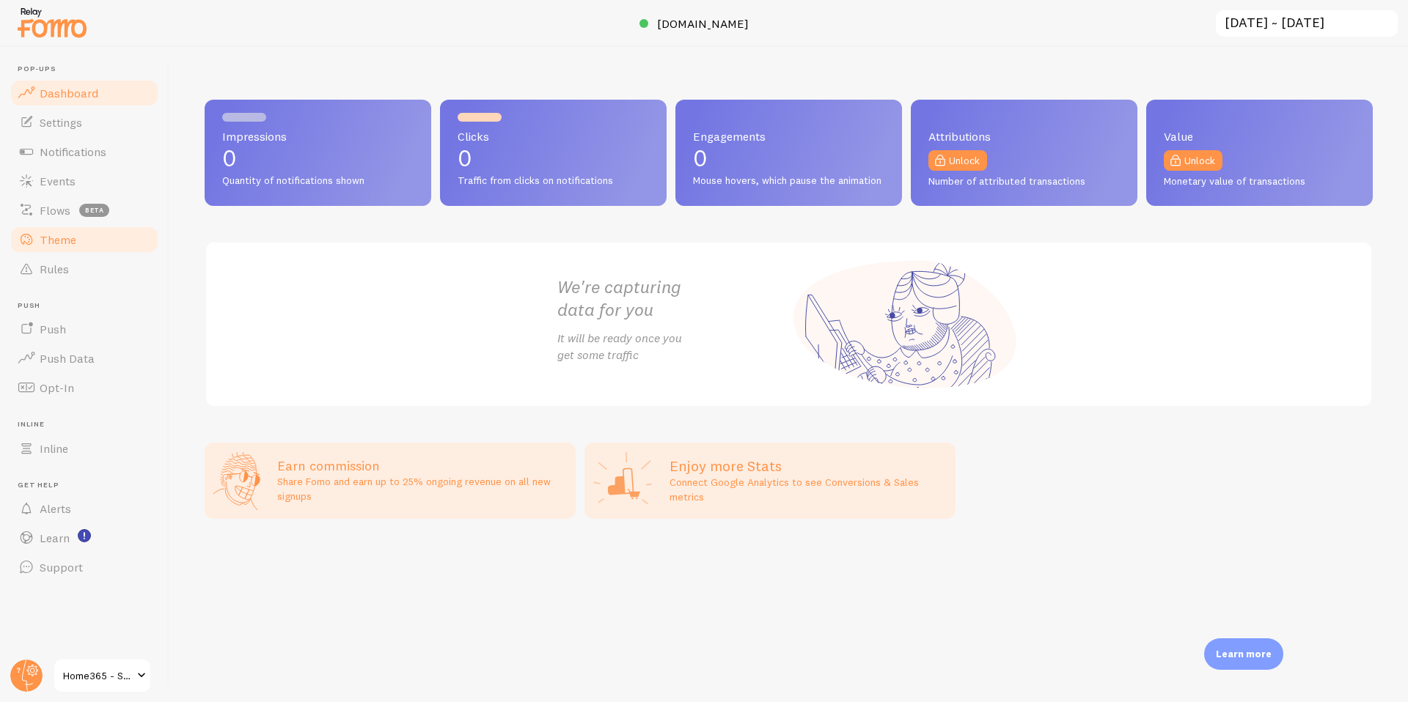
click at [56, 243] on span "Theme" at bounding box center [58, 239] width 37 height 15
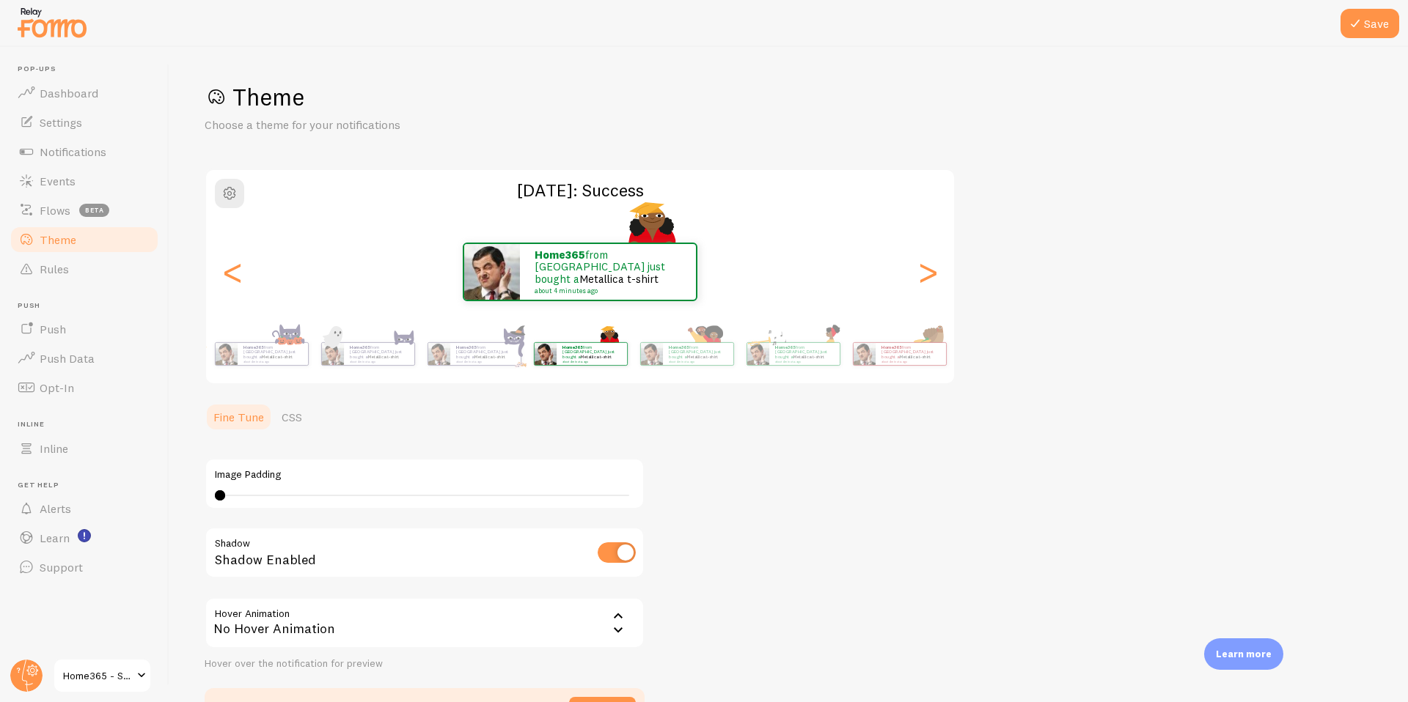
click at [249, 280] on div "Home365 from [GEOGRAPHIC_DATA] just bought a Metallica t-shirt about 4 minutes …" at bounding box center [580, 272] width 748 height 59
click at [230, 280] on div "<" at bounding box center [233, 272] width 18 height 106
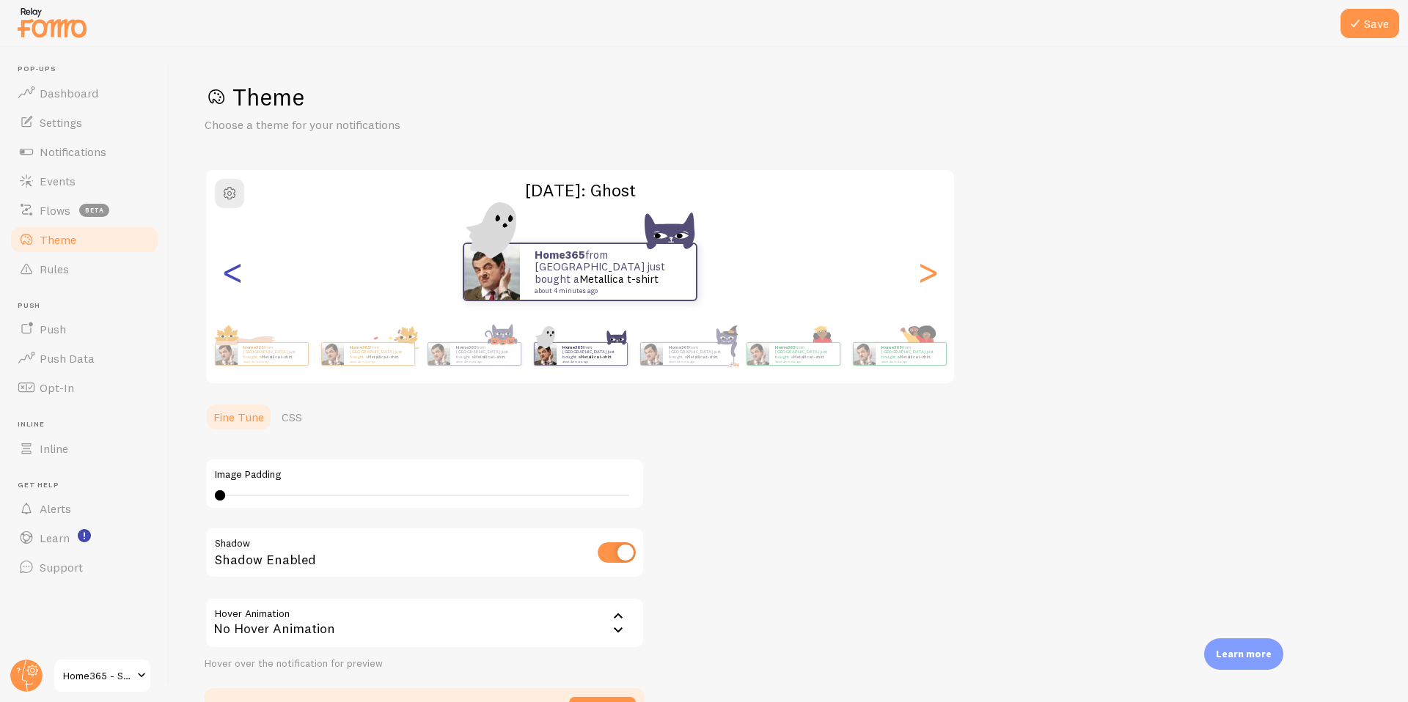
click at [230, 280] on div "<" at bounding box center [233, 272] width 18 height 106
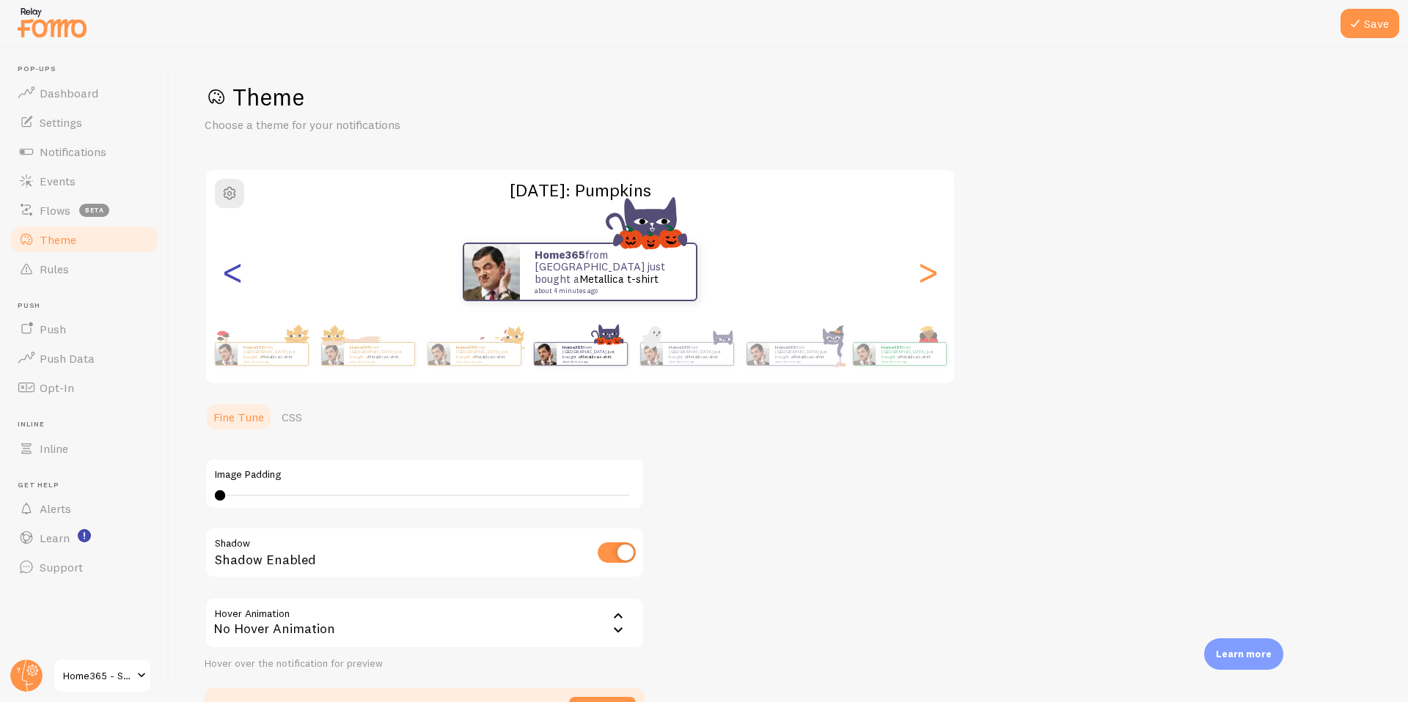
click at [230, 280] on div "<" at bounding box center [233, 272] width 18 height 106
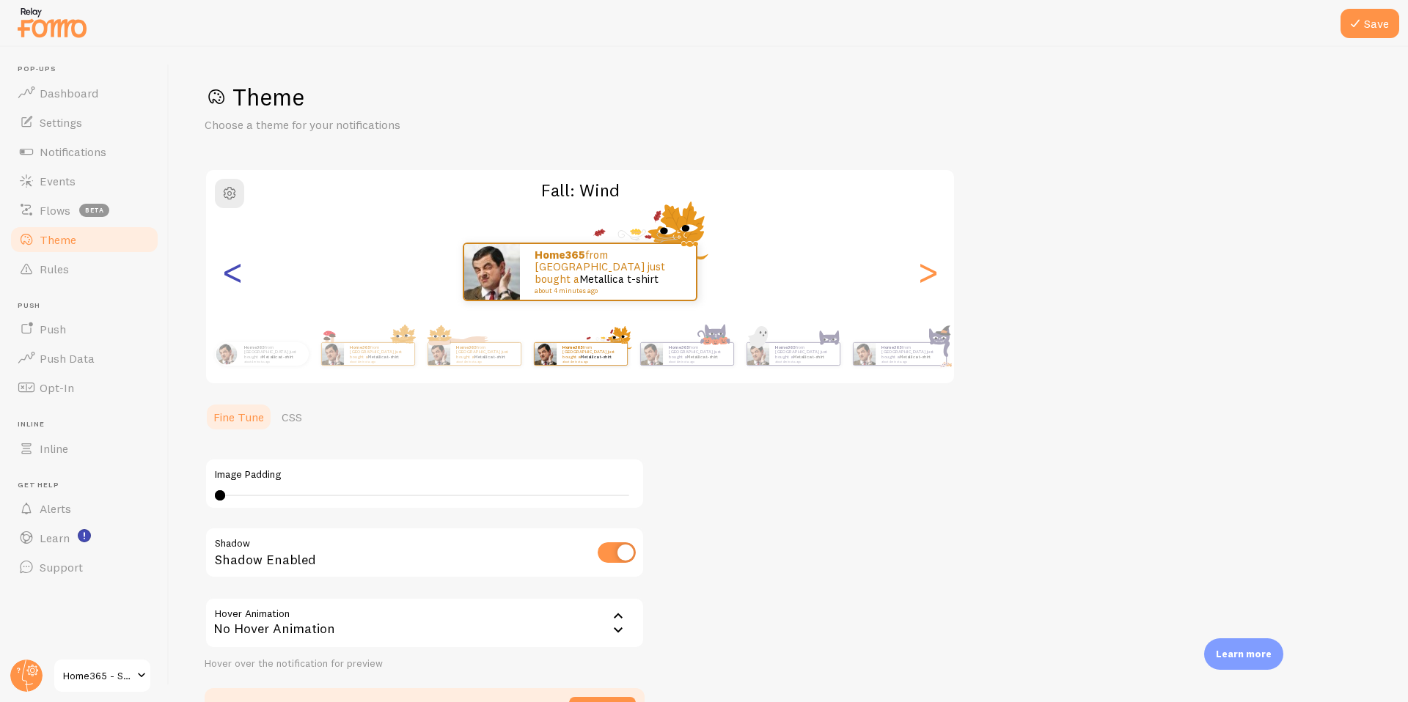
click at [230, 280] on div "<" at bounding box center [233, 272] width 18 height 106
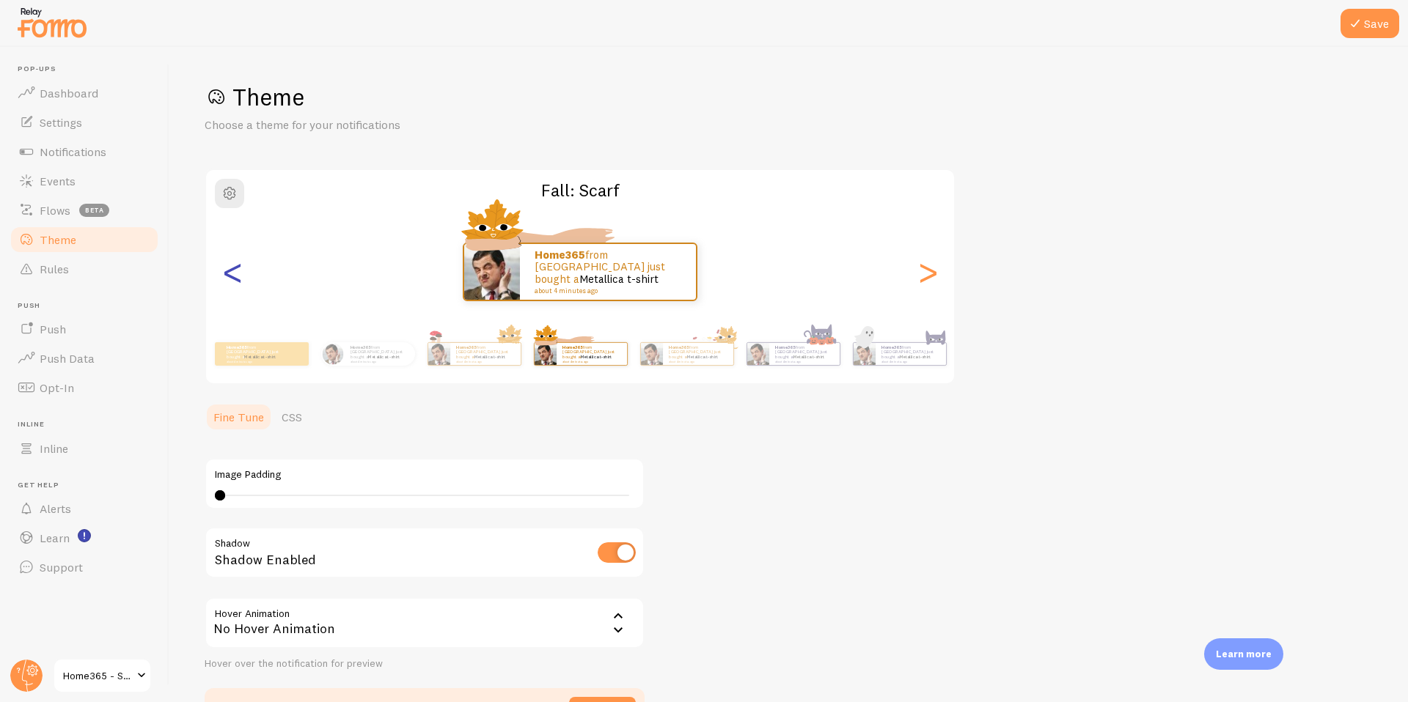
click at [230, 280] on div "<" at bounding box center [233, 272] width 18 height 106
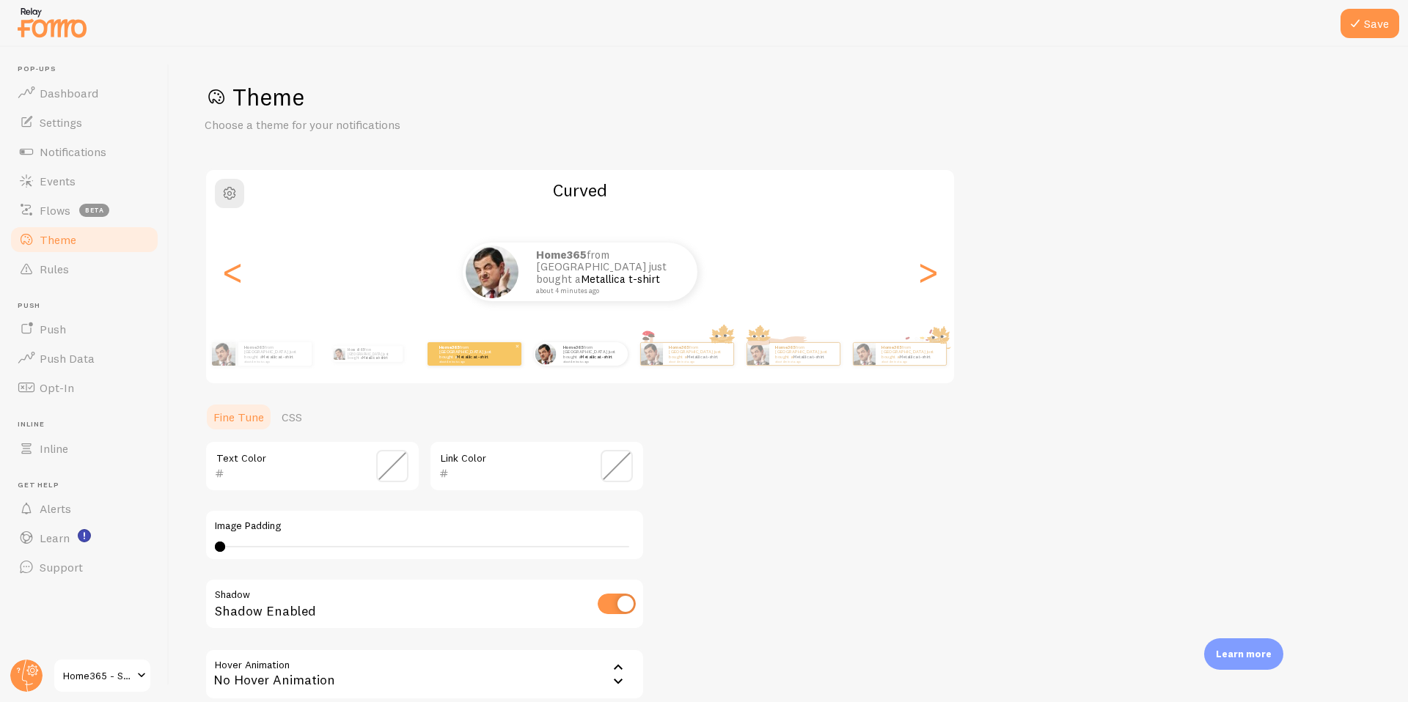
click at [472, 360] on small "about 4 minutes ago" at bounding box center [467, 361] width 57 height 3
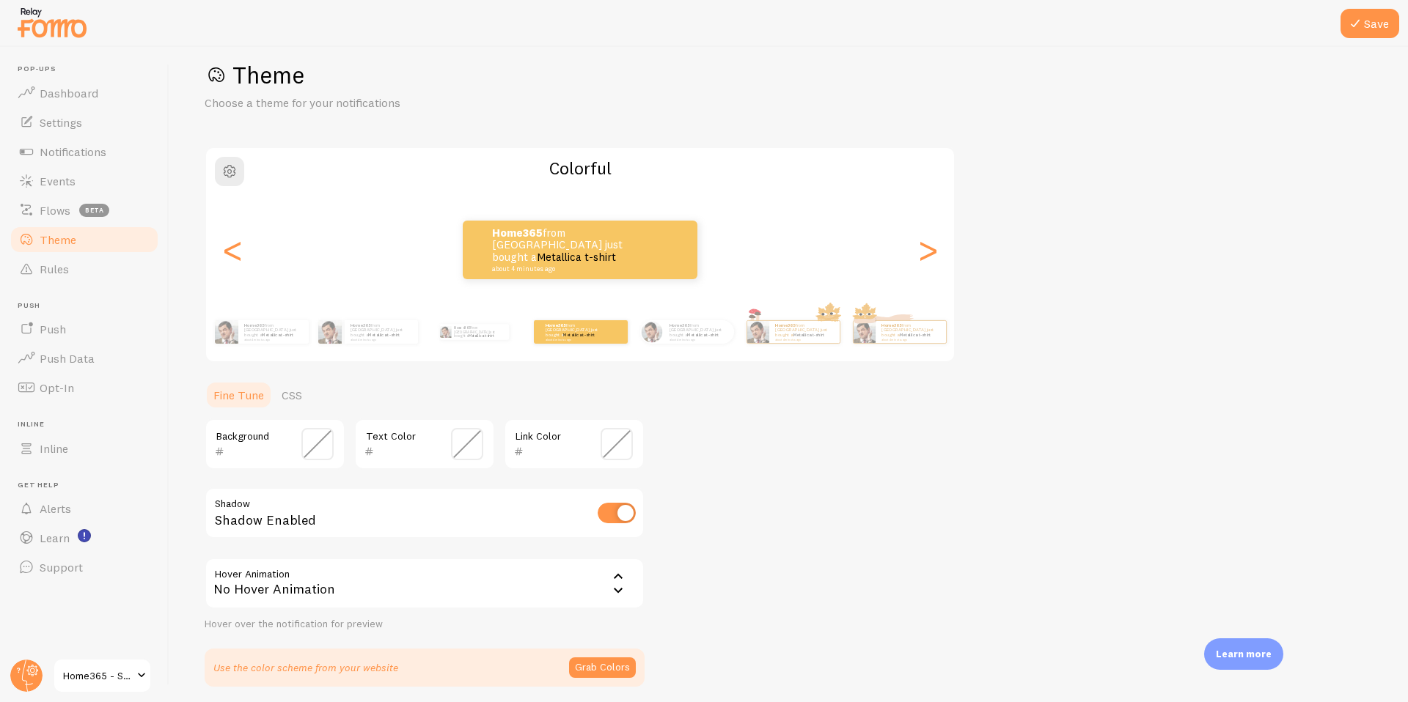
scroll to position [23, 0]
click at [224, 243] on div "<" at bounding box center [233, 249] width 18 height 106
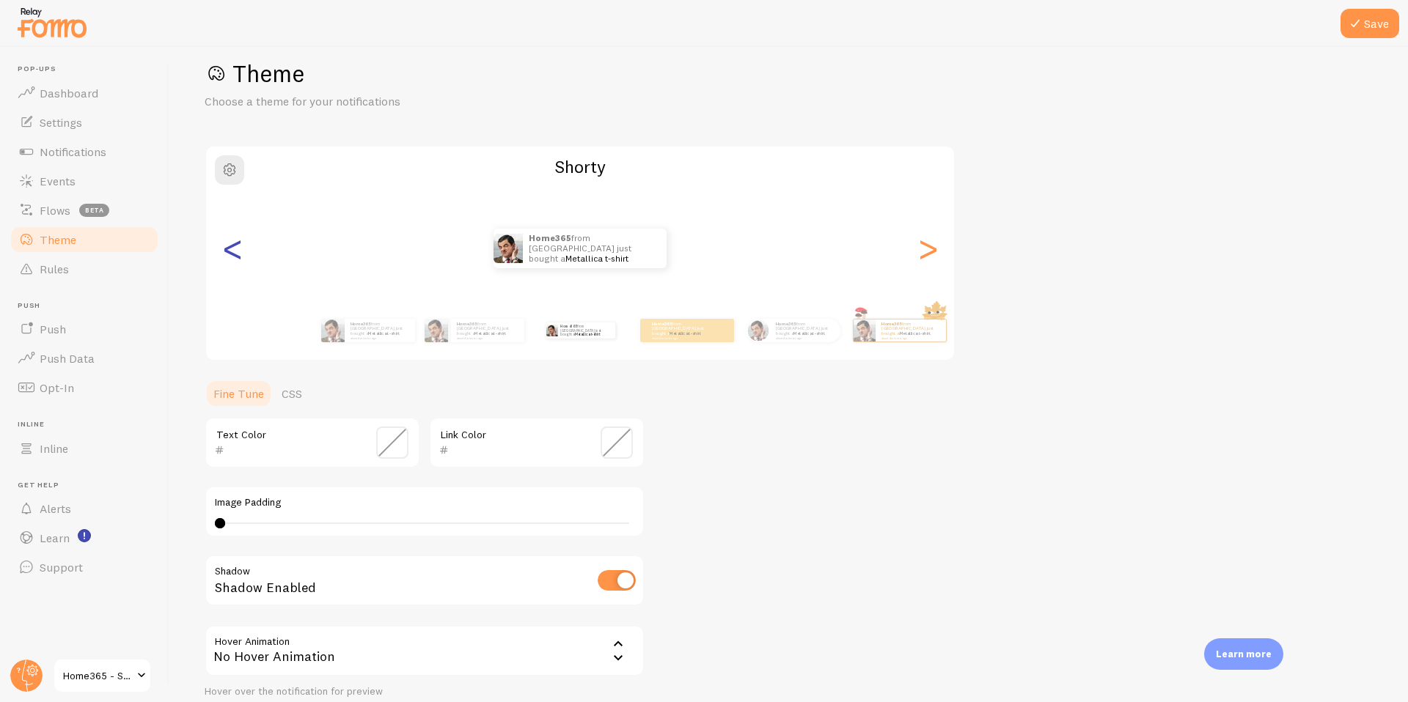
click at [224, 243] on div "<" at bounding box center [233, 249] width 18 height 106
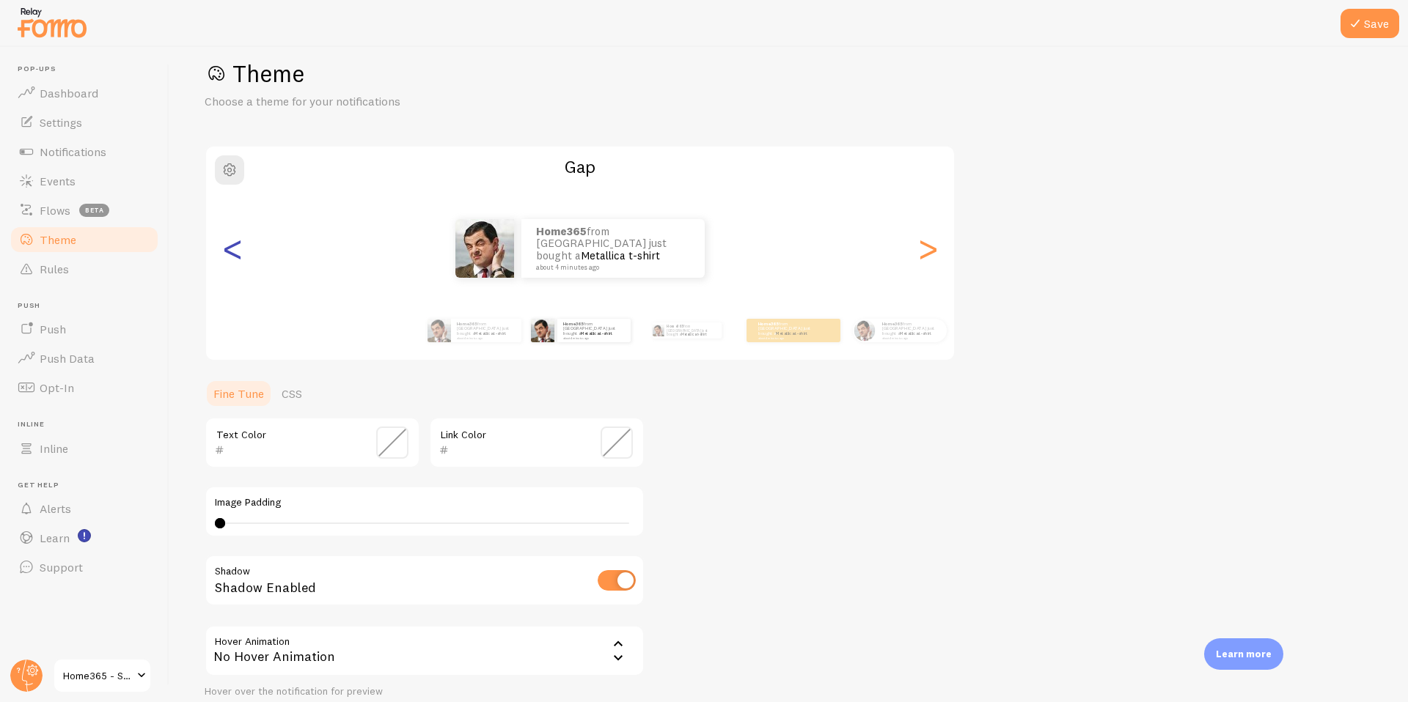
click at [224, 243] on div "<" at bounding box center [233, 249] width 18 height 106
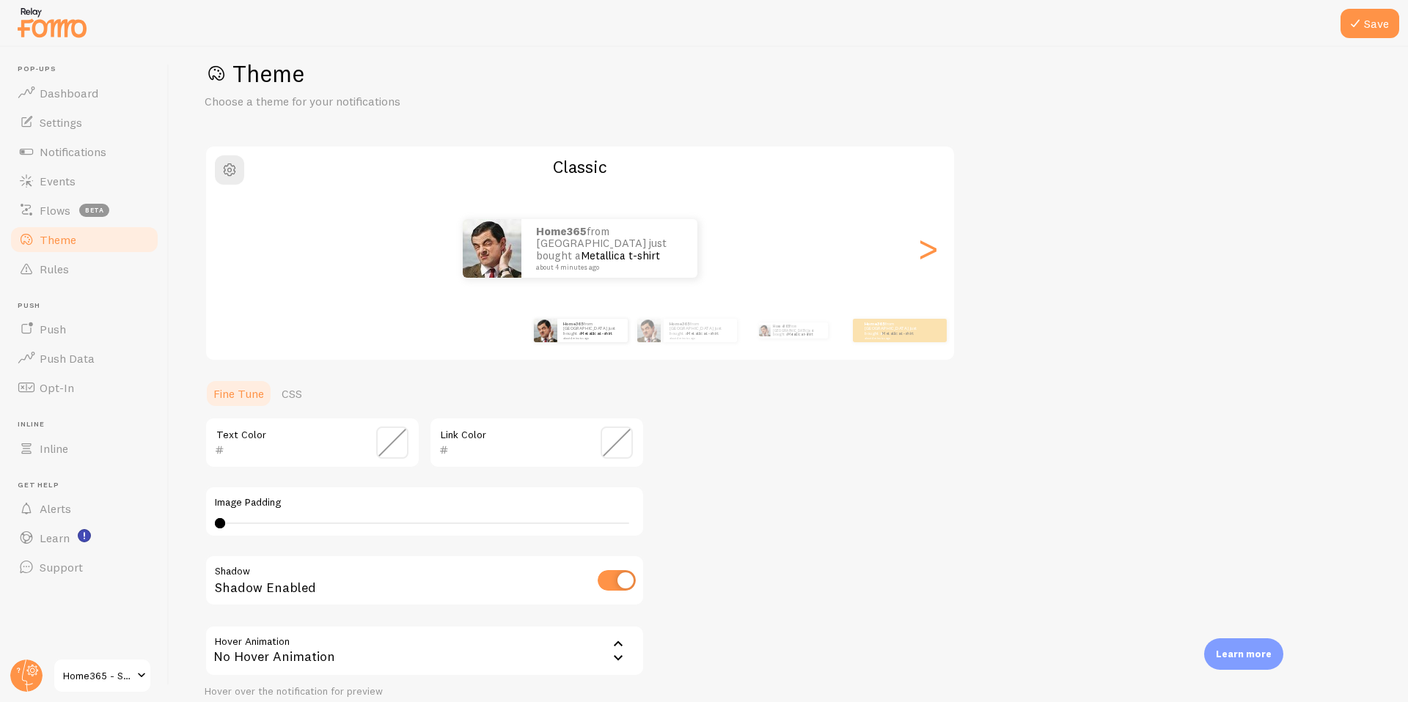
click at [397, 448] on span at bounding box center [392, 443] width 32 height 32
click at [350, 444] on input "text" at bounding box center [291, 450] width 134 height 18
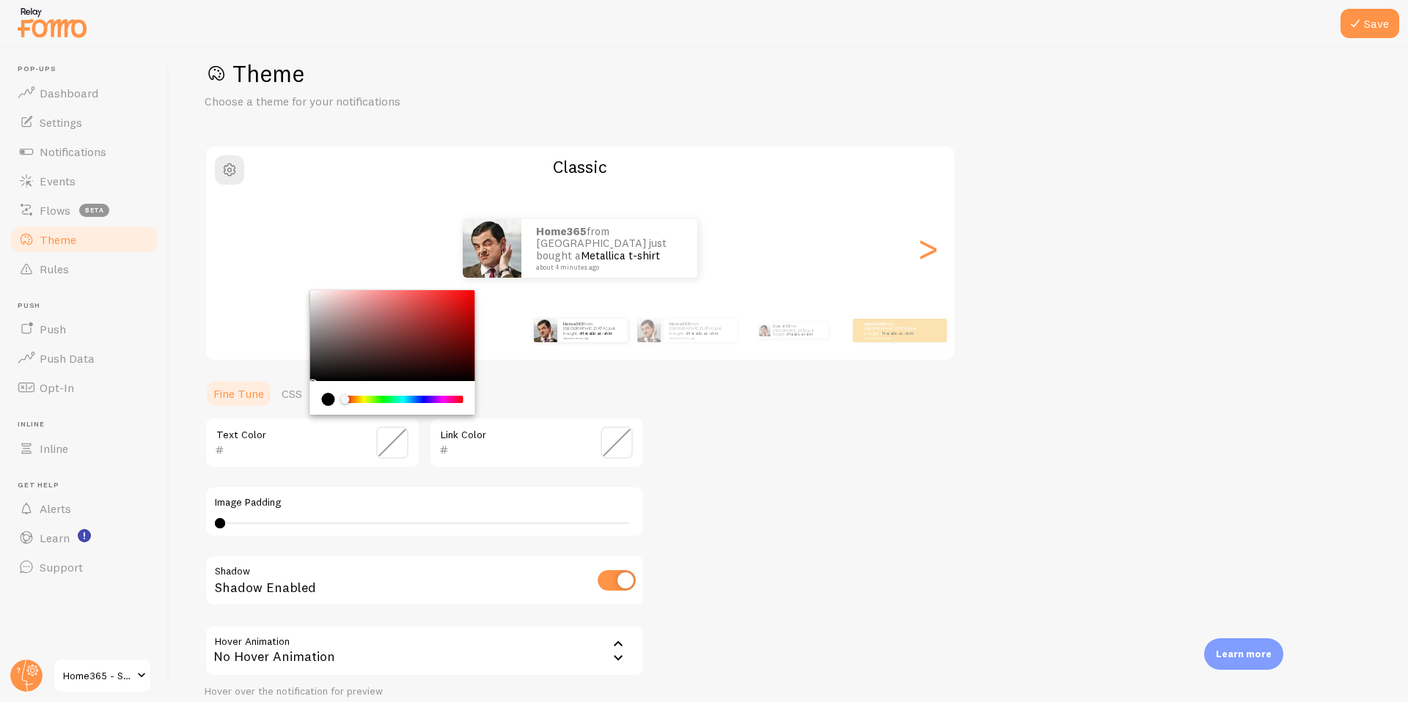
paste input "150425"
click at [260, 454] on input "150425" at bounding box center [291, 450] width 134 height 18
type input "150425"
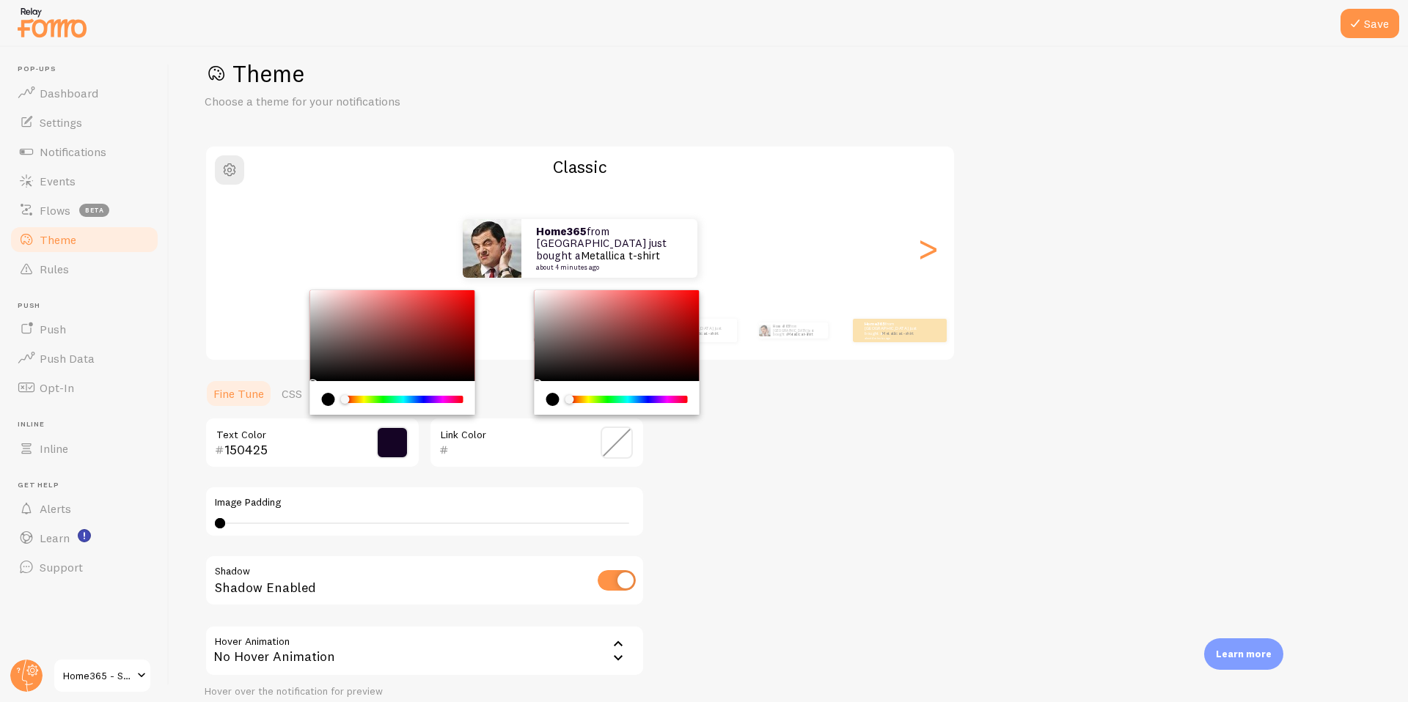
click at [459, 442] on input "text" at bounding box center [516, 450] width 134 height 18
paste input "150425"
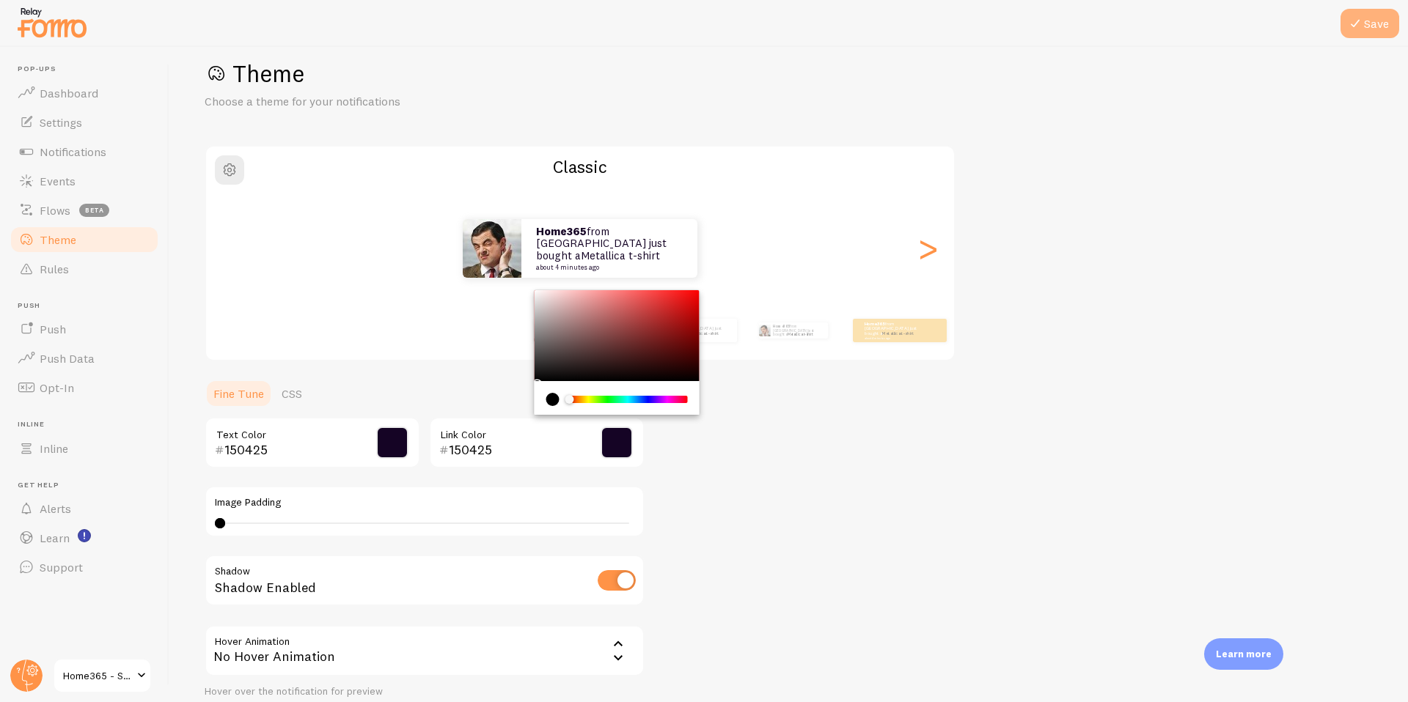
type input "150425"
click at [1373, 21] on button "Save" at bounding box center [1369, 23] width 59 height 29
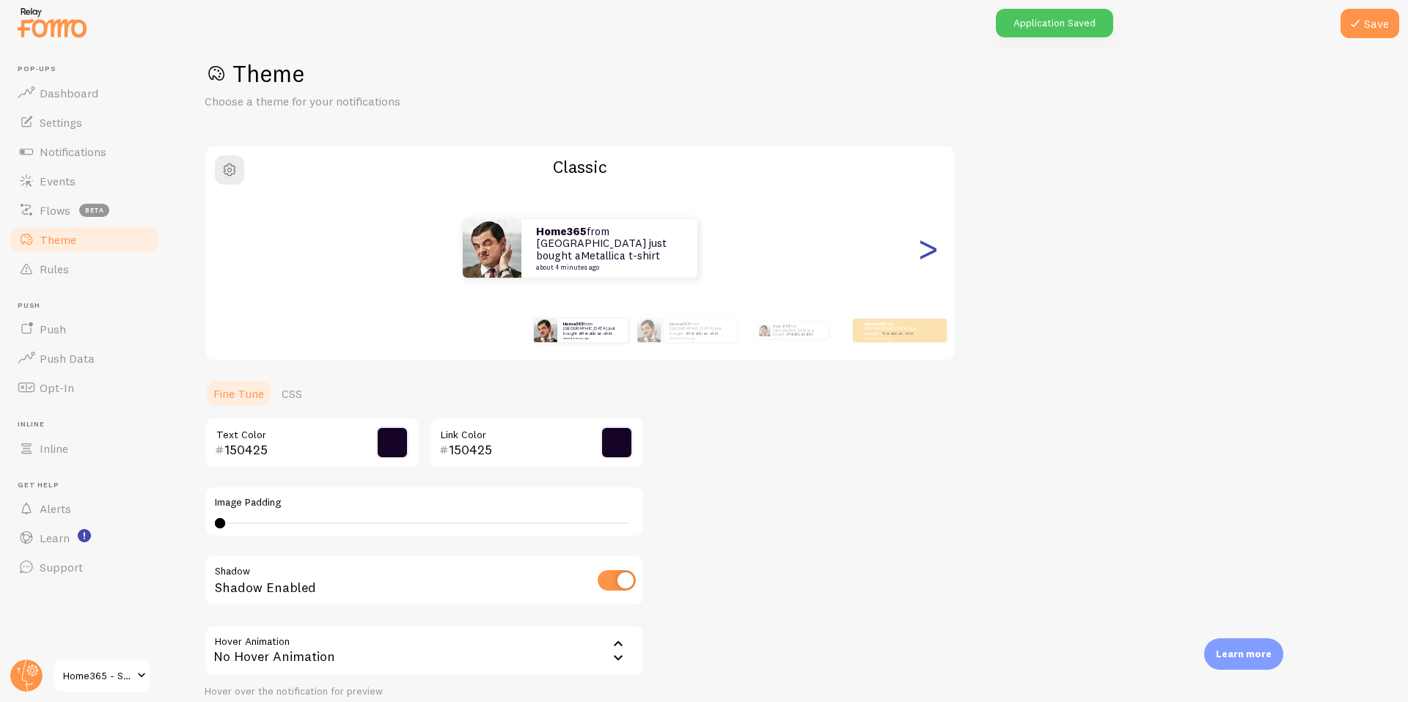
click at [920, 249] on div ">" at bounding box center [928, 249] width 18 height 106
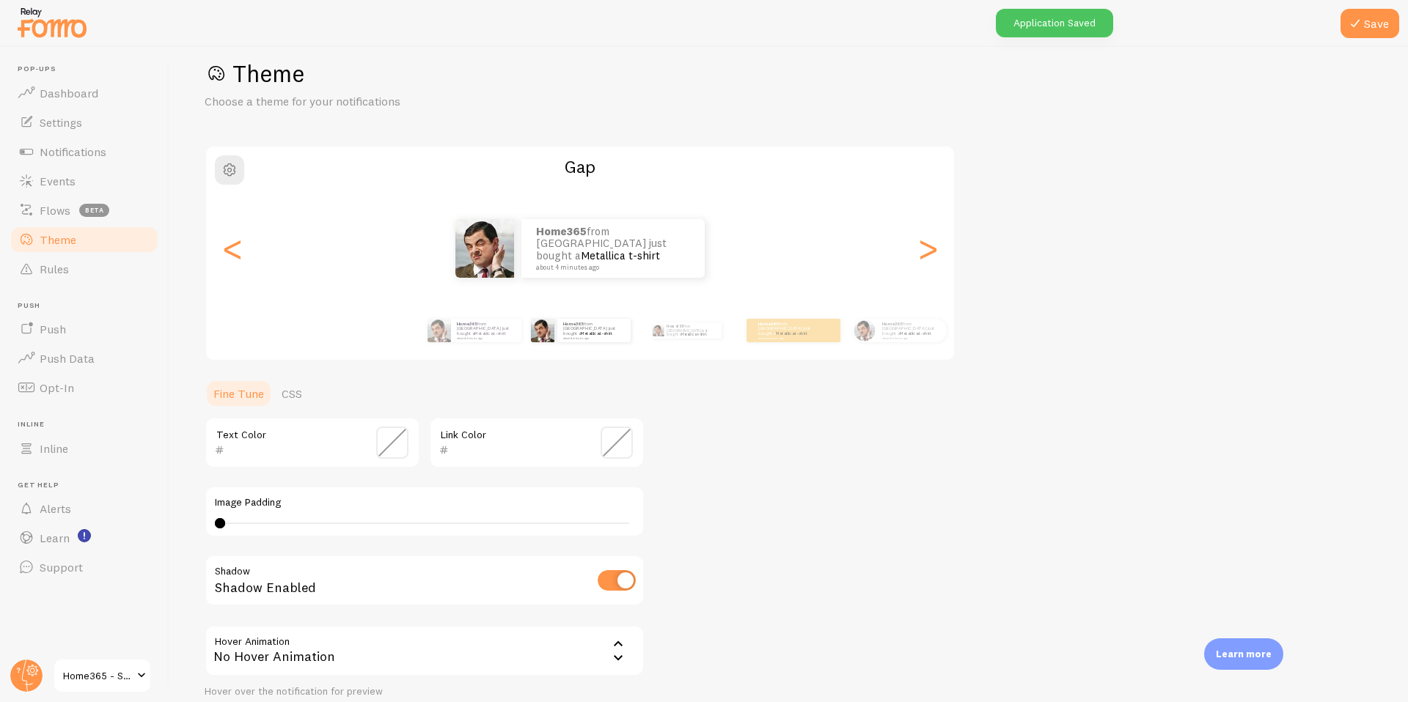
click at [294, 458] on input "text" at bounding box center [291, 450] width 134 height 18
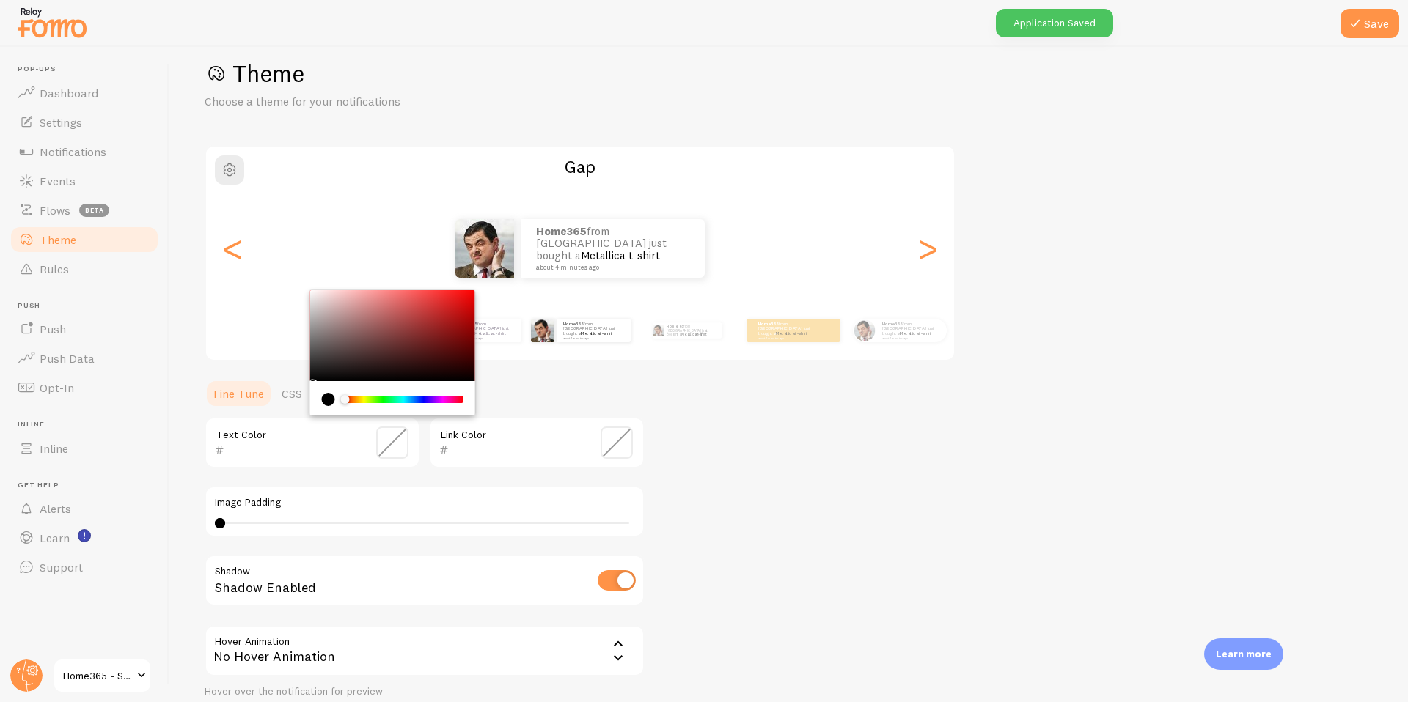
paste input "150425"
type input "150425"
click at [475, 452] on input "text" at bounding box center [516, 450] width 134 height 18
paste input "150425"
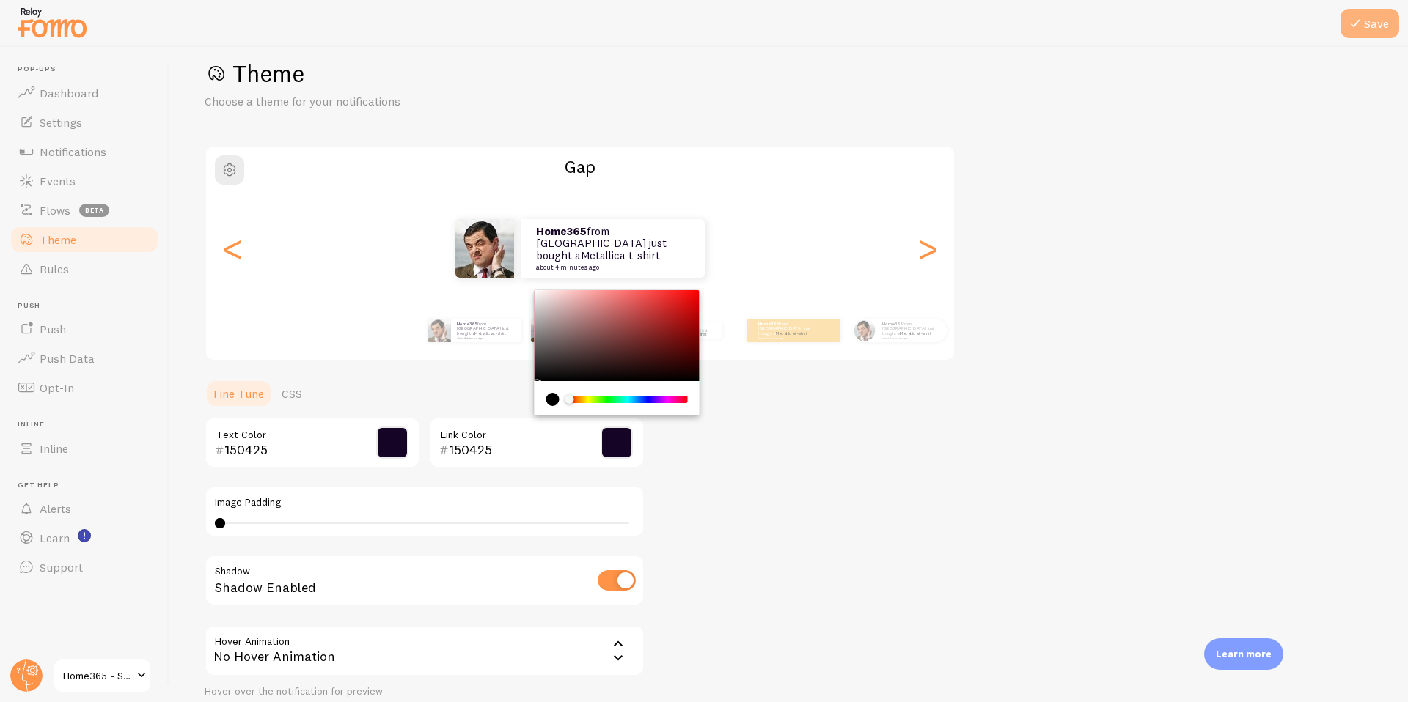
type input "150425"
click at [1374, 29] on button "Save" at bounding box center [1369, 23] width 59 height 29
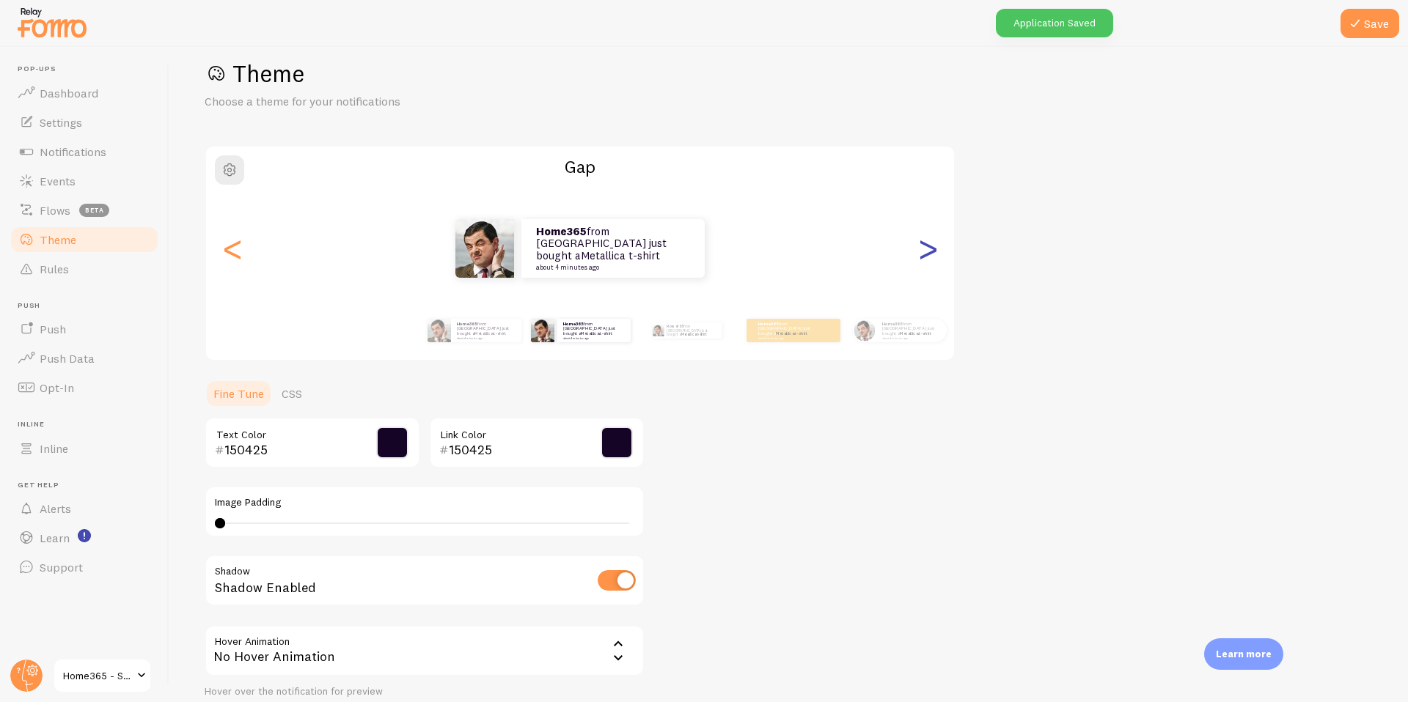
click at [930, 261] on div ">" at bounding box center [928, 249] width 18 height 106
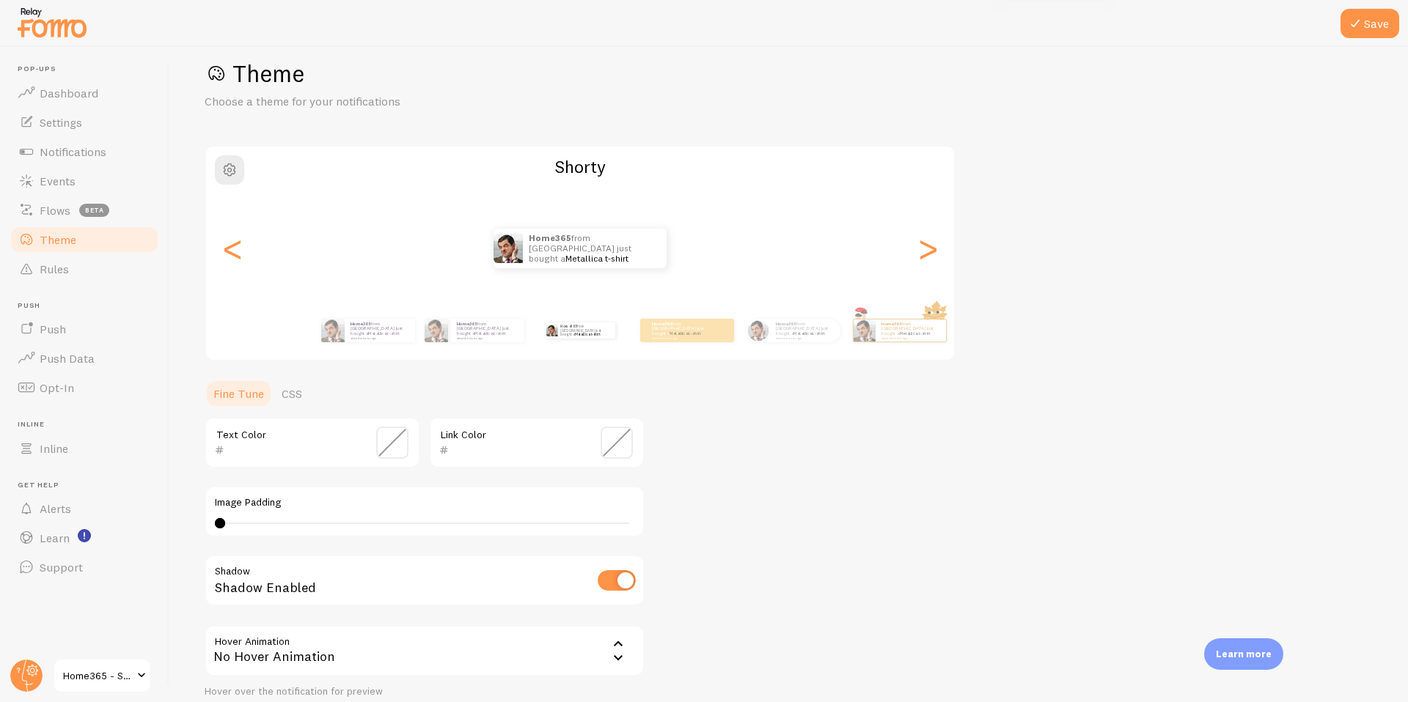
click at [304, 441] on input "text" at bounding box center [291, 450] width 134 height 18
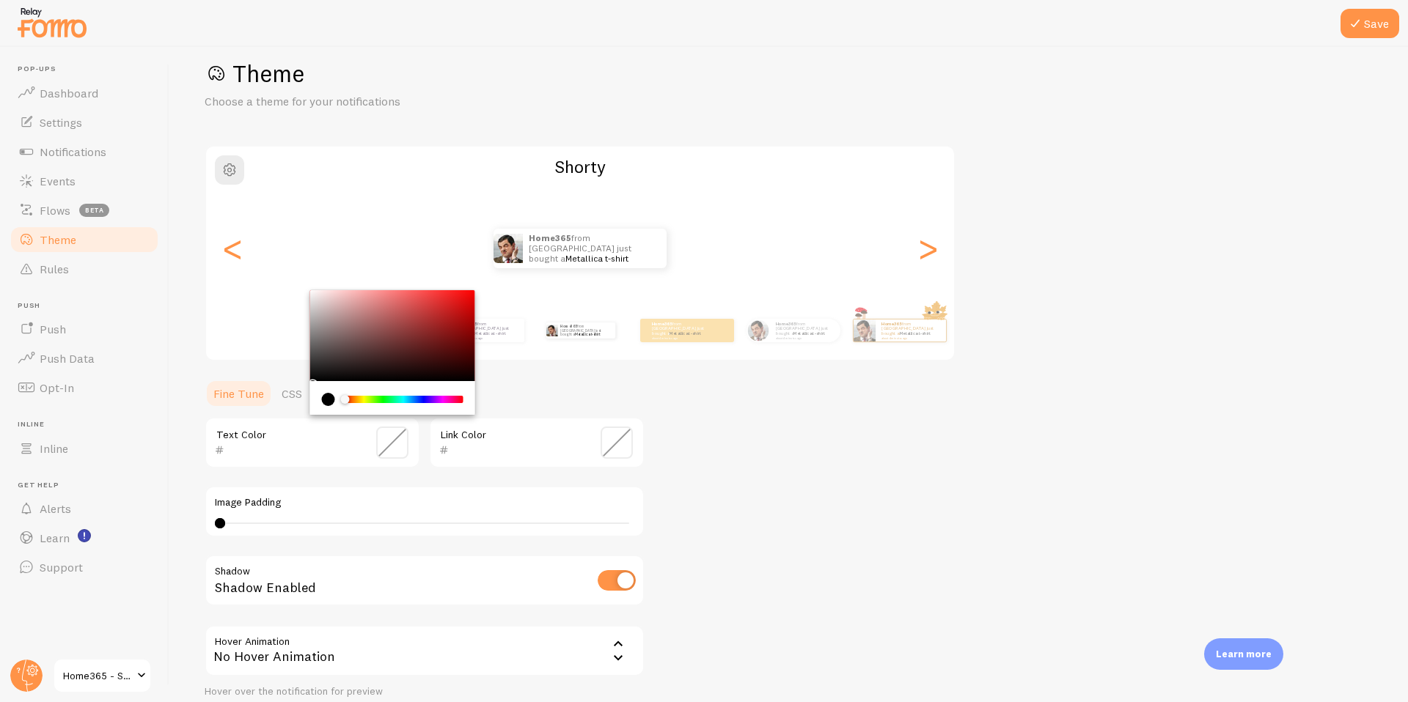
paste input "150425"
type input "150425"
click at [485, 451] on input "text" at bounding box center [516, 450] width 134 height 18
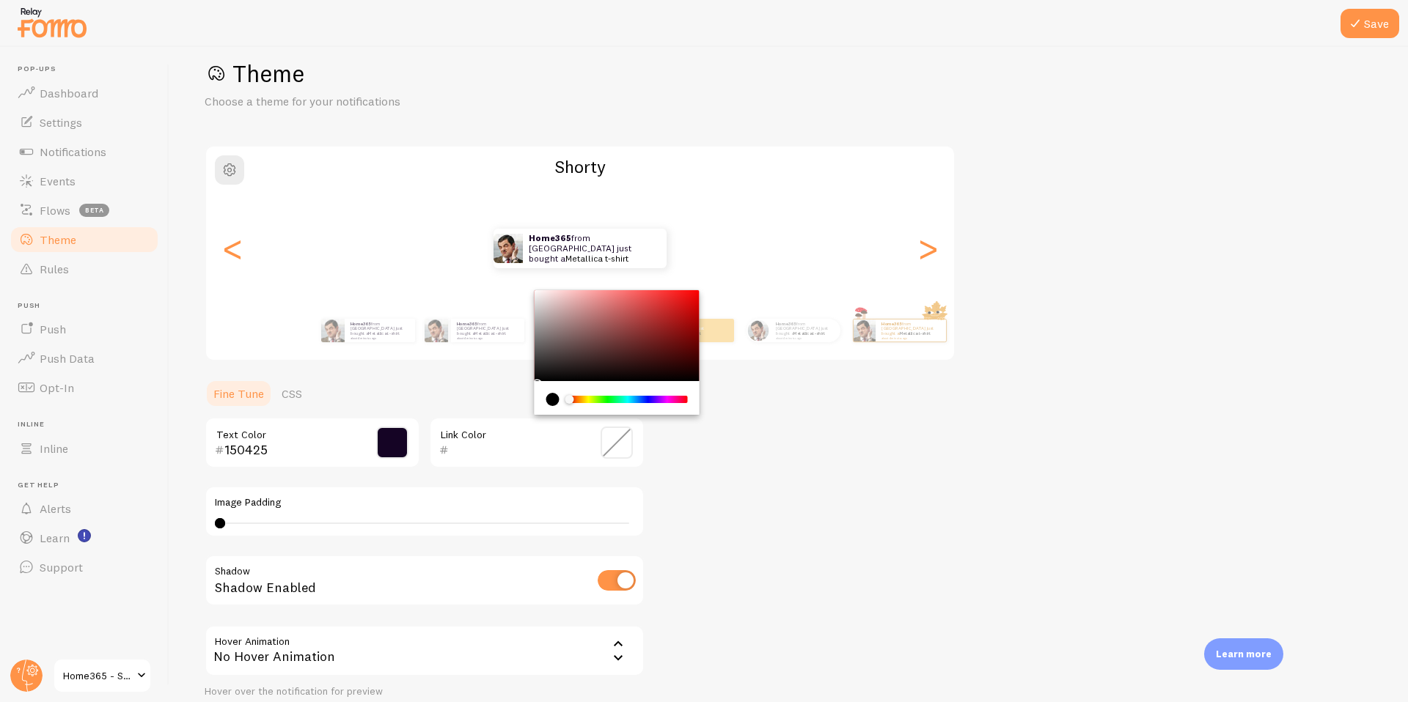
paste input "150425"
type input "150425"
click at [1371, 29] on button "Save" at bounding box center [1369, 23] width 59 height 29
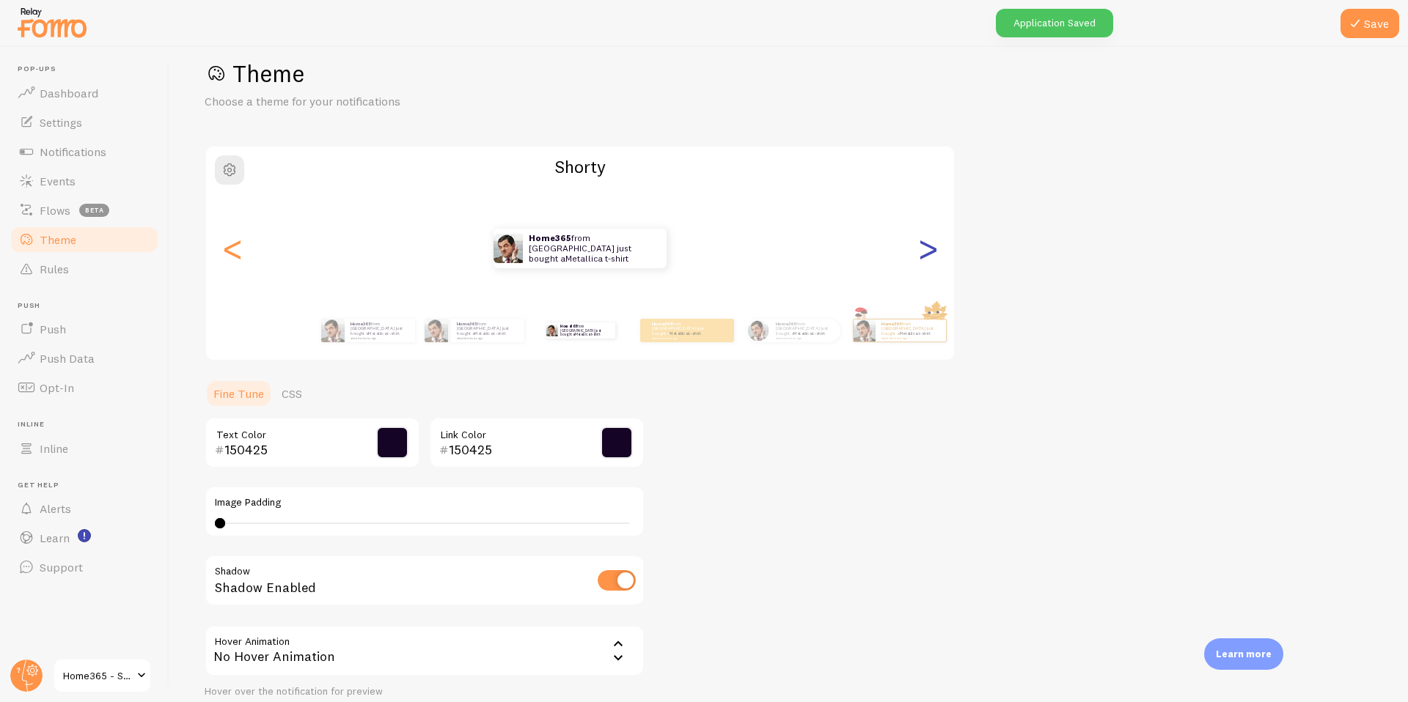
click at [928, 243] on div ">" at bounding box center [928, 249] width 18 height 106
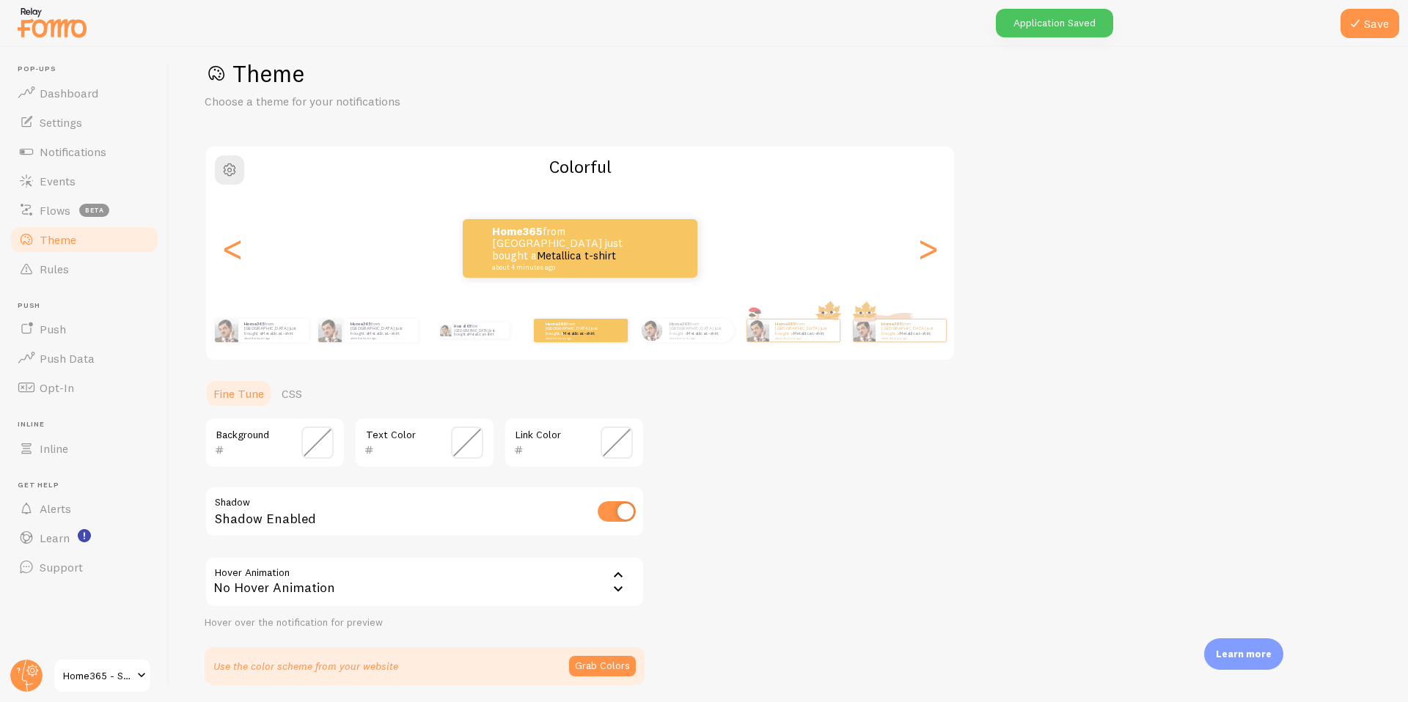
click at [408, 455] on input "text" at bounding box center [403, 450] width 59 height 18
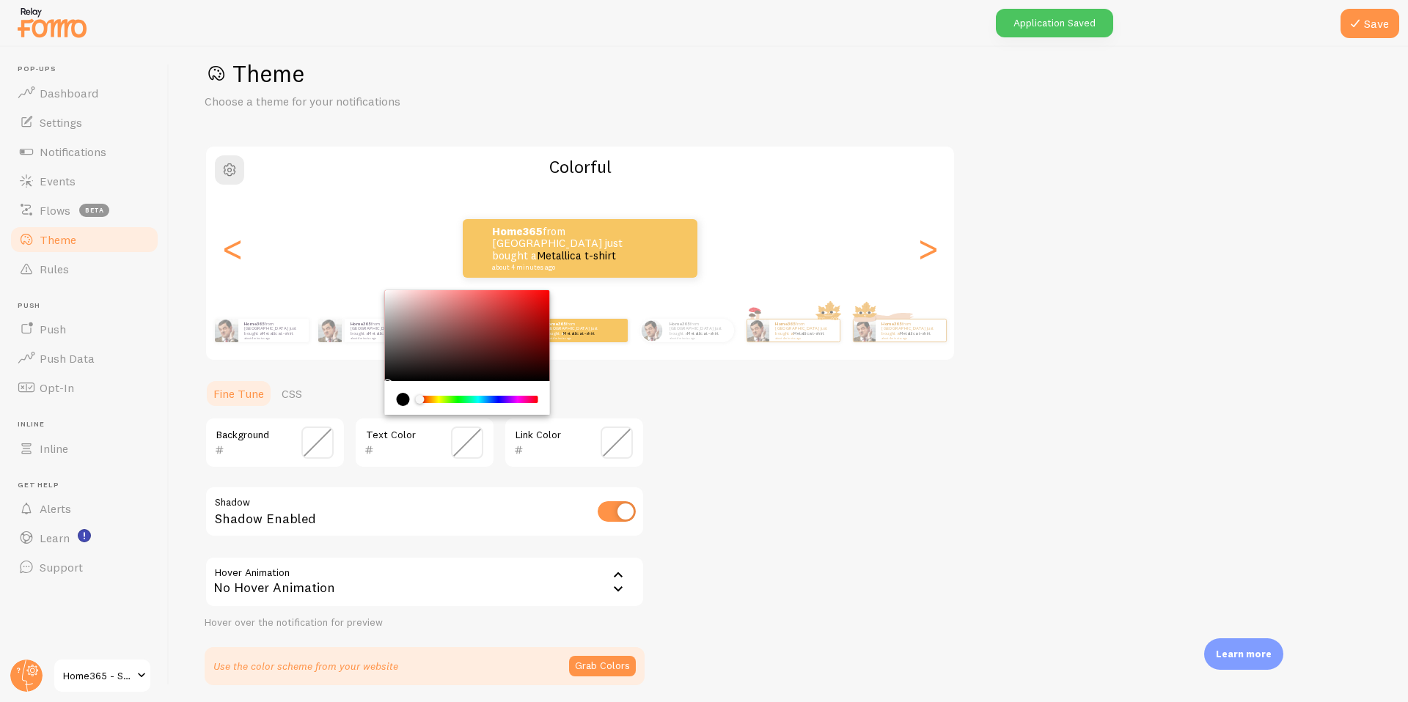
paste input "150425"
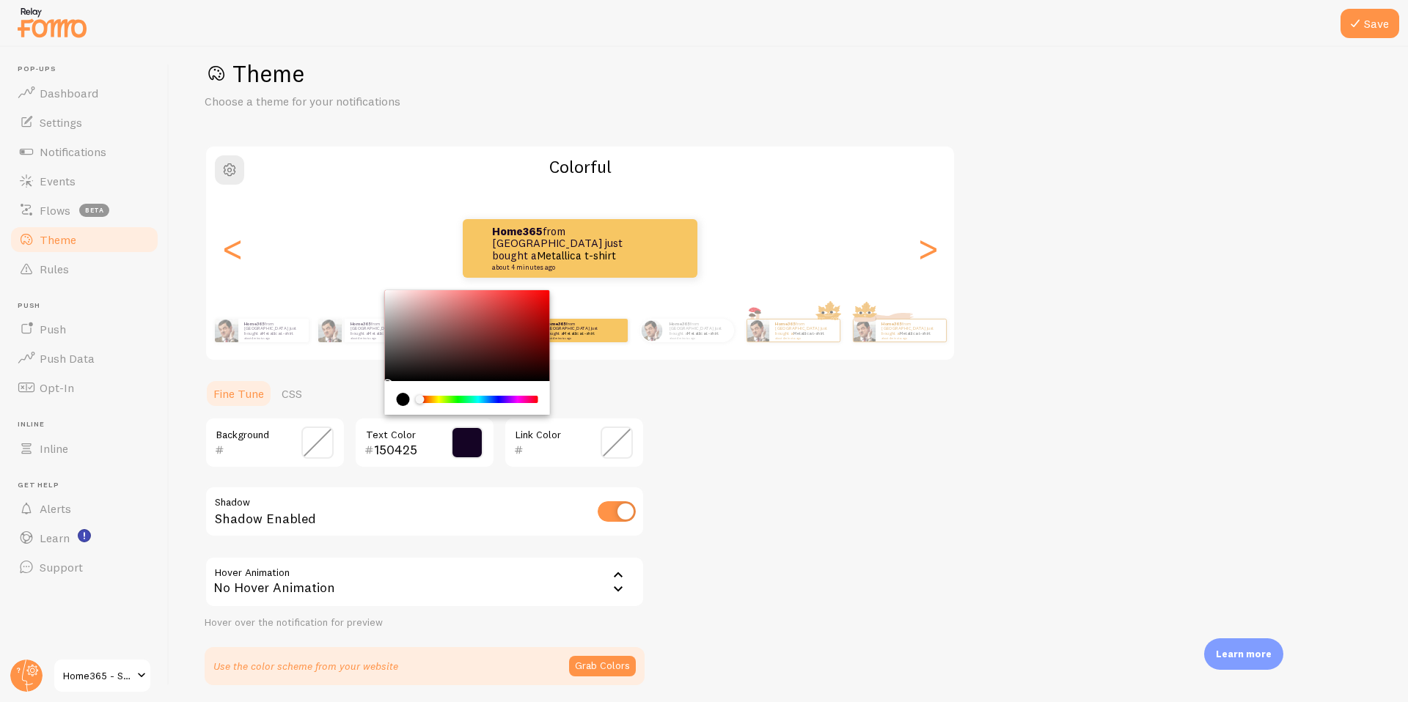
type input "150425"
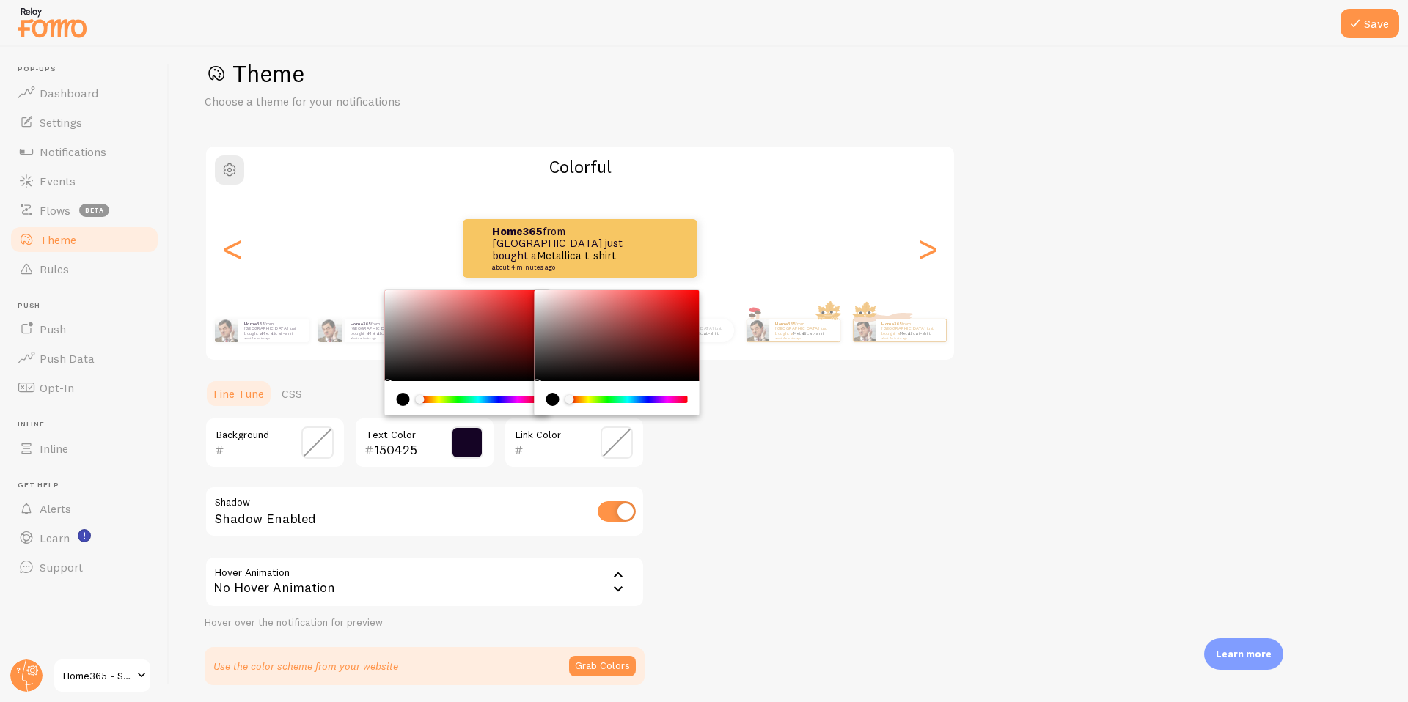
click at [540, 452] on input "text" at bounding box center [553, 450] width 59 height 18
paste input "150425"
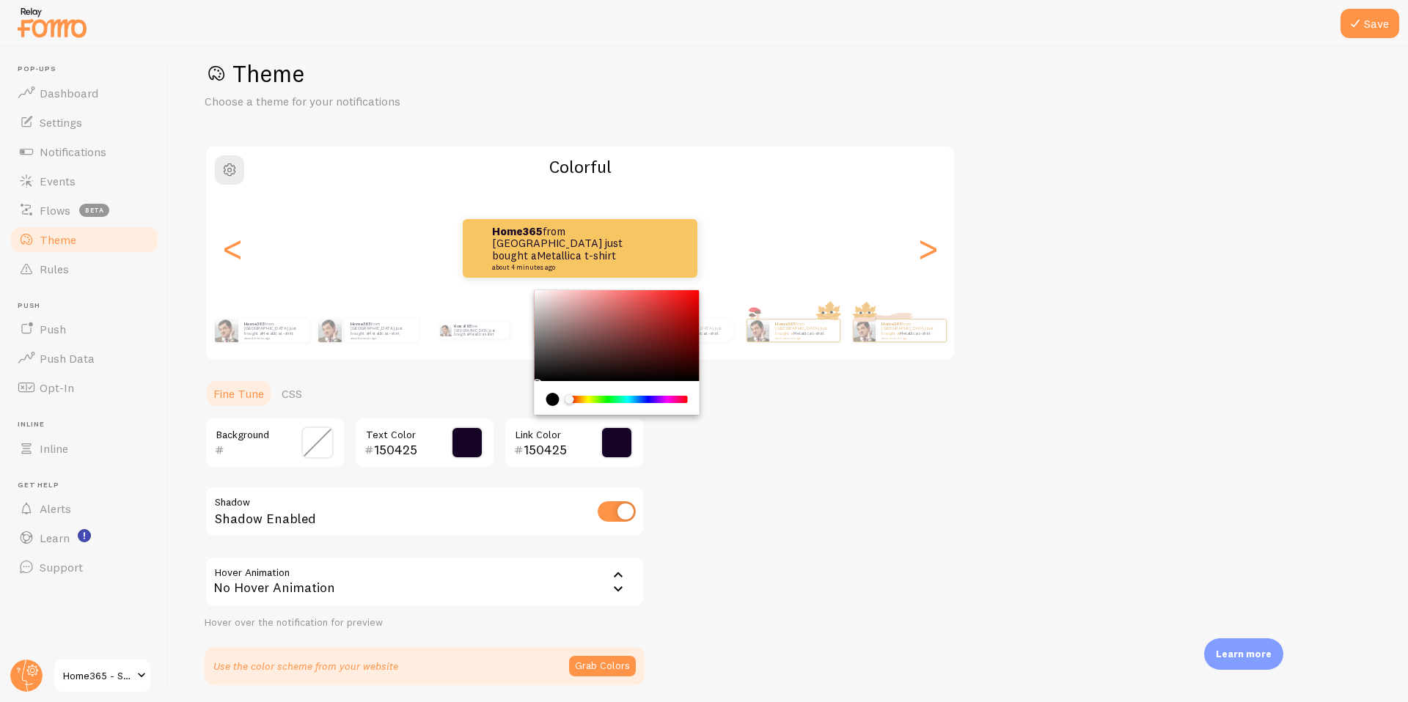
type input "150425"
click at [251, 454] on input "text" at bounding box center [253, 450] width 59 height 18
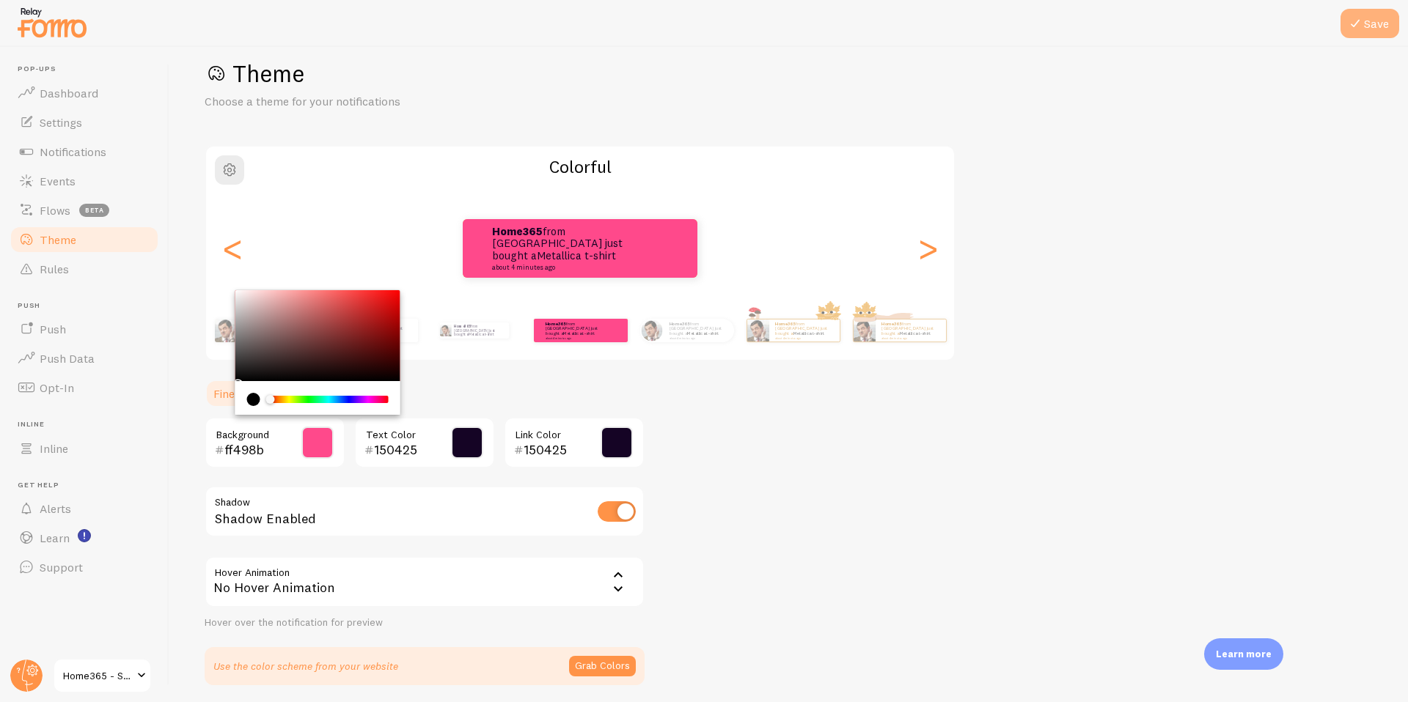
type input "ff498b"
click at [1384, 18] on button "Save" at bounding box center [1369, 23] width 59 height 29
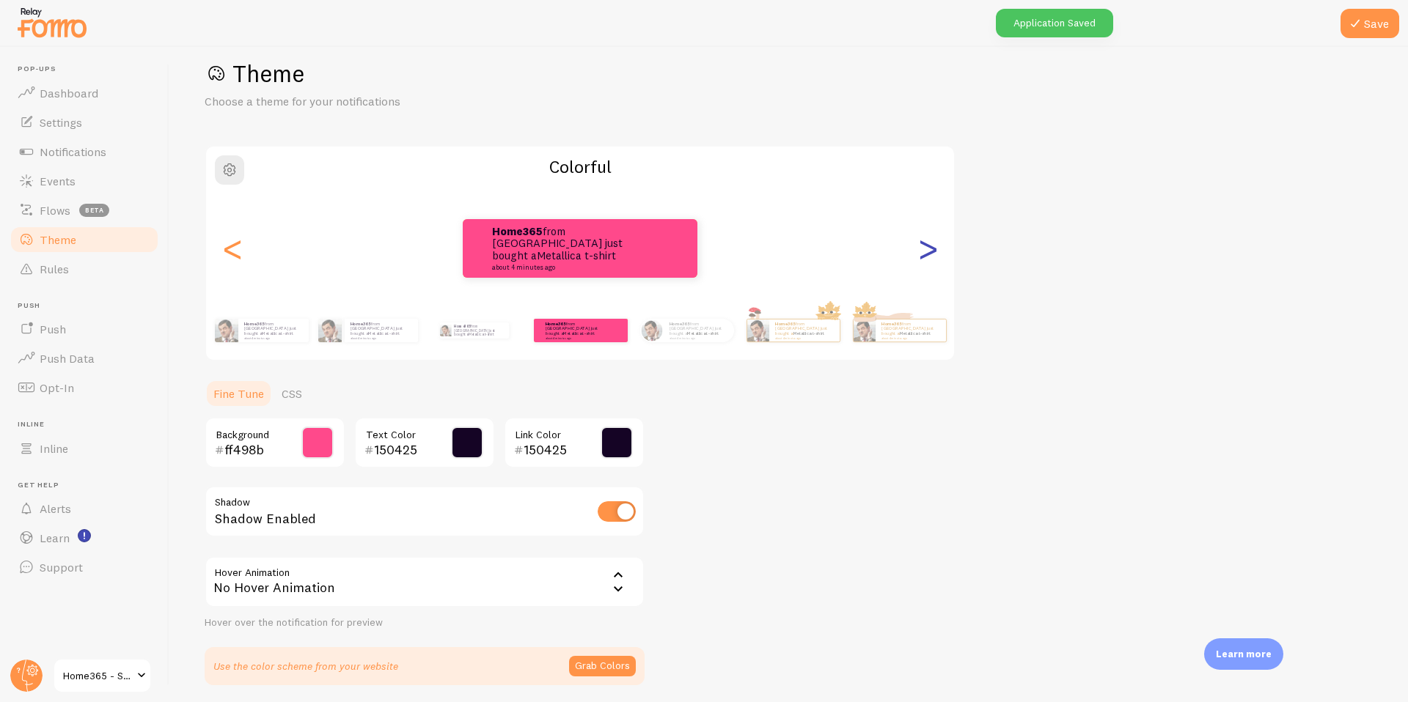
click at [932, 240] on div ">" at bounding box center [928, 249] width 18 height 106
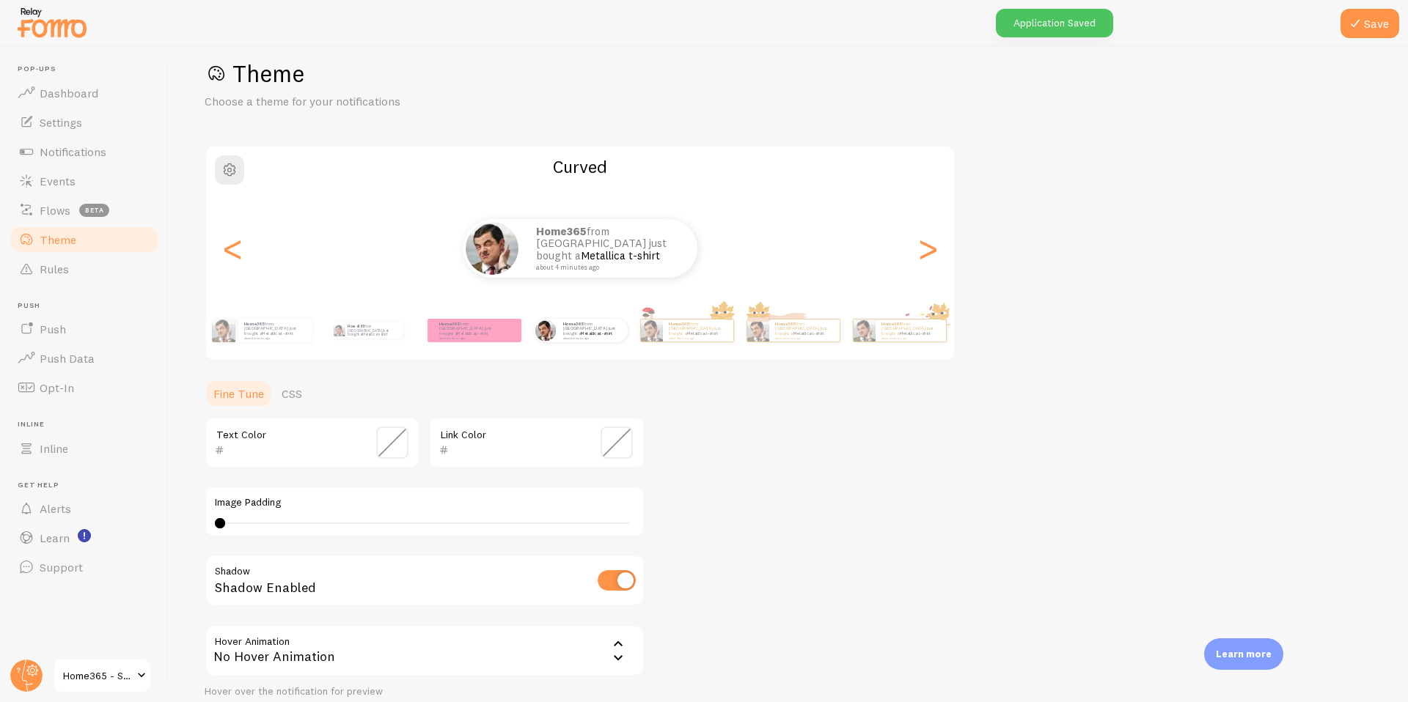
click at [356, 438] on div "Text Color" at bounding box center [313, 442] width 216 height 51
click at [348, 447] on input "text" at bounding box center [291, 450] width 134 height 18
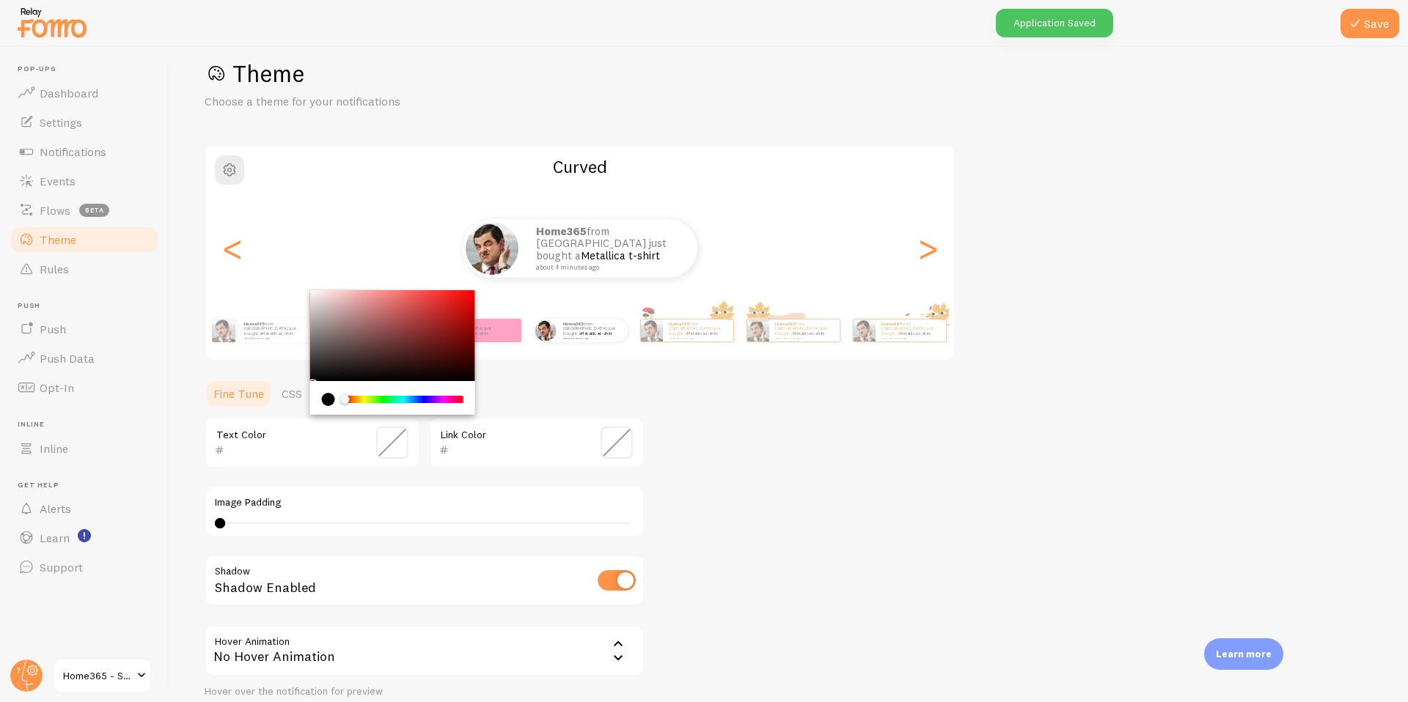
paste input "150425"
type input "150425"
click at [515, 463] on div "Link Color" at bounding box center [537, 442] width 216 height 51
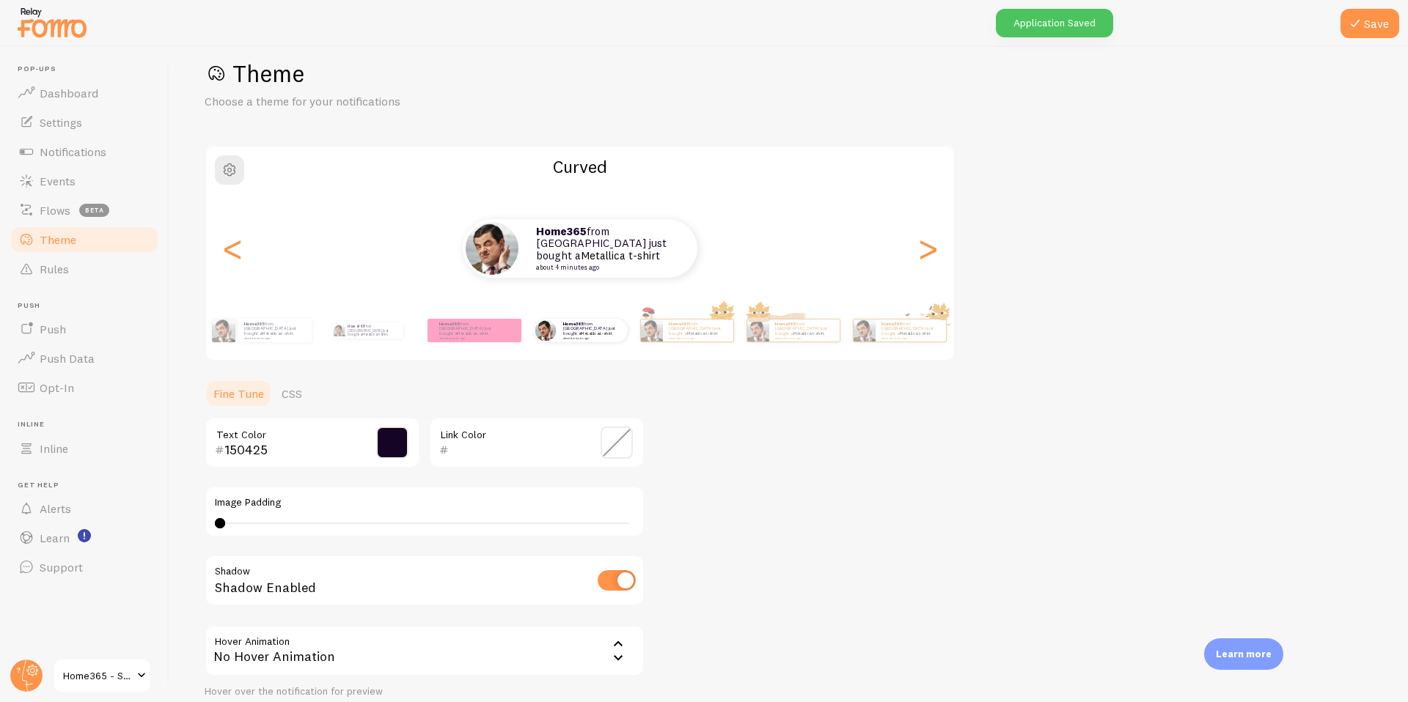
click at [510, 436] on div "Link Color" at bounding box center [537, 442] width 216 height 51
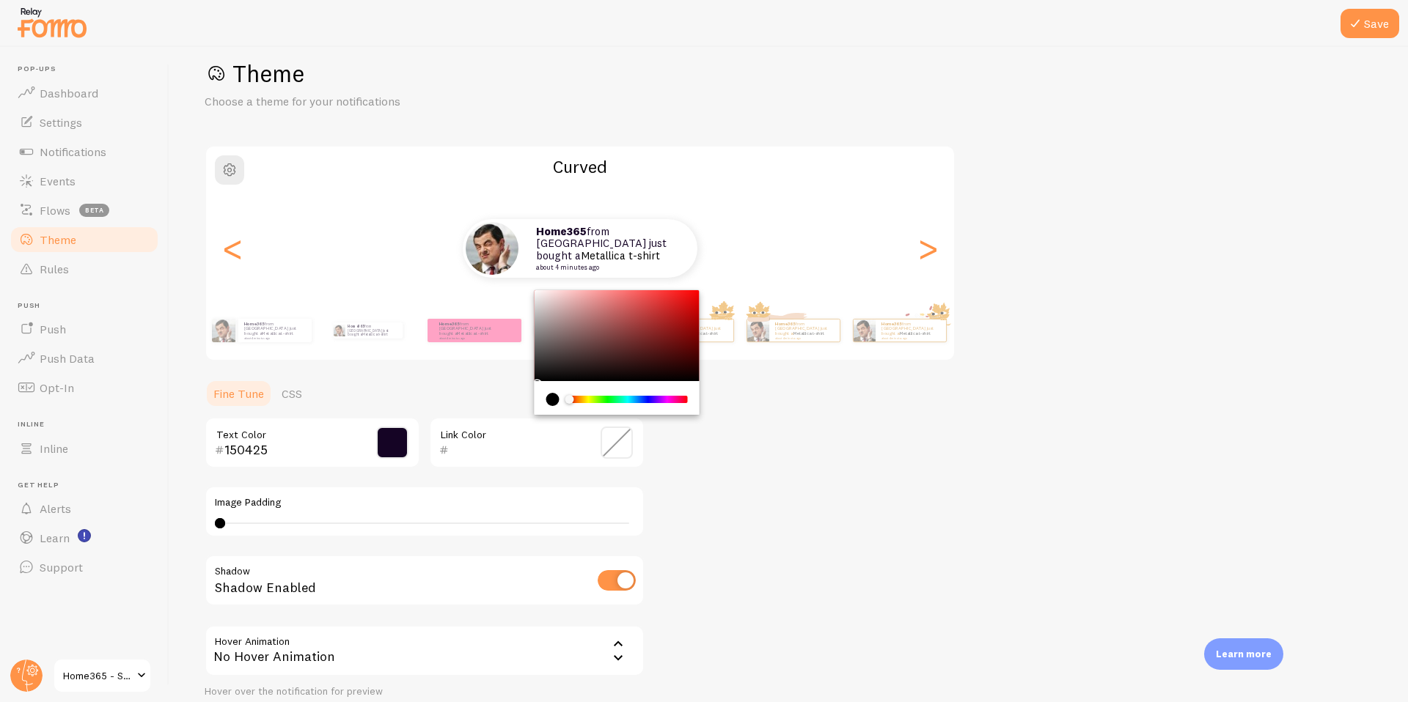
click at [510, 445] on input "text" at bounding box center [516, 450] width 134 height 18
paste input "150425"
type input "150425"
click at [1378, 21] on button "Save" at bounding box center [1369, 23] width 59 height 29
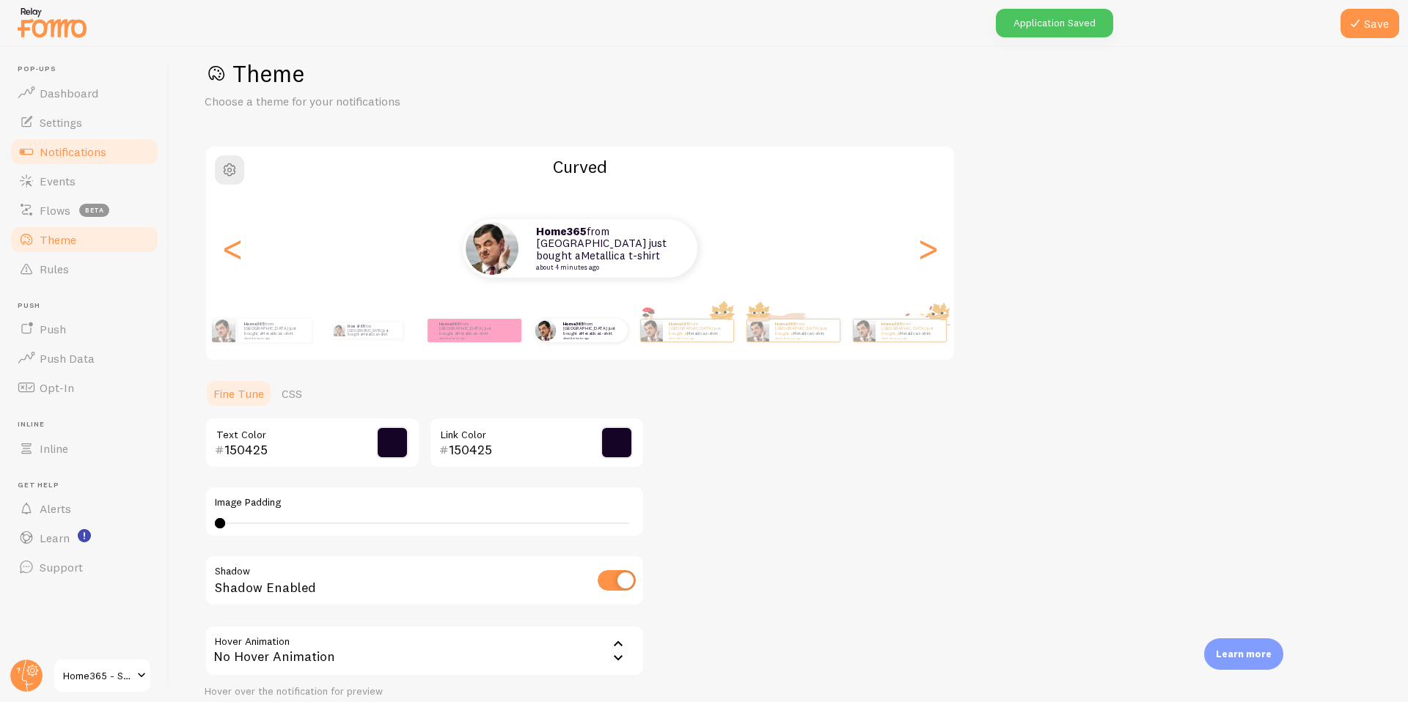
click at [65, 155] on span "Notifications" at bounding box center [73, 151] width 67 height 15
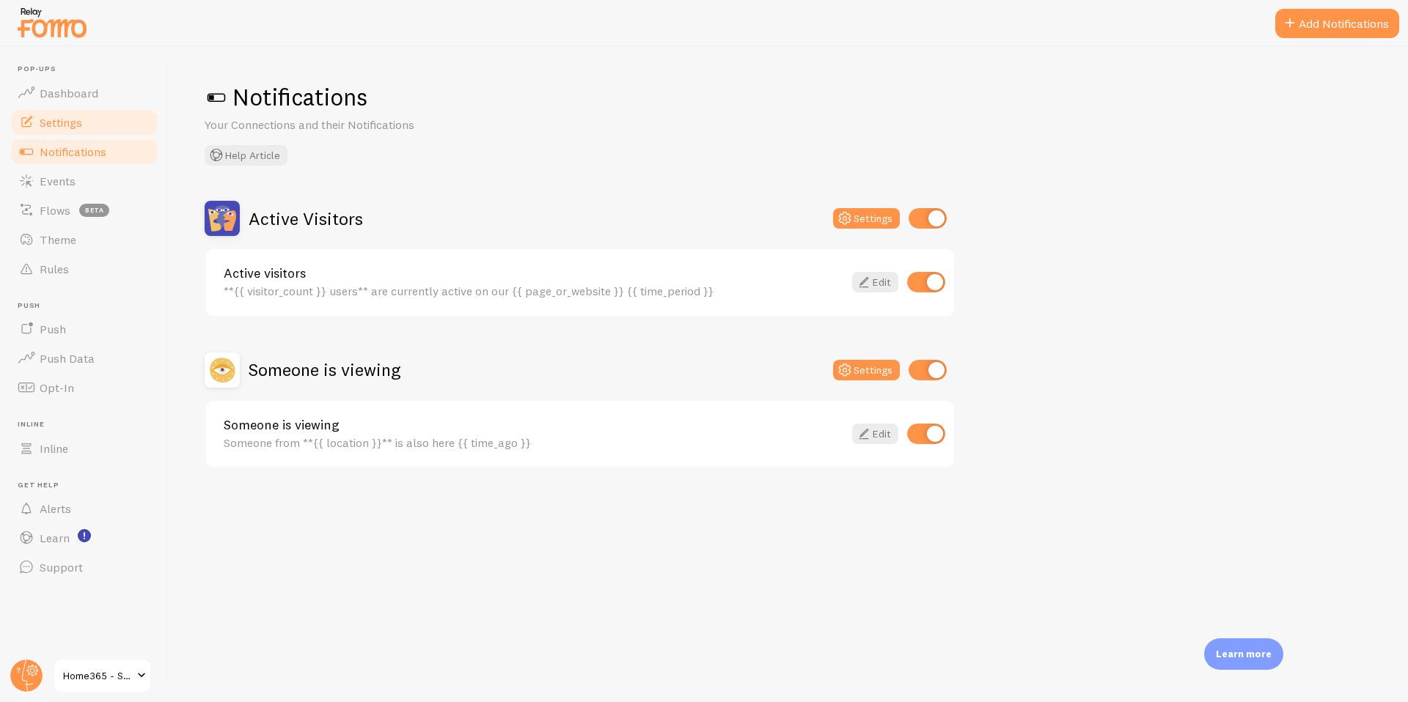
click at [65, 124] on span "Settings" at bounding box center [61, 122] width 43 height 15
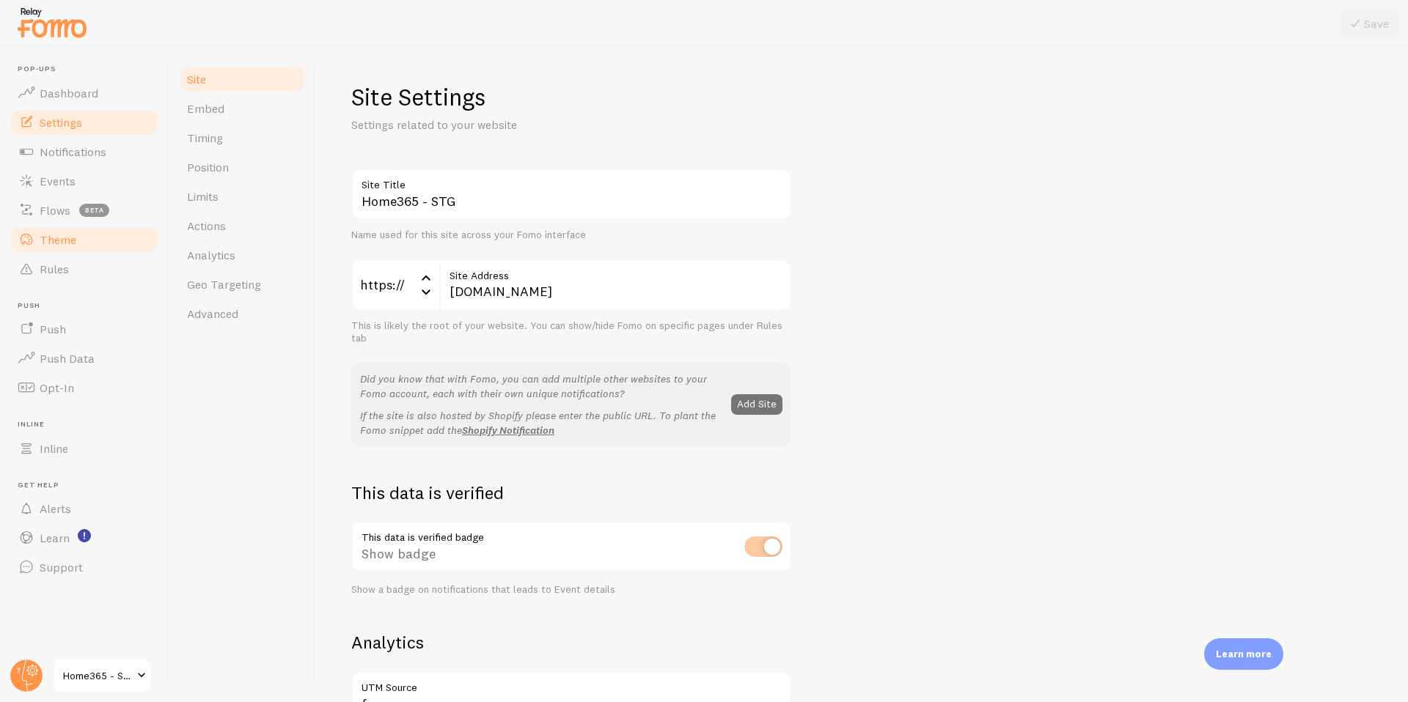
click at [56, 234] on span "Theme" at bounding box center [58, 239] width 37 height 15
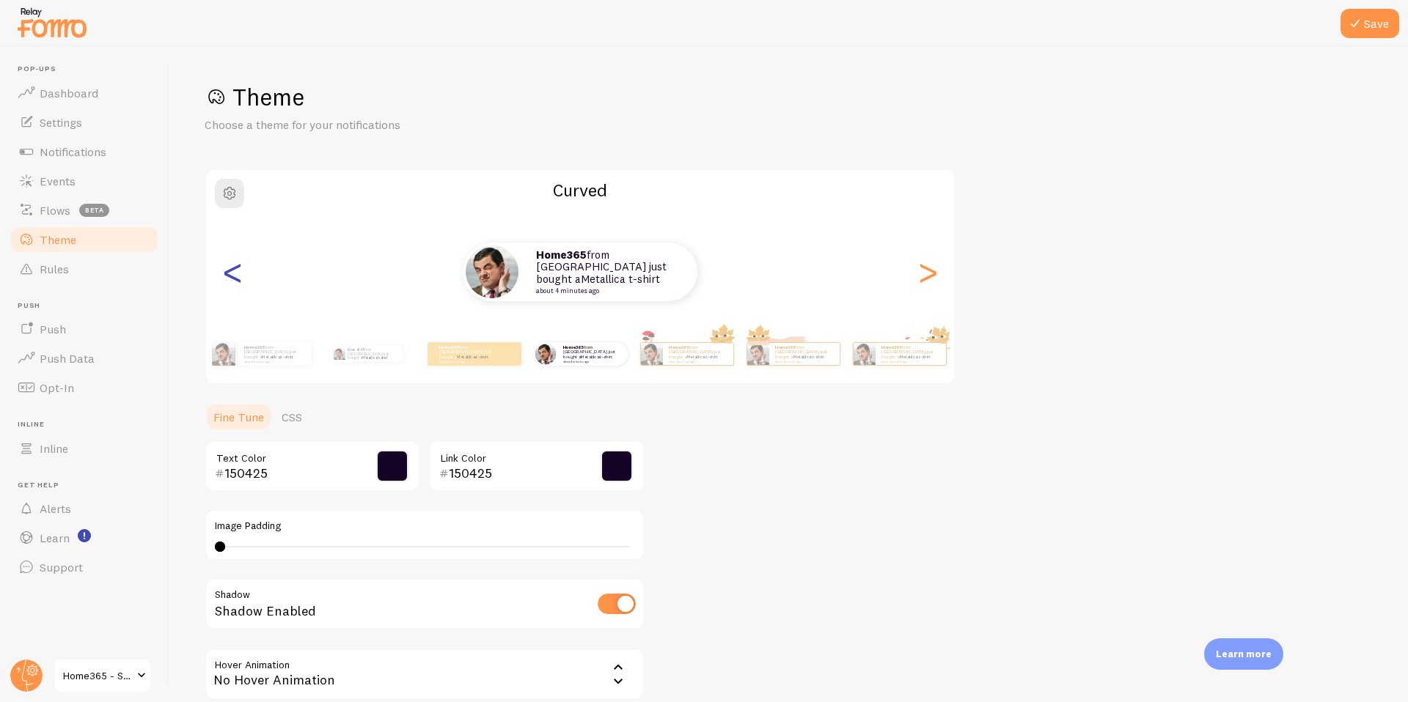
click at [234, 276] on div "<" at bounding box center [233, 272] width 18 height 106
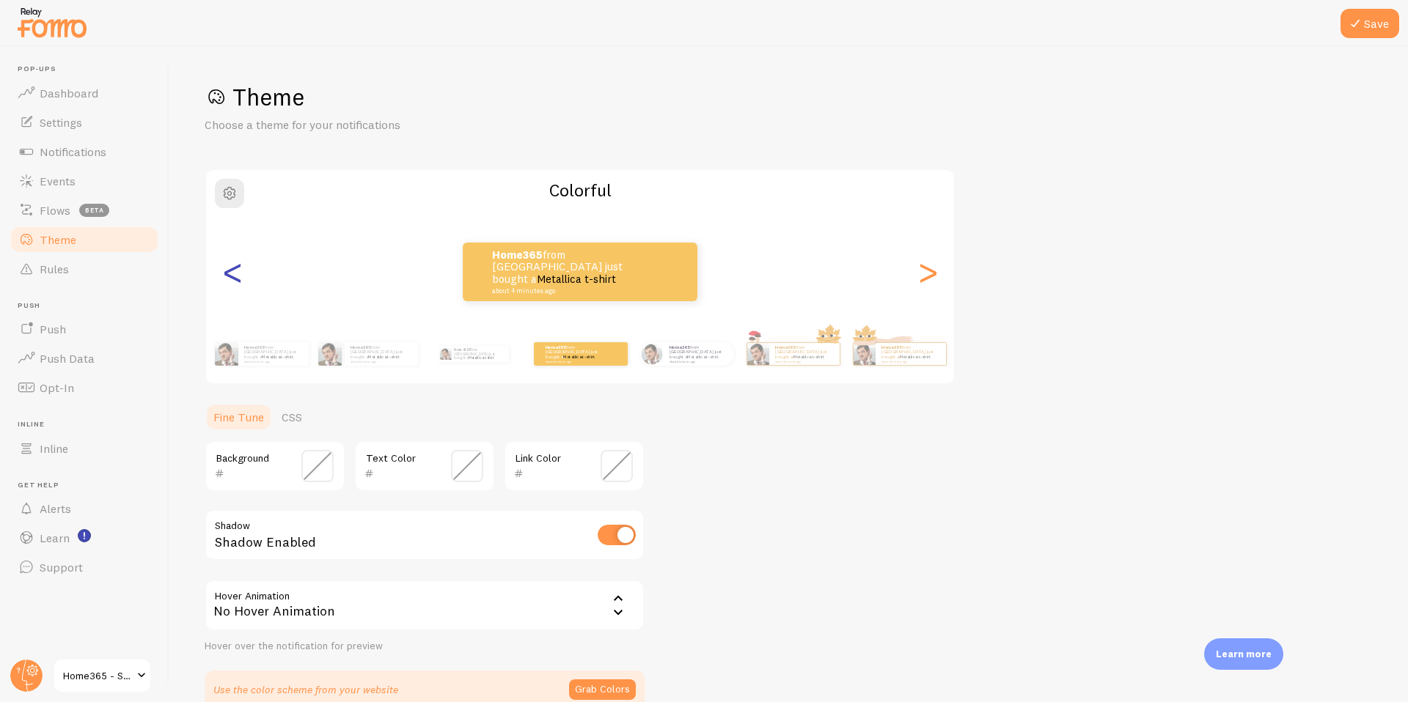
click at [234, 276] on div "<" at bounding box center [233, 272] width 18 height 106
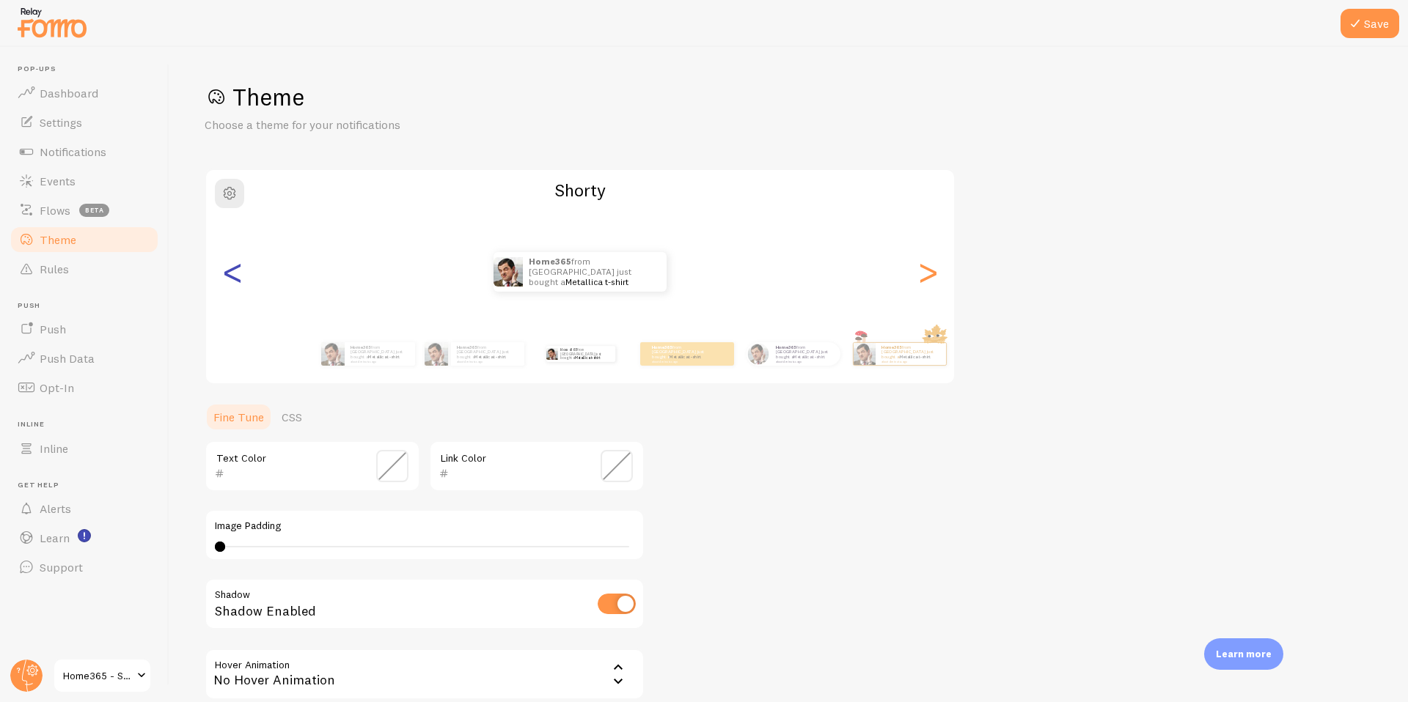
click at [227, 274] on div "<" at bounding box center [233, 272] width 18 height 106
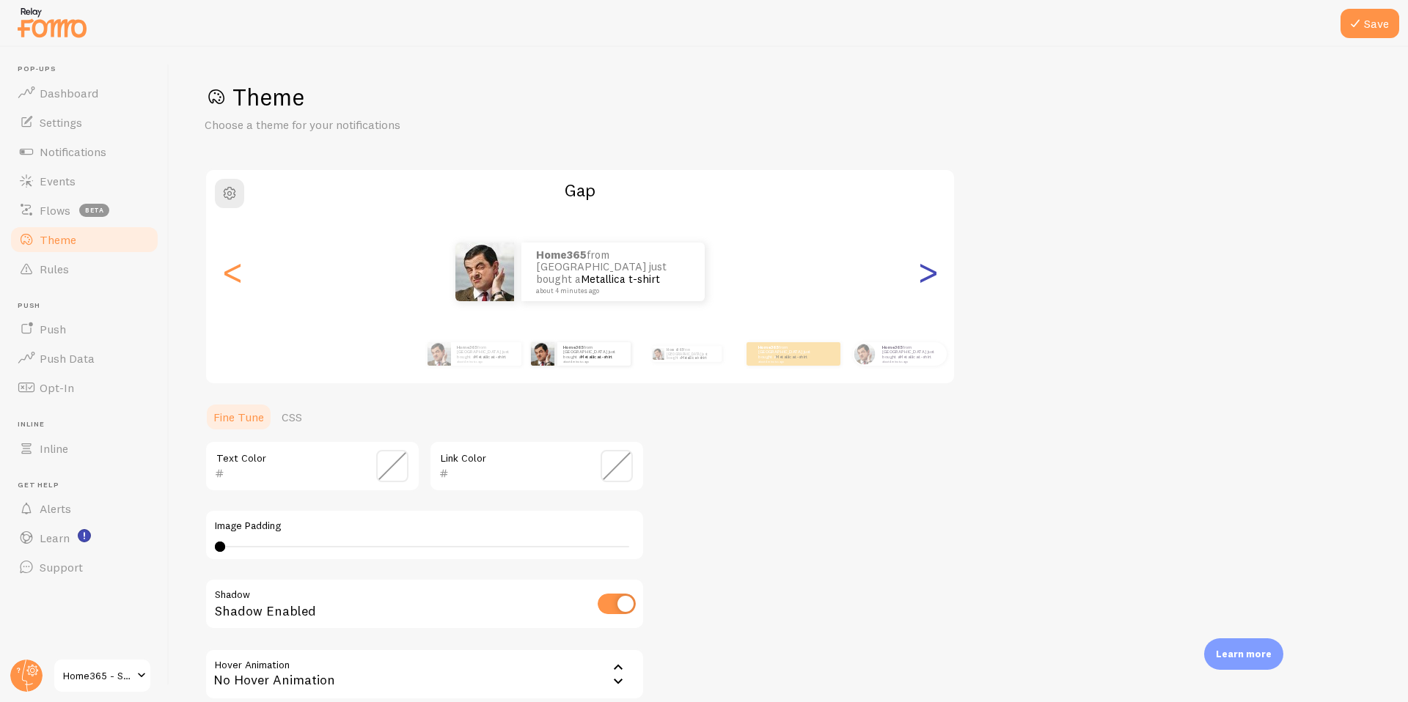
click at [924, 284] on div ">" at bounding box center [928, 272] width 18 height 106
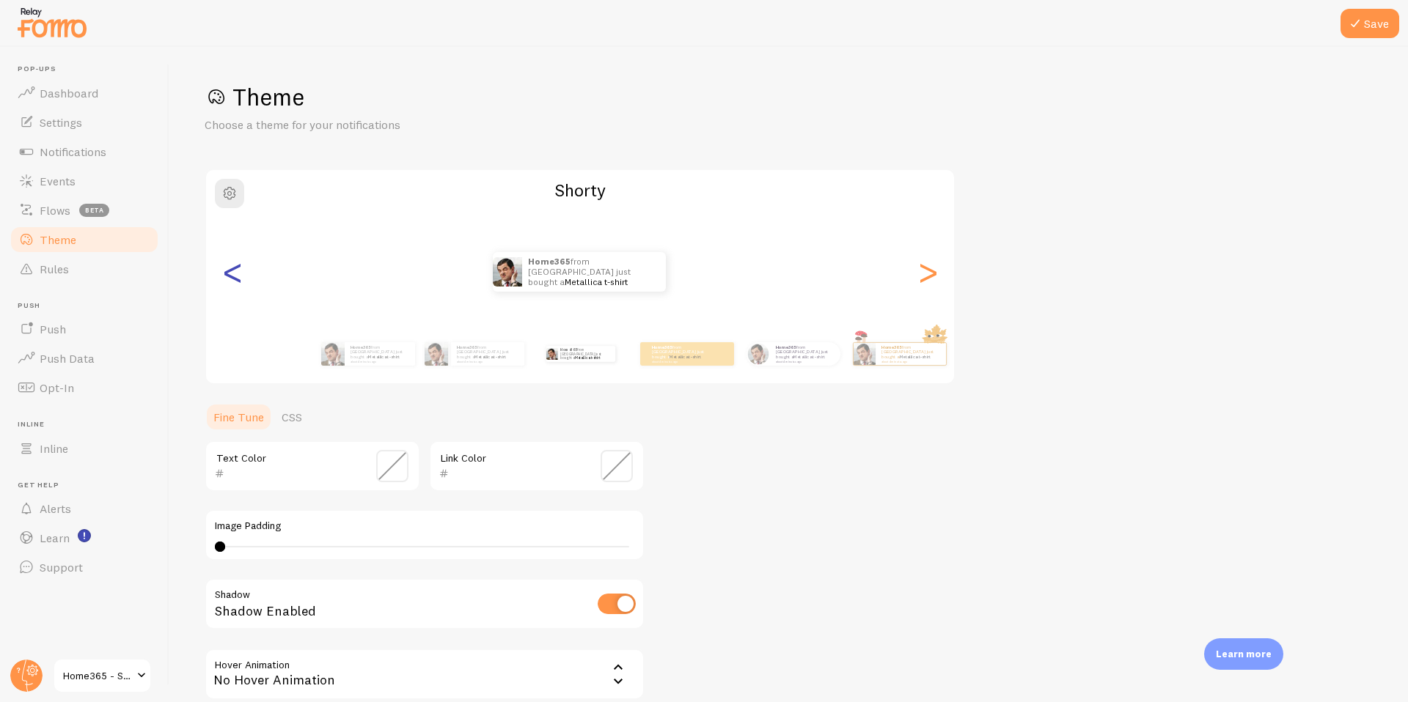
click at [241, 277] on div "<" at bounding box center [233, 272] width 18 height 106
click at [234, 276] on div "<" at bounding box center [233, 272] width 18 height 106
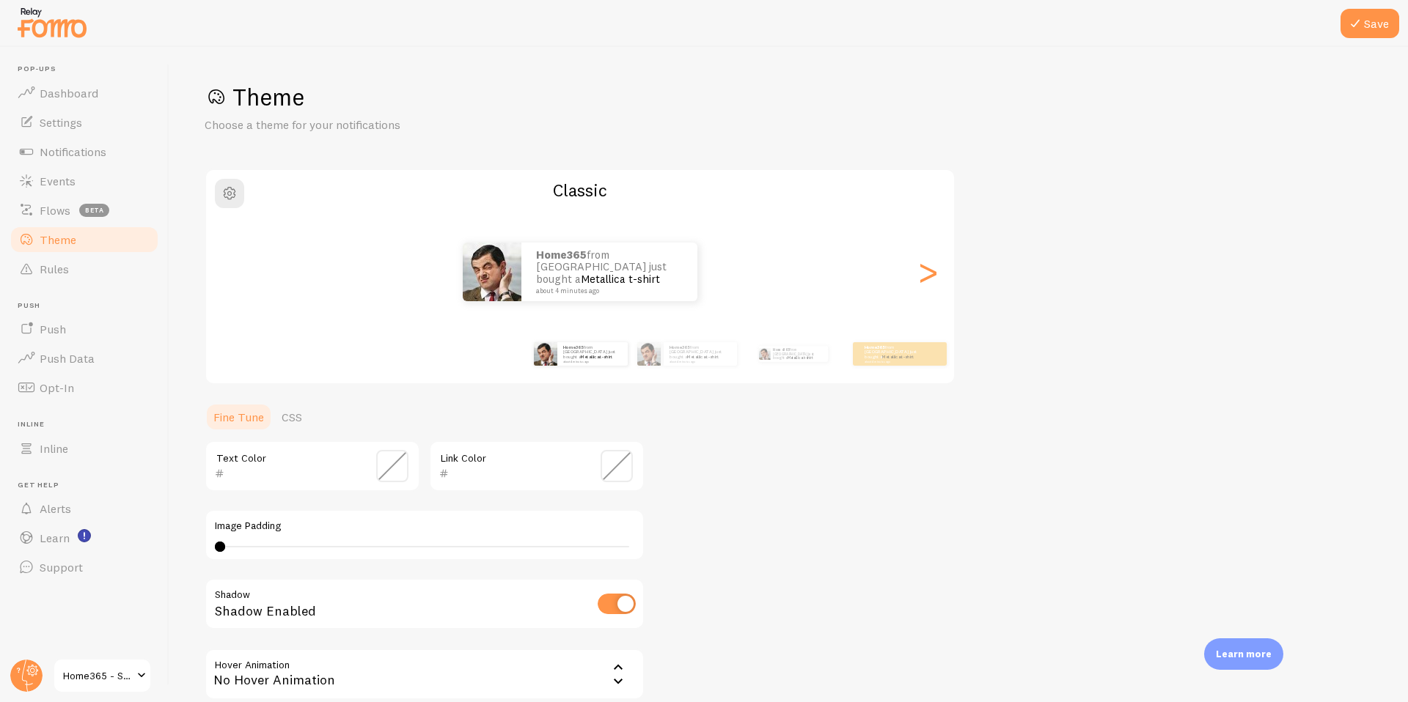
click at [234, 276] on div "Home365 from [GEOGRAPHIC_DATA] just bought a Metallica t-shirt about 4 minutes …" at bounding box center [580, 272] width 748 height 59
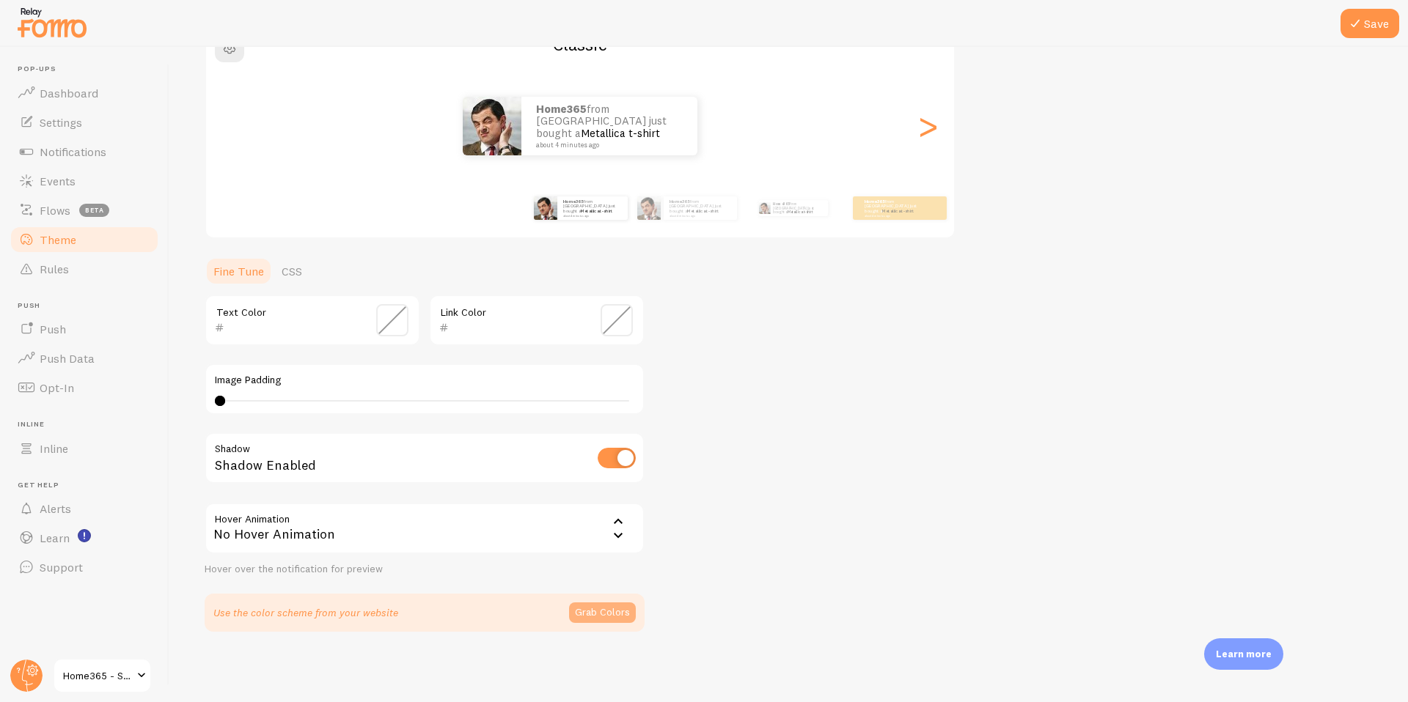
click at [612, 615] on button "Grab Colors" at bounding box center [602, 613] width 67 height 21
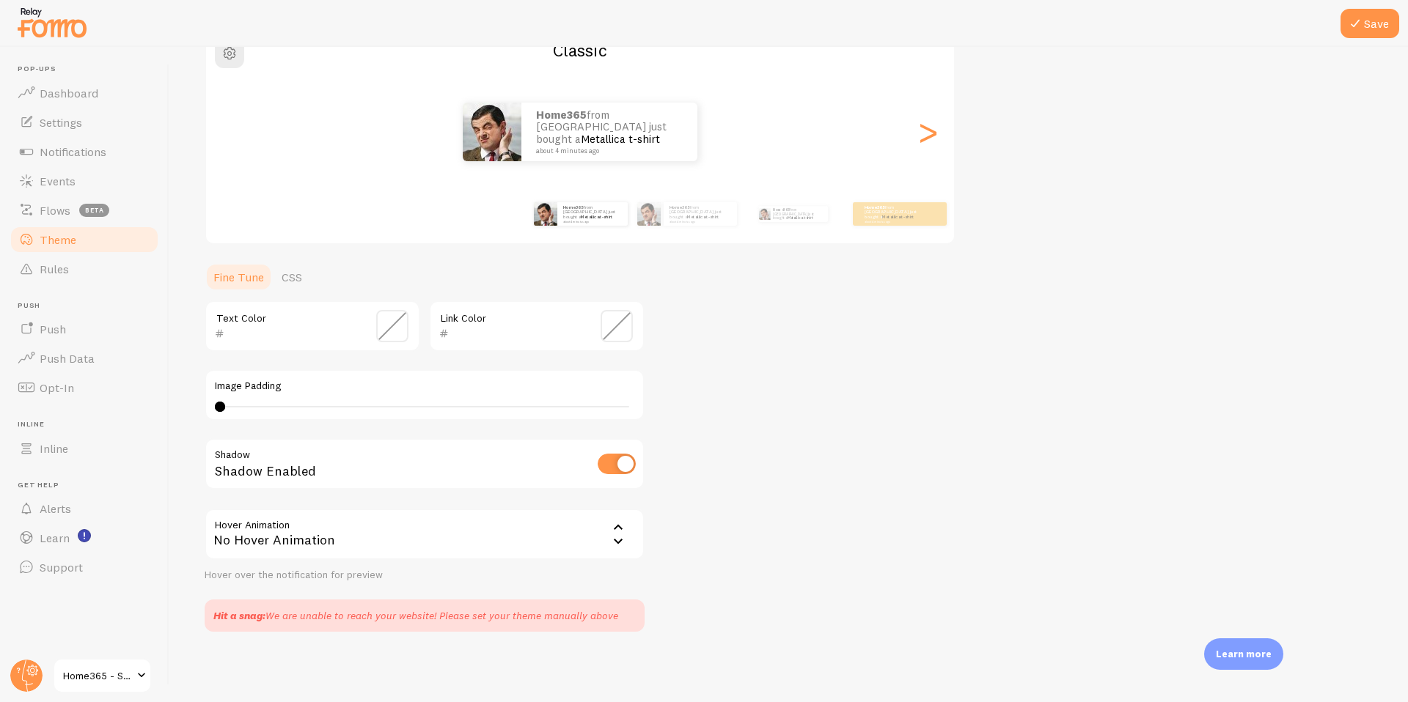
scroll to position [48, 0]
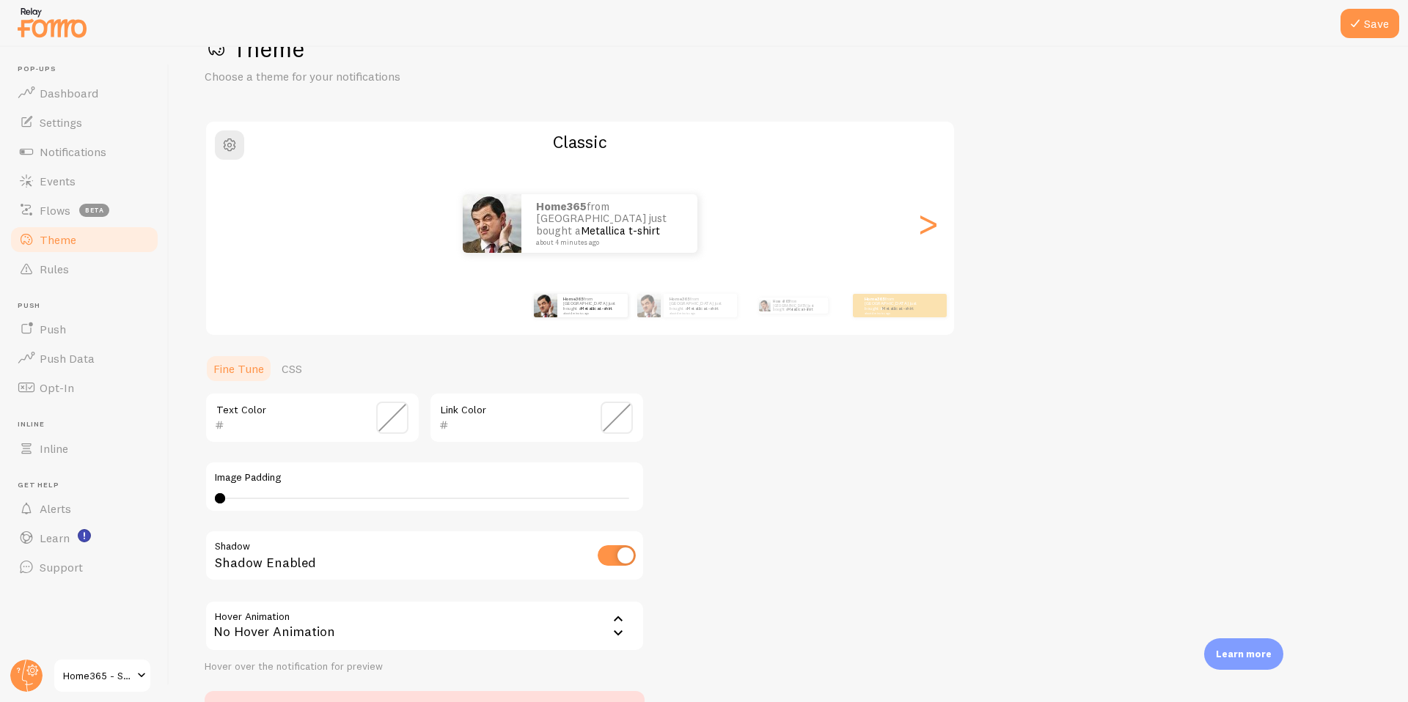
click at [276, 424] on input "text" at bounding box center [291, 425] width 134 height 18
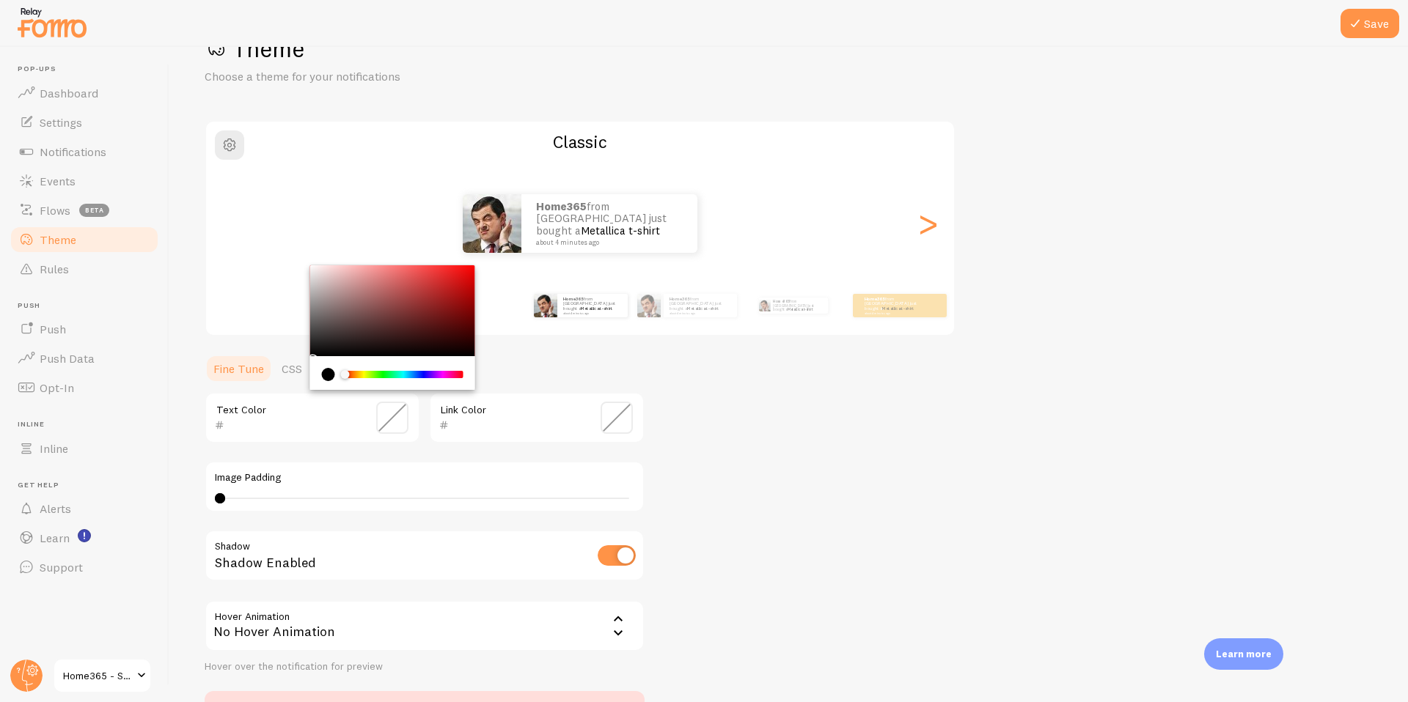
paste input "150425"
type input "150425"
click at [504, 427] on input "text" at bounding box center [516, 425] width 134 height 18
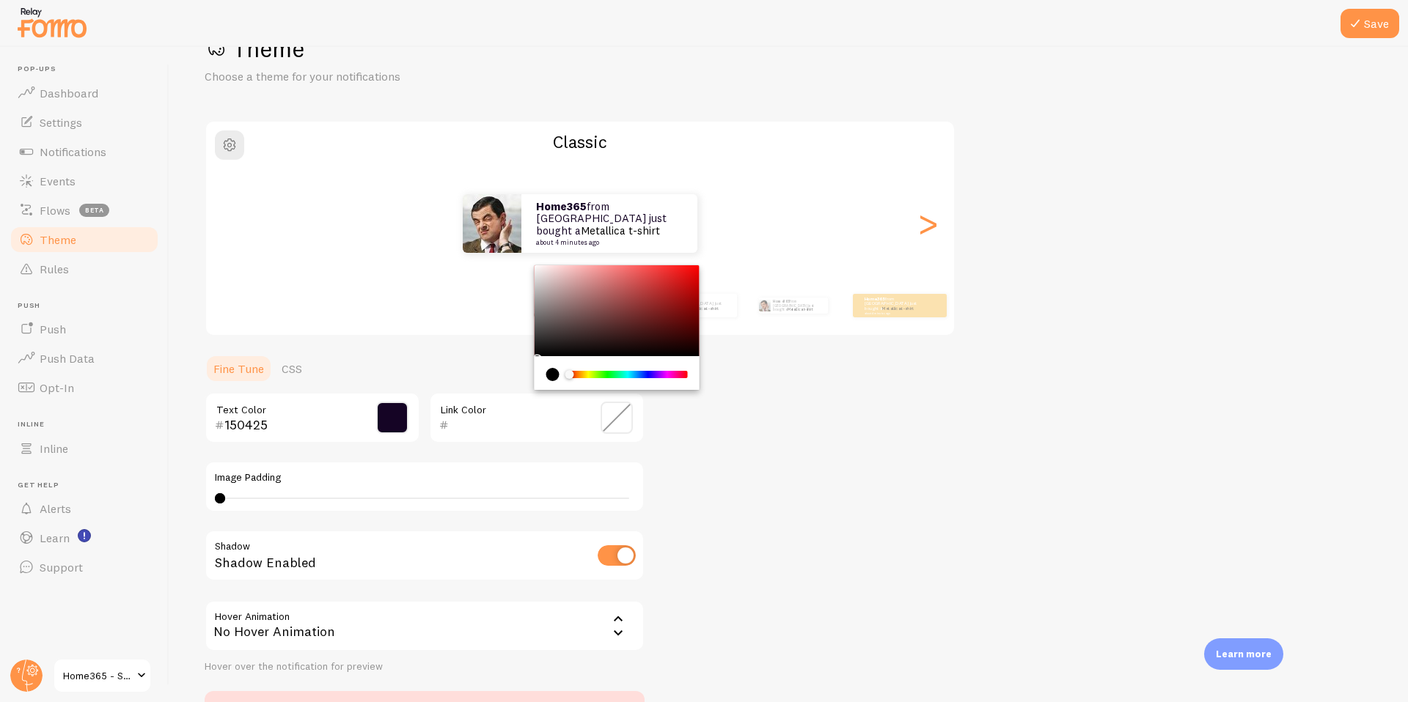
paste input "150425"
type input "150425"
click at [1370, 27] on button "Save" at bounding box center [1369, 23] width 59 height 29
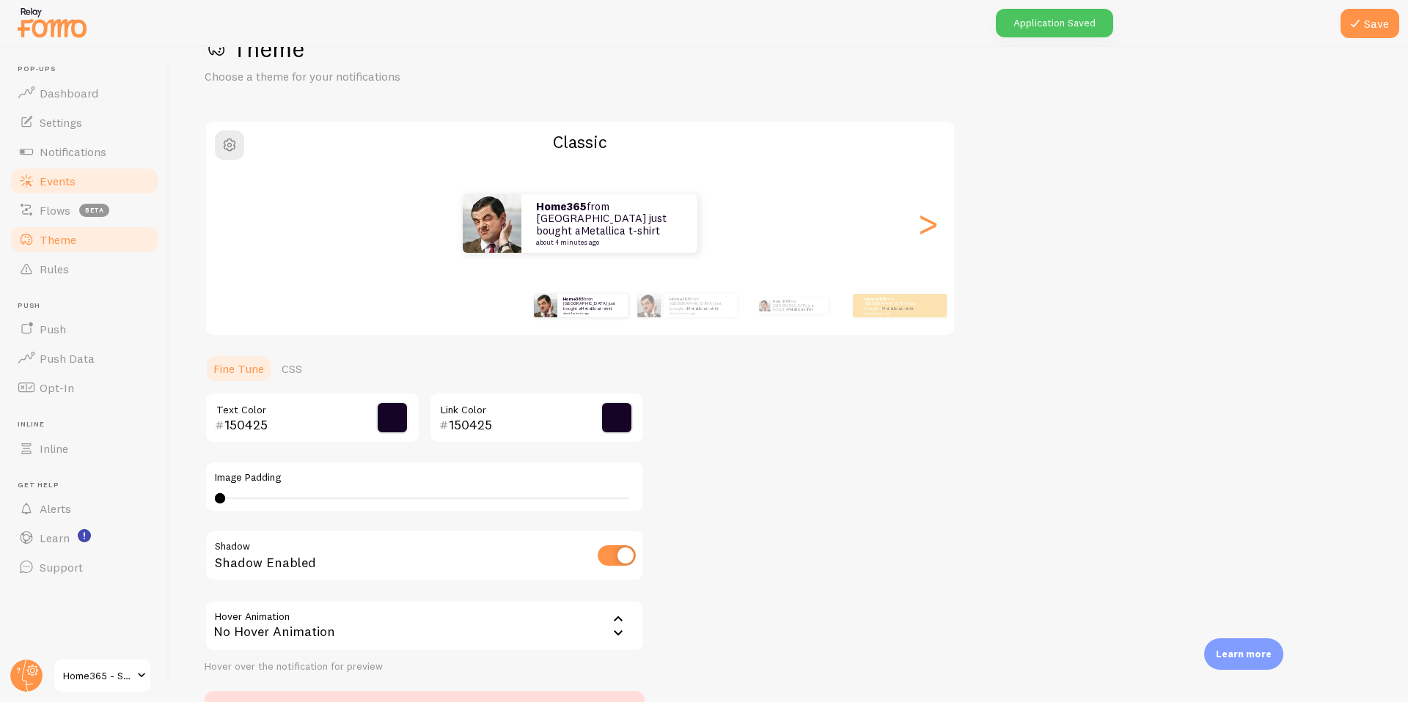
click at [59, 169] on link "Events" at bounding box center [84, 180] width 151 height 29
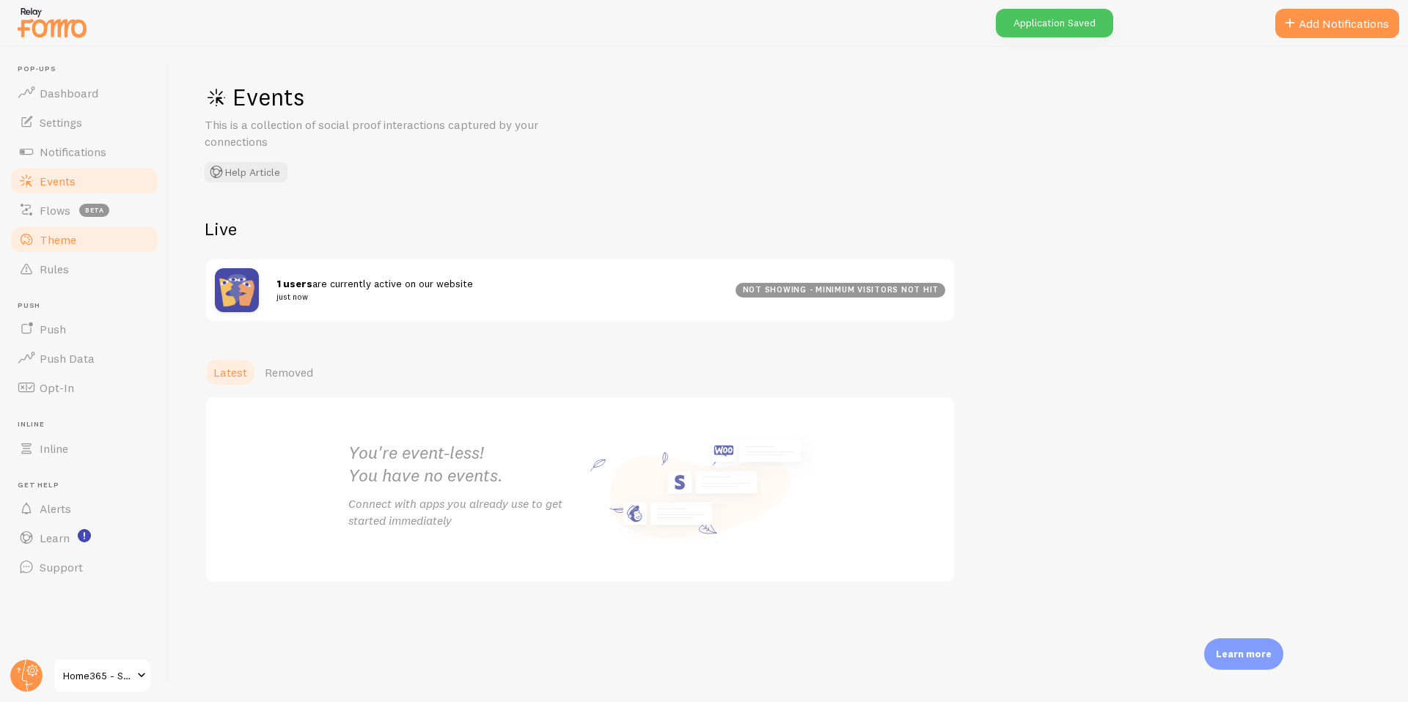
click at [49, 234] on span "Theme" at bounding box center [58, 239] width 37 height 15
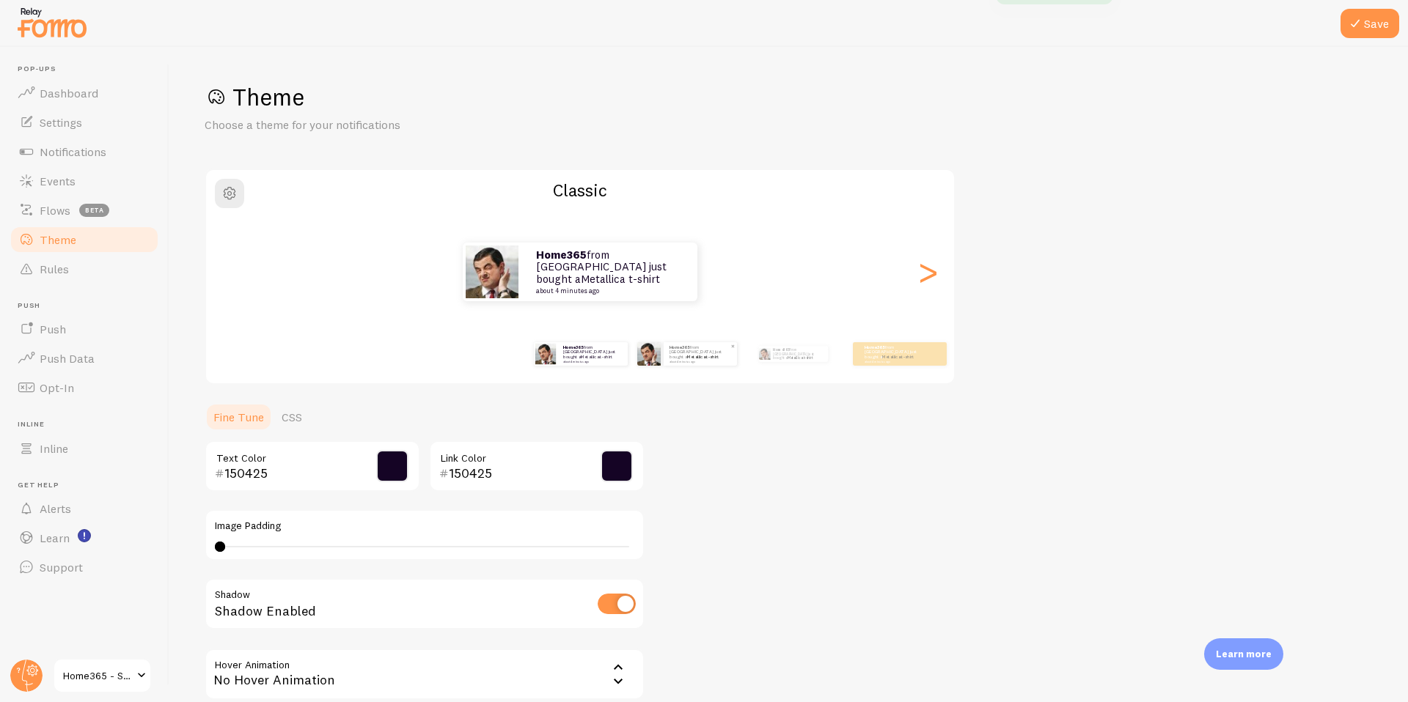
click at [680, 354] on p "Home365 from [GEOGRAPHIC_DATA] just bought a Metallica t-shirt about 4 minutes …" at bounding box center [700, 354] width 62 height 18
type input "0"
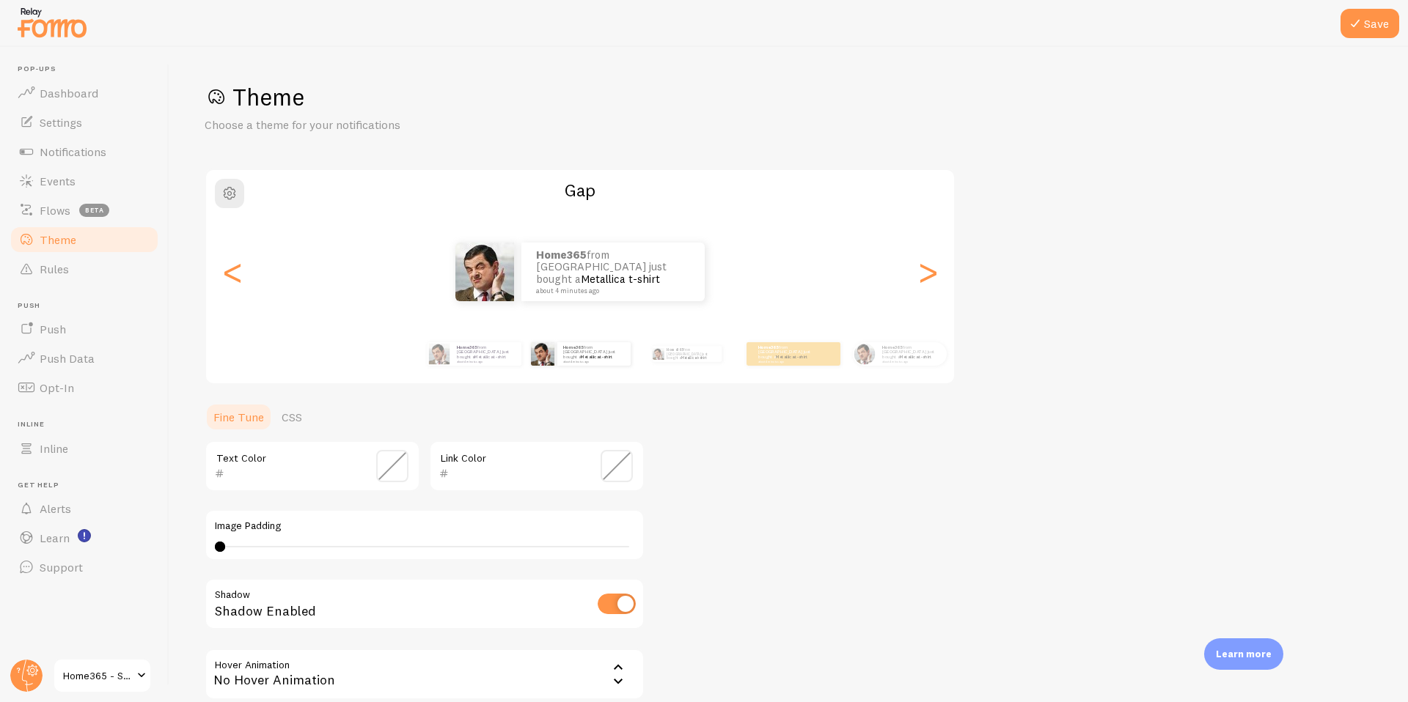
click at [303, 481] on input "text" at bounding box center [291, 474] width 134 height 18
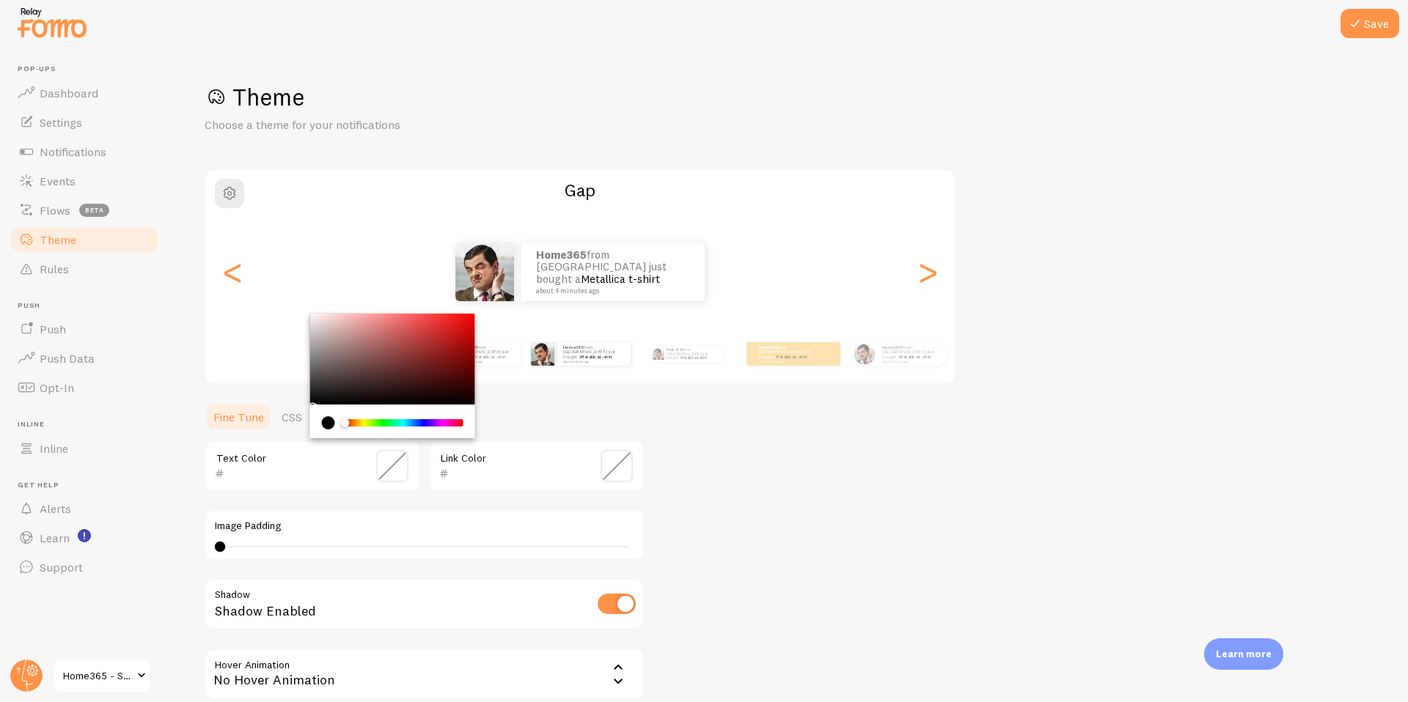
paste input "150425"
type input "150425"
click at [497, 494] on div "150425 Text Color Link Color Image Padding 0 0 - undefined Shadow Shadow Enable…" at bounding box center [425, 582] width 440 height 282
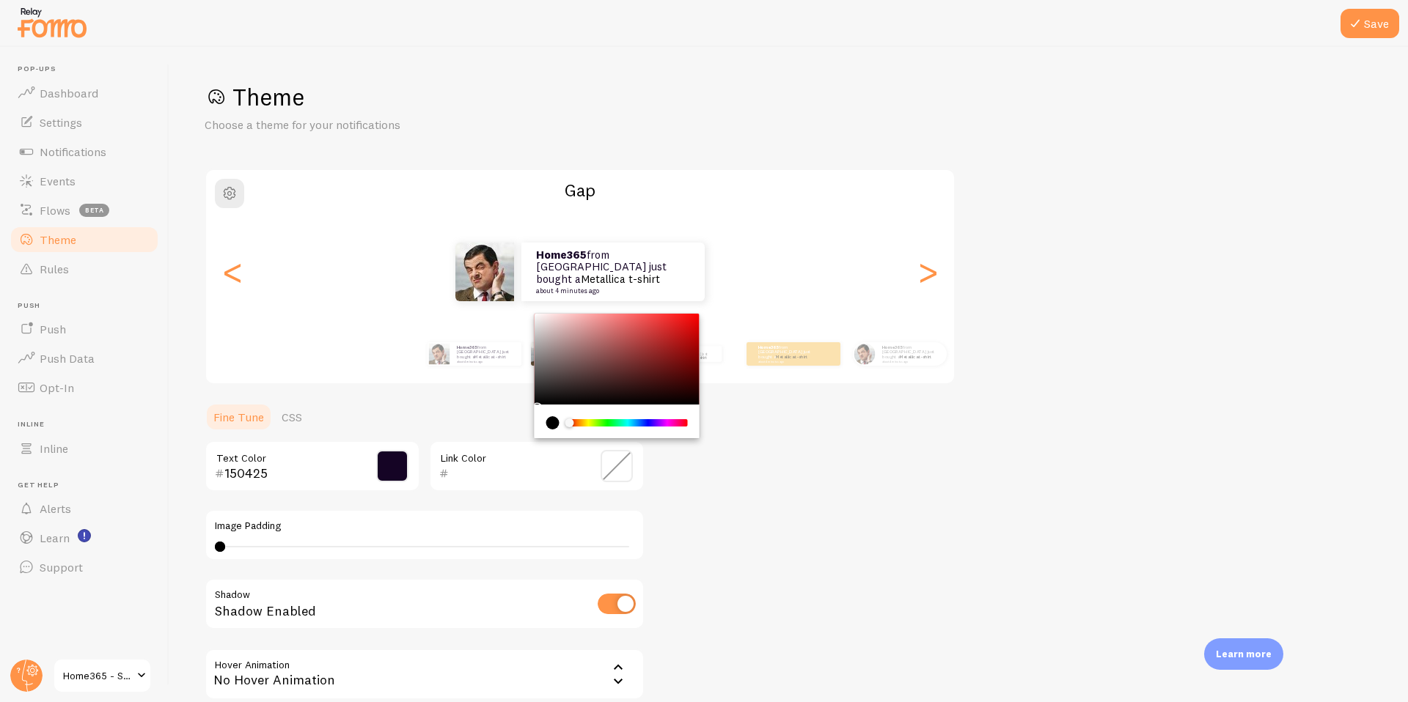
click at [496, 481] on input "text" at bounding box center [516, 474] width 134 height 18
paste input "150425"
type input "150425"
click at [1382, 29] on button "Save" at bounding box center [1369, 23] width 59 height 29
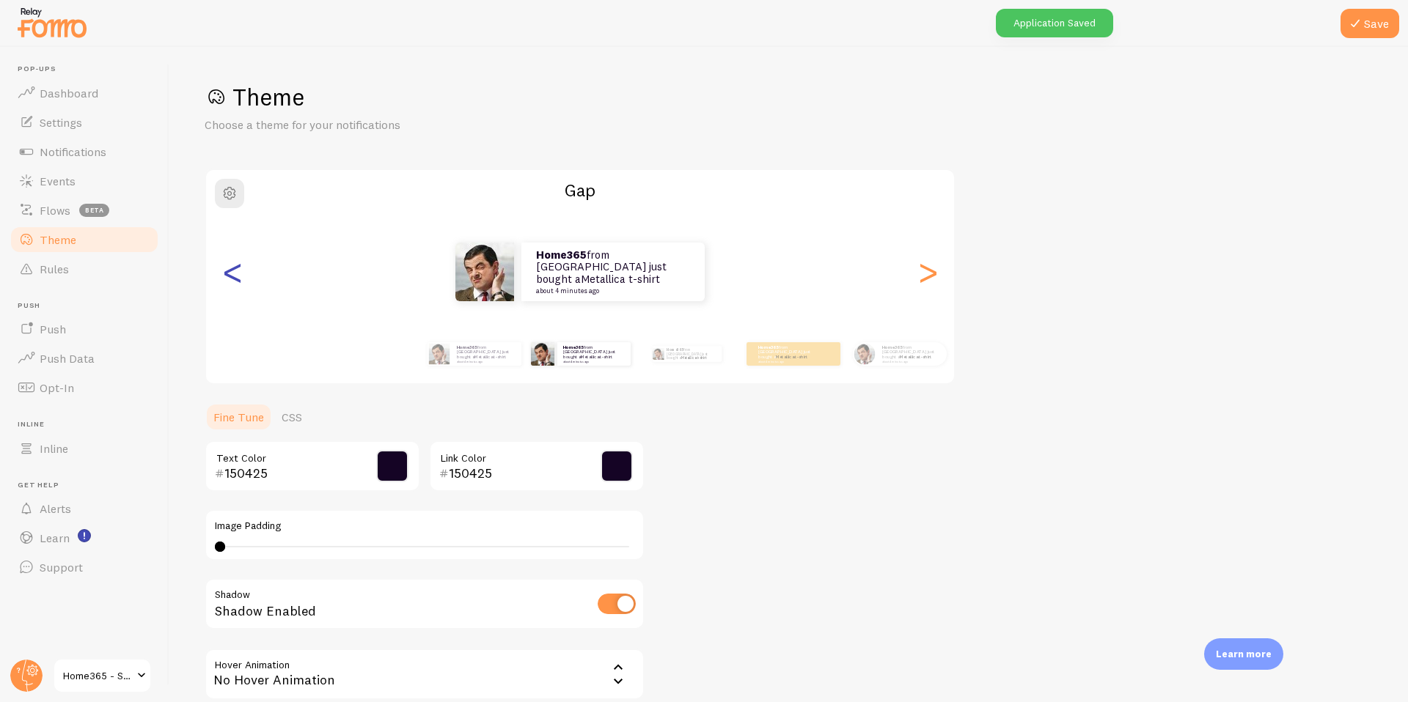
click at [231, 276] on div "<" at bounding box center [233, 272] width 18 height 106
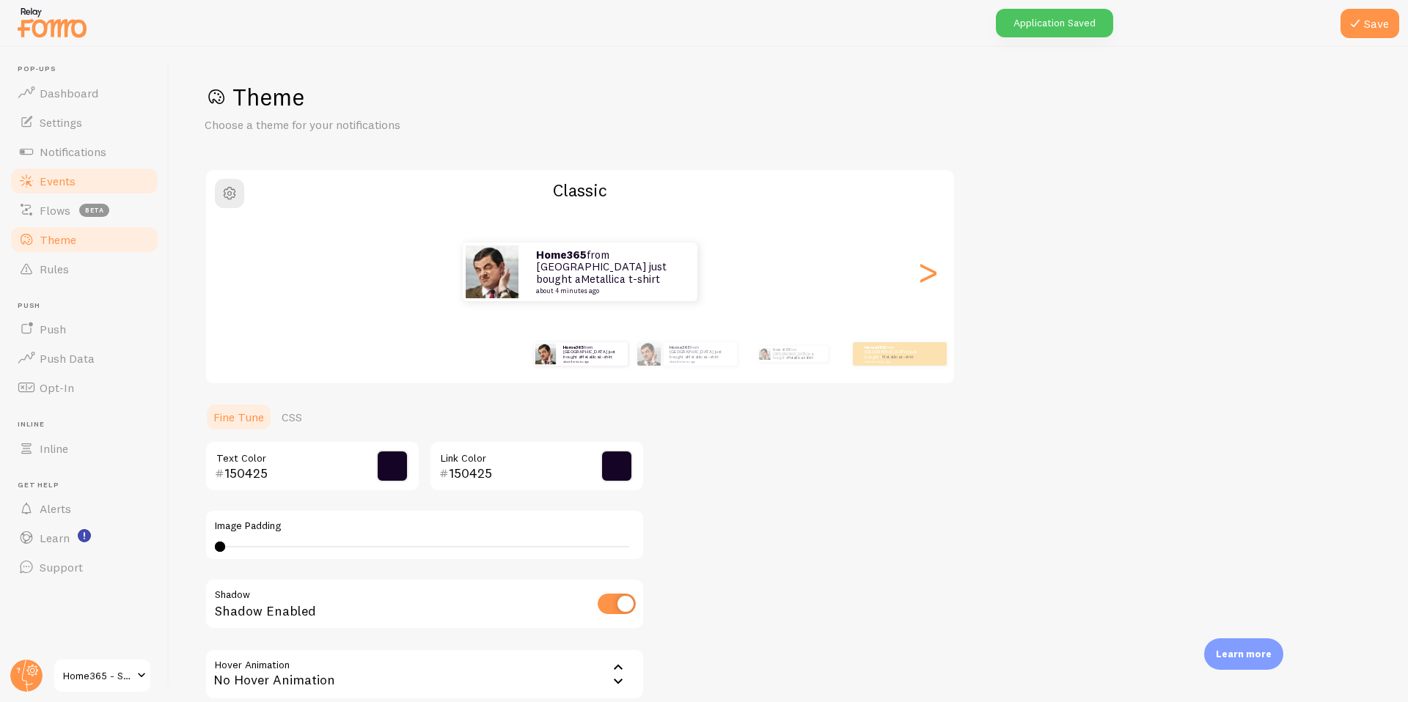
click at [92, 188] on link "Events" at bounding box center [84, 180] width 151 height 29
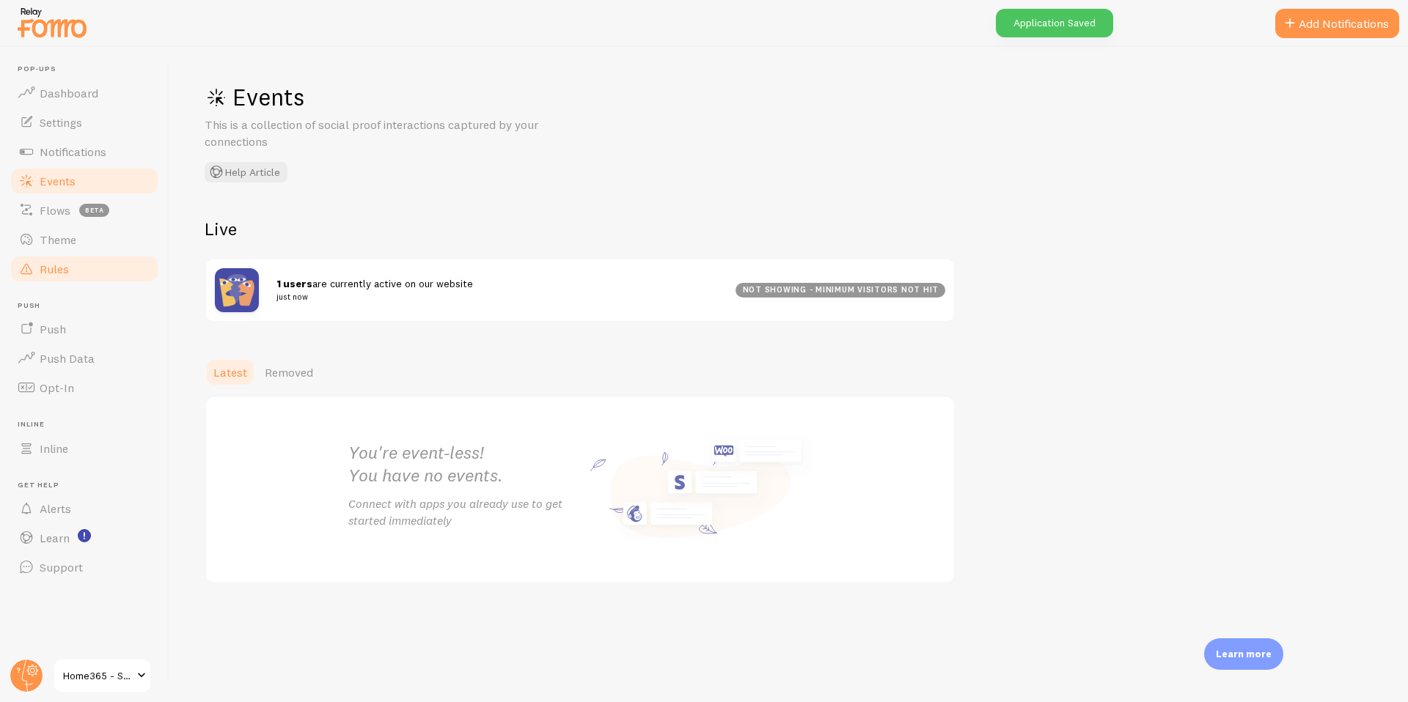
click at [81, 254] on link "Rules" at bounding box center [84, 268] width 151 height 29
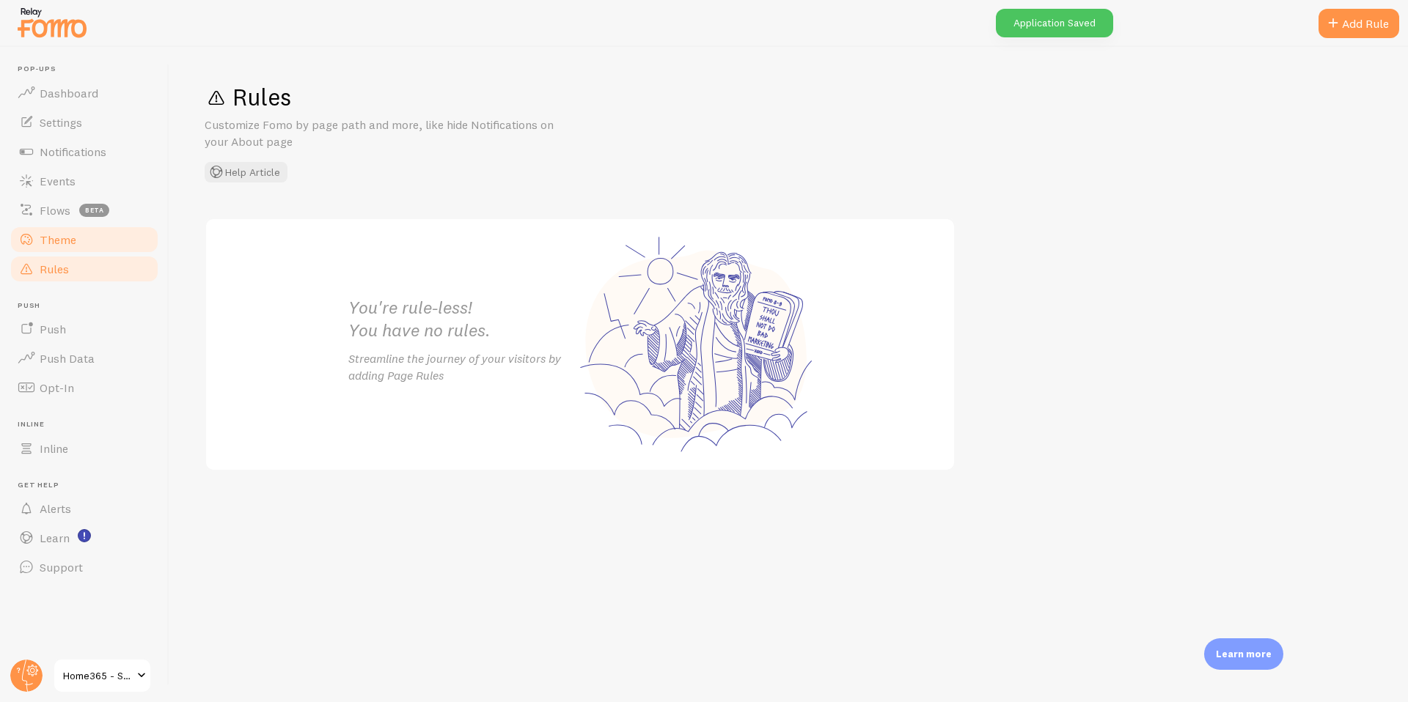
click at [81, 244] on link "Theme" at bounding box center [84, 239] width 151 height 29
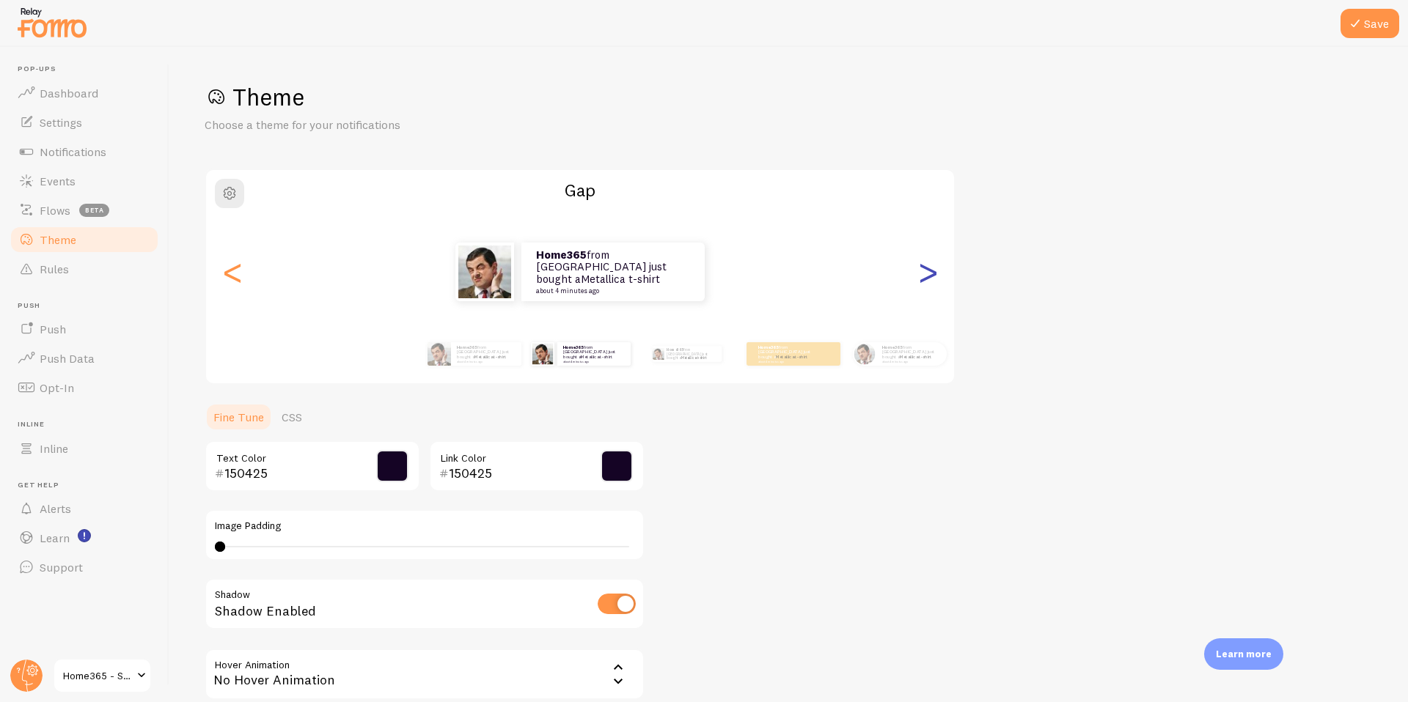
click at [923, 276] on div ">" at bounding box center [928, 272] width 18 height 106
type input "0"
click at [923, 276] on div ">" at bounding box center [928, 272] width 18 height 106
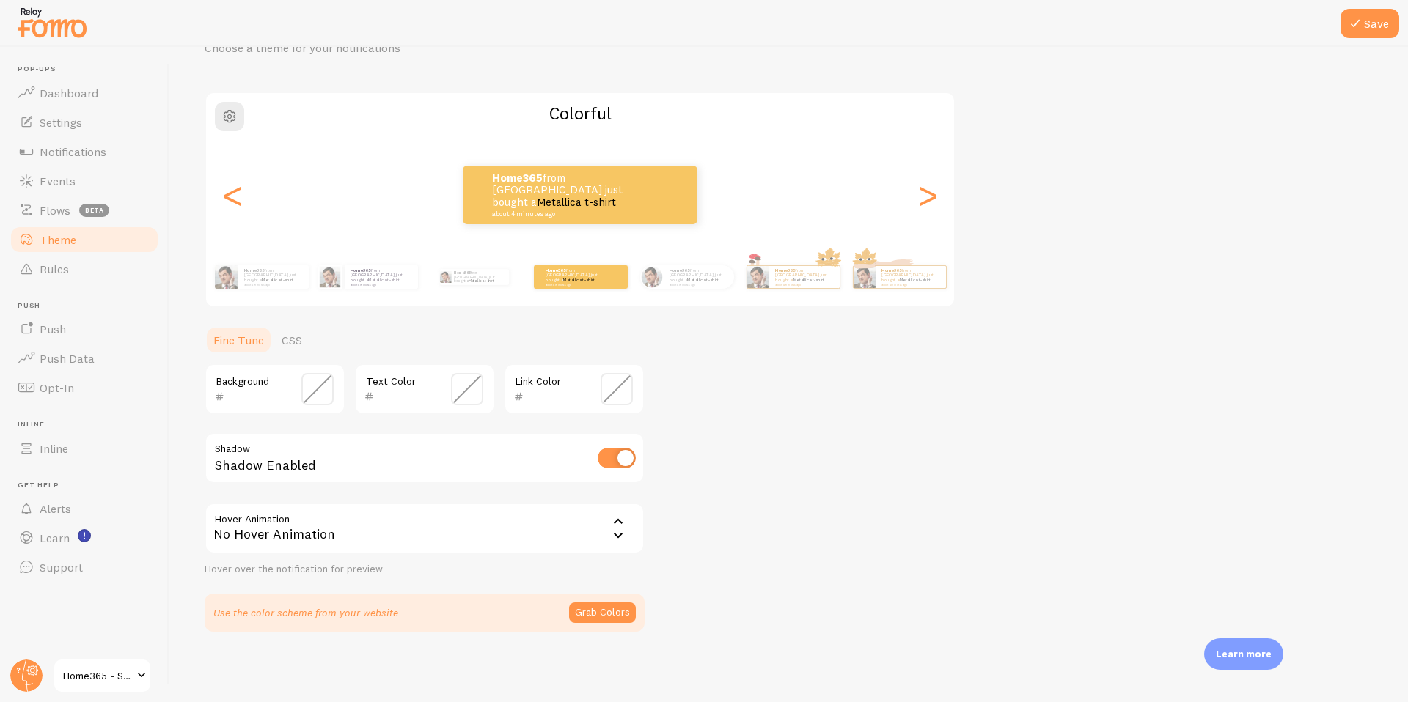
scroll to position [76, 0]
click at [297, 341] on link "CSS" at bounding box center [292, 340] width 38 height 29
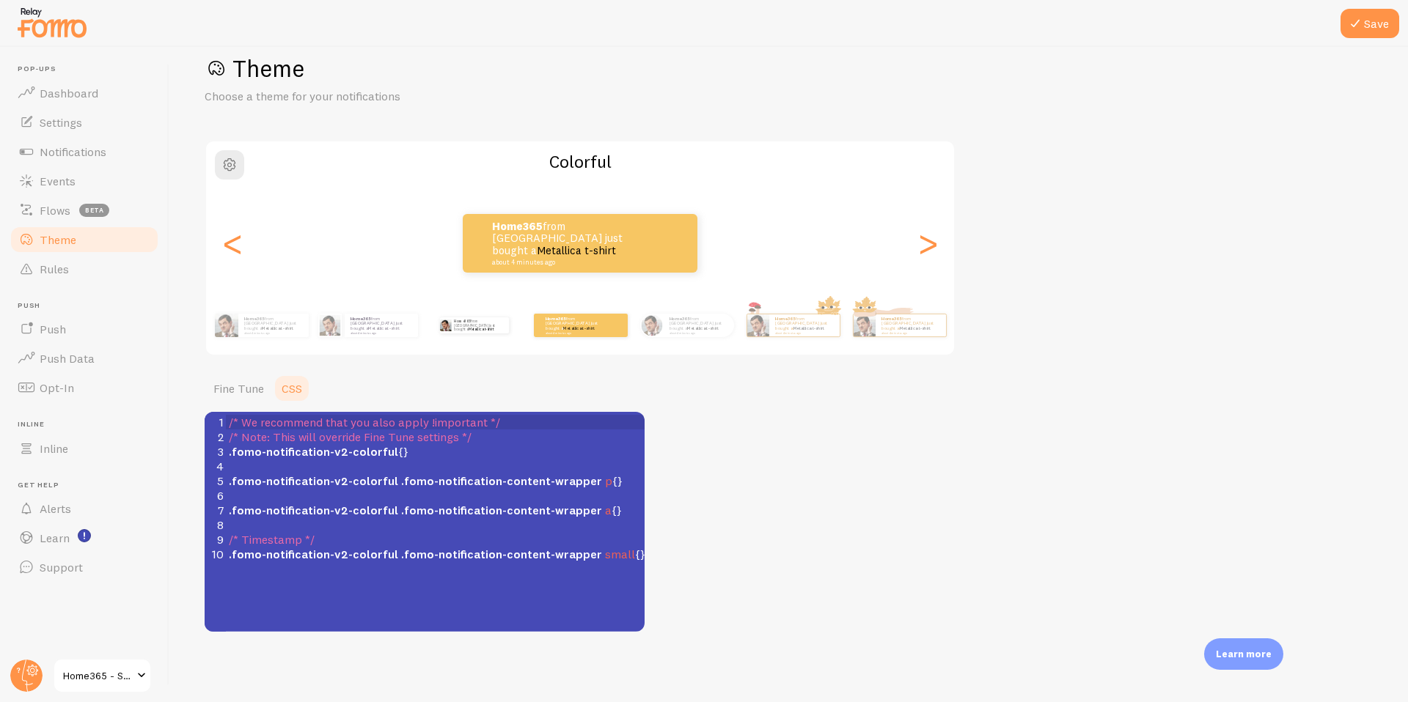
scroll to position [29, 0]
click at [224, 392] on link "Fine Tune" at bounding box center [239, 388] width 68 height 29
